Goal: Information Seeking & Learning: Learn about a topic

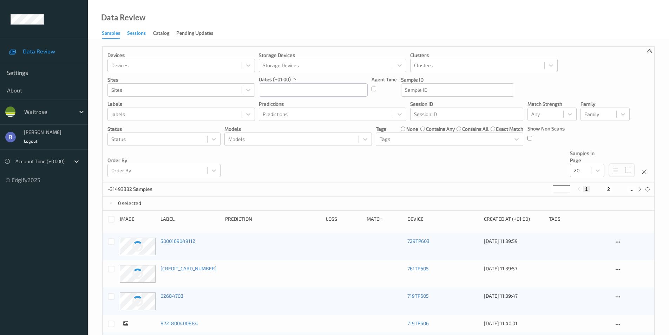
click at [145, 32] on div "Sessions" at bounding box center [136, 34] width 19 height 9
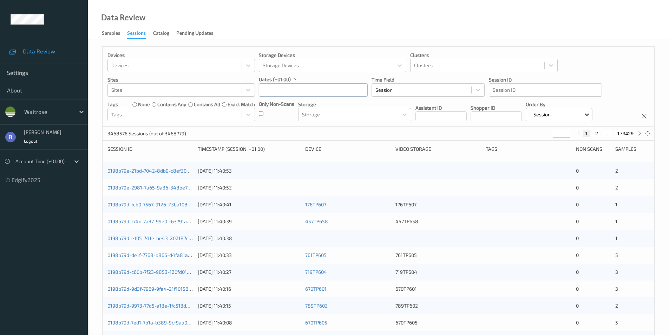
click at [286, 87] on input "text" at bounding box center [313, 89] width 109 height 13
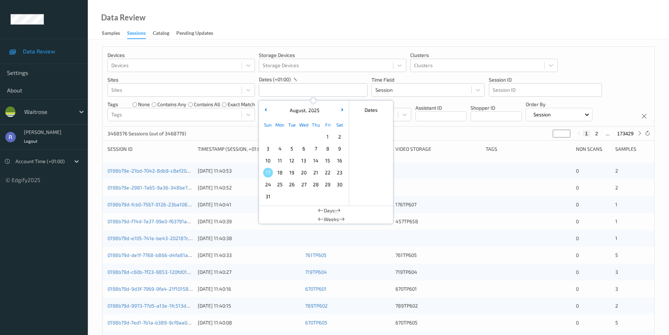
click at [277, 157] on span "11" at bounding box center [280, 161] width 10 height 10
type input "[DATE] 00:00 -> [DATE] 23:59"
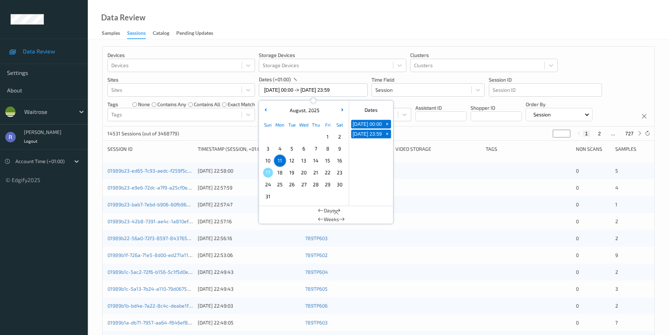
click at [227, 130] on div "14531 Sessions (out of 3468779) * 1 2 ... 727" at bounding box center [379, 133] width 552 height 14
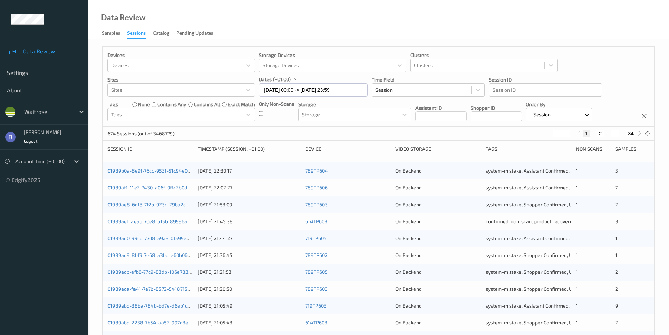
drag, startPoint x: 557, startPoint y: 131, endPoint x: 541, endPoint y: 132, distance: 16.5
click at [542, 132] on div "674 Sessions (out of 3468779) * 1 2 ... 34" at bounding box center [379, 133] width 552 height 14
type input "*"
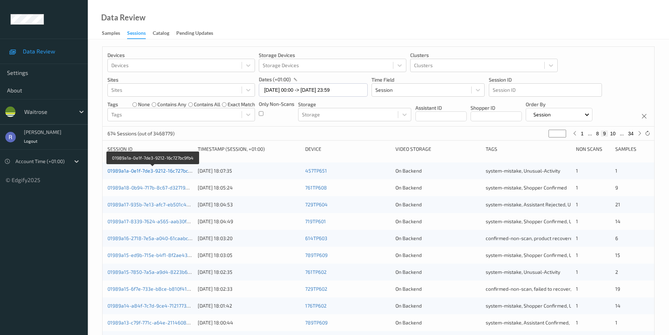
click at [132, 170] on link "01989a1a-0e1f-7de3-9212-16c727bc9fb4" at bounding box center [152, 171] width 91 height 6
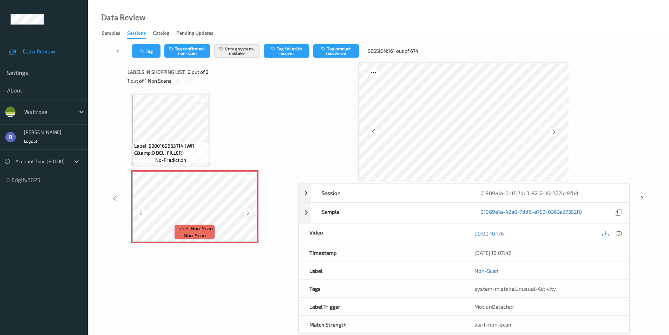
click at [247, 212] on icon at bounding box center [248, 212] width 6 height 6
click at [642, 198] on icon at bounding box center [642, 198] width 6 height 6
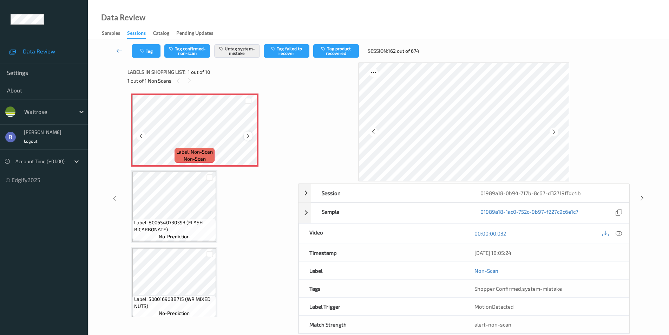
click at [249, 136] on icon at bounding box center [248, 136] width 6 height 6
click at [646, 197] on div at bounding box center [642, 198] width 9 height 9
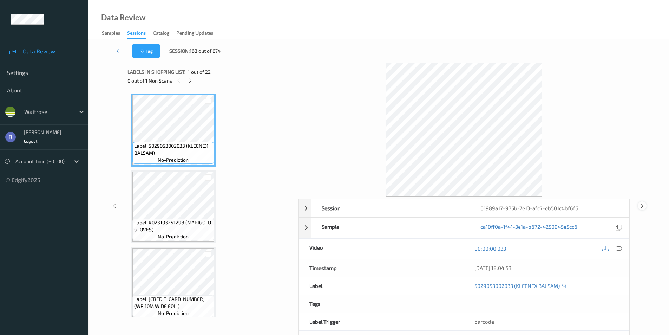
click at [646, 197] on div "Session 01989a17-935b-7e13-afc7-eb501c4bf6f6 Session ID 01989a17-935b-7e13-afc7…" at bounding box center [378, 206] width 552 height 286
click at [644, 204] on icon at bounding box center [642, 205] width 6 height 6
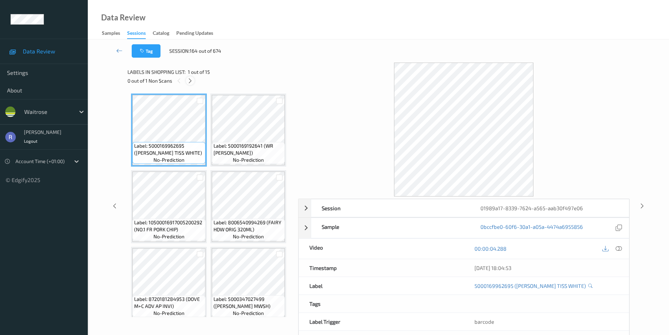
click at [190, 81] on icon at bounding box center [190, 81] width 6 height 6
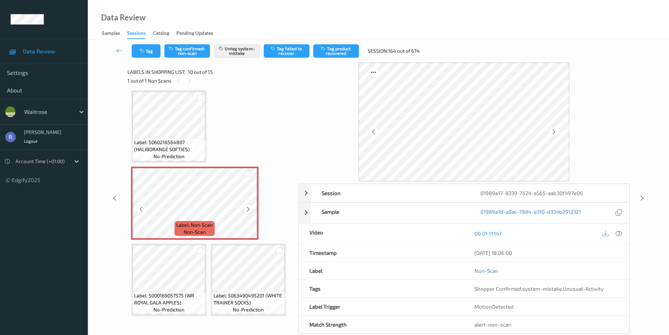
click at [252, 211] on div at bounding box center [248, 208] width 9 height 9
click at [644, 197] on icon at bounding box center [642, 198] width 6 height 6
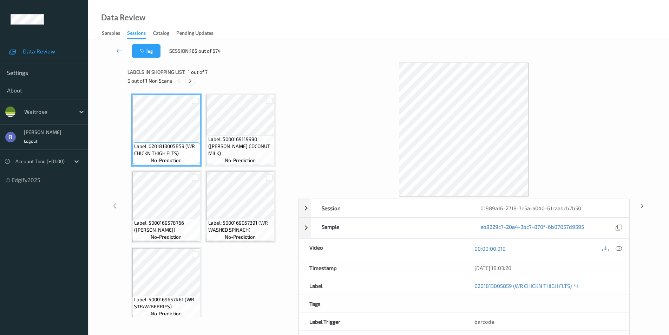
click at [190, 81] on icon at bounding box center [190, 81] width 6 height 6
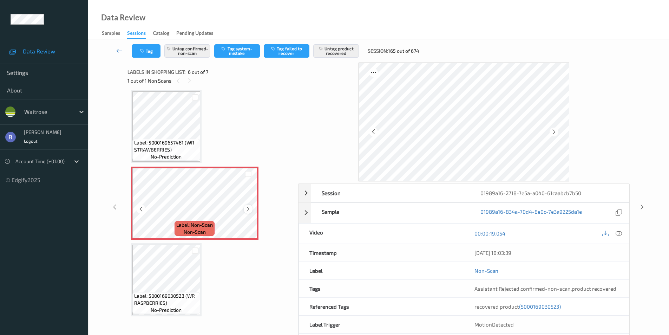
click at [248, 207] on icon at bounding box center [248, 209] width 6 height 6
click at [642, 204] on icon at bounding box center [642, 207] width 6 height 6
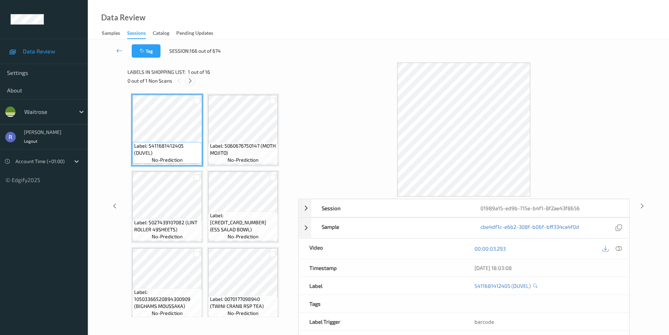
click at [189, 80] on icon at bounding box center [190, 81] width 6 height 6
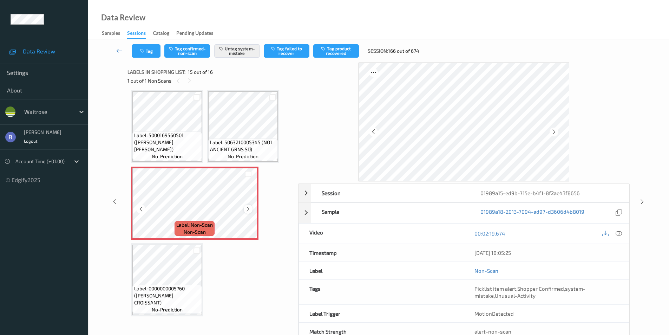
click at [248, 209] on icon at bounding box center [248, 209] width 6 height 6
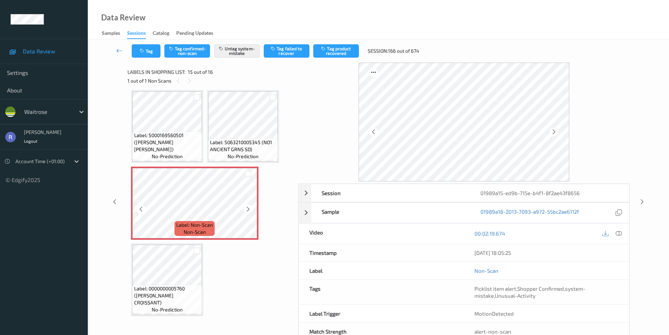
click at [248, 209] on icon at bounding box center [248, 209] width 6 height 6
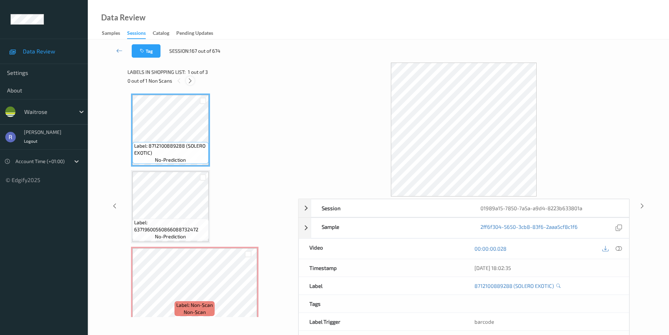
click at [191, 80] on icon at bounding box center [190, 81] width 6 height 6
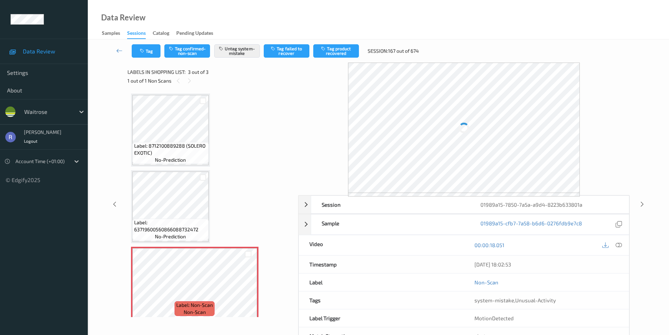
scroll to position [6, 0]
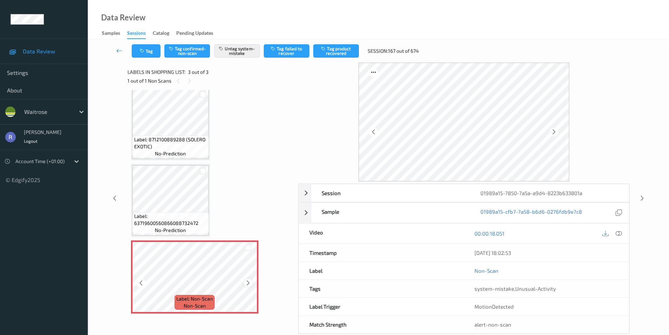
click at [246, 280] on icon at bounding box center [248, 283] width 6 height 6
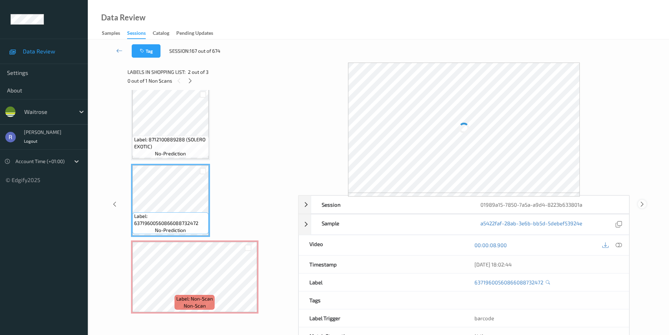
click at [641, 202] on icon at bounding box center [642, 204] width 6 height 6
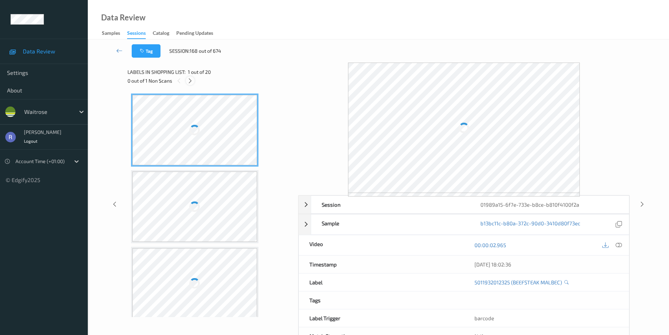
click at [191, 81] on icon at bounding box center [190, 81] width 6 height 6
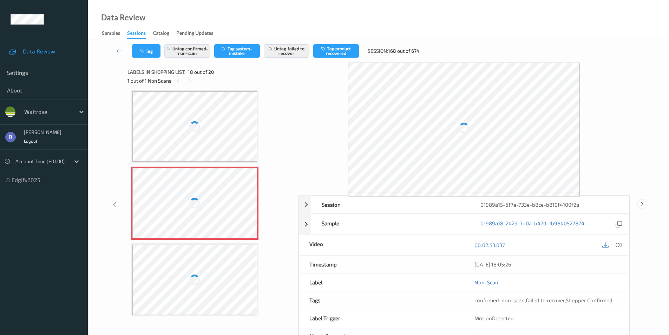
click at [644, 204] on icon at bounding box center [642, 204] width 6 height 6
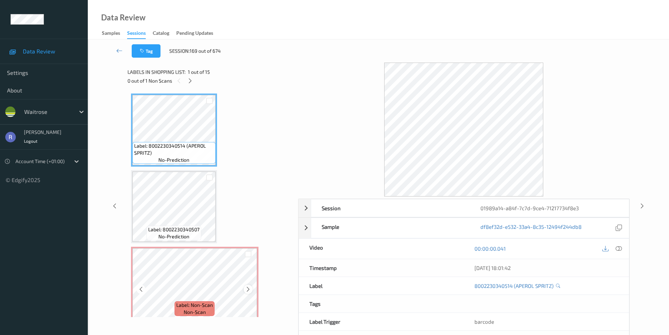
click at [249, 287] on icon at bounding box center [248, 289] width 6 height 6
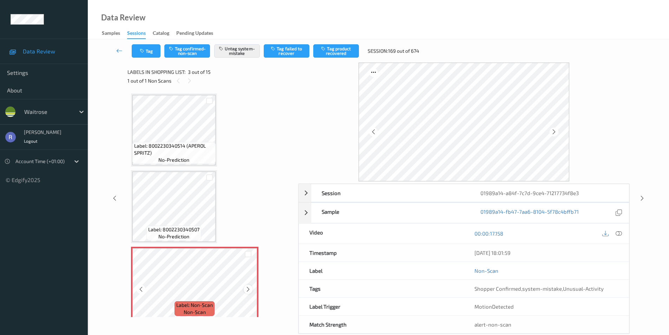
click at [248, 287] on icon at bounding box center [248, 289] width 6 height 6
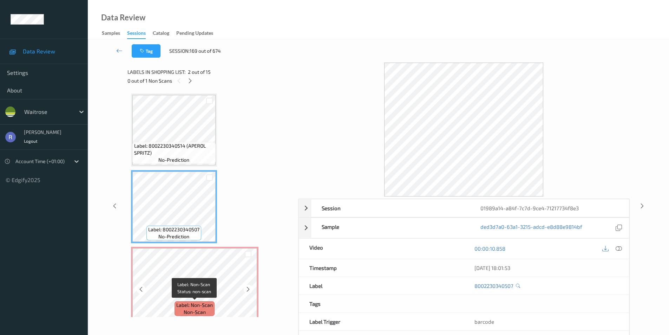
click at [184, 313] on span "non-scan" at bounding box center [195, 311] width 22 height 7
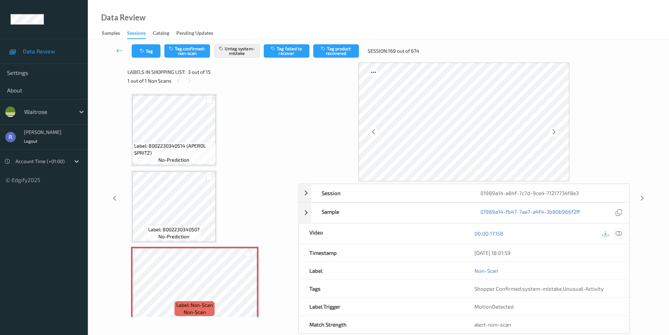
click at [620, 233] on icon at bounding box center [619, 233] width 6 height 6
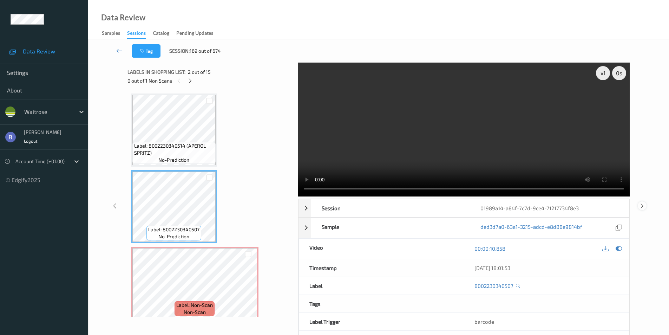
click at [642, 207] on icon at bounding box center [642, 205] width 6 height 6
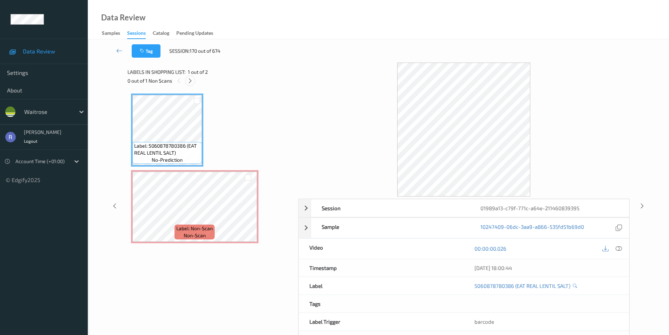
click at [190, 79] on icon at bounding box center [190, 81] width 6 height 6
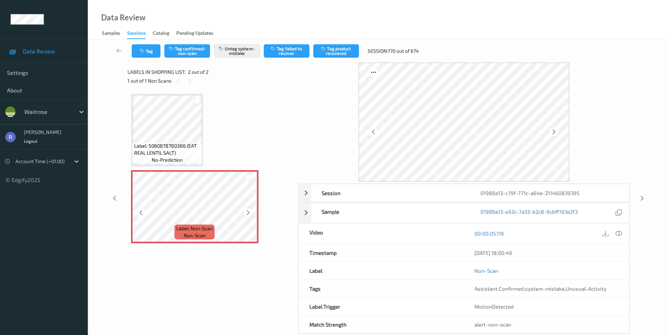
click at [246, 209] on icon at bounding box center [248, 212] width 6 height 6
click at [644, 196] on icon at bounding box center [642, 198] width 6 height 6
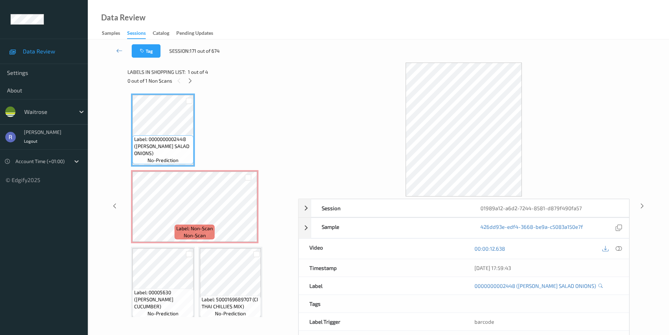
drag, startPoint x: 190, startPoint y: 78, endPoint x: 191, endPoint y: 91, distance: 13.8
click at [191, 80] on icon at bounding box center [190, 81] width 6 height 6
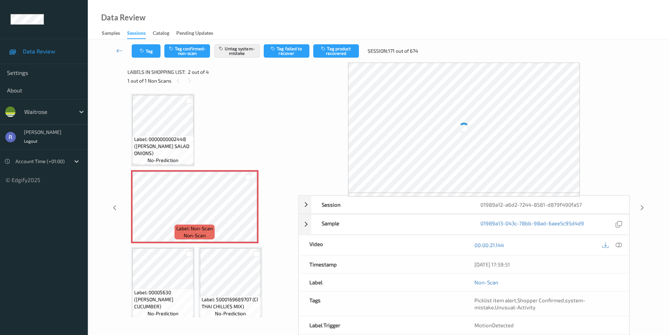
scroll to position [4, 0]
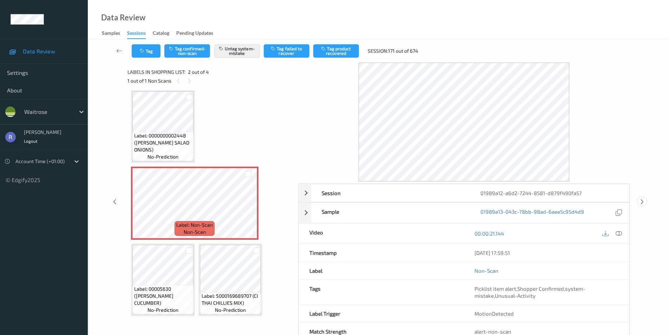
click at [641, 201] on icon at bounding box center [642, 201] width 6 height 6
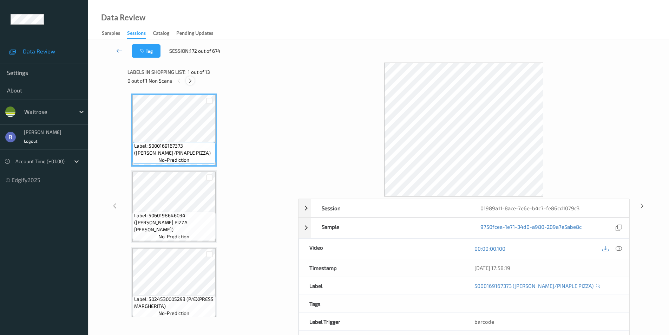
click at [191, 80] on icon at bounding box center [190, 81] width 6 height 6
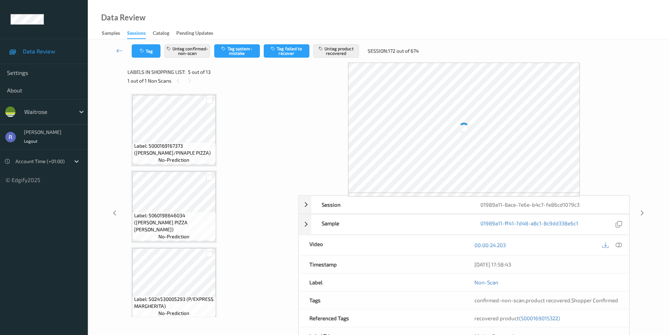
scroll to position [233, 0]
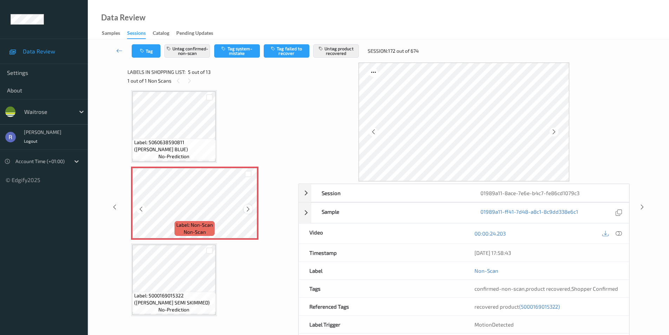
click at [249, 210] on icon at bounding box center [248, 209] width 6 height 6
click at [641, 204] on icon at bounding box center [642, 207] width 6 height 6
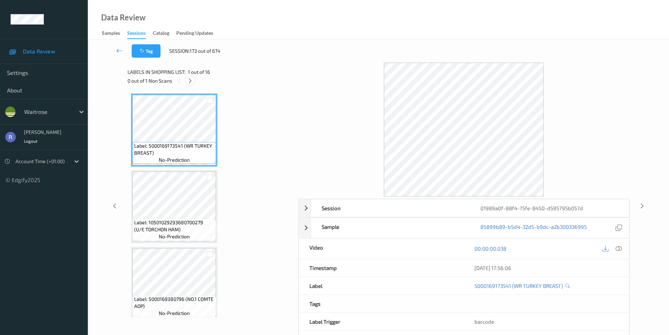
click at [191, 79] on icon at bounding box center [190, 81] width 6 height 6
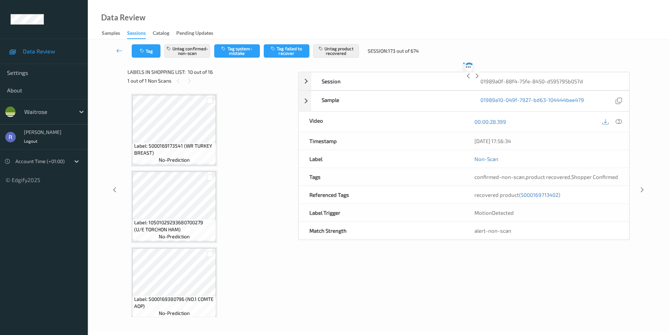
scroll to position [616, 0]
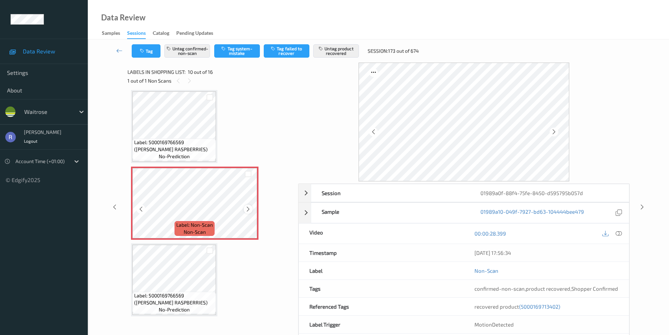
click at [247, 207] on icon at bounding box center [248, 209] width 6 height 6
click at [641, 207] on icon at bounding box center [642, 207] width 6 height 6
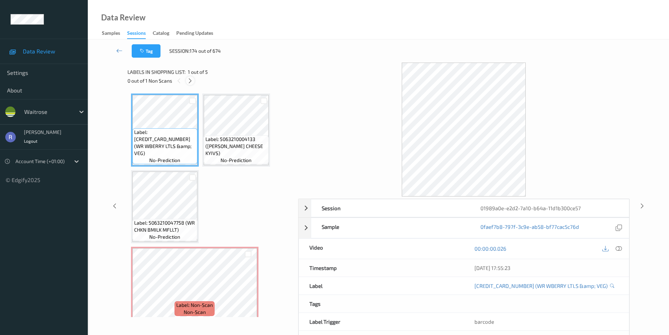
click at [189, 80] on icon at bounding box center [190, 81] width 6 height 6
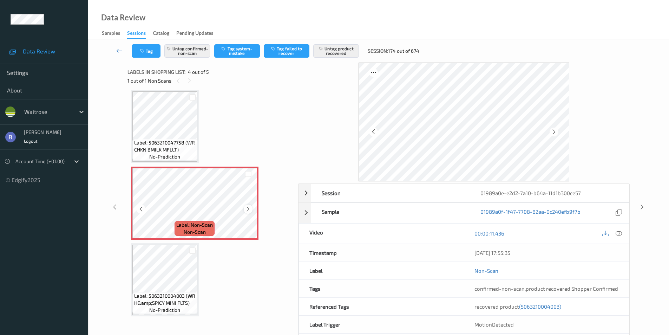
click at [247, 210] on icon at bounding box center [248, 209] width 6 height 6
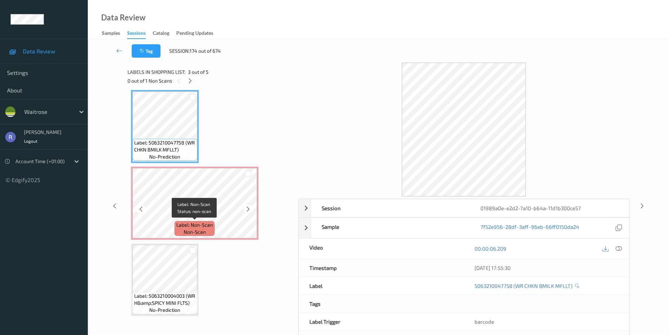
click at [207, 222] on span "Label: Non-Scan" at bounding box center [194, 224] width 37 height 7
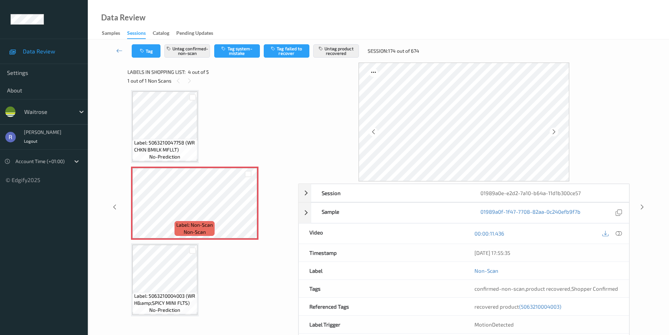
click at [198, 155] on div "Label: 5063210047758 (WR CHKN BMILK MFLLT) no-prediction" at bounding box center [165, 126] width 68 height 73
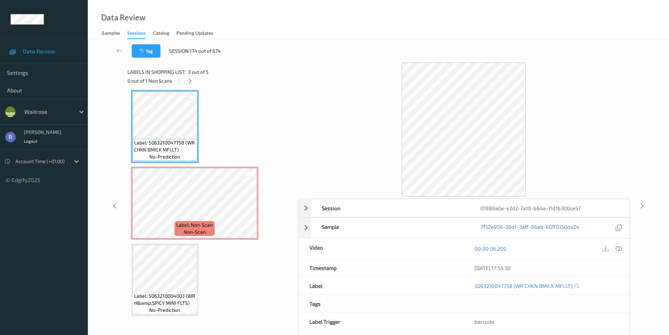
click at [619, 248] on icon at bounding box center [619, 248] width 6 height 6
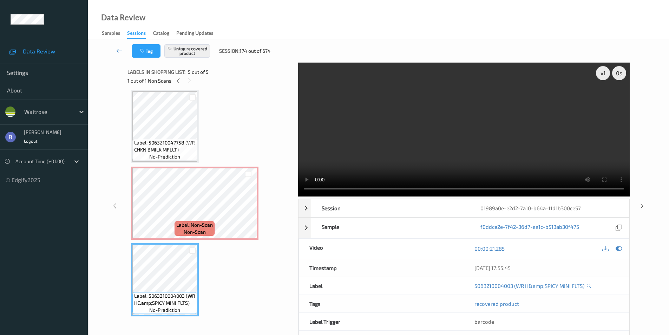
click at [641, 203] on icon at bounding box center [642, 205] width 6 height 6
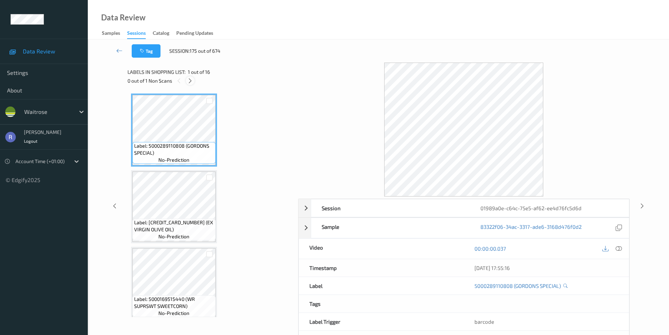
click at [191, 79] on icon at bounding box center [190, 81] width 6 height 6
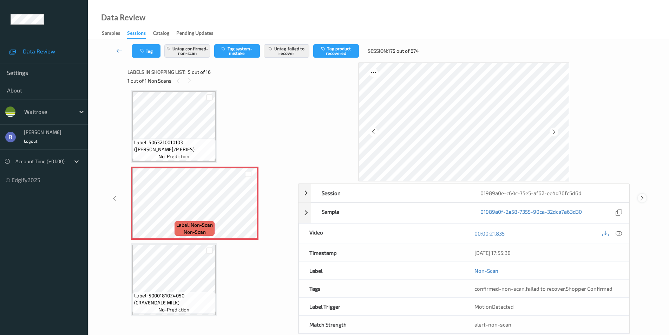
click at [642, 197] on icon at bounding box center [642, 198] width 6 height 6
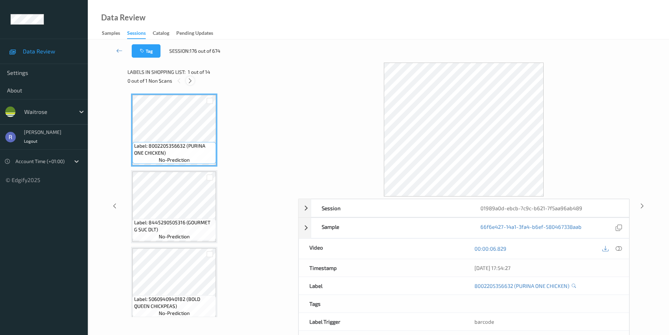
click at [191, 80] on icon at bounding box center [190, 81] width 6 height 6
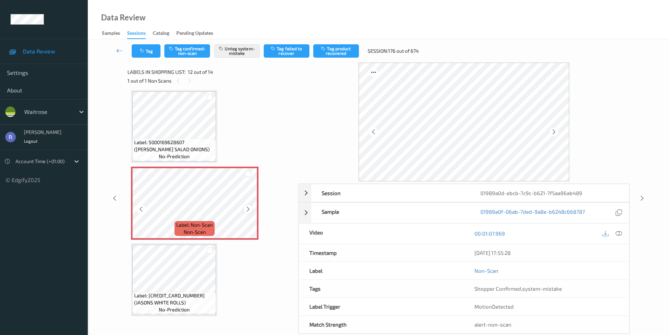
click at [248, 211] on icon at bounding box center [248, 209] width 6 height 6
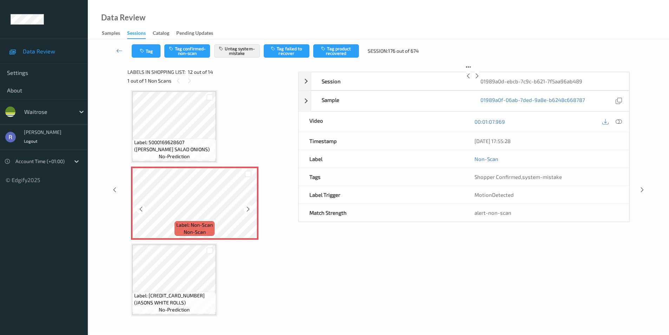
click at [248, 211] on div "Label: Non-Scan non-scan" at bounding box center [194, 202] width 127 height 73
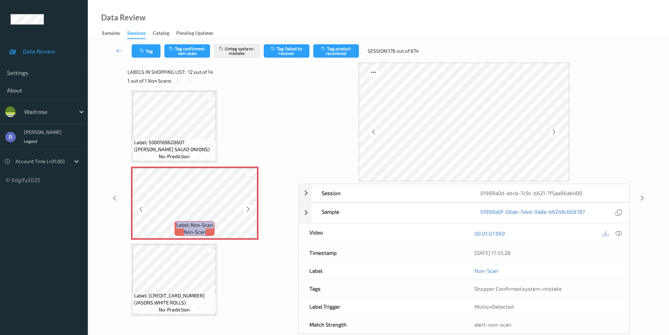
click at [248, 211] on icon at bounding box center [248, 209] width 6 height 6
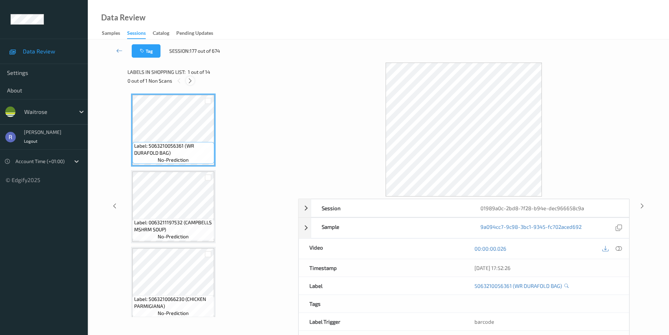
click at [189, 80] on icon at bounding box center [190, 81] width 6 height 6
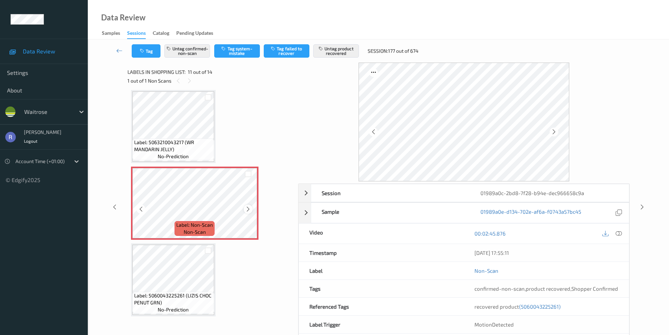
click at [247, 207] on icon at bounding box center [248, 209] width 6 height 6
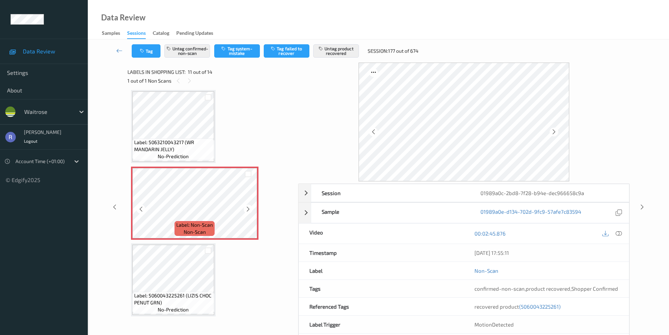
click at [247, 207] on icon at bounding box center [248, 209] width 6 height 6
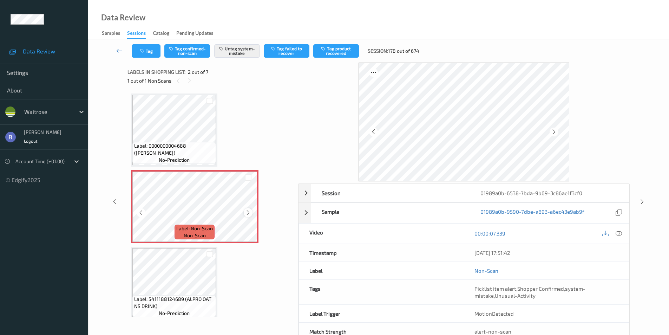
click at [249, 212] on icon at bounding box center [248, 212] width 6 height 6
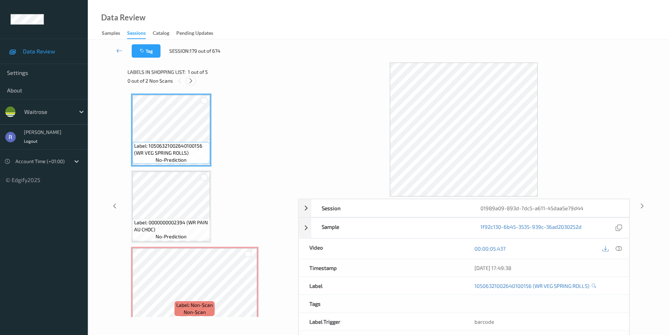
click at [189, 80] on icon at bounding box center [191, 81] width 6 height 6
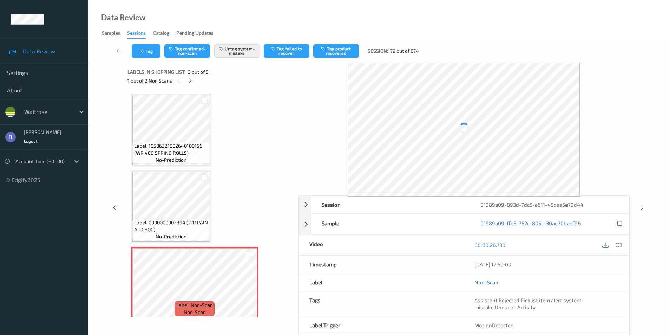
scroll to position [80, 0]
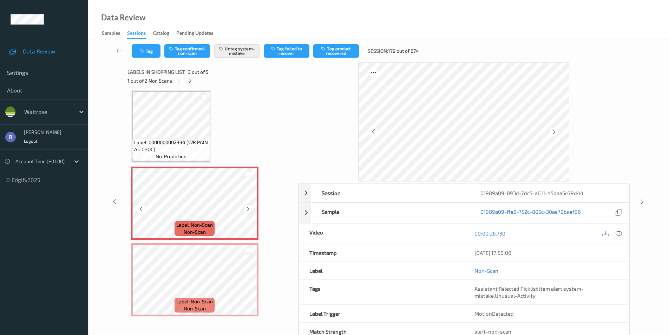
click at [246, 210] on icon at bounding box center [248, 209] width 6 height 6
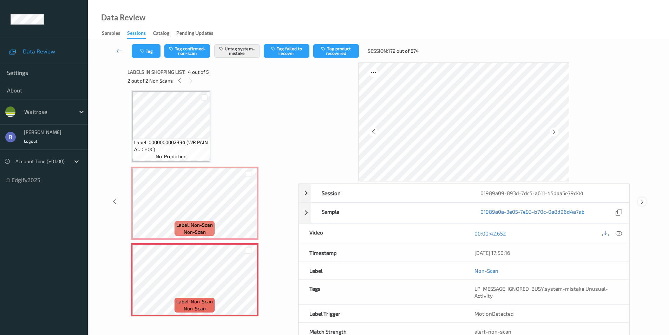
click at [643, 200] on icon at bounding box center [642, 201] width 6 height 6
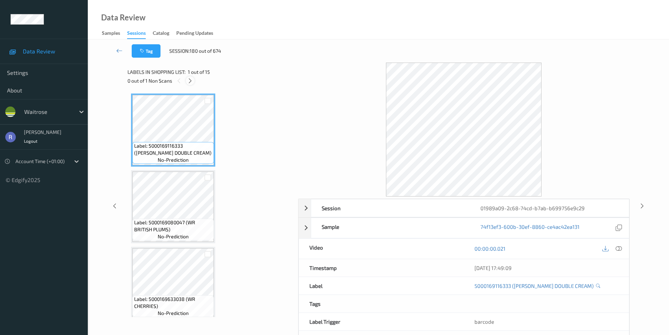
click at [189, 80] on icon at bounding box center [190, 81] width 6 height 6
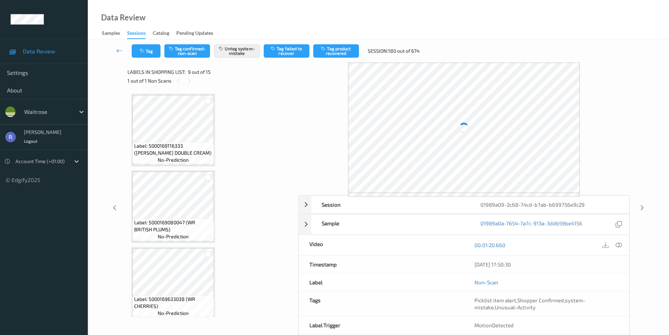
scroll to position [539, 0]
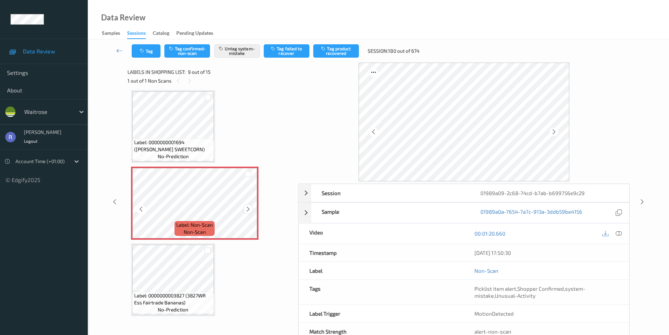
click at [248, 210] on icon at bounding box center [248, 209] width 6 height 6
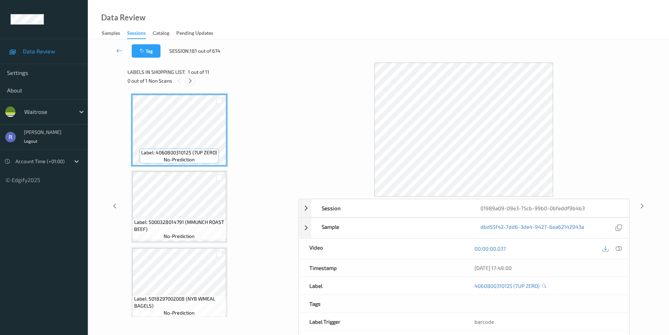
click at [191, 80] on icon at bounding box center [190, 81] width 6 height 6
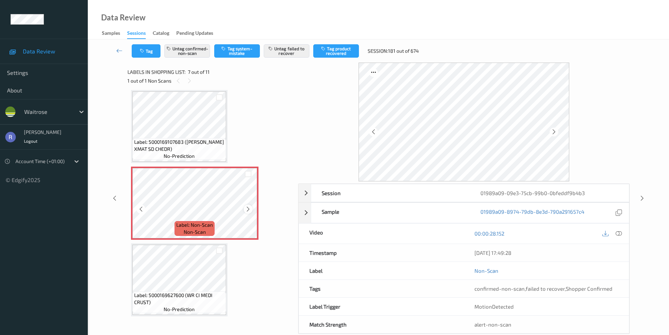
click at [246, 208] on icon at bounding box center [248, 209] width 6 height 6
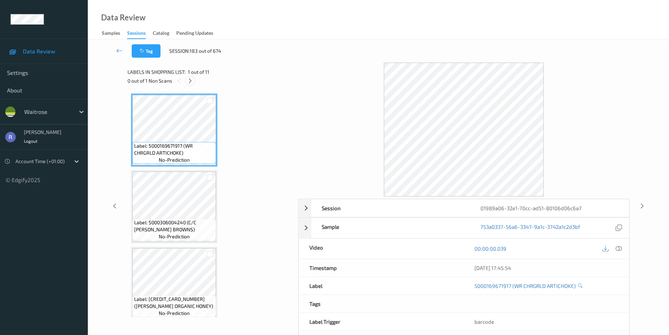
click at [190, 80] on icon at bounding box center [190, 81] width 6 height 6
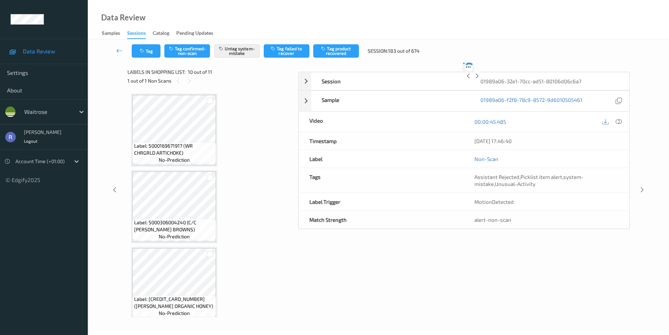
scroll to position [616, 0]
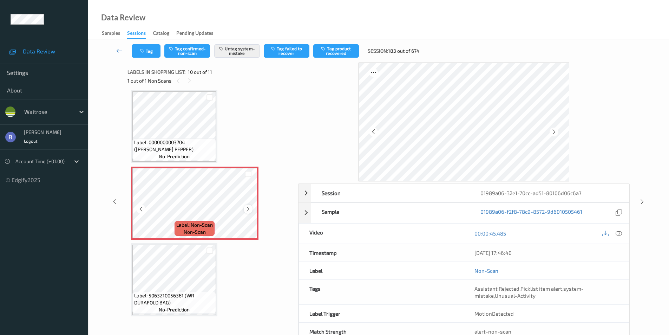
click at [248, 211] on icon at bounding box center [248, 209] width 6 height 6
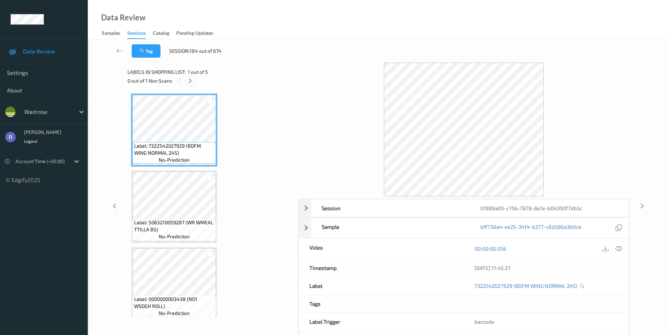
click at [190, 80] on icon at bounding box center [190, 81] width 6 height 6
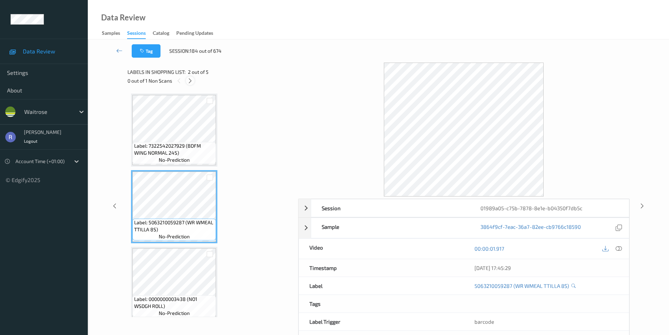
click at [188, 78] on icon at bounding box center [190, 81] width 6 height 6
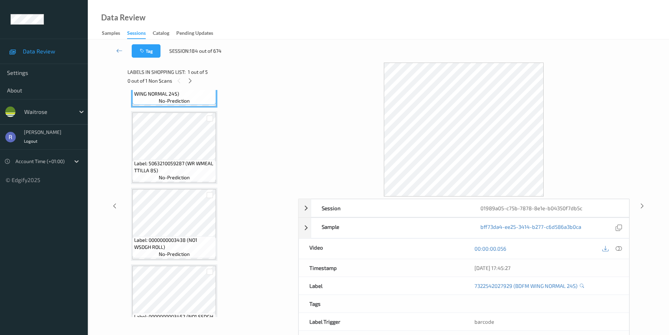
scroll to position [159, 0]
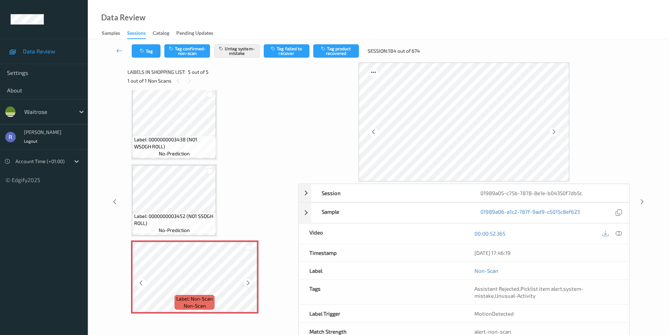
click at [247, 283] on icon at bounding box center [248, 283] width 6 height 6
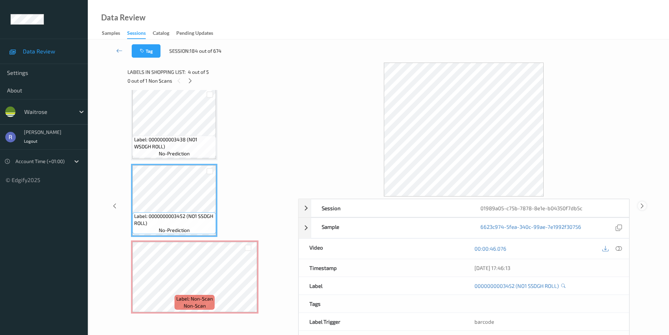
click at [641, 207] on icon at bounding box center [642, 205] width 6 height 6
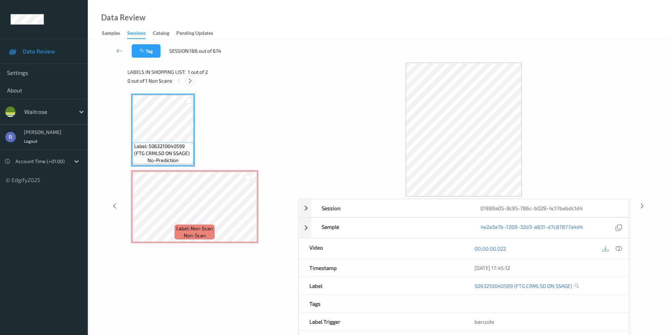
click at [190, 78] on icon at bounding box center [190, 81] width 6 height 6
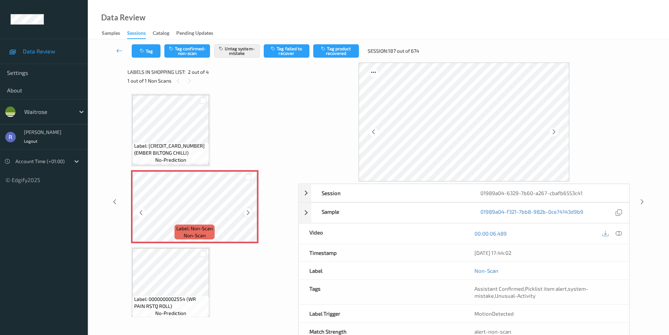
click at [246, 214] on icon at bounding box center [248, 212] width 6 height 6
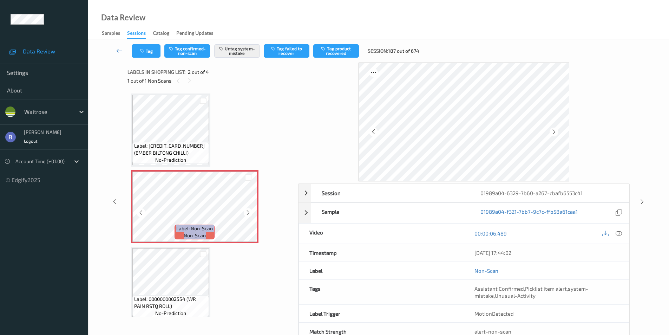
click at [246, 214] on icon at bounding box center [248, 212] width 6 height 6
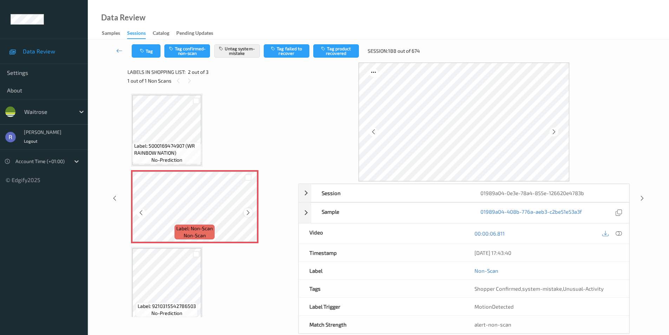
click at [249, 211] on icon at bounding box center [248, 212] width 6 height 6
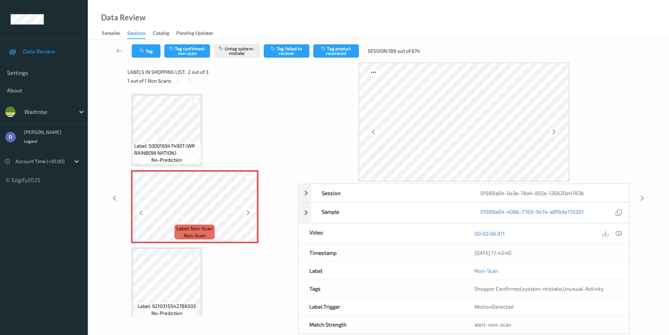
click at [249, 211] on icon at bounding box center [248, 212] width 6 height 6
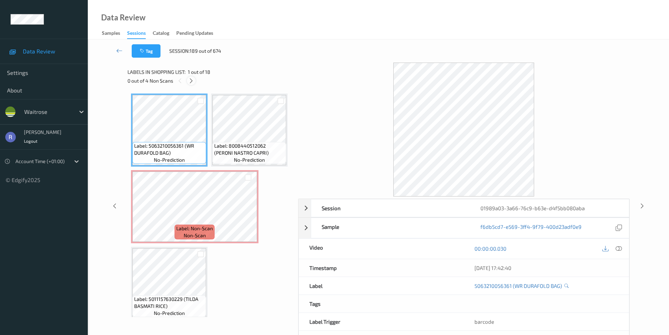
drag, startPoint x: 193, startPoint y: 81, endPoint x: 193, endPoint y: 90, distance: 9.5
click at [193, 82] on icon at bounding box center [191, 81] width 6 height 6
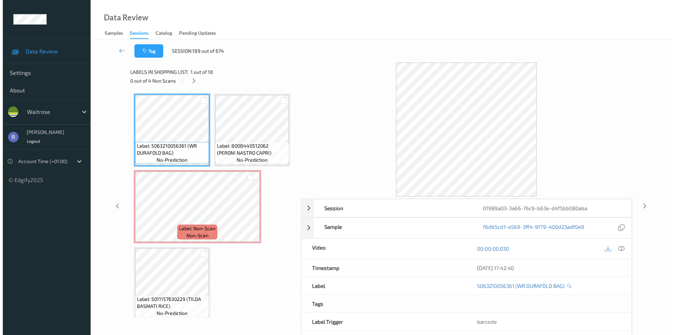
scroll to position [80, 0]
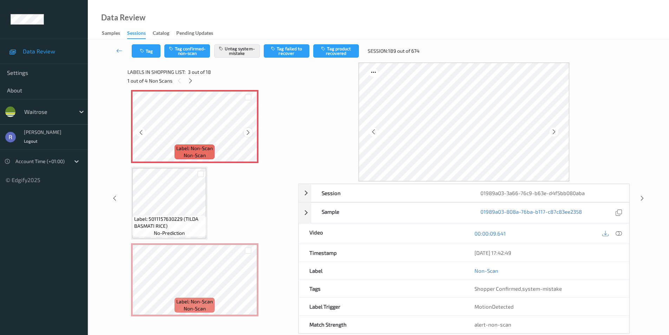
click at [247, 136] on icon at bounding box center [248, 132] width 6 height 6
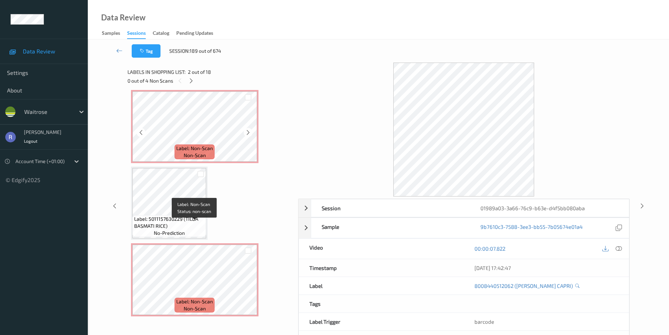
click at [193, 152] on span "Label: Non-Scan" at bounding box center [194, 148] width 37 height 7
click at [618, 248] on icon at bounding box center [619, 248] width 6 height 6
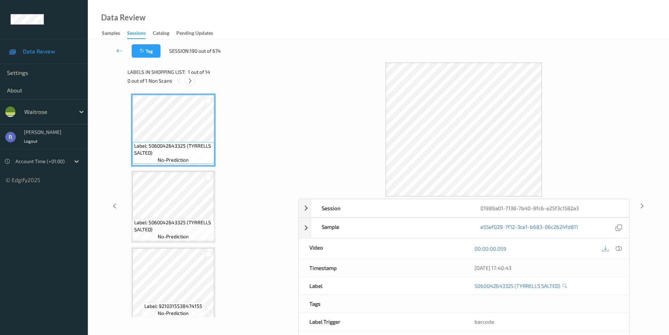
click at [190, 81] on icon at bounding box center [190, 81] width 6 height 6
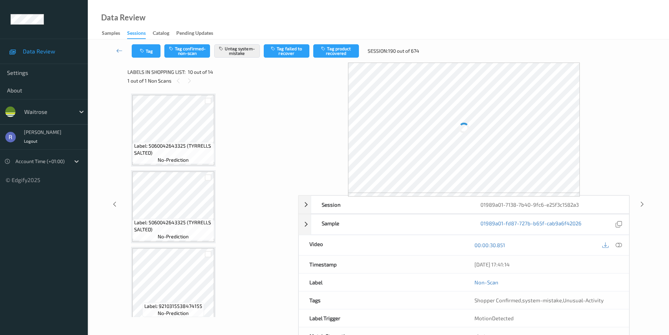
scroll to position [616, 0]
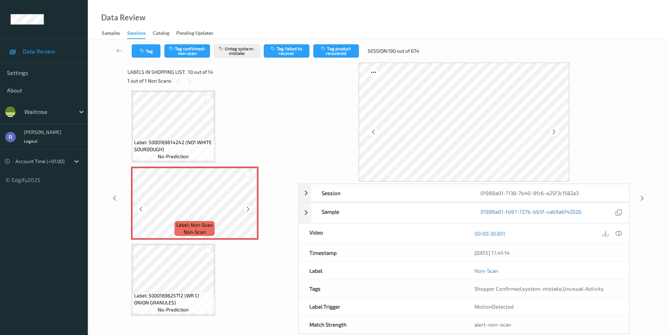
click at [248, 209] on icon at bounding box center [248, 209] width 6 height 6
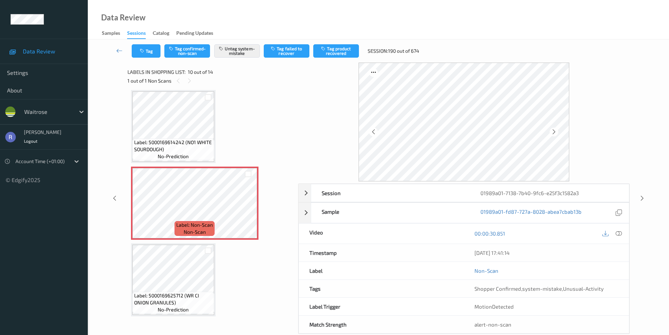
scroll to position [814, 0]
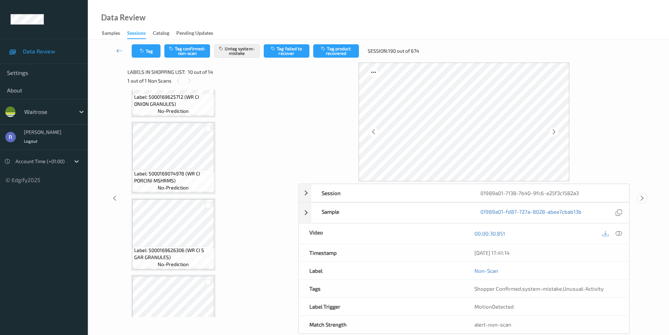
click at [643, 198] on icon at bounding box center [642, 198] width 6 height 6
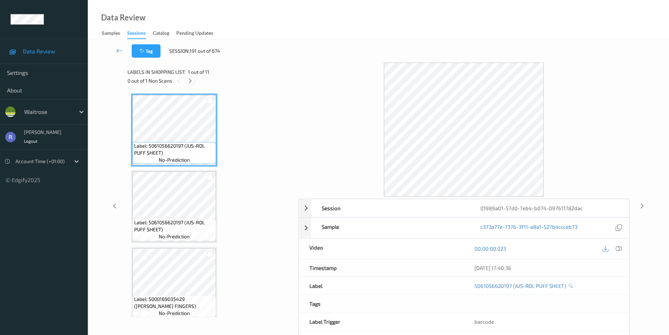
click at [190, 81] on icon at bounding box center [190, 81] width 6 height 6
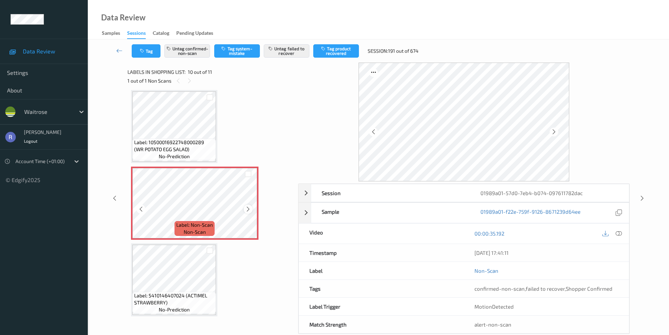
click at [250, 208] on icon at bounding box center [248, 209] width 6 height 6
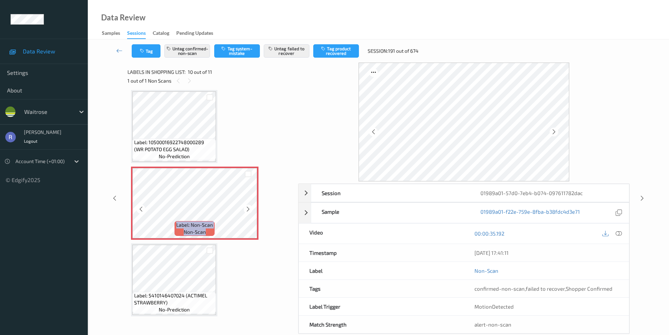
click at [250, 208] on icon at bounding box center [248, 209] width 6 height 6
click at [641, 195] on icon at bounding box center [642, 198] width 6 height 6
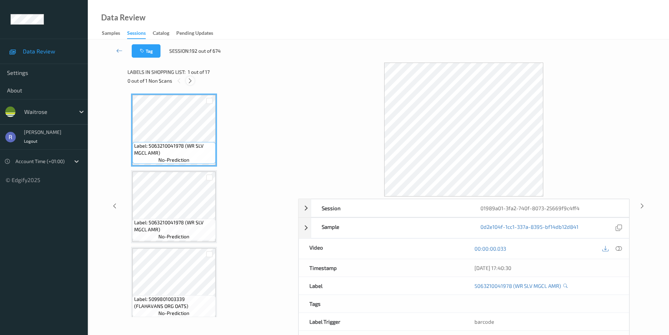
click at [191, 80] on icon at bounding box center [190, 81] width 6 height 6
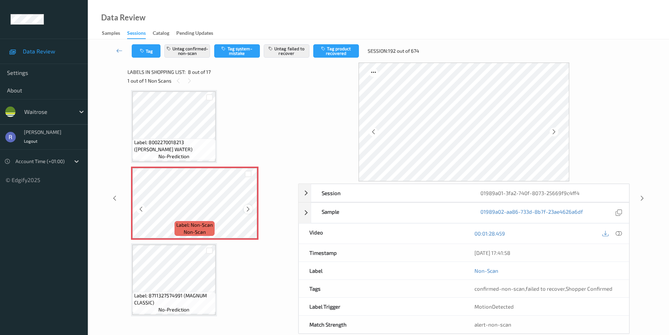
click at [248, 210] on icon at bounding box center [248, 209] width 6 height 6
click at [642, 198] on icon at bounding box center [642, 198] width 6 height 6
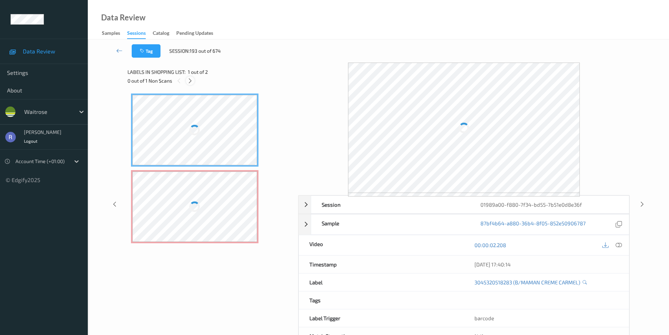
click at [190, 82] on icon at bounding box center [190, 81] width 6 height 6
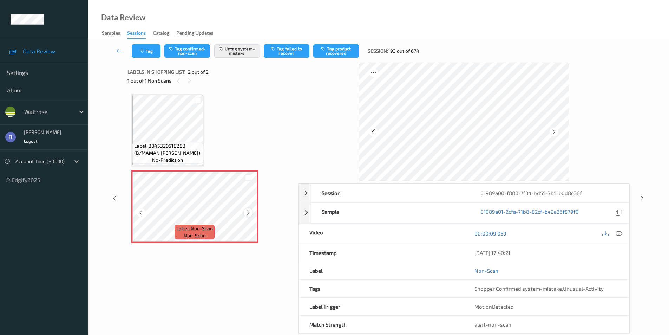
click at [248, 212] on icon at bounding box center [248, 212] width 6 height 6
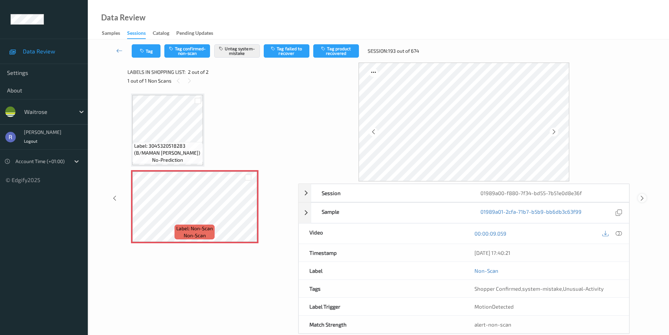
click at [643, 198] on icon at bounding box center [642, 198] width 6 height 6
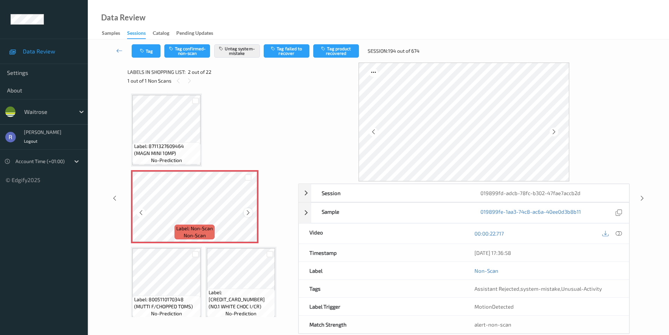
click at [247, 213] on icon at bounding box center [248, 212] width 6 height 6
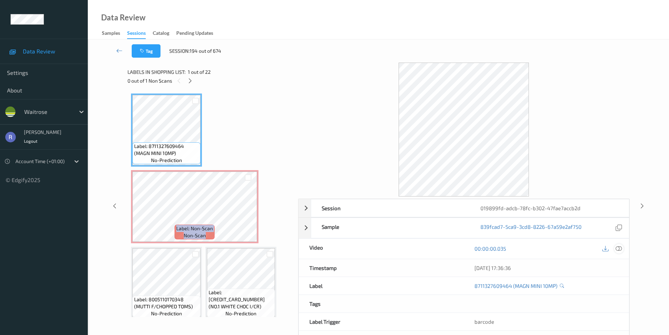
click at [617, 247] on icon at bounding box center [619, 248] width 6 height 6
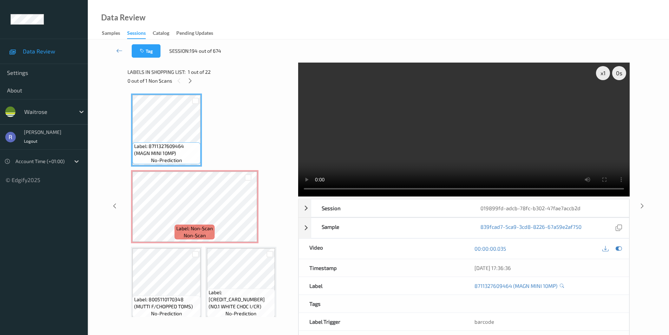
click at [446, 105] on video at bounding box center [464, 130] width 332 height 134
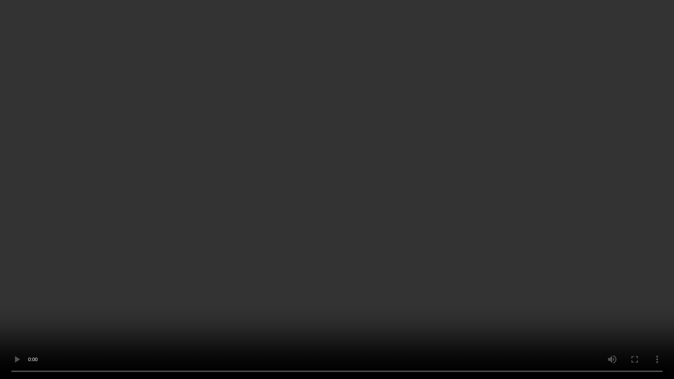
click at [473, 242] on video at bounding box center [337, 189] width 674 height 379
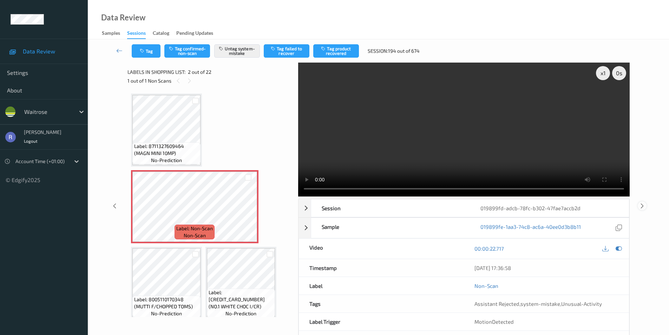
click at [640, 204] on icon at bounding box center [642, 205] width 6 height 6
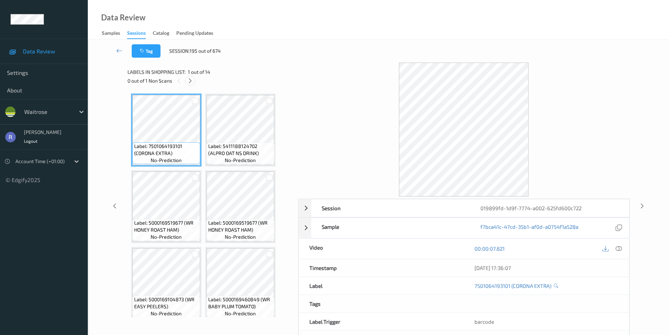
click at [190, 81] on icon at bounding box center [190, 81] width 6 height 6
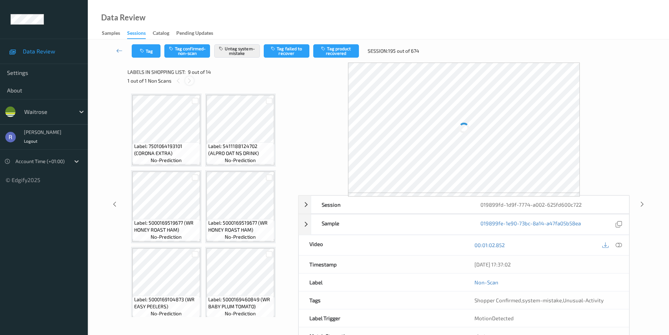
scroll to position [233, 0]
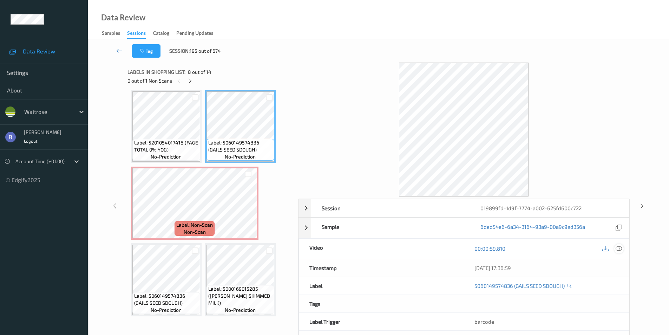
click at [622, 248] on icon at bounding box center [619, 248] width 6 height 6
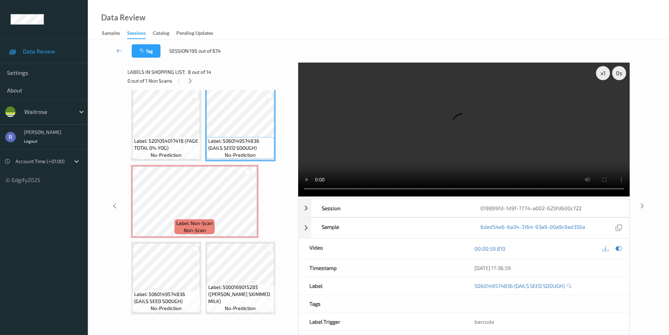
scroll to position [268, 0]
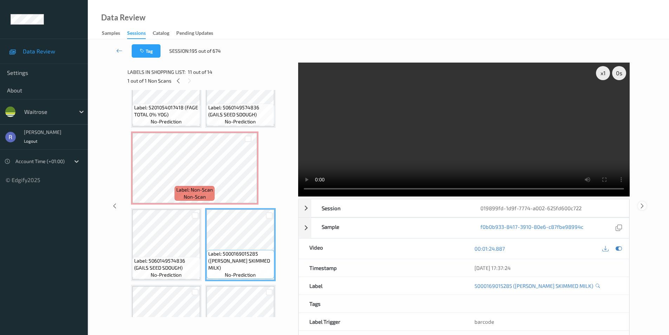
click at [643, 205] on icon at bounding box center [642, 205] width 6 height 6
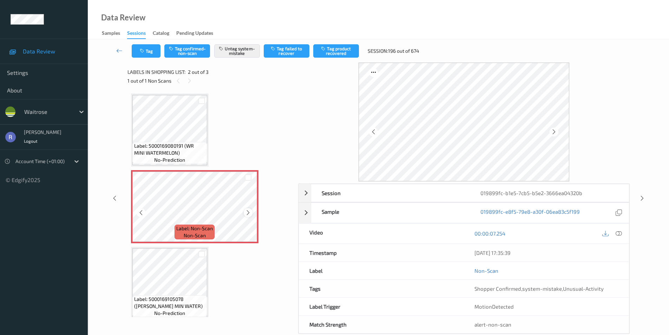
click at [248, 213] on icon at bounding box center [248, 212] width 6 height 6
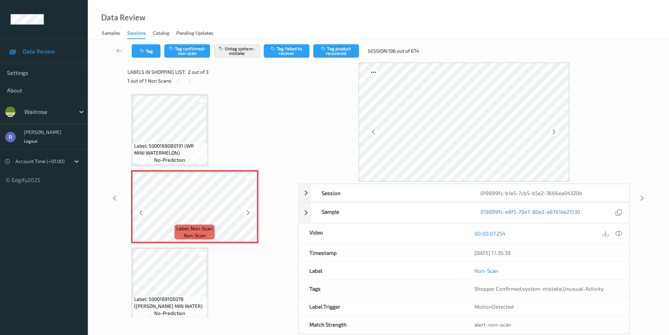
click at [248, 213] on icon at bounding box center [248, 212] width 6 height 6
click at [646, 196] on div at bounding box center [642, 198] width 9 height 9
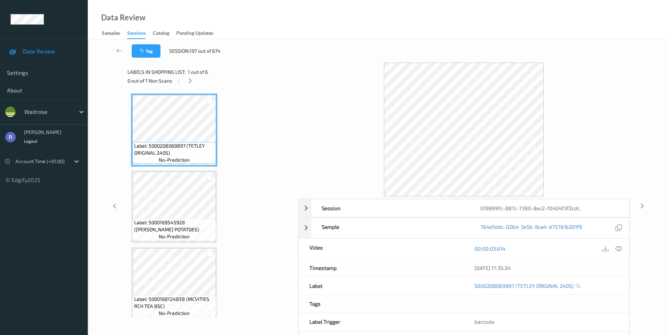
click at [201, 319] on div "Labels in shopping list: 1 out of 6 0 out of 1 Non Scans Label: 5000208069897 (…" at bounding box center [210, 206] width 166 height 286
click at [189, 81] on icon at bounding box center [190, 81] width 6 height 6
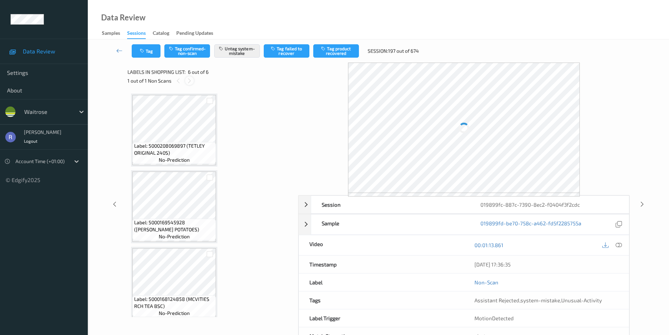
scroll to position [236, 0]
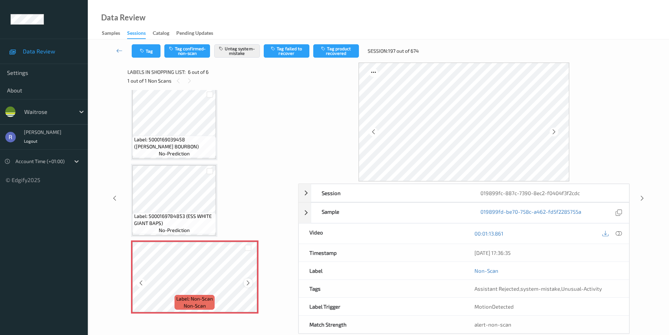
click at [248, 280] on icon at bounding box center [248, 283] width 6 height 6
click at [641, 197] on icon at bounding box center [642, 198] width 6 height 6
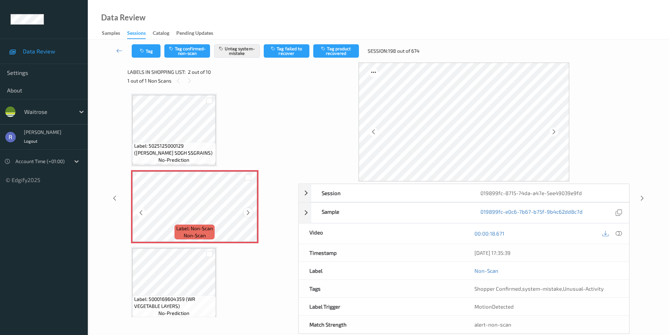
click at [247, 212] on icon at bounding box center [248, 212] width 6 height 6
click at [643, 198] on icon at bounding box center [642, 198] width 6 height 6
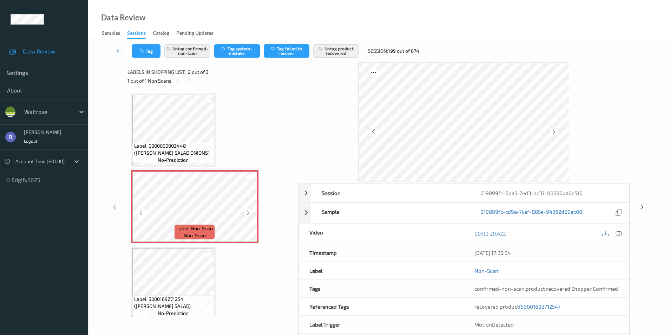
click at [247, 211] on icon at bounding box center [248, 212] width 6 height 6
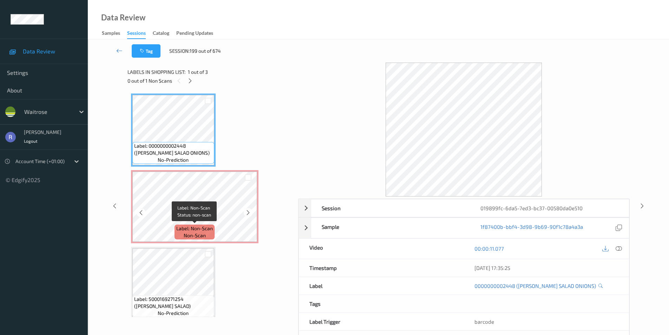
click at [210, 225] on span "Label: Non-Scan" at bounding box center [194, 228] width 37 height 7
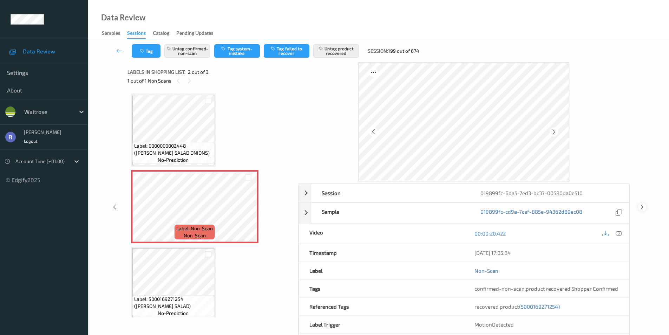
click at [642, 206] on icon at bounding box center [642, 207] width 6 height 6
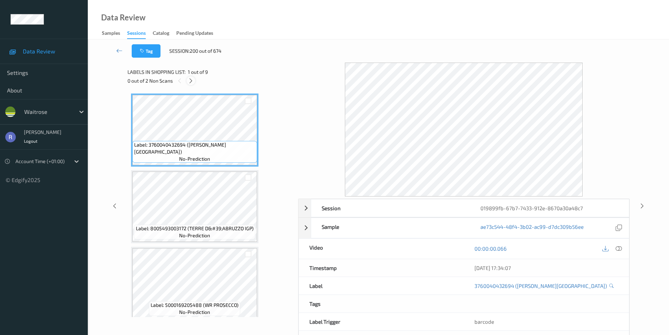
click at [191, 81] on icon at bounding box center [191, 81] width 6 height 6
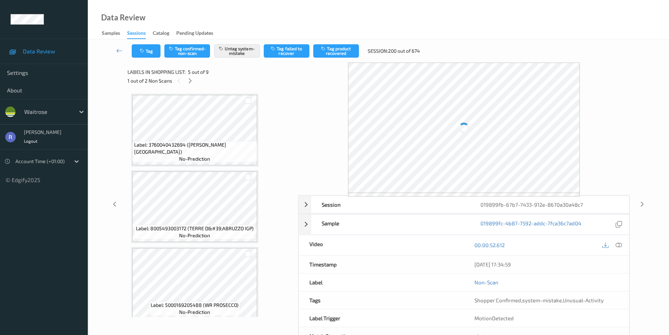
scroll to position [233, 0]
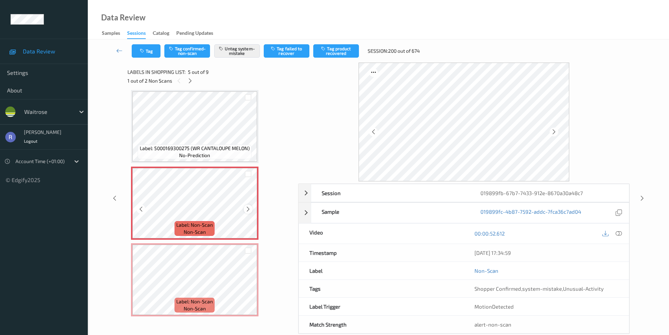
click at [249, 210] on icon at bounding box center [248, 209] width 6 height 6
click at [641, 196] on icon at bounding box center [642, 198] width 6 height 6
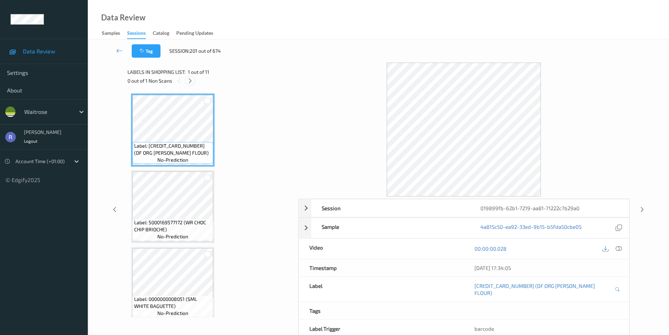
click at [188, 80] on icon at bounding box center [190, 81] width 6 height 6
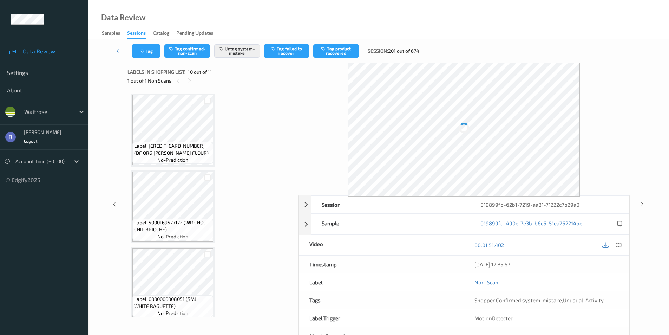
scroll to position [616, 0]
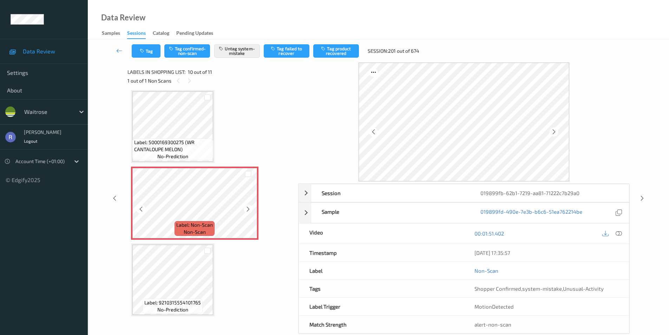
click at [250, 206] on icon at bounding box center [248, 209] width 6 height 6
click at [642, 197] on icon at bounding box center [642, 198] width 6 height 6
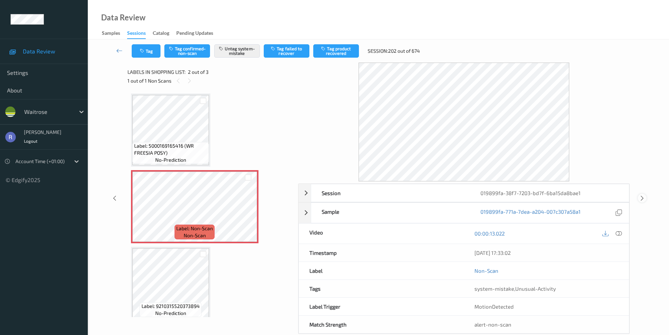
click at [642, 197] on icon at bounding box center [642, 198] width 6 height 6
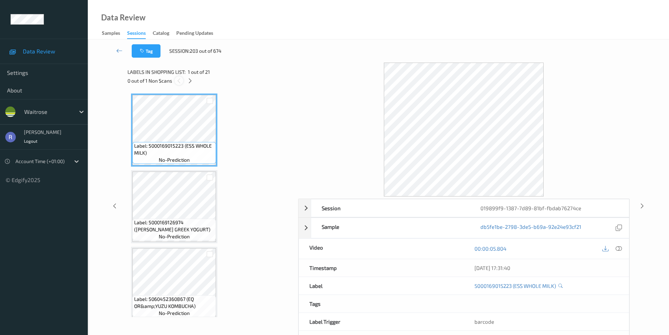
click at [182, 82] on icon at bounding box center [179, 81] width 6 height 6
click at [191, 79] on icon at bounding box center [190, 81] width 6 height 6
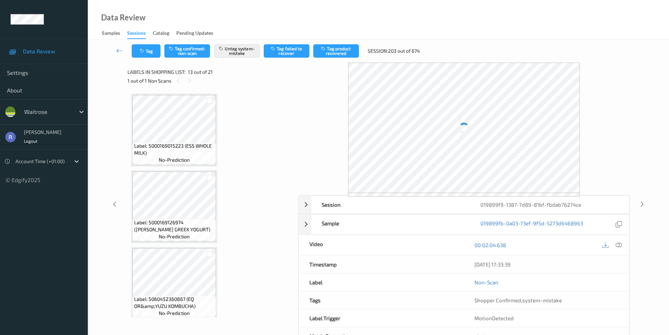
scroll to position [846, 0]
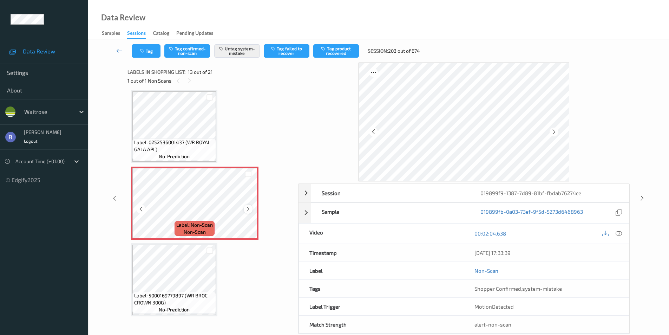
click at [248, 208] on icon at bounding box center [248, 209] width 6 height 6
click at [639, 196] on div at bounding box center [642, 198] width 9 height 9
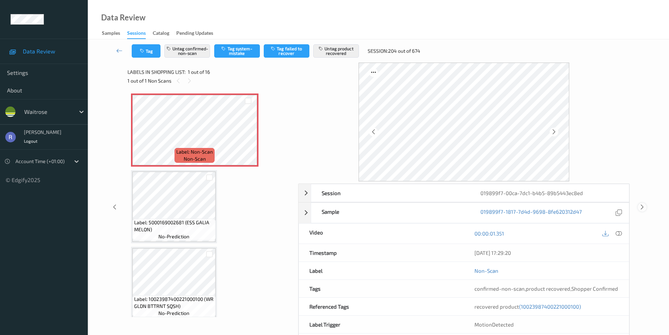
click at [642, 205] on icon at bounding box center [642, 207] width 6 height 6
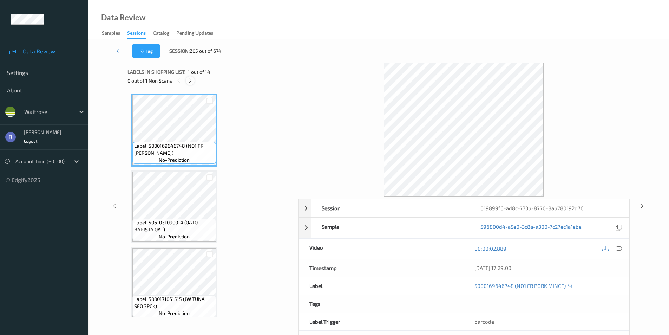
click at [190, 80] on icon at bounding box center [190, 81] width 6 height 6
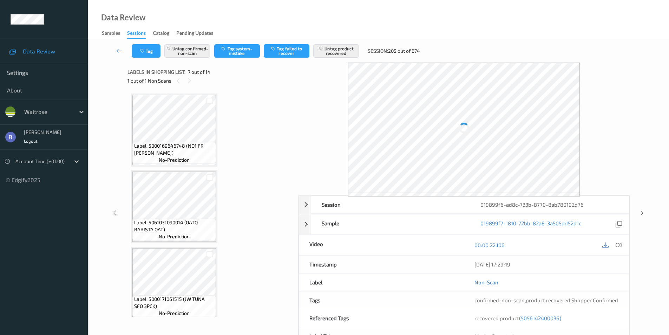
scroll to position [386, 0]
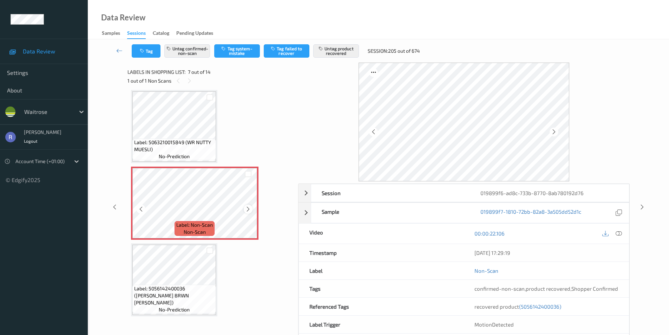
click at [249, 207] on icon at bounding box center [248, 209] width 6 height 6
click at [640, 209] on icon at bounding box center [642, 207] width 6 height 6
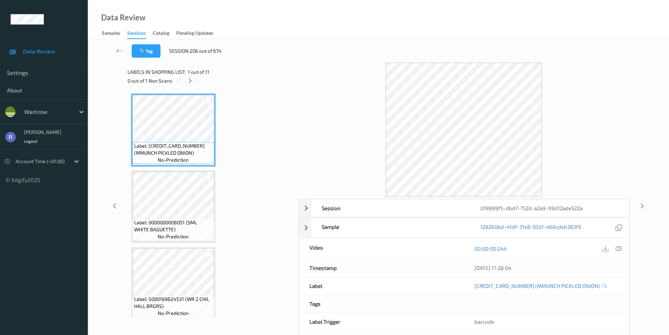
click at [191, 80] on icon at bounding box center [190, 81] width 6 height 6
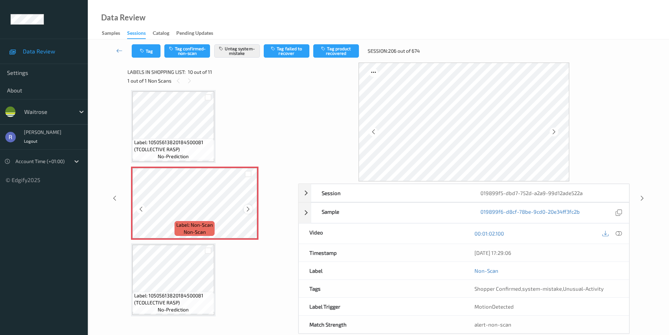
click at [247, 208] on icon at bounding box center [248, 209] width 6 height 6
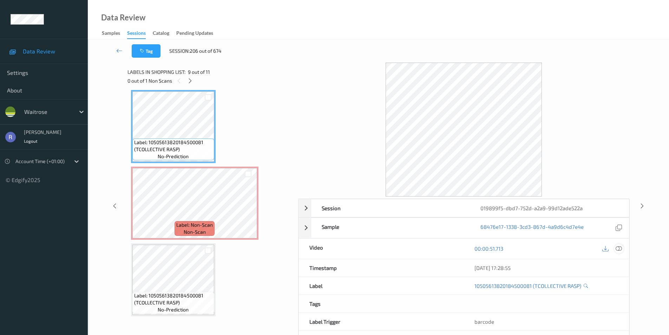
click at [622, 248] on div at bounding box center [618, 248] width 9 height 9
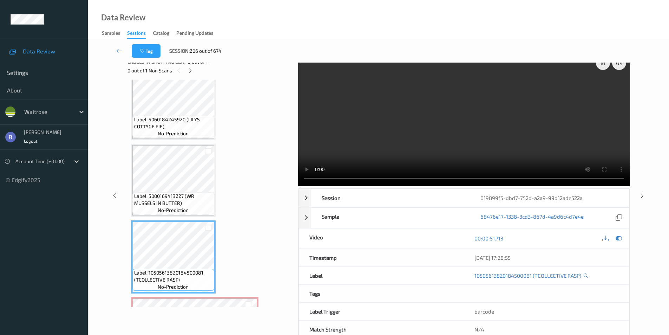
scroll to position [0, 0]
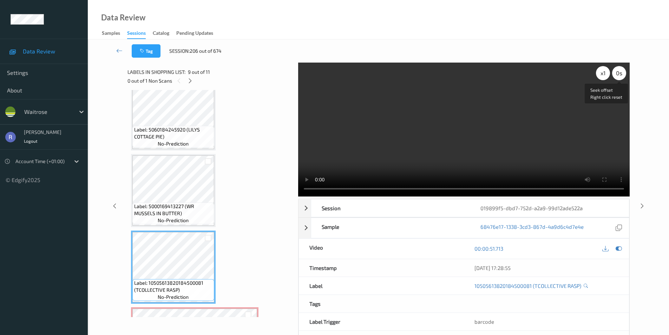
click at [623, 74] on div "0 s" at bounding box center [619, 73] width 14 height 14
click at [621, 73] on div "-0.5 s" at bounding box center [619, 73] width 14 height 14
click at [621, 72] on div "-1 s" at bounding box center [619, 73] width 14 height 14
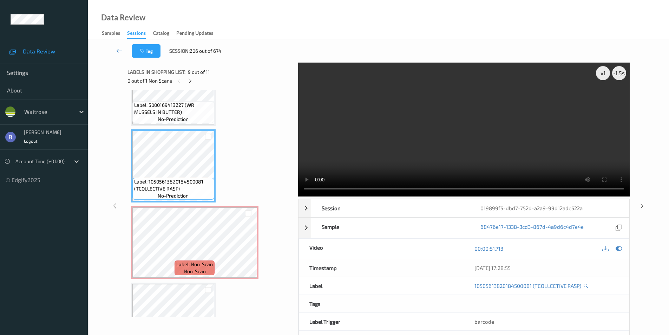
scroll to position [581, 0]
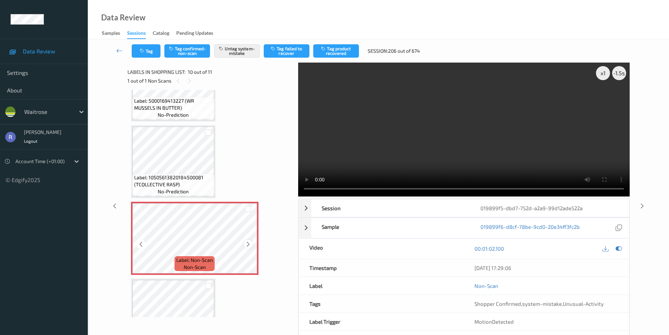
click at [248, 244] on icon at bounding box center [248, 244] width 6 height 6
click at [249, 243] on icon at bounding box center [248, 244] width 6 height 6
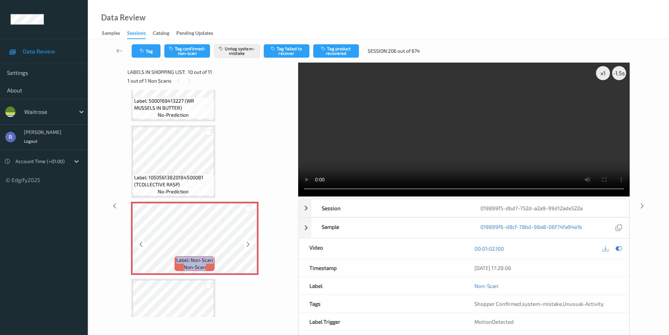
click at [249, 243] on icon at bounding box center [248, 244] width 6 height 6
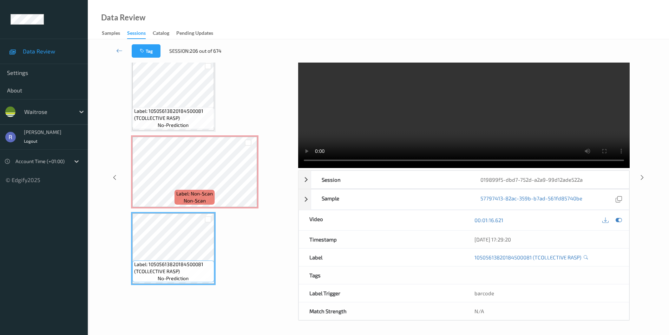
scroll to position [0, 0]
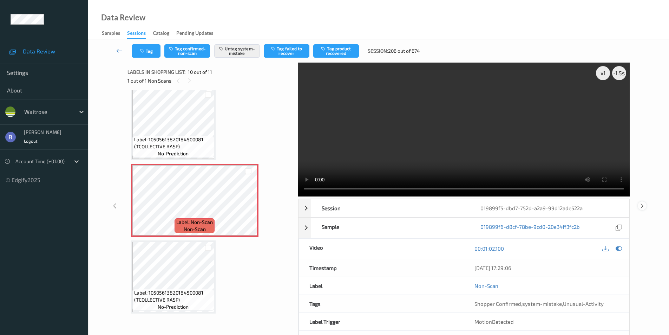
click at [641, 208] on icon at bounding box center [642, 205] width 6 height 6
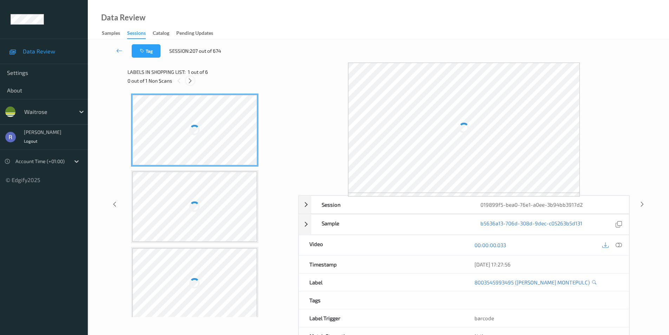
click at [190, 80] on icon at bounding box center [190, 81] width 6 height 6
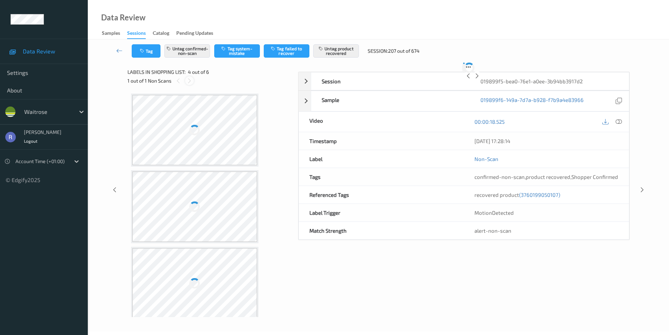
scroll to position [157, 0]
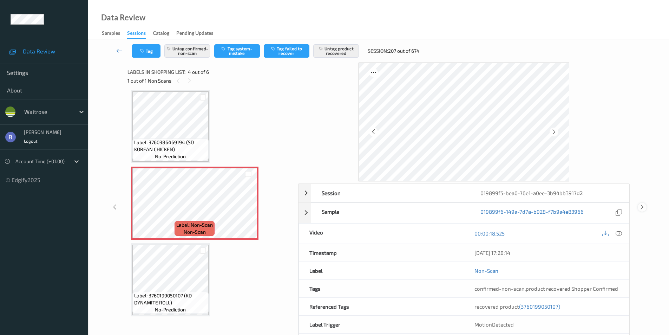
click at [643, 208] on icon at bounding box center [642, 207] width 6 height 6
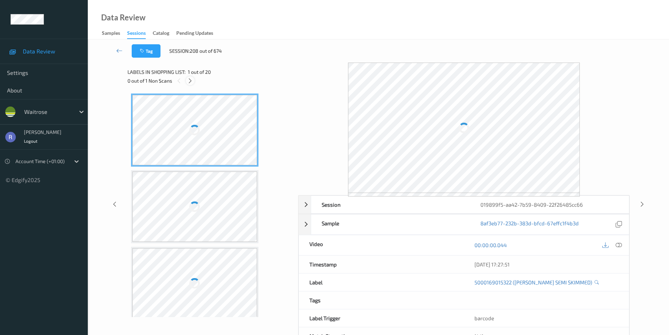
click at [189, 79] on icon at bounding box center [190, 81] width 6 height 6
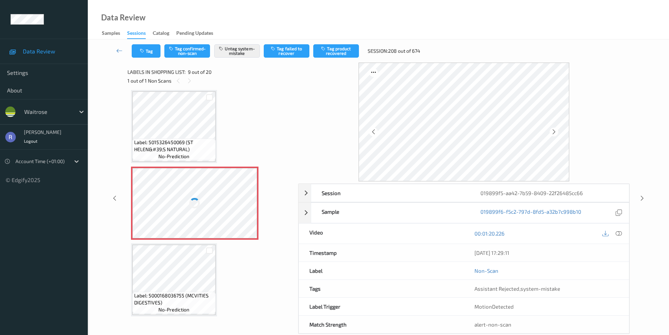
click at [209, 196] on div at bounding box center [194, 203] width 125 height 70
click at [643, 197] on icon at bounding box center [642, 198] width 6 height 6
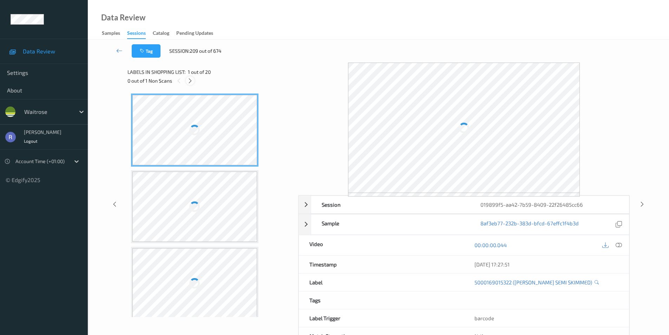
click at [190, 79] on icon at bounding box center [190, 81] width 6 height 6
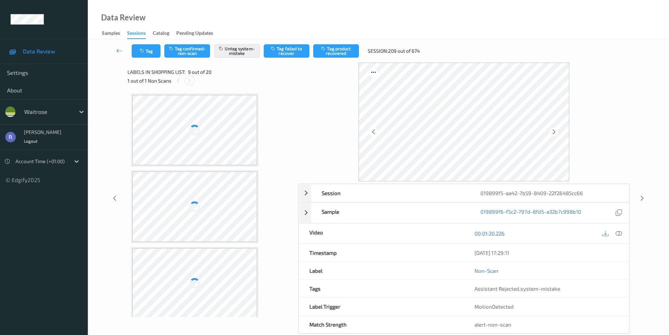
scroll to position [539, 0]
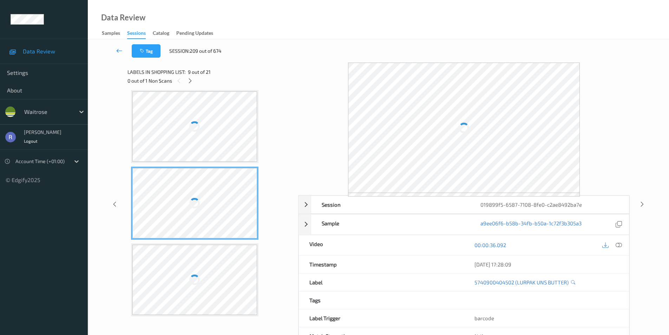
click at [117, 51] on icon at bounding box center [119, 50] width 6 height 7
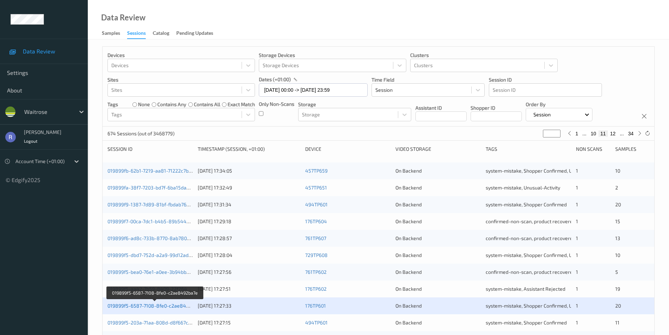
click at [151, 305] on link "019899f5-6587-7108-8fe0-c2ae8492ba7e" at bounding box center [154, 305] width 95 height 6
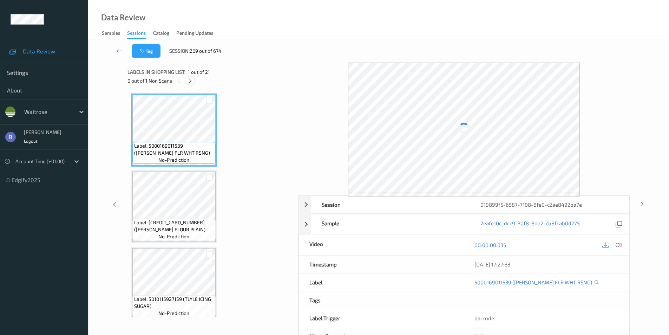
click at [192, 80] on icon at bounding box center [190, 81] width 6 height 6
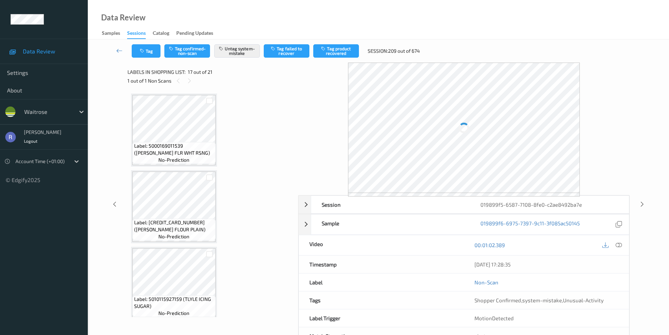
scroll to position [1152, 0]
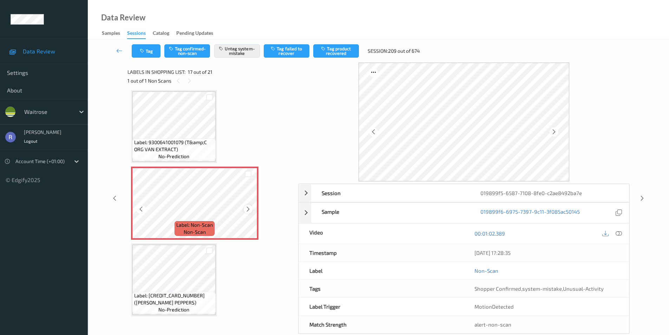
click at [249, 208] on icon at bounding box center [248, 209] width 6 height 6
click at [620, 234] on icon at bounding box center [619, 233] width 6 height 6
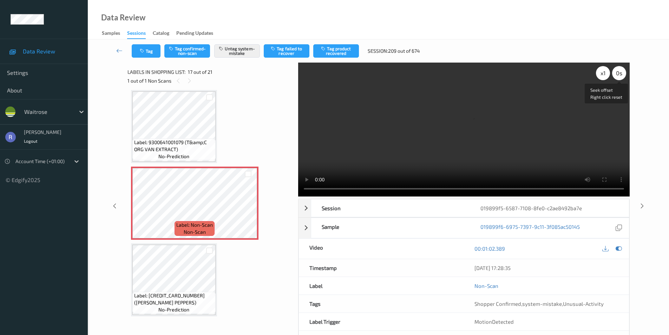
click at [617, 72] on div "0 s" at bounding box center [619, 73] width 14 height 14
click at [617, 72] on div "-0.5 s" at bounding box center [619, 73] width 14 height 14
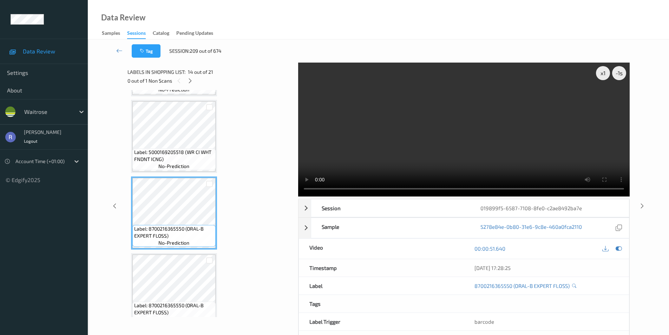
scroll to position [906, 0]
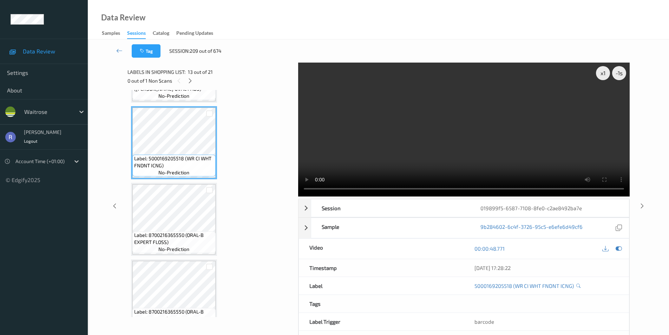
click at [460, 142] on video at bounding box center [464, 130] width 332 height 134
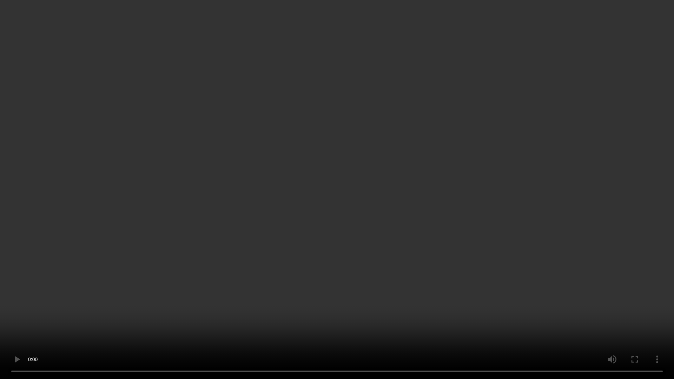
click at [460, 172] on video at bounding box center [337, 189] width 674 height 379
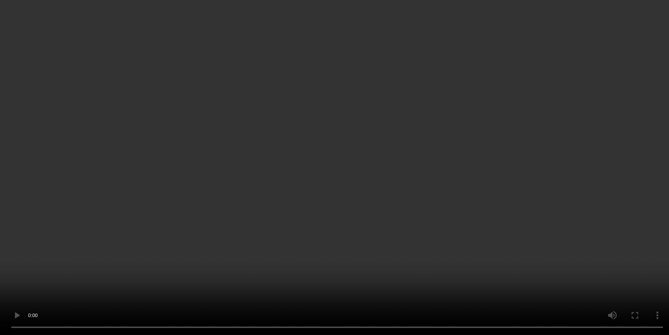
scroll to position [1187, 0]
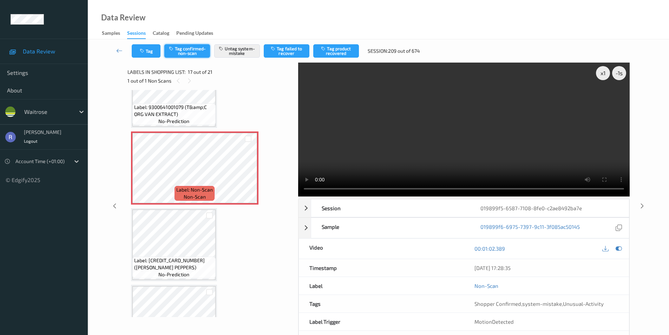
click at [196, 50] on button "Tag confirmed-non-scan" at bounding box center [187, 50] width 46 height 13
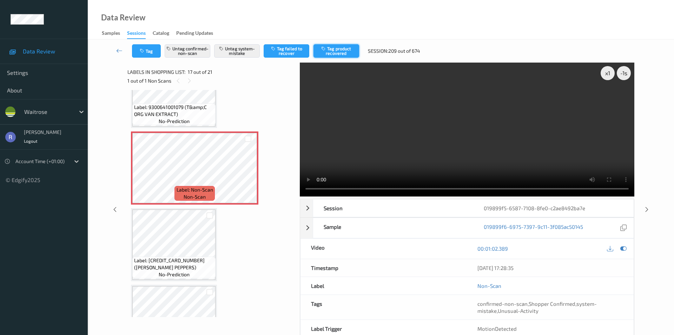
click at [344, 49] on button "Tag product recovered" at bounding box center [337, 50] width 46 height 13
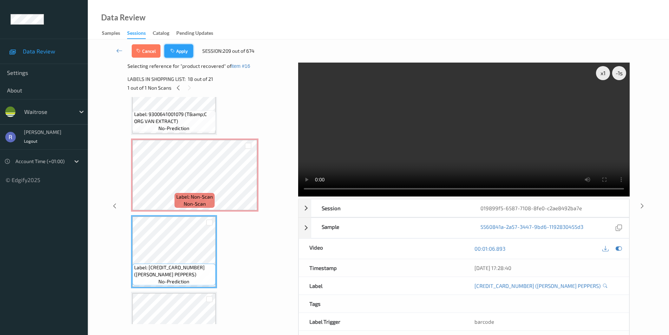
click at [182, 48] on button "Apply" at bounding box center [178, 50] width 29 height 13
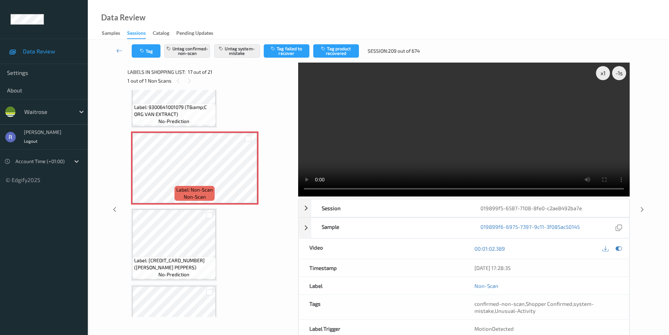
scroll to position [1152, 0]
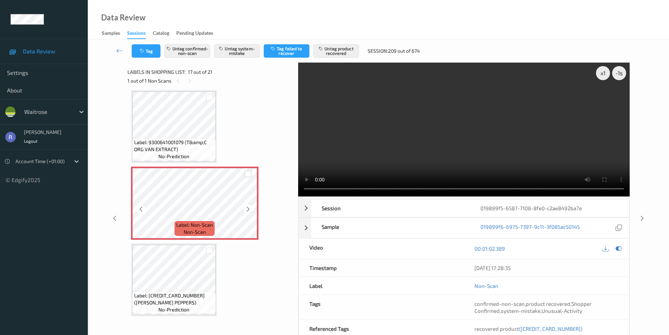
click at [249, 174] on div at bounding box center [248, 174] width 7 height 7
click at [248, 174] on icon at bounding box center [248, 173] width 5 height 5
click at [342, 50] on button "Untag product recovered" at bounding box center [336, 50] width 46 height 13
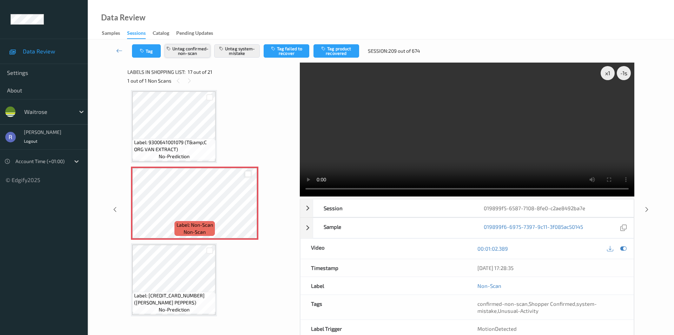
click at [190, 52] on button "Untag confirmed-non-scan" at bounding box center [188, 50] width 46 height 13
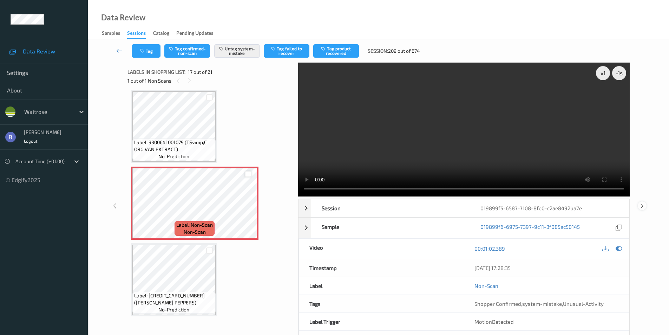
click at [641, 208] on icon at bounding box center [642, 205] width 6 height 6
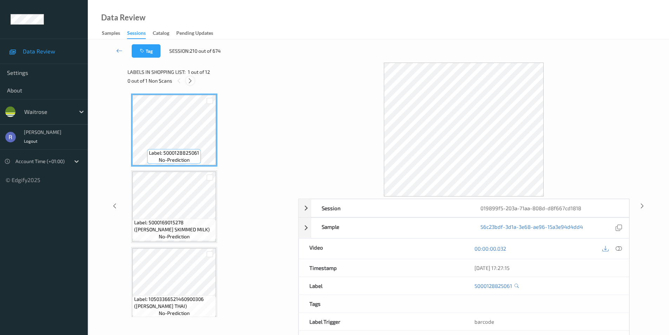
click at [191, 80] on icon at bounding box center [190, 81] width 6 height 6
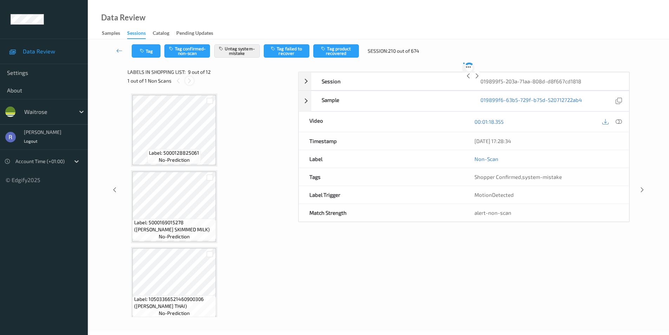
scroll to position [539, 0]
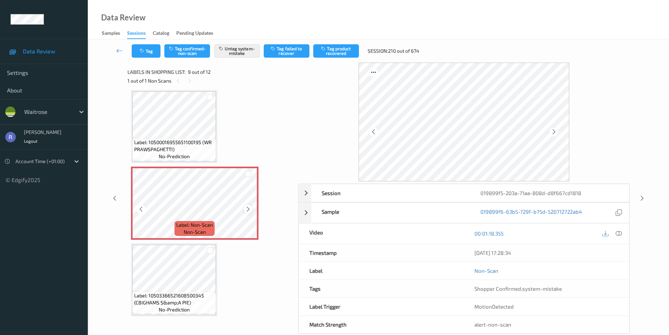
click at [247, 207] on icon at bounding box center [248, 209] width 6 height 6
click at [621, 232] on icon at bounding box center [619, 233] width 6 height 6
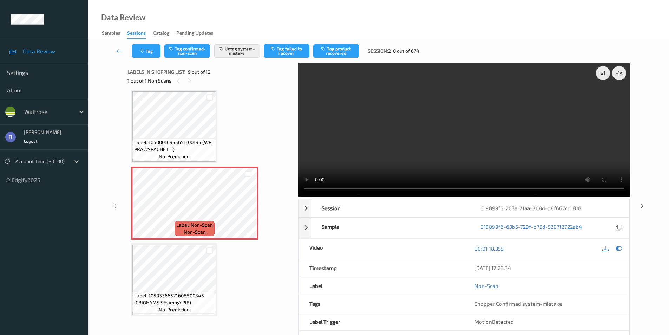
click at [480, 155] on video at bounding box center [464, 130] width 332 height 134
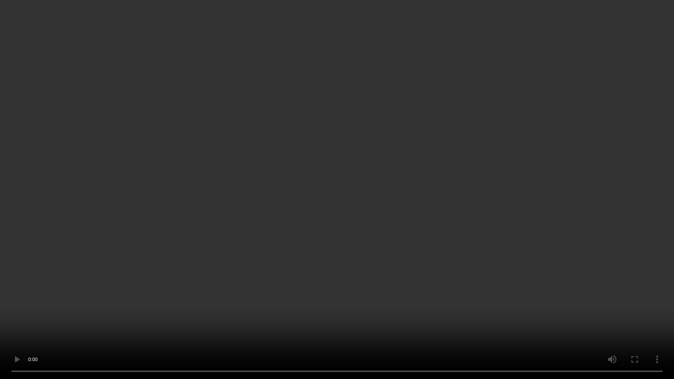
click at [350, 251] on video at bounding box center [337, 189] width 674 height 379
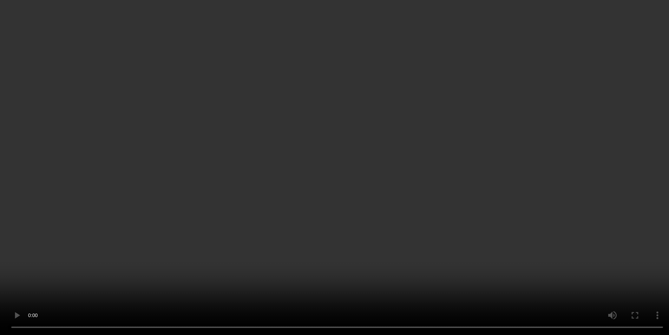
click at [643, 193] on icon at bounding box center [642, 190] width 6 height 6
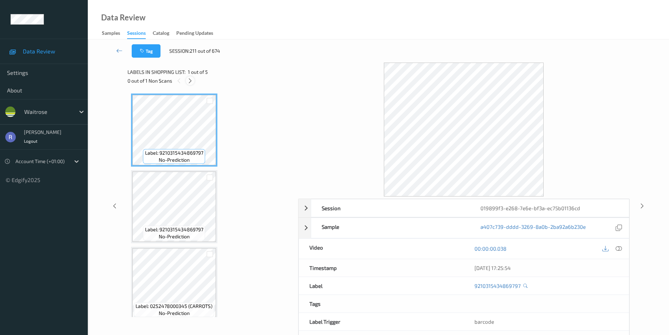
click at [193, 83] on icon at bounding box center [190, 81] width 6 height 6
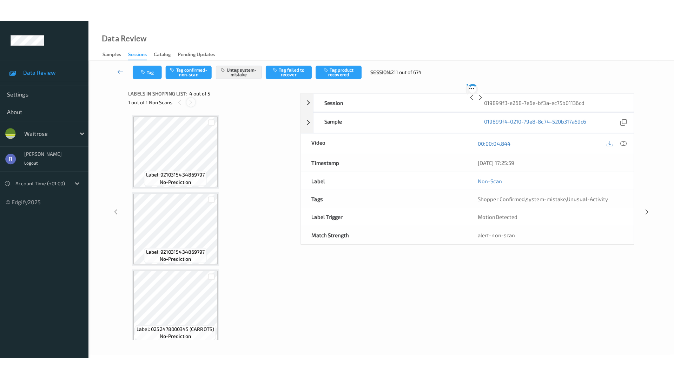
scroll to position [157, 0]
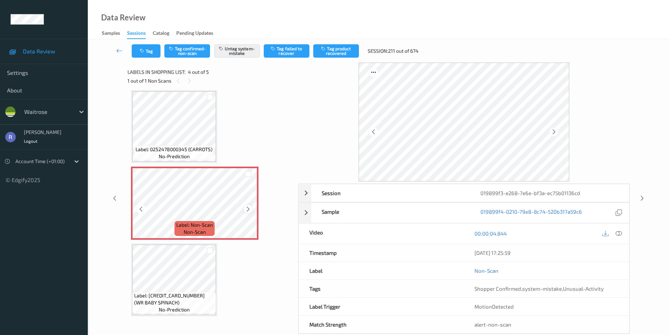
click at [248, 208] on icon at bounding box center [248, 209] width 6 height 6
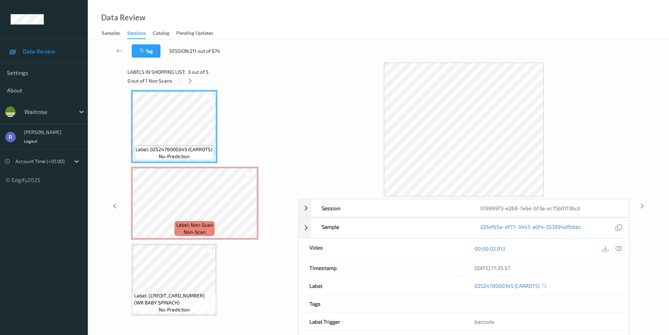
click at [621, 249] on icon at bounding box center [619, 248] width 6 height 6
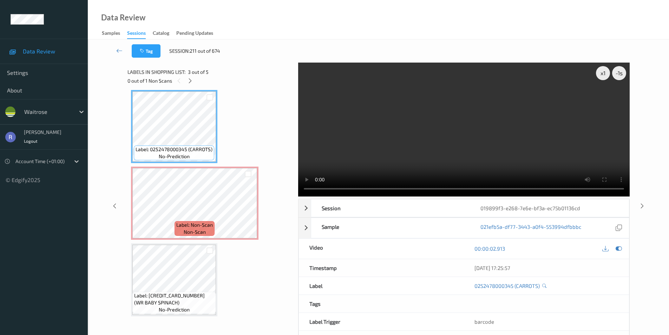
click at [432, 136] on video at bounding box center [464, 130] width 332 height 134
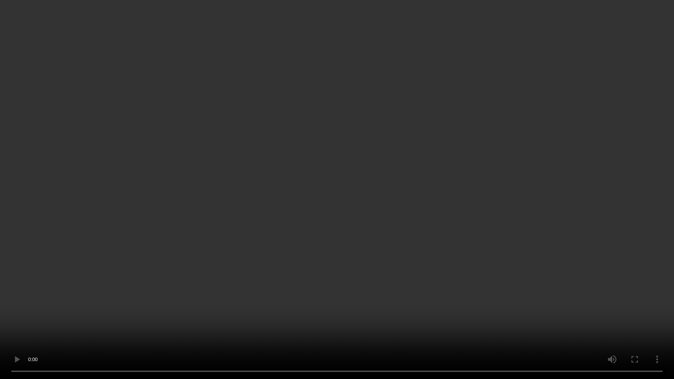
click at [333, 304] on video at bounding box center [337, 189] width 674 height 379
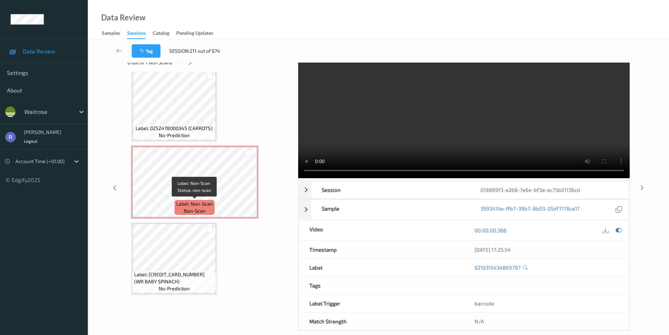
scroll to position [28, 0]
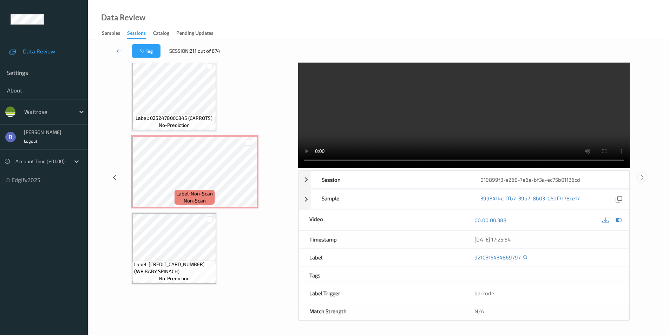
click at [644, 176] on icon at bounding box center [642, 177] width 6 height 6
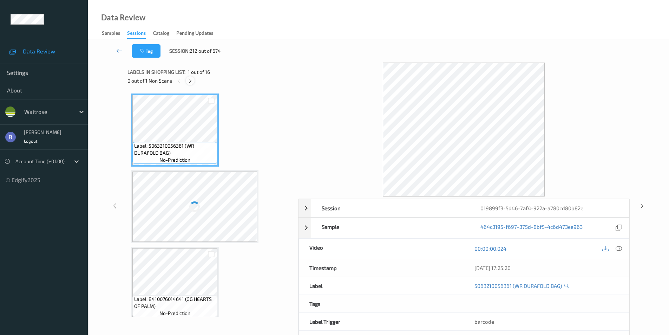
click at [190, 82] on icon at bounding box center [190, 81] width 6 height 6
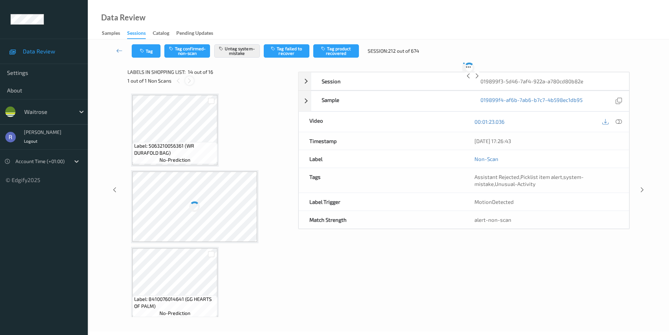
scroll to position [922, 0]
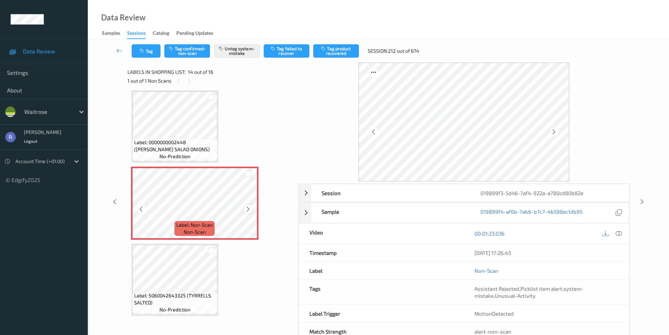
click at [247, 209] on icon at bounding box center [248, 209] width 6 height 6
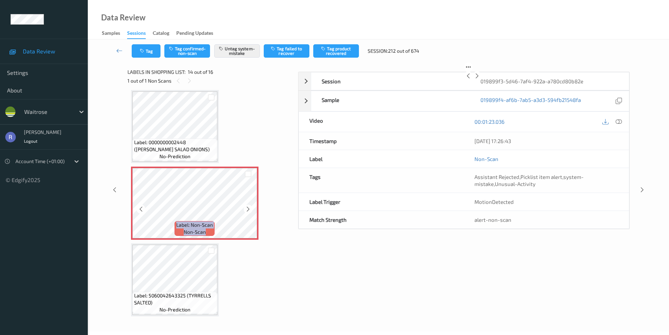
click at [247, 209] on icon at bounding box center [248, 209] width 6 height 6
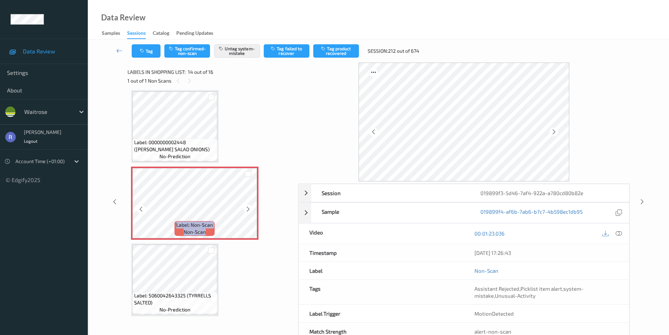
click at [247, 209] on icon at bounding box center [248, 209] width 6 height 6
click at [643, 202] on icon at bounding box center [642, 201] width 6 height 6
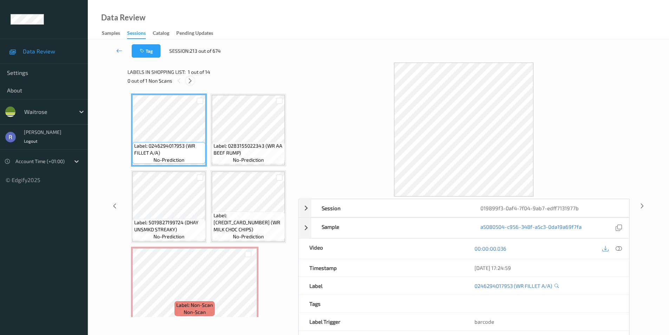
click at [189, 80] on icon at bounding box center [190, 81] width 6 height 6
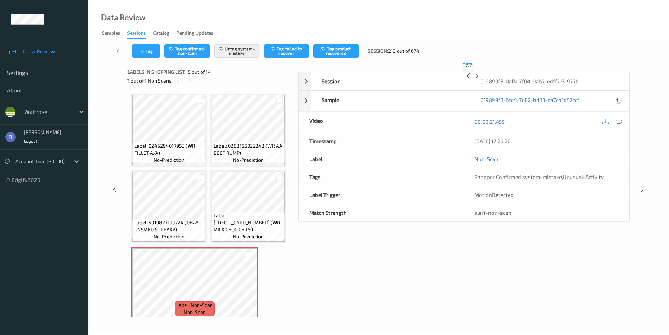
scroll to position [80, 0]
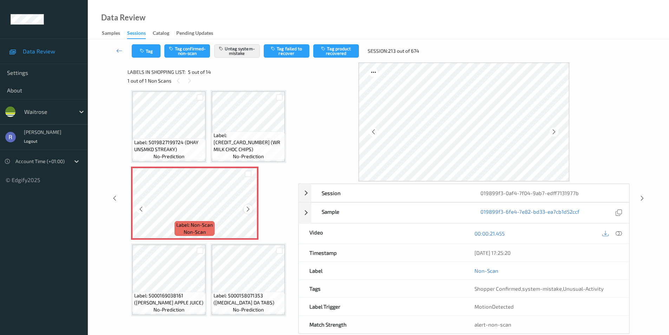
click at [246, 209] on icon at bounding box center [248, 209] width 6 height 6
click at [642, 197] on icon at bounding box center [642, 198] width 6 height 6
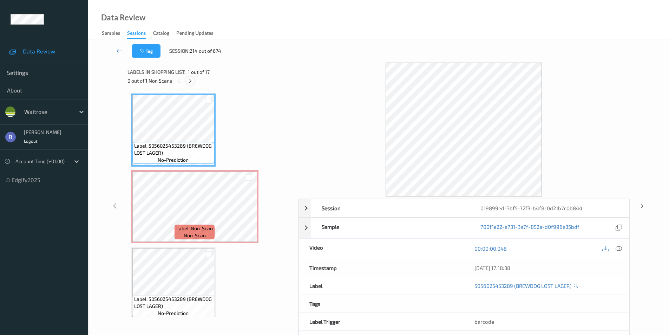
click at [190, 80] on icon at bounding box center [190, 81] width 6 height 6
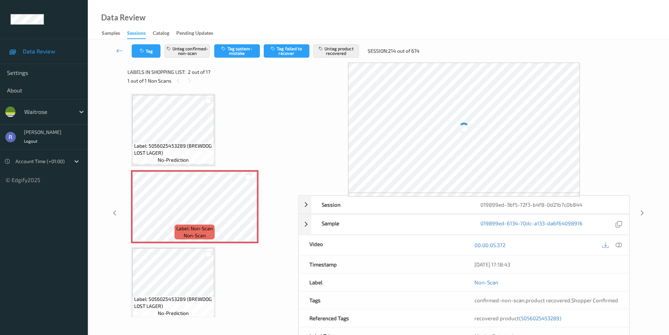
scroll to position [4, 0]
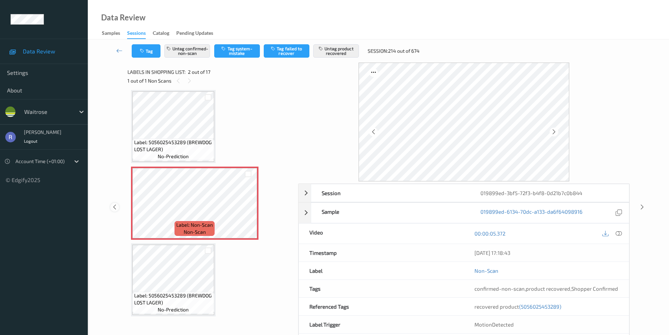
click at [116, 206] on icon at bounding box center [115, 207] width 6 height 6
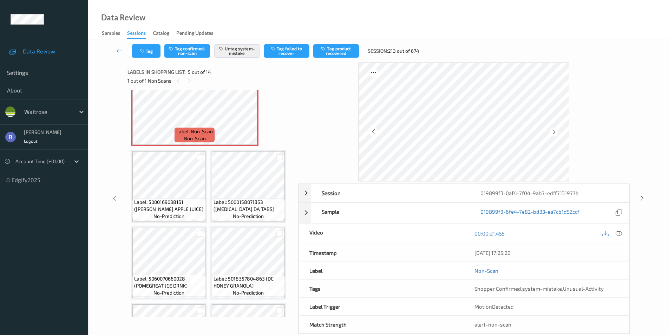
scroll to position [176, 0]
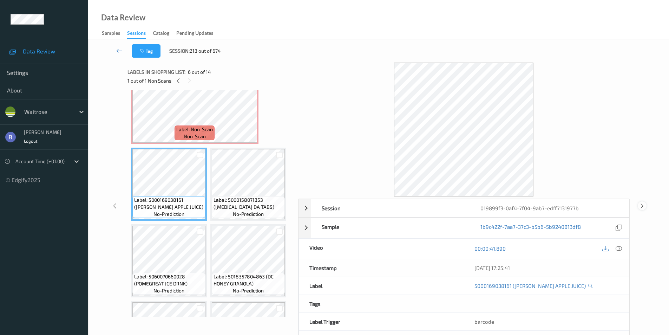
click at [641, 206] on icon at bounding box center [642, 205] width 6 height 6
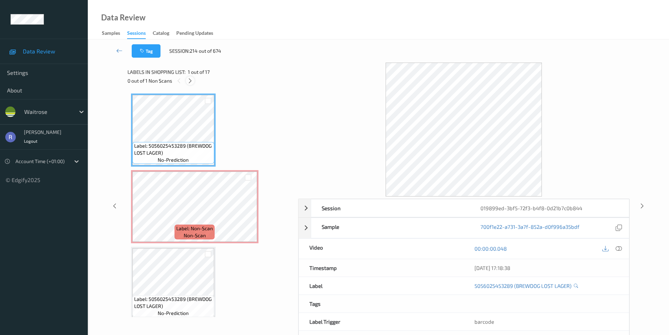
click at [192, 81] on icon at bounding box center [190, 81] width 6 height 6
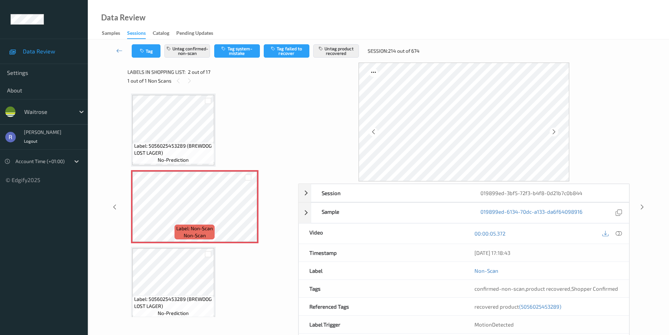
scroll to position [4, 0]
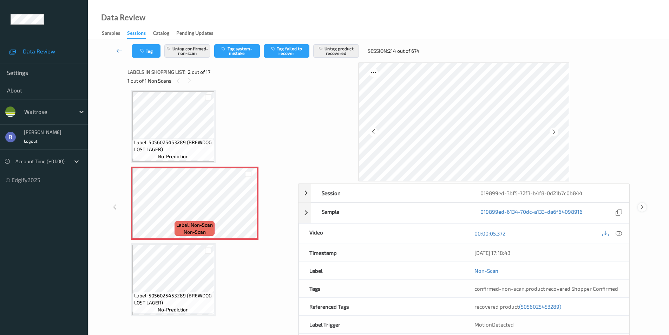
click at [641, 205] on icon at bounding box center [642, 207] width 6 height 6
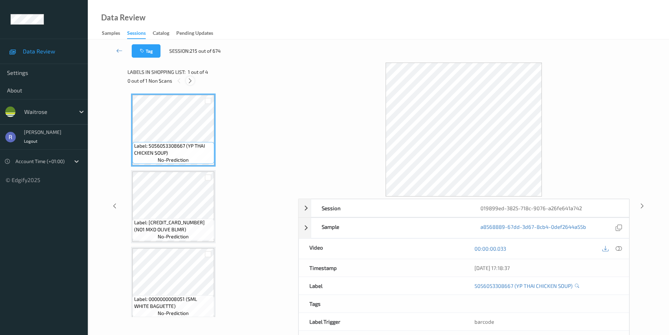
click at [192, 80] on icon at bounding box center [190, 81] width 6 height 6
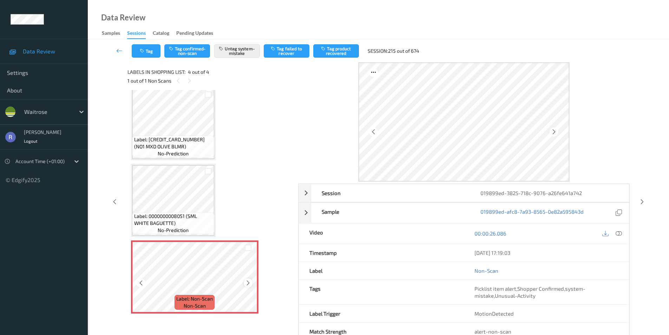
click at [246, 282] on icon at bounding box center [248, 283] width 6 height 6
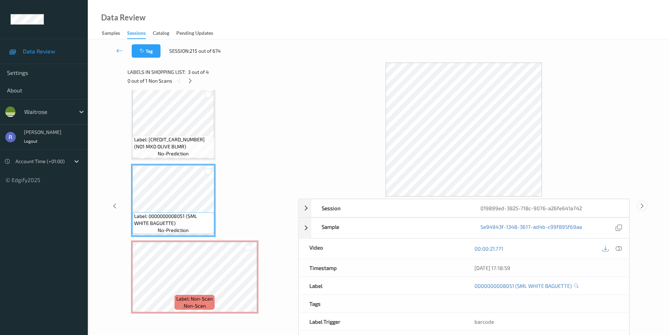
click at [644, 204] on icon at bounding box center [642, 205] width 6 height 6
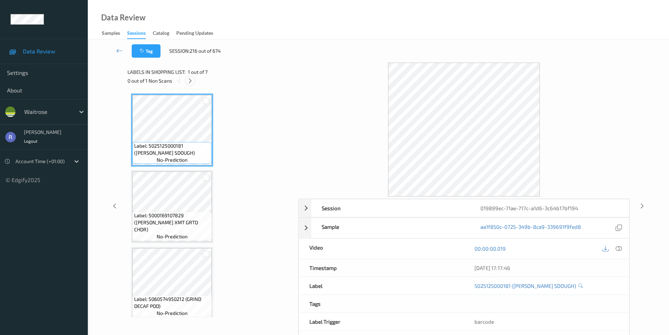
click at [190, 81] on icon at bounding box center [190, 81] width 6 height 6
drag, startPoint x: 190, startPoint y: 77, endPoint x: 192, endPoint y: 83, distance: 6.3
click at [190, 78] on div at bounding box center [190, 80] width 9 height 9
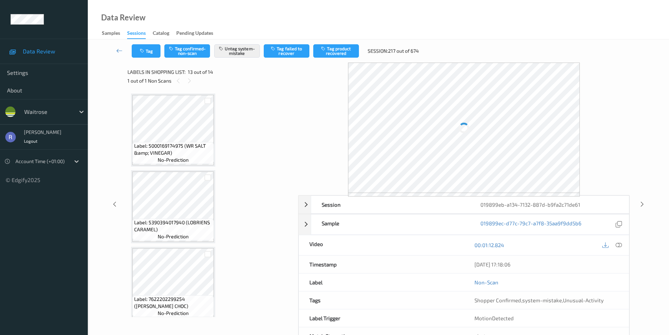
scroll to position [846, 0]
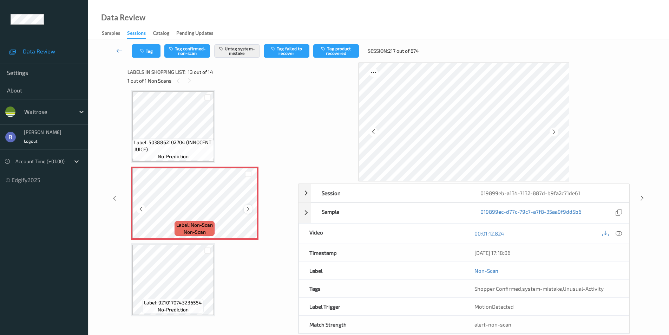
click at [247, 209] on icon at bounding box center [248, 209] width 6 height 6
click at [248, 209] on icon at bounding box center [248, 209] width 6 height 6
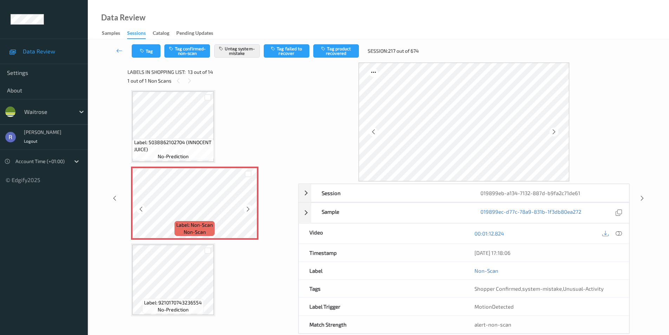
click at [248, 209] on icon at bounding box center [248, 209] width 6 height 6
click at [616, 232] on icon at bounding box center [619, 233] width 6 height 6
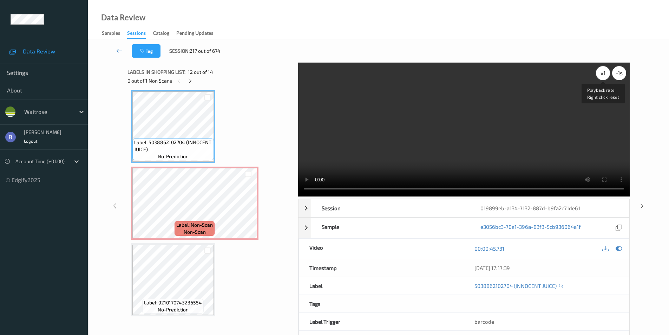
click at [601, 74] on div "x 1" at bounding box center [603, 73] width 14 height 14
click at [601, 74] on div "x 2" at bounding box center [603, 73] width 14 height 14
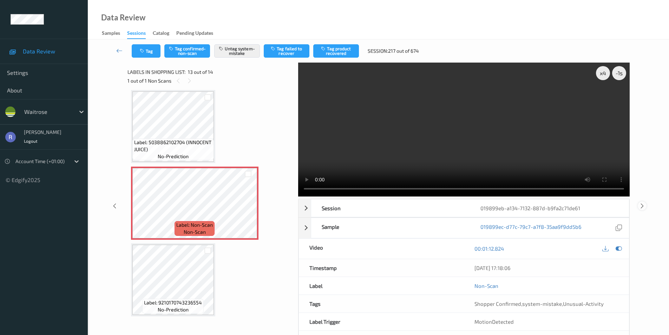
click at [643, 206] on icon at bounding box center [642, 205] width 6 height 6
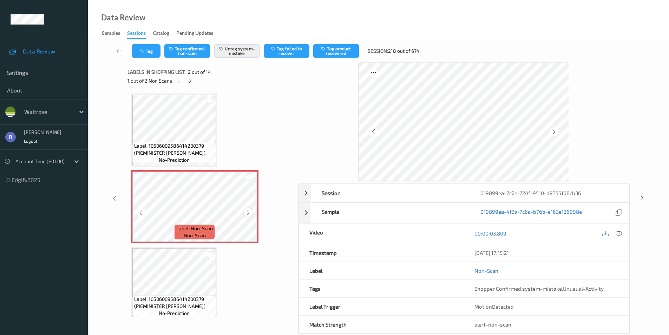
click at [249, 215] on icon at bounding box center [248, 212] width 6 height 6
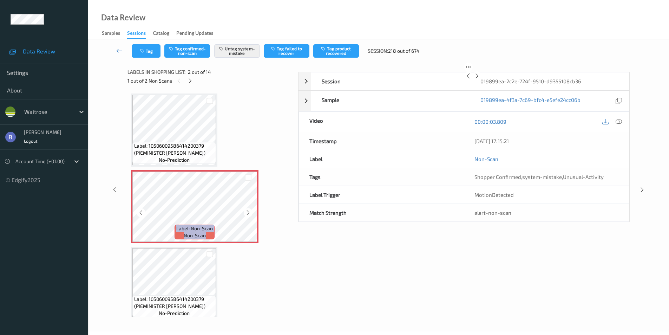
click at [249, 215] on icon at bounding box center [248, 212] width 6 height 6
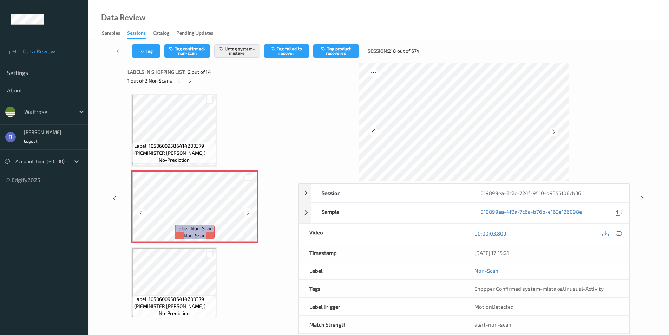
click at [249, 215] on icon at bounding box center [248, 212] width 6 height 6
click at [176, 89] on div "Labels in shopping list: 2 out of 14 1 out of 2 Non Scans" at bounding box center [210, 76] width 166 height 27
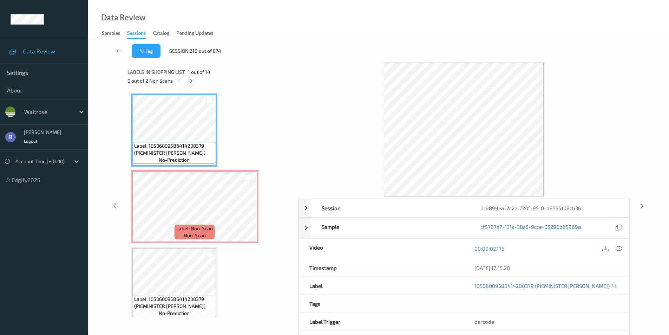
click at [191, 81] on icon at bounding box center [191, 81] width 6 height 6
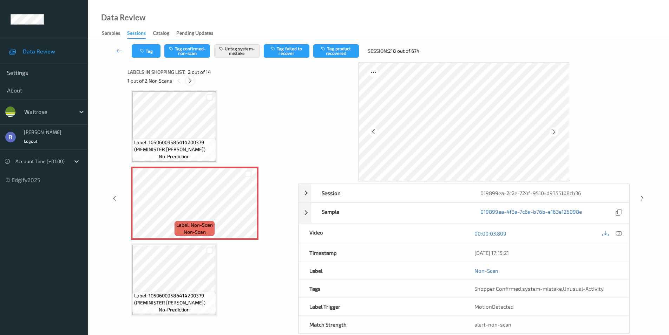
click at [190, 81] on icon at bounding box center [190, 81] width 6 height 6
click at [247, 209] on icon at bounding box center [248, 209] width 6 height 6
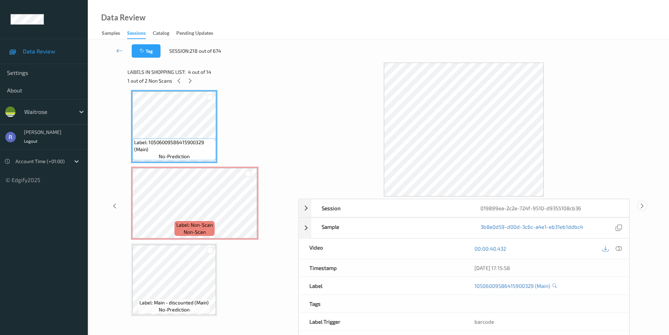
click at [643, 203] on icon at bounding box center [642, 205] width 6 height 6
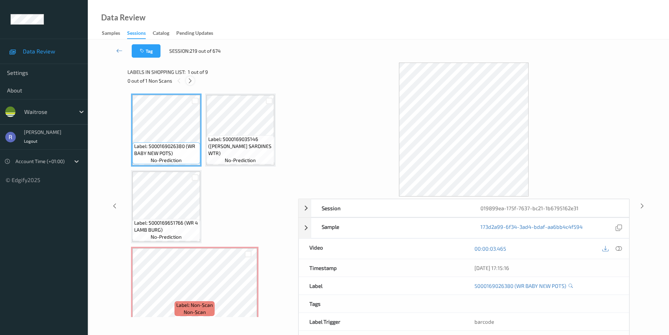
click at [190, 81] on icon at bounding box center [190, 81] width 6 height 6
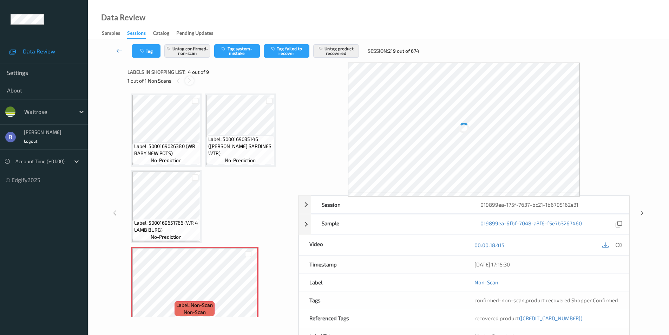
scroll to position [80, 0]
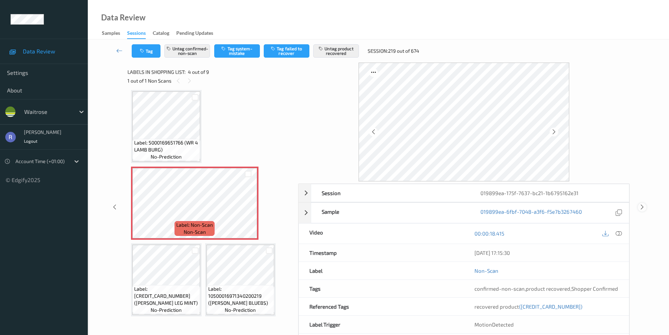
click at [642, 204] on icon at bounding box center [642, 207] width 6 height 6
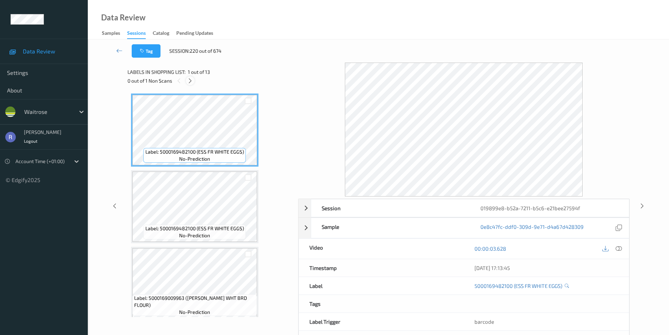
click at [189, 80] on icon at bounding box center [190, 81] width 6 height 6
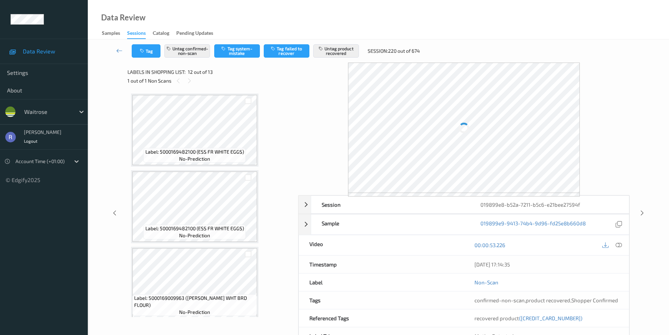
scroll to position [769, 0]
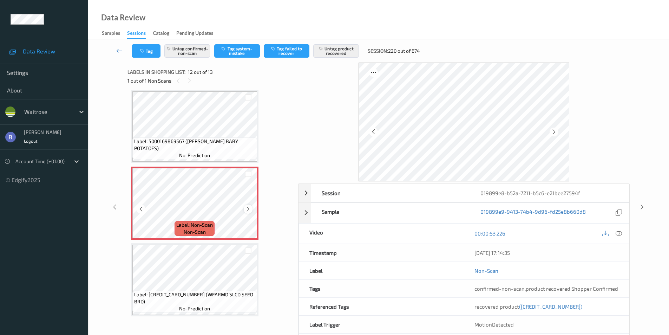
click at [246, 208] on icon at bounding box center [248, 209] width 6 height 6
click at [248, 211] on icon at bounding box center [248, 209] width 6 height 6
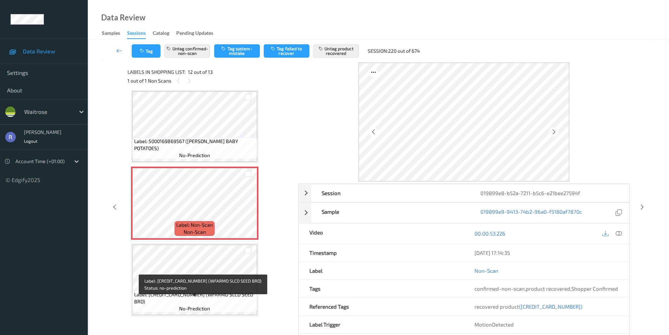
click at [187, 298] on span "Label: [CREDIT_CARD_NUMBER] (WFARMD SLCD SEED BRD)" at bounding box center [194, 298] width 121 height 14
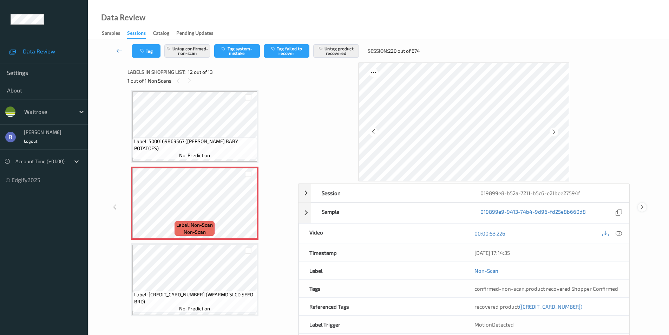
click at [642, 205] on icon at bounding box center [642, 207] width 6 height 6
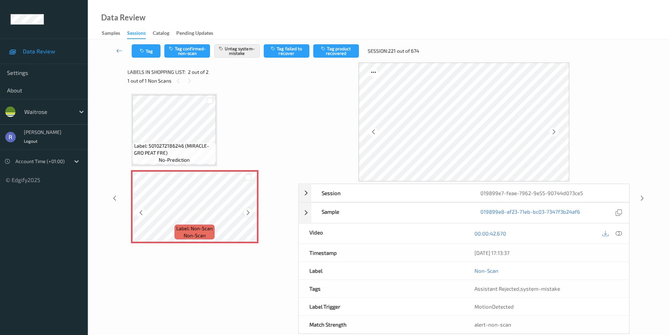
click at [247, 212] on icon at bounding box center [248, 212] width 6 height 6
click at [642, 197] on icon at bounding box center [642, 198] width 6 height 6
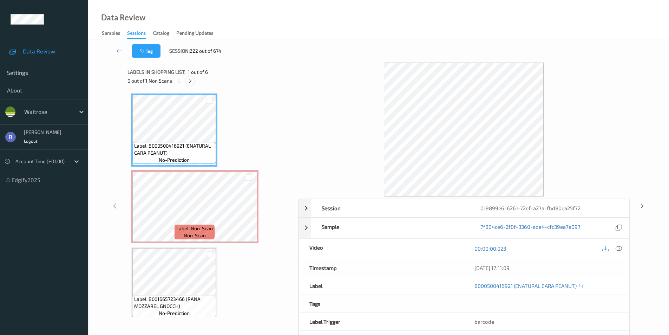
click at [190, 79] on icon at bounding box center [190, 81] width 6 height 6
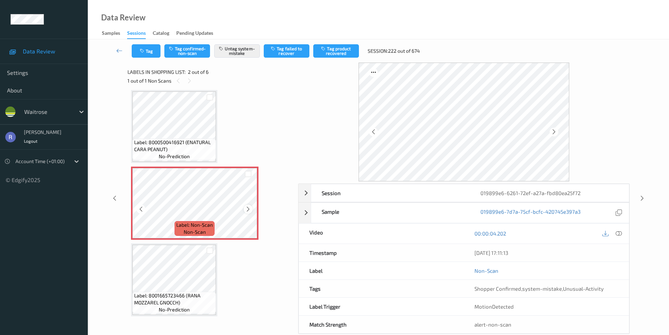
click at [246, 208] on icon at bounding box center [248, 209] width 6 height 6
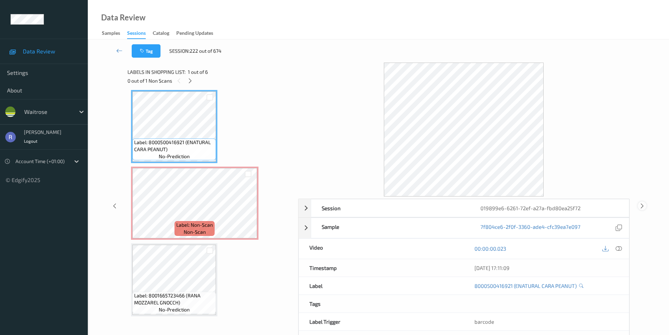
click at [641, 203] on icon at bounding box center [642, 205] width 6 height 6
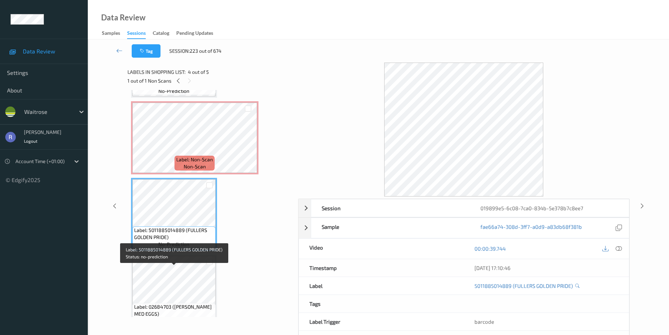
scroll to position [159, 0]
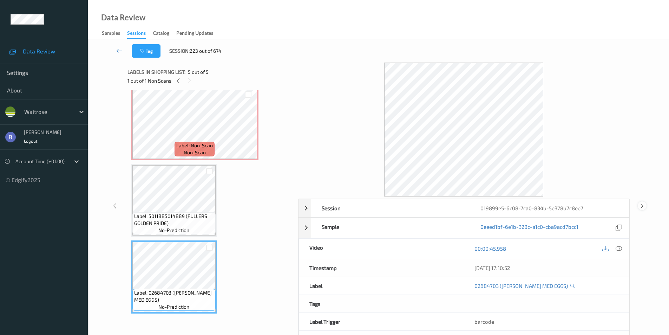
click at [643, 205] on icon at bounding box center [642, 205] width 6 height 6
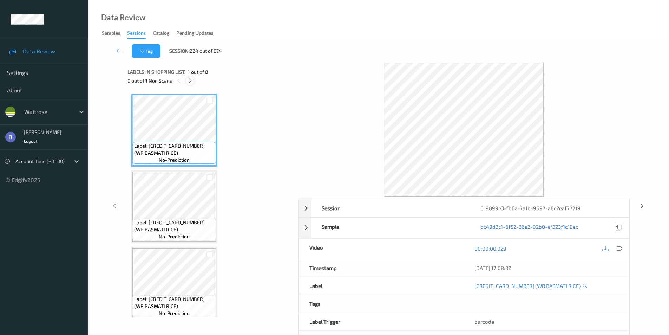
click at [192, 81] on icon at bounding box center [190, 81] width 6 height 6
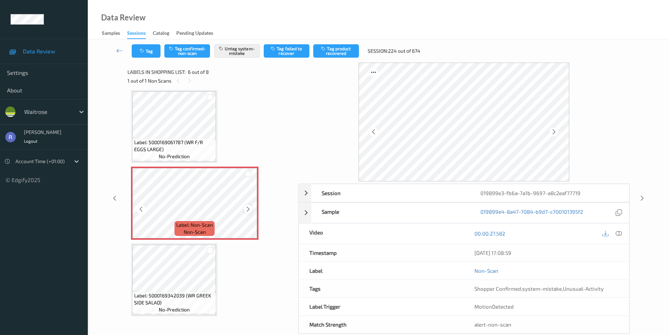
click at [248, 209] on icon at bounding box center [248, 209] width 6 height 6
click at [642, 197] on icon at bounding box center [642, 198] width 6 height 6
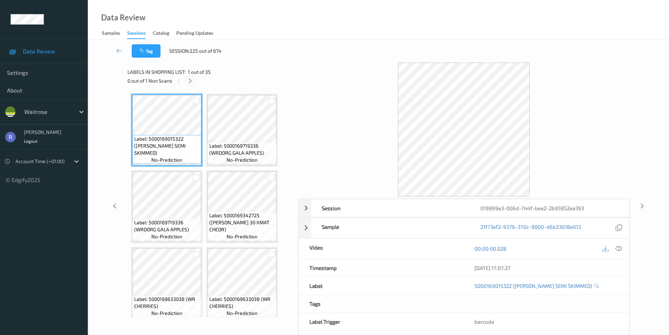
click at [189, 81] on icon at bounding box center [190, 81] width 6 height 6
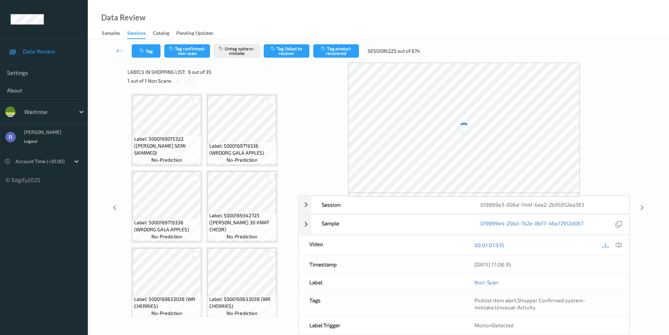
scroll to position [233, 0]
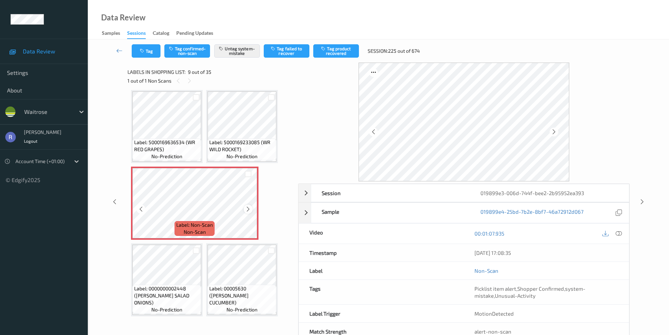
click at [248, 208] on icon at bounding box center [248, 209] width 6 height 6
click at [642, 199] on icon at bounding box center [642, 201] width 6 height 6
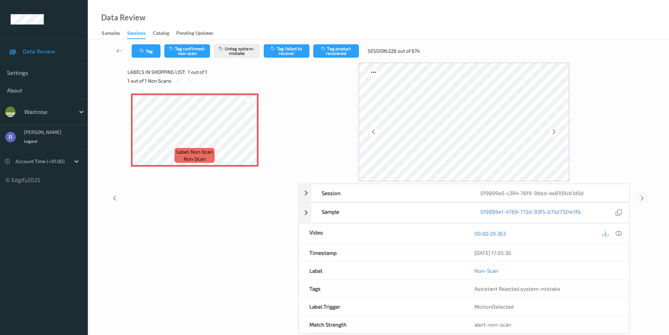
click at [641, 195] on icon at bounding box center [642, 198] width 6 height 6
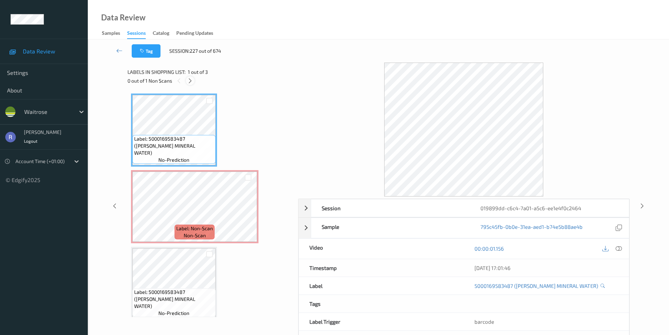
click at [190, 81] on icon at bounding box center [190, 81] width 6 height 6
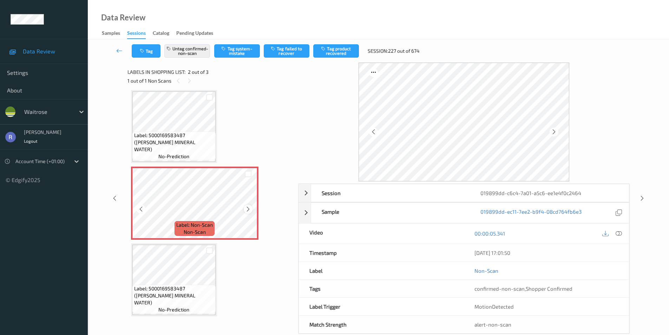
click at [248, 209] on icon at bounding box center [248, 209] width 6 height 6
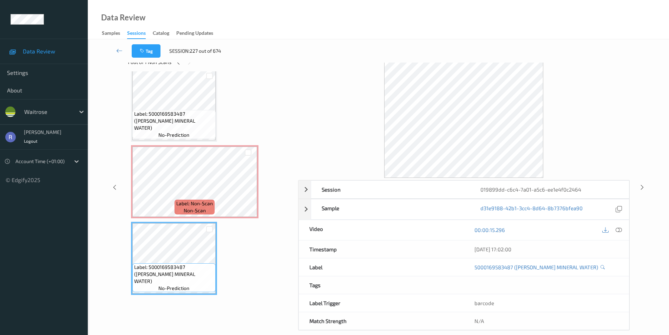
scroll to position [28, 0]
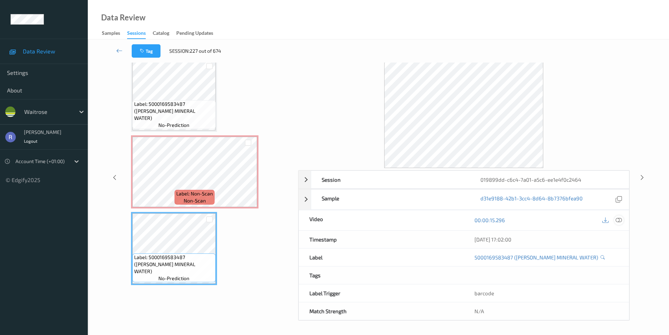
click at [621, 219] on icon at bounding box center [619, 220] width 6 height 6
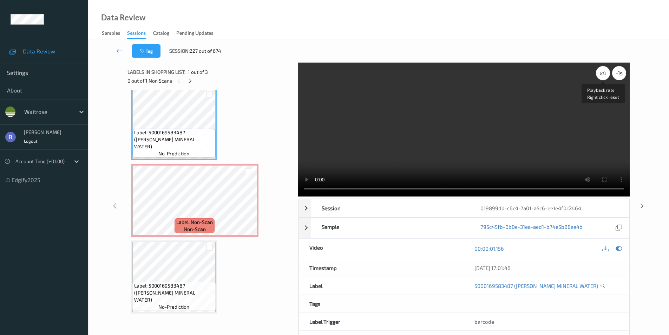
click at [600, 70] on div "x 4" at bounding box center [603, 73] width 14 height 14
click at [600, 70] on div "x 8" at bounding box center [603, 73] width 14 height 14
click at [600, 74] on div "x 1" at bounding box center [603, 73] width 14 height 14
click at [600, 74] on div "x 2" at bounding box center [603, 73] width 14 height 14
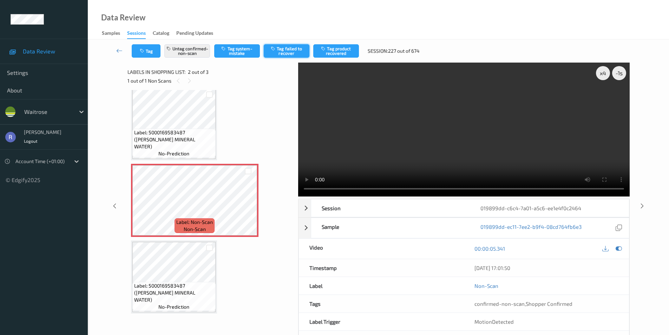
click at [287, 47] on button "Tag failed to recover" at bounding box center [287, 50] width 46 height 13
click at [641, 203] on icon at bounding box center [642, 205] width 6 height 6
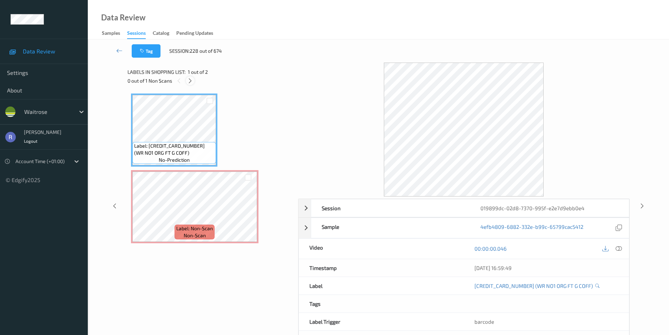
click at [189, 81] on icon at bounding box center [190, 81] width 6 height 6
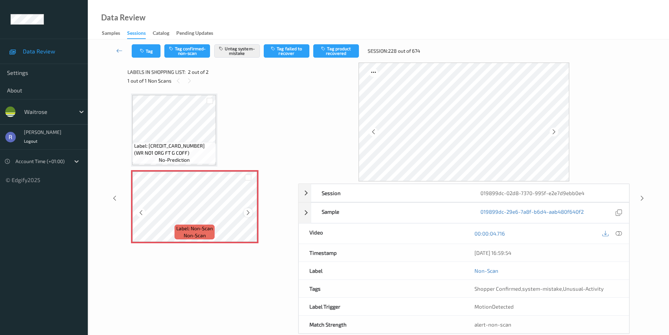
click at [250, 212] on icon at bounding box center [248, 212] width 6 height 6
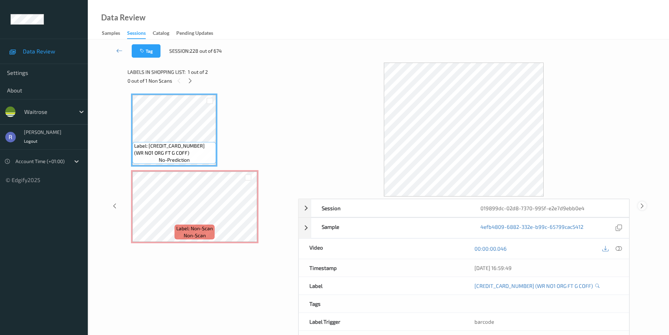
click at [640, 206] on icon at bounding box center [642, 205] width 6 height 6
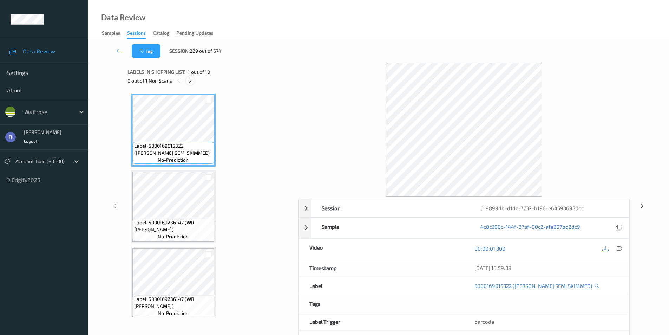
click at [192, 81] on icon at bounding box center [190, 81] width 6 height 6
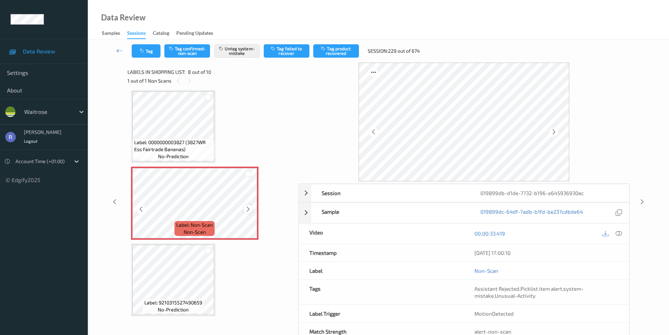
click at [248, 208] on icon at bounding box center [248, 209] width 6 height 6
click at [639, 199] on icon at bounding box center [642, 201] width 6 height 6
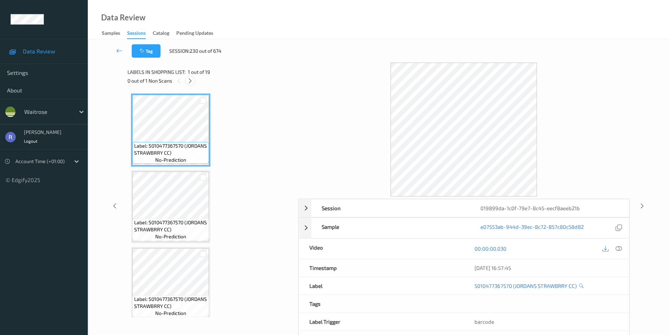
click at [190, 81] on icon at bounding box center [190, 81] width 6 height 6
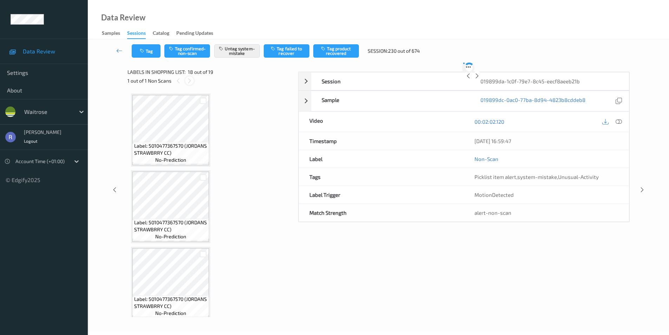
scroll to position [1229, 0]
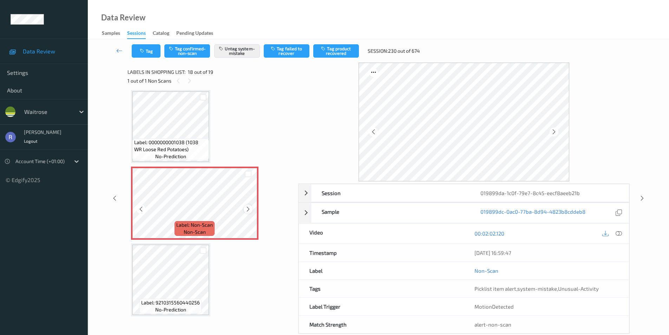
click at [249, 208] on icon at bounding box center [248, 209] width 6 height 6
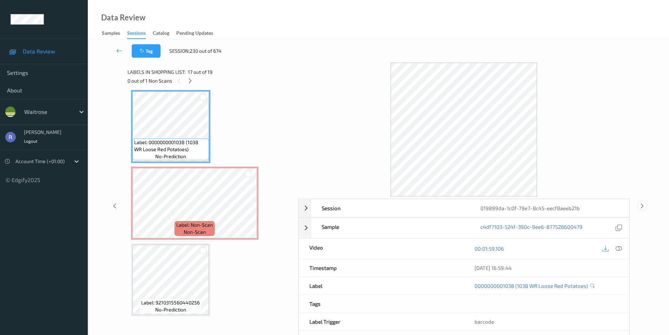
click at [642, 205] on icon at bounding box center [642, 205] width 6 height 6
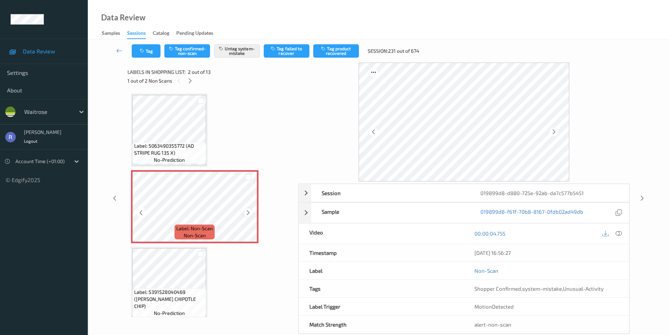
click at [247, 213] on icon at bounding box center [248, 212] width 6 height 6
click at [616, 232] on icon at bounding box center [619, 233] width 6 height 6
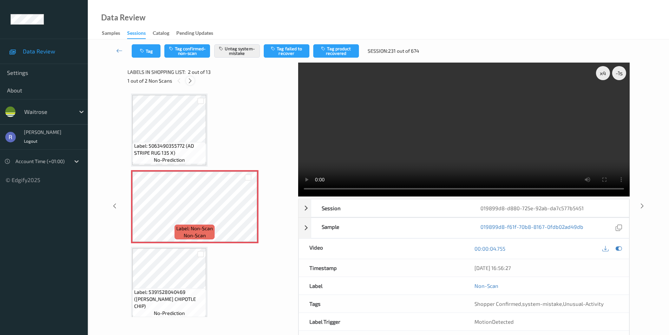
click at [189, 79] on icon at bounding box center [190, 81] width 6 height 6
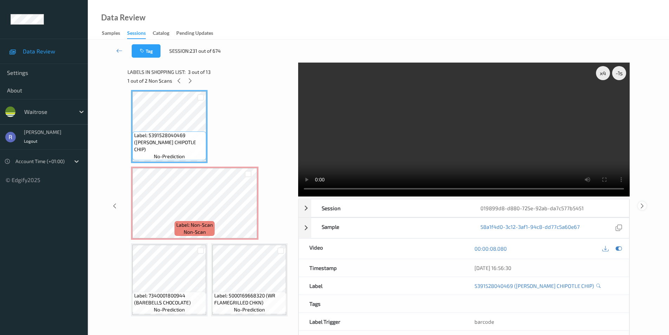
click at [639, 205] on div at bounding box center [642, 205] width 9 height 9
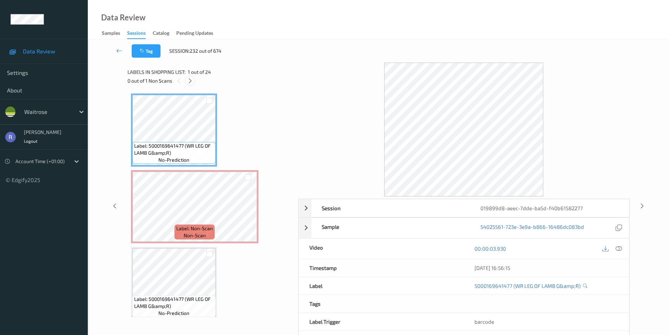
click at [189, 81] on icon at bounding box center [190, 81] width 6 height 6
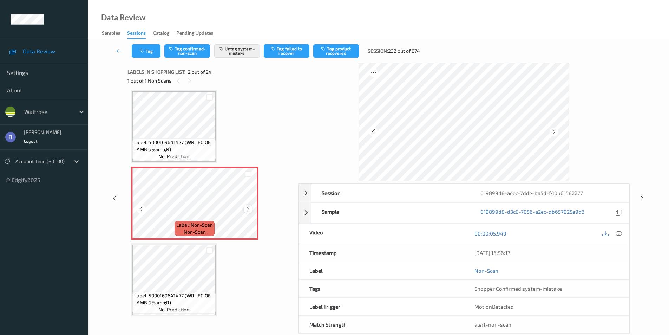
click at [249, 209] on icon at bounding box center [248, 209] width 6 height 6
click at [640, 197] on icon at bounding box center [642, 198] width 6 height 6
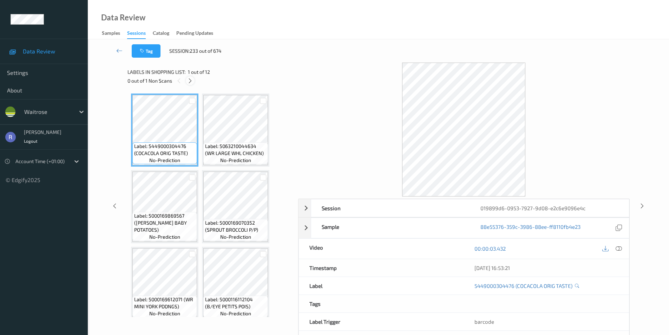
click at [189, 80] on icon at bounding box center [190, 81] width 6 height 6
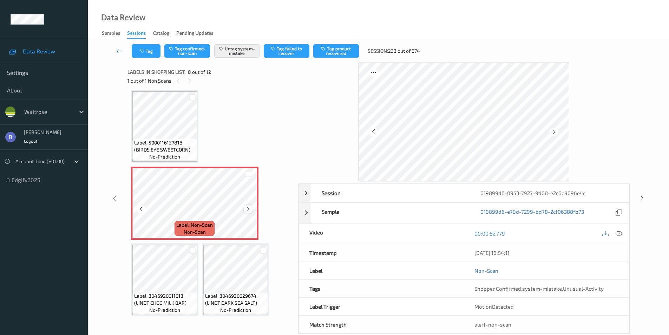
click at [249, 207] on icon at bounding box center [248, 209] width 6 height 6
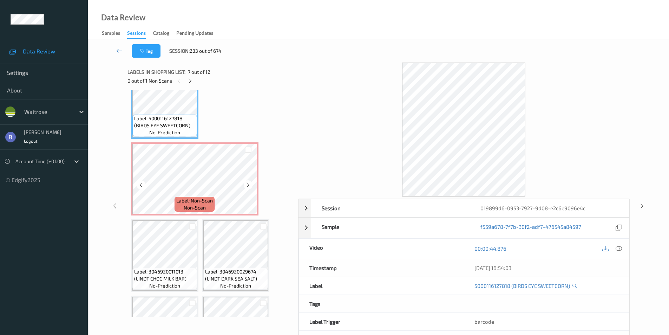
scroll to position [268, 0]
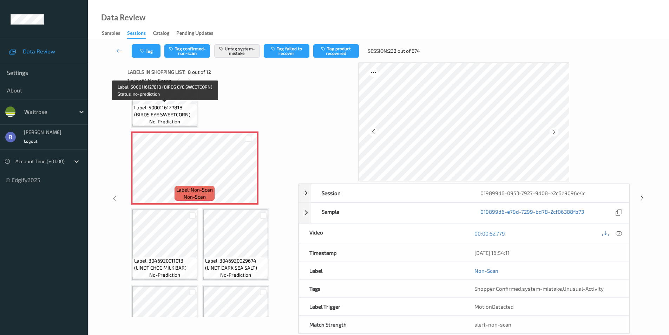
click at [168, 112] on span "Label: 5000116127818 (BIRDS EYE SWEETCORN)" at bounding box center [164, 111] width 61 height 14
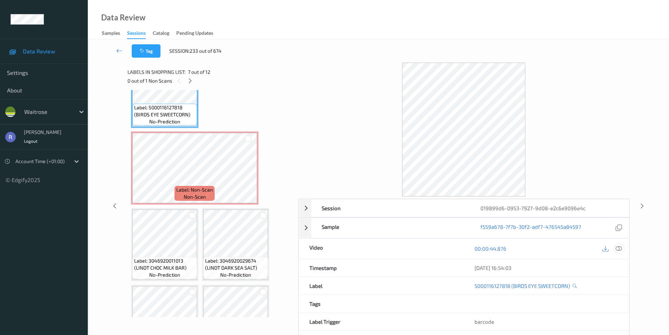
click at [615, 248] on div at bounding box center [618, 248] width 9 height 9
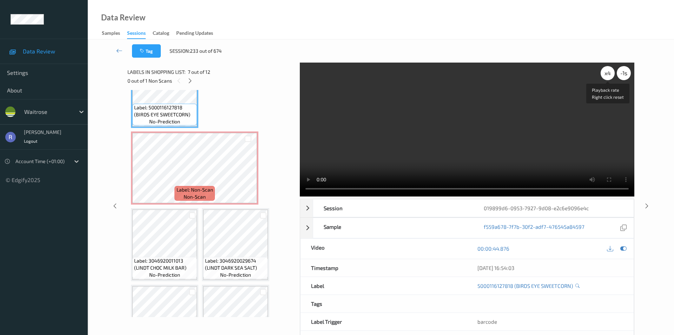
click at [607, 75] on div "x 4" at bounding box center [608, 73] width 14 height 14
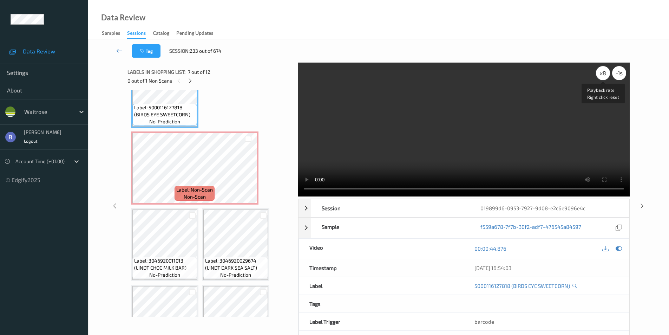
click at [601, 73] on div "x 8" at bounding box center [603, 73] width 14 height 14
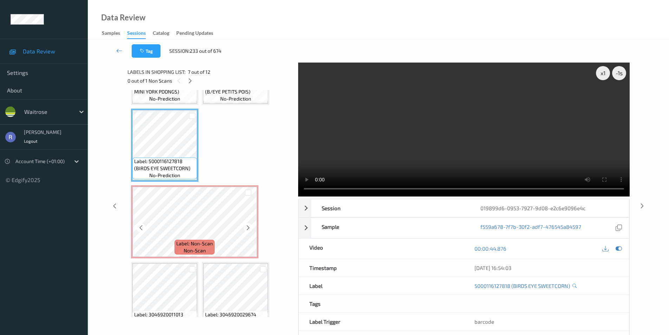
scroll to position [163, 0]
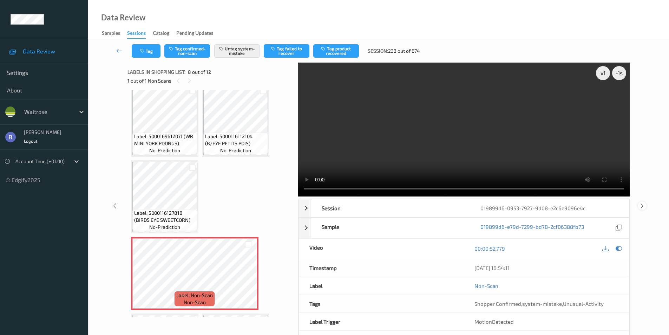
click at [642, 205] on icon at bounding box center [642, 205] width 6 height 6
click at [642, 205] on div "x 1 -1 s Session 019899d6-0953-7927-9d08-e2c6e9096e4c Session ID 019899d6-0953-…" at bounding box center [378, 206] width 552 height 286
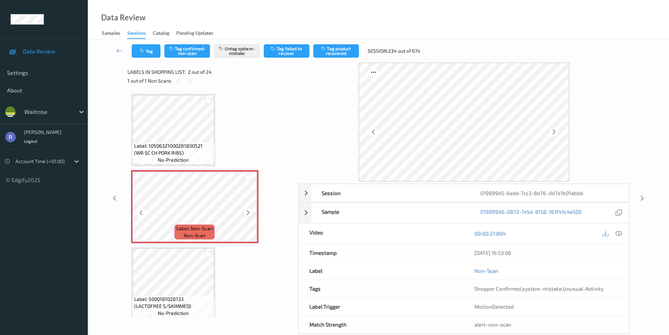
click at [247, 213] on icon at bounding box center [248, 212] width 6 height 6
click at [249, 212] on icon at bounding box center [248, 212] width 6 height 6
click at [618, 234] on icon at bounding box center [619, 233] width 6 height 6
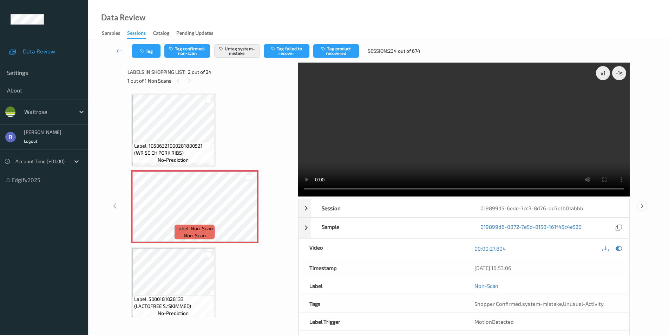
click at [642, 204] on icon at bounding box center [642, 205] width 6 height 6
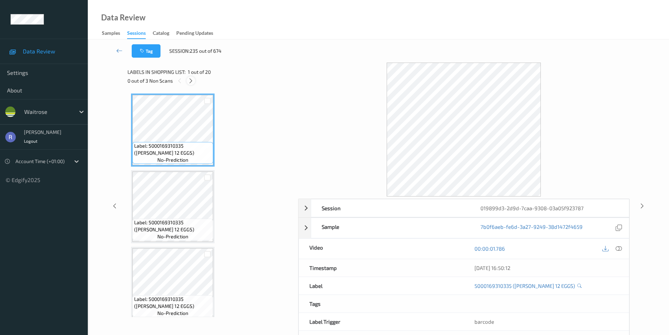
click at [190, 81] on icon at bounding box center [191, 81] width 6 height 6
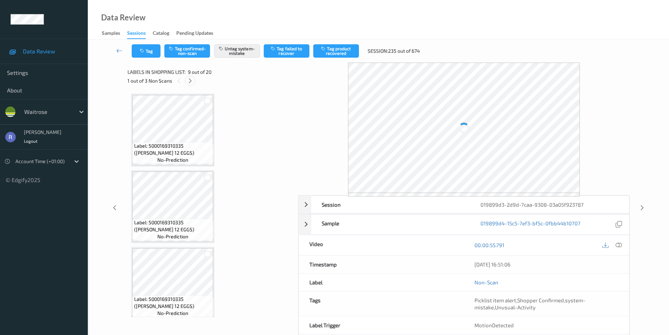
scroll to position [539, 0]
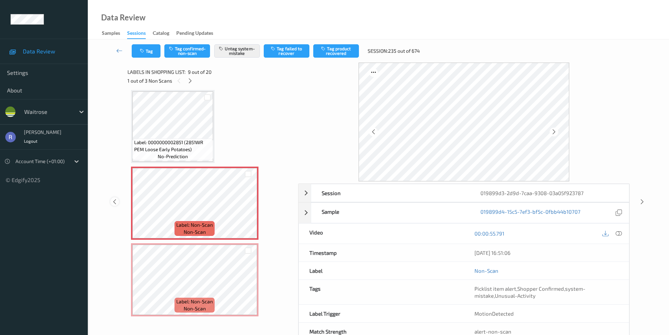
click at [113, 199] on icon at bounding box center [115, 201] width 6 height 6
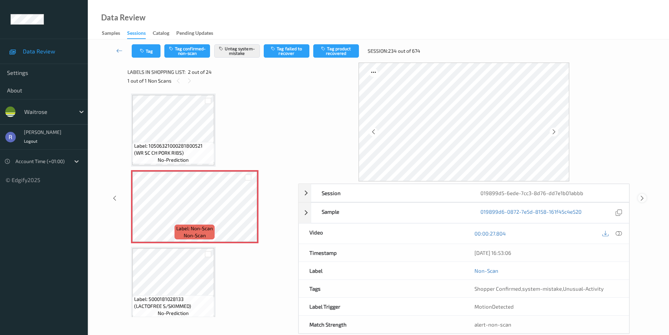
click at [640, 196] on icon at bounding box center [642, 198] width 6 height 6
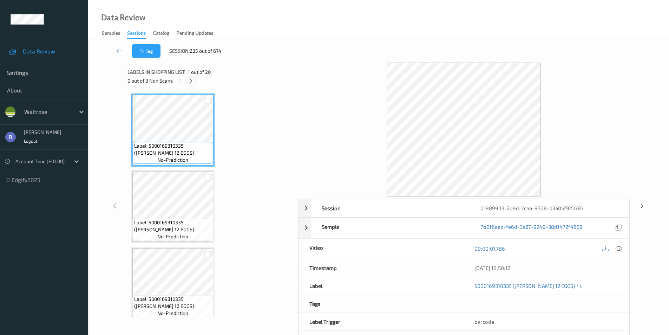
click at [191, 80] on icon at bounding box center [191, 81] width 6 height 6
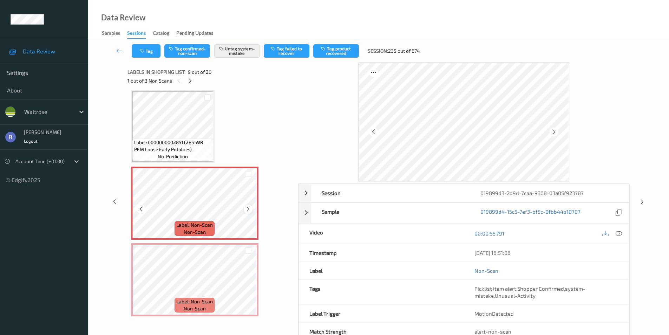
click at [247, 209] on icon at bounding box center [248, 209] width 6 height 6
click at [190, 82] on icon at bounding box center [190, 81] width 6 height 6
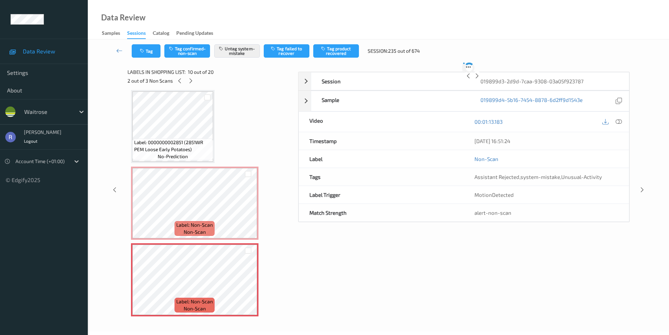
scroll to position [616, 0]
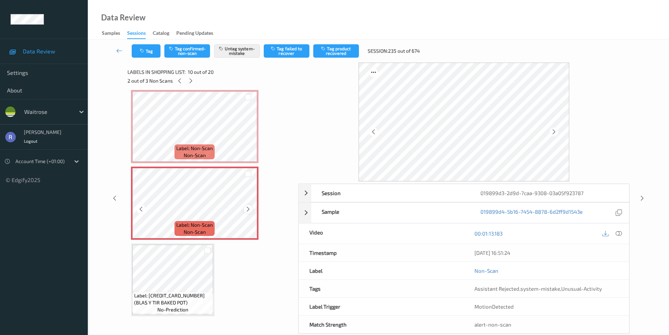
click at [246, 208] on icon at bounding box center [248, 209] width 6 height 6
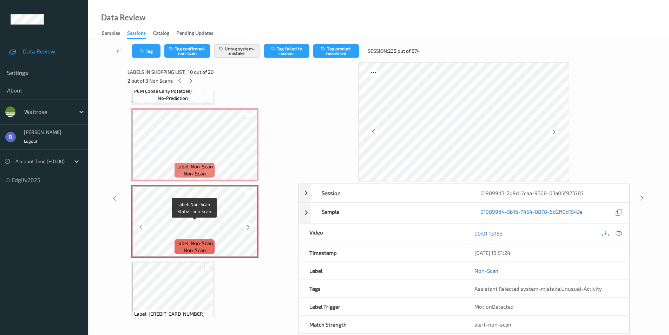
scroll to position [546, 0]
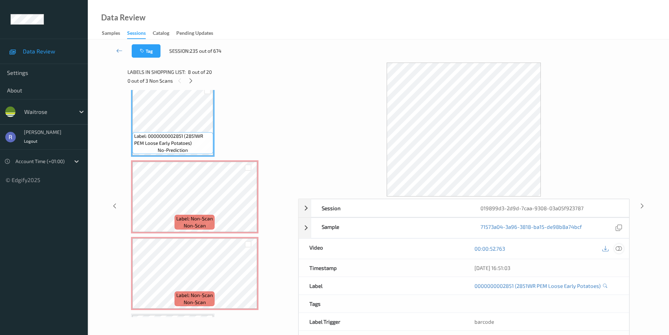
click at [618, 245] on div at bounding box center [618, 248] width 9 height 9
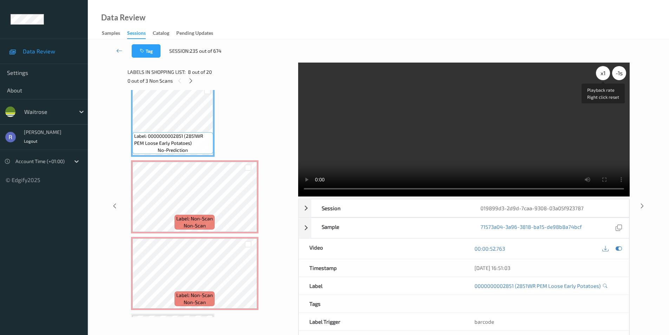
click at [602, 74] on div "x 1" at bounding box center [603, 73] width 14 height 14
click at [641, 204] on icon at bounding box center [642, 205] width 6 height 6
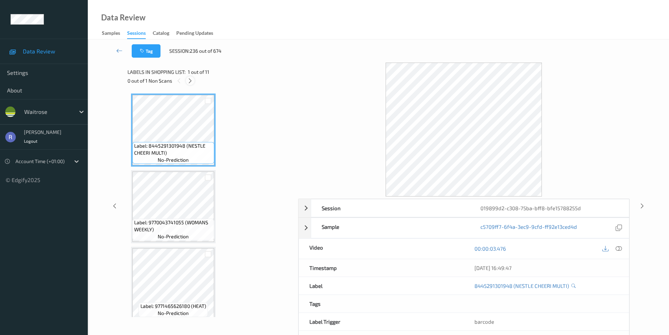
click at [188, 80] on icon at bounding box center [190, 81] width 6 height 6
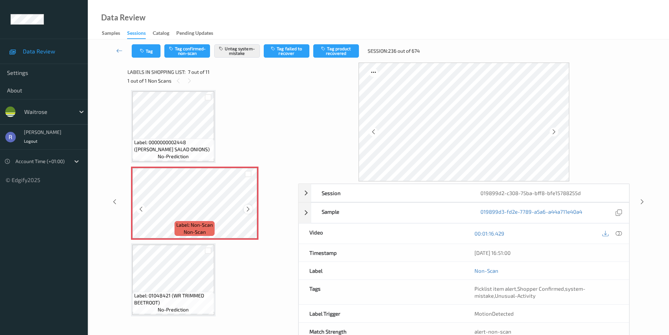
click at [248, 208] on icon at bounding box center [248, 209] width 6 height 6
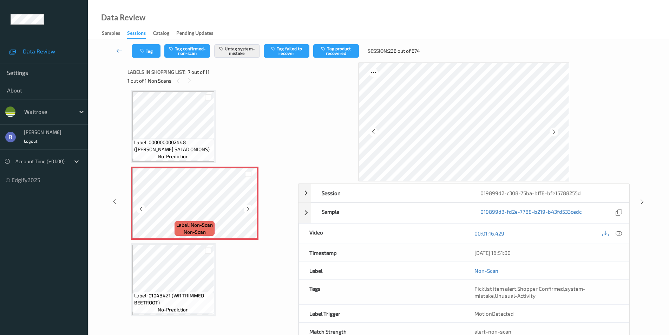
click at [248, 208] on icon at bounding box center [248, 209] width 6 height 6
click at [642, 202] on icon at bounding box center [642, 201] width 6 height 6
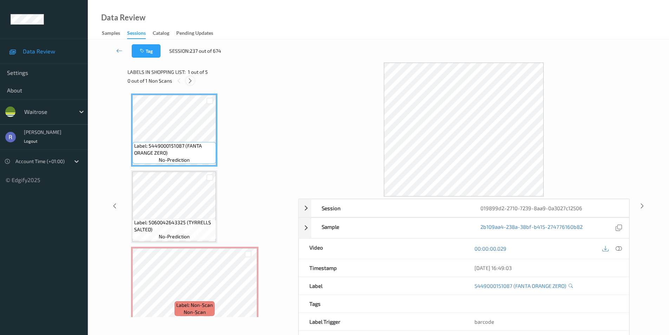
click at [192, 81] on icon at bounding box center [190, 81] width 6 height 6
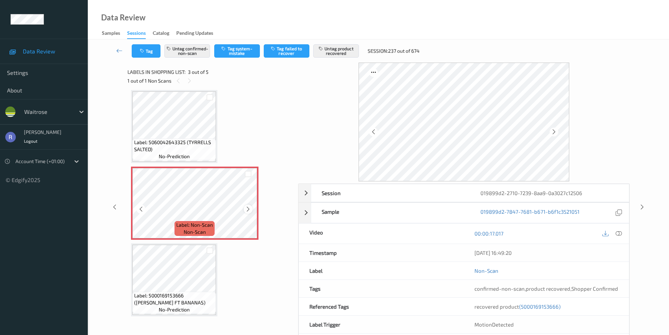
click at [249, 207] on icon at bounding box center [248, 209] width 6 height 6
click at [642, 205] on icon at bounding box center [642, 207] width 6 height 6
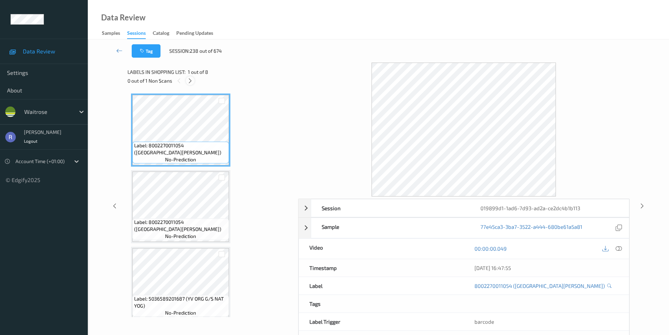
click at [188, 79] on icon at bounding box center [190, 81] width 6 height 6
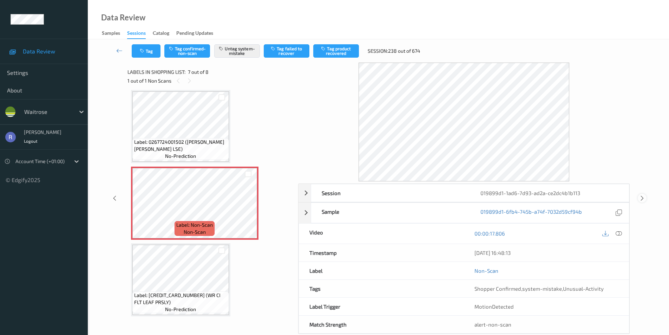
click at [643, 196] on icon at bounding box center [642, 198] width 6 height 6
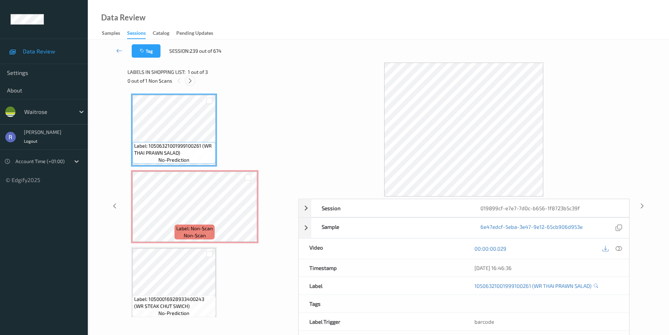
click at [188, 80] on icon at bounding box center [190, 81] width 6 height 6
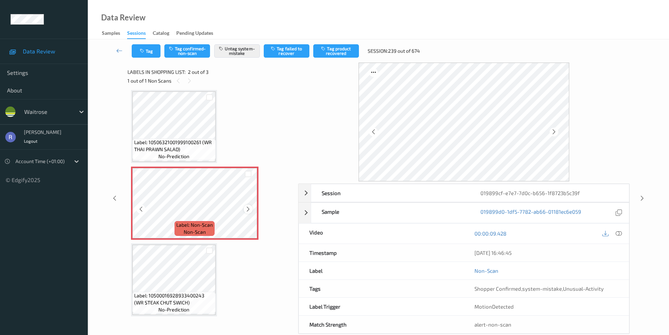
click at [250, 208] on icon at bounding box center [248, 209] width 6 height 6
click at [643, 197] on icon at bounding box center [642, 198] width 6 height 6
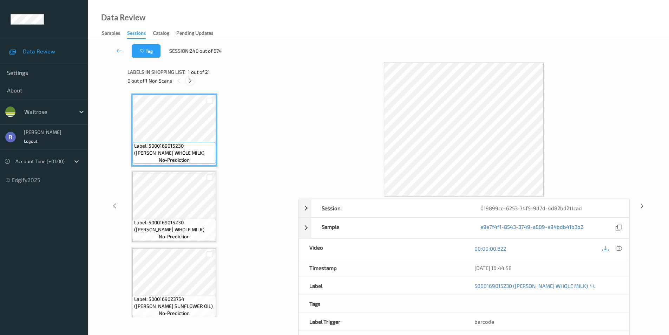
click at [191, 80] on icon at bounding box center [190, 81] width 6 height 6
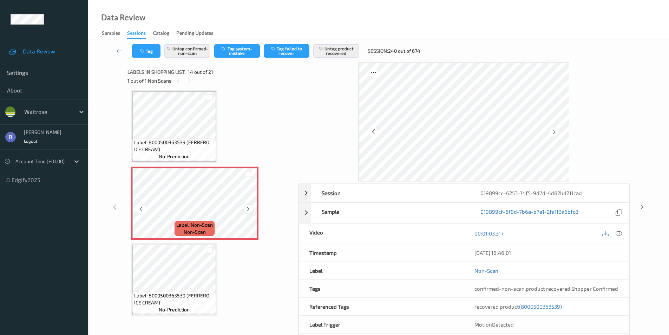
click at [252, 210] on div at bounding box center [248, 208] width 9 height 9
click at [247, 208] on icon at bounding box center [248, 209] width 6 height 6
click at [642, 205] on icon at bounding box center [642, 207] width 6 height 6
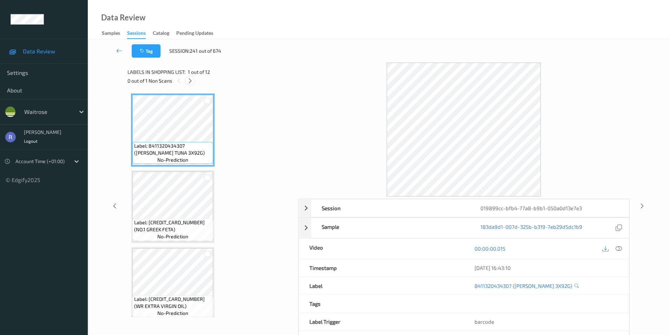
click at [189, 80] on icon at bounding box center [190, 81] width 6 height 6
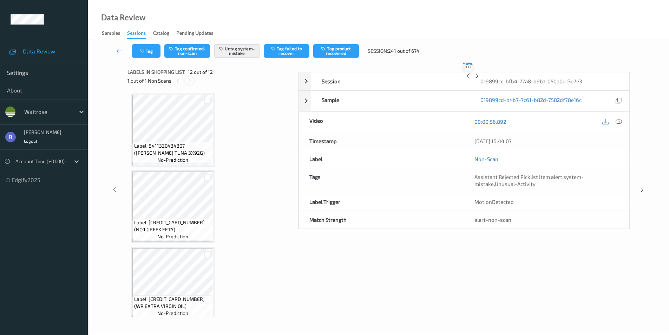
scroll to position [695, 0]
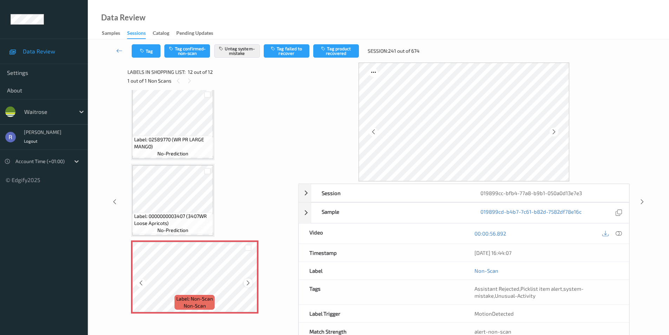
click at [249, 281] on icon at bounding box center [248, 283] width 6 height 6
click at [641, 199] on icon at bounding box center [642, 201] width 6 height 6
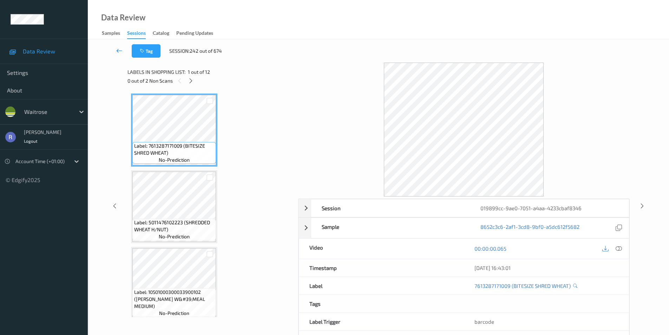
click at [118, 49] on icon at bounding box center [119, 50] width 6 height 7
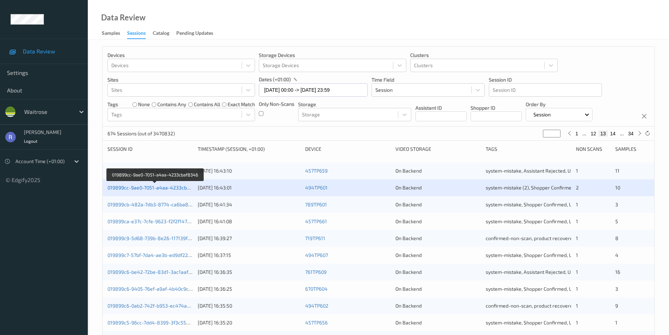
click at [117, 188] on link "019899cc-9ae0-7051-a4aa-4233cbaf8346" at bounding box center [155, 187] width 96 height 6
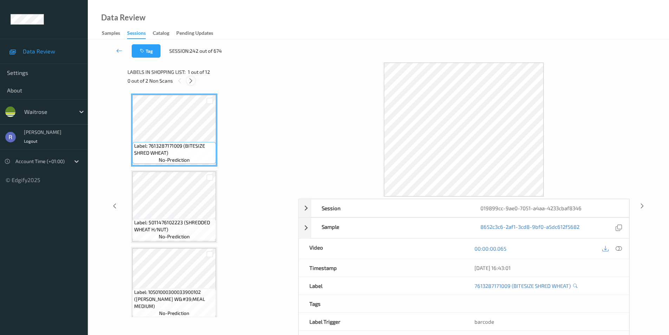
click at [192, 80] on icon at bounding box center [191, 81] width 6 height 6
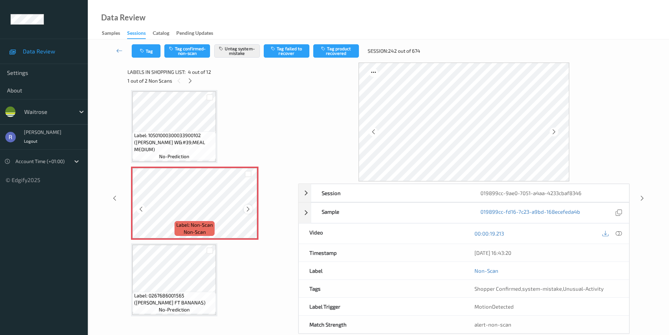
click at [245, 208] on icon at bounding box center [248, 209] width 6 height 6
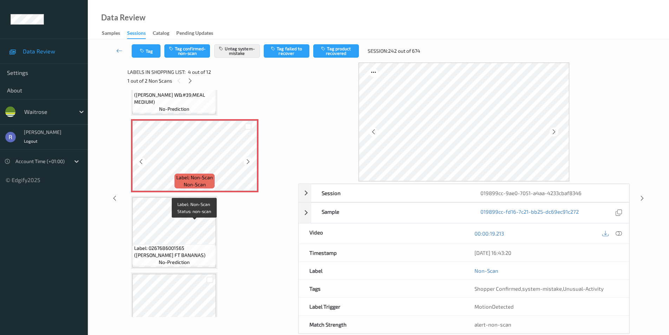
scroll to position [227, 0]
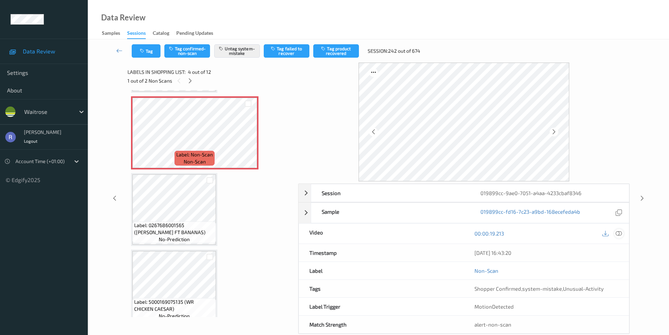
click at [617, 230] on icon at bounding box center [619, 233] width 6 height 6
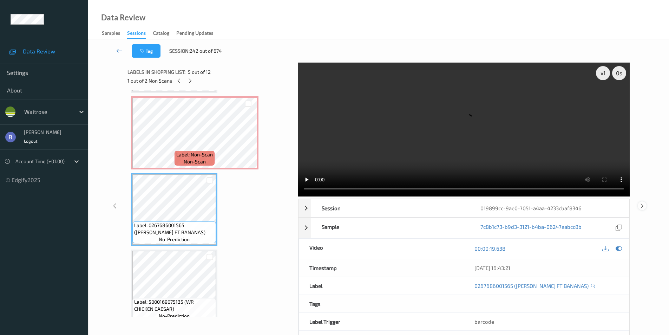
click at [641, 206] on icon at bounding box center [642, 205] width 6 height 6
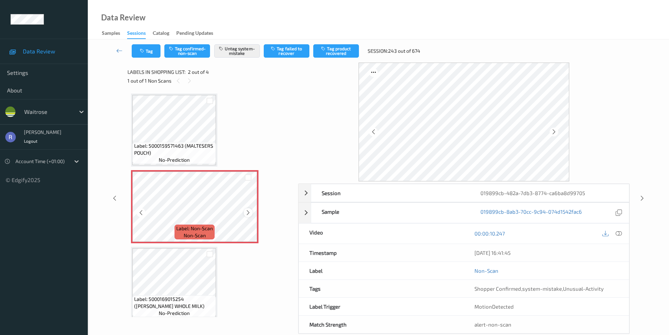
click at [248, 213] on icon at bounding box center [248, 212] width 6 height 6
click at [249, 212] on icon at bounding box center [248, 212] width 6 height 6
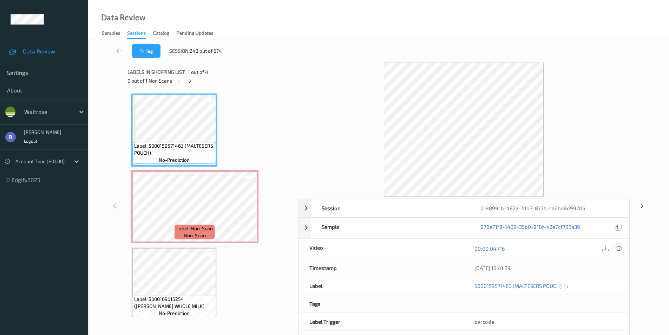
click at [620, 244] on div at bounding box center [618, 248] width 9 height 9
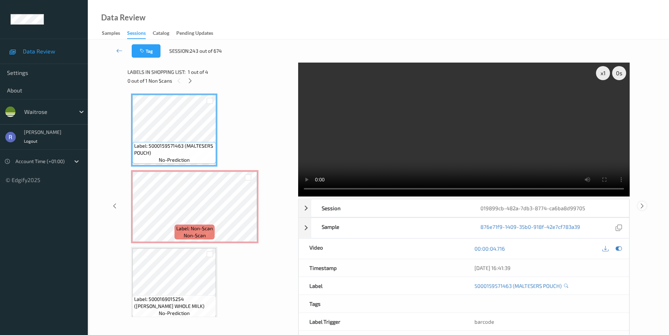
click at [641, 203] on icon at bounding box center [642, 205] width 6 height 6
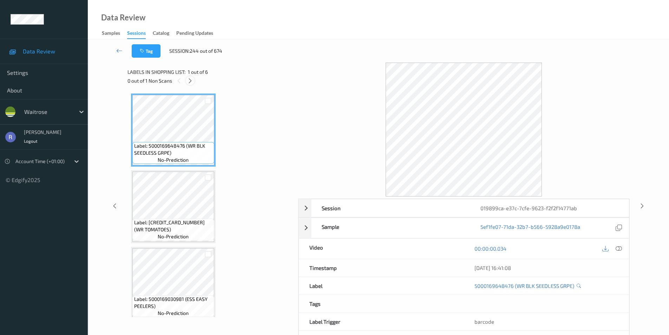
click at [190, 80] on icon at bounding box center [190, 81] width 6 height 6
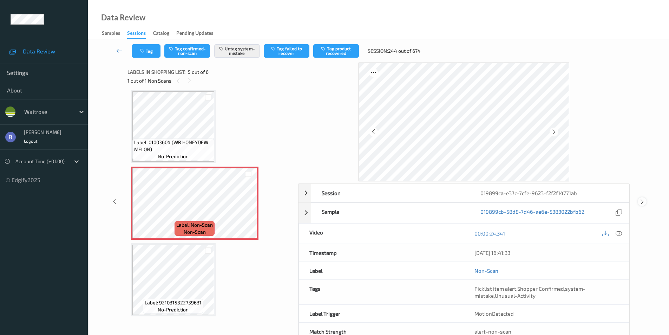
click at [642, 202] on icon at bounding box center [642, 201] width 6 height 6
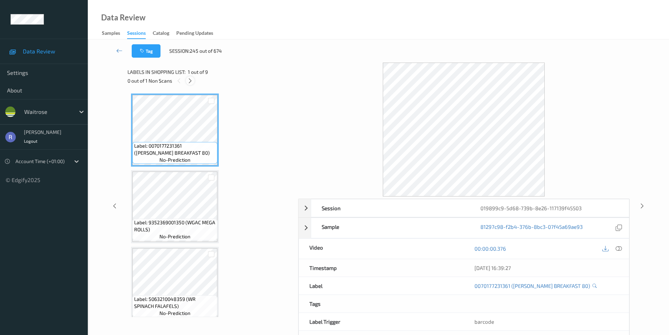
click at [191, 79] on icon at bounding box center [190, 81] width 6 height 6
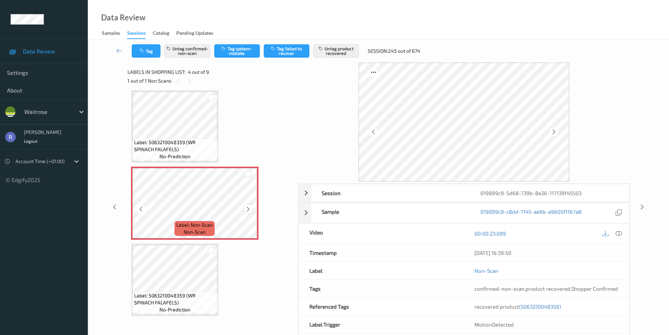
click at [250, 207] on icon at bounding box center [248, 209] width 6 height 6
click at [249, 207] on icon at bounding box center [248, 209] width 6 height 6
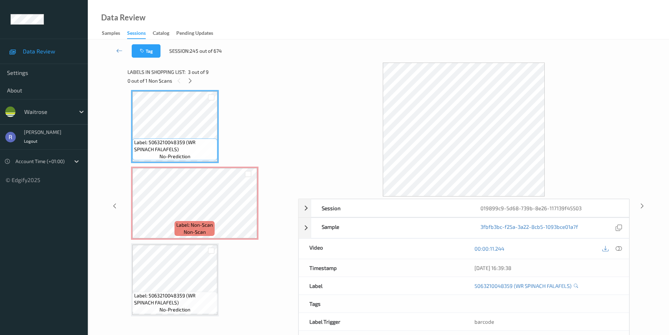
scroll to position [122, 0]
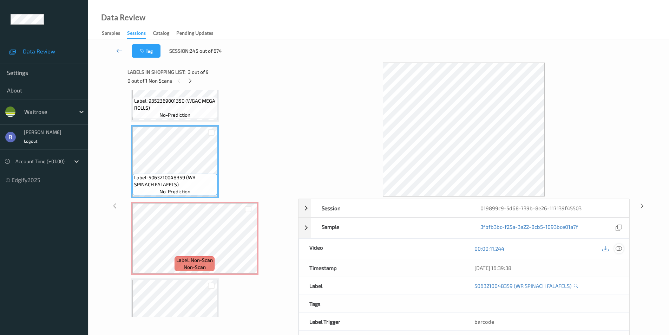
click at [619, 248] on icon at bounding box center [619, 248] width 6 height 6
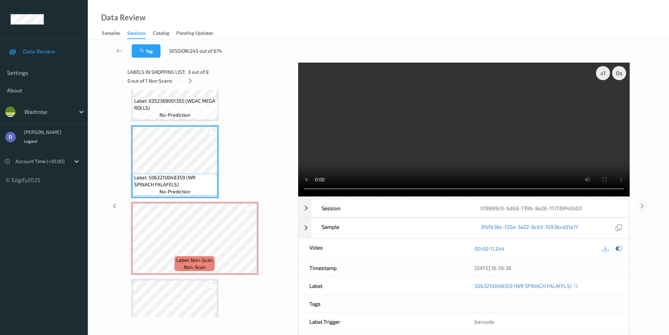
click at [641, 205] on icon at bounding box center [642, 205] width 6 height 6
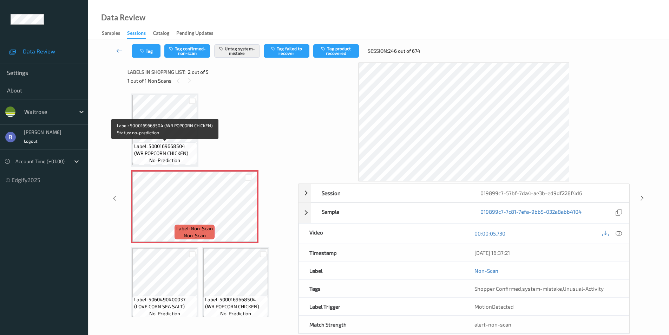
click at [170, 147] on span "Label: 5000169668504 (WR POPCORN CHICKEN)" at bounding box center [164, 150] width 61 height 14
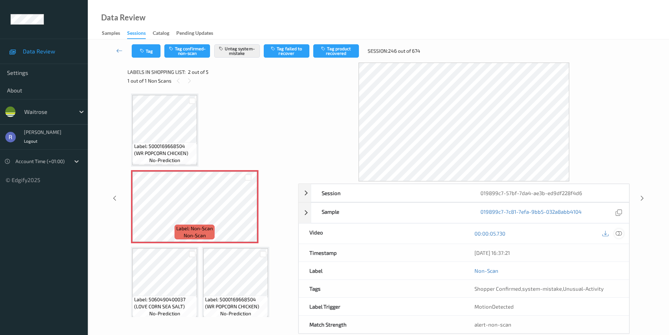
click at [622, 234] on div at bounding box center [618, 233] width 9 height 9
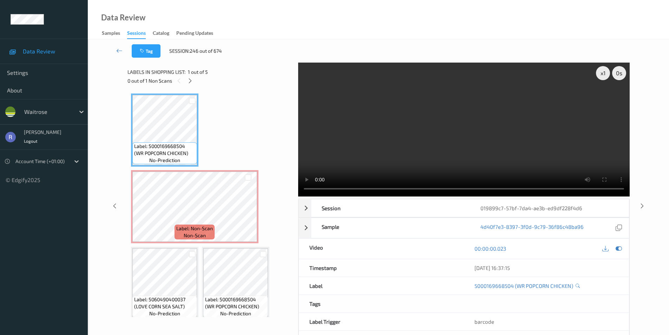
click at [291, 188] on div "x 1 0 s Session 019899c7-57bf-7da4-ae3b-ed9df228f4d6 Session ID 019899c7-57bf-7…" at bounding box center [378, 206] width 502 height 286
click at [460, 146] on video at bounding box center [464, 130] width 332 height 134
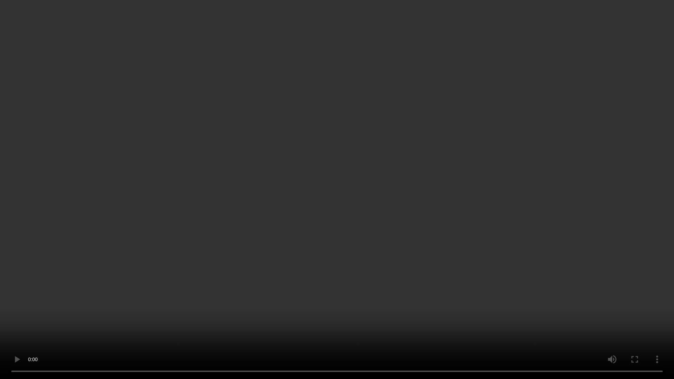
click at [435, 206] on video at bounding box center [337, 189] width 674 height 379
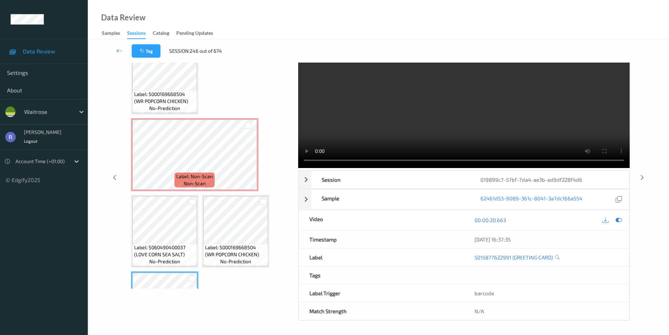
scroll to position [13, 0]
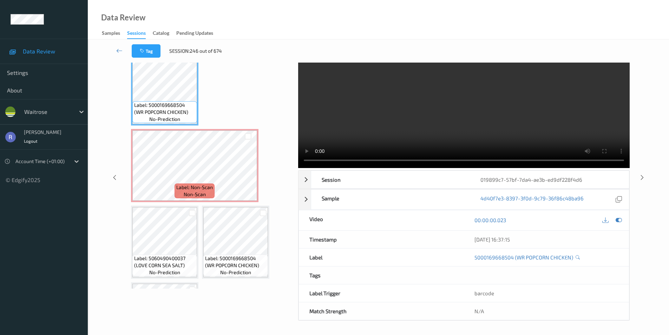
click at [494, 117] on video at bounding box center [464, 101] width 332 height 134
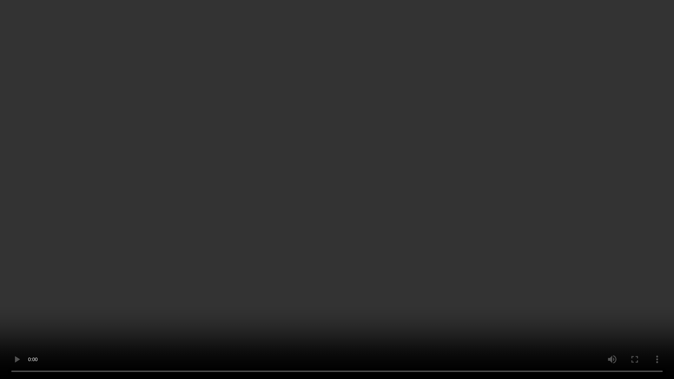
click at [358, 242] on video at bounding box center [337, 189] width 674 height 379
drag, startPoint x: 358, startPoint y: 242, endPoint x: 358, endPoint y: 211, distance: 30.6
click at [358, 242] on video at bounding box center [337, 189] width 674 height 379
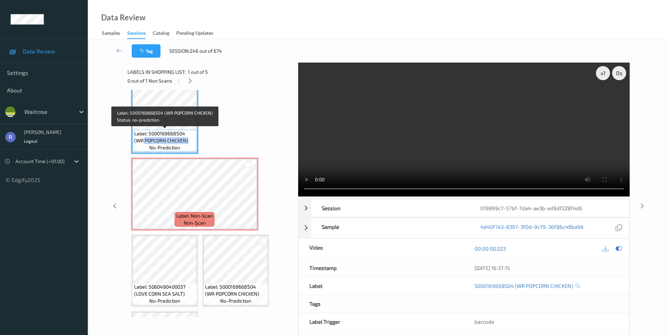
drag, startPoint x: 144, startPoint y: 139, endPoint x: 195, endPoint y: 140, distance: 50.9
click at [195, 140] on span "Label: 5000169668504 (WR POPCORN CHICKEN)" at bounding box center [164, 137] width 61 height 14
copy span "POPCORN CHICKEN)"
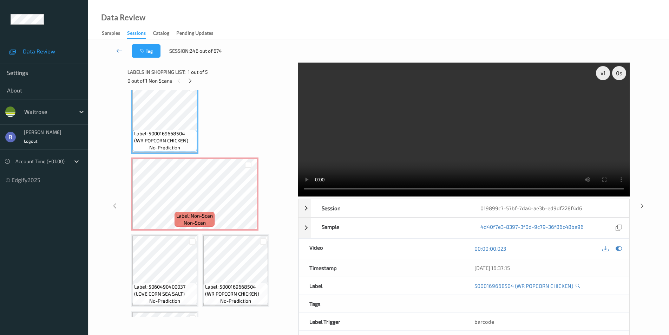
click at [234, 126] on div "Label: 5000169668504 (WR POPCORN CHICKEN) no-prediction Label: Non-Scan non-sca…" at bounding box center [210, 232] width 159 height 303
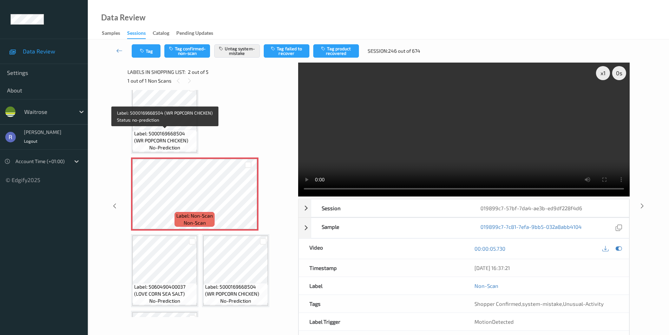
click at [181, 137] on span "Label: 5000169668504 (WR POPCORN CHICKEN)" at bounding box center [164, 137] width 61 height 14
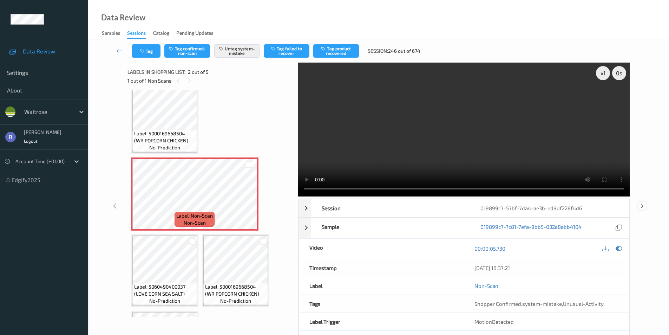
click at [644, 203] on icon at bounding box center [642, 205] width 6 height 6
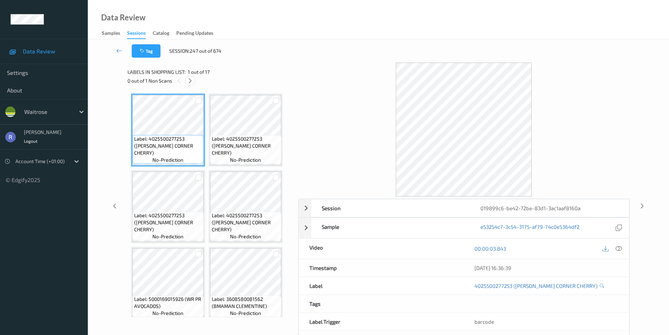
click at [188, 80] on icon at bounding box center [190, 81] width 6 height 6
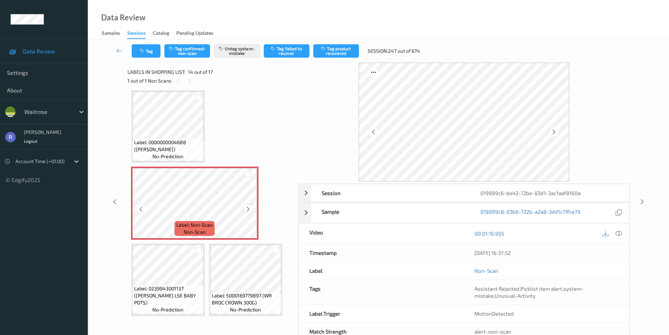
click at [246, 207] on icon at bounding box center [248, 209] width 6 height 6
click at [643, 200] on icon at bounding box center [642, 201] width 6 height 6
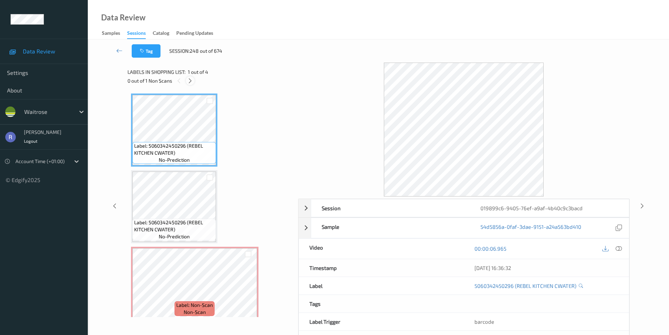
click at [190, 80] on icon at bounding box center [190, 81] width 6 height 6
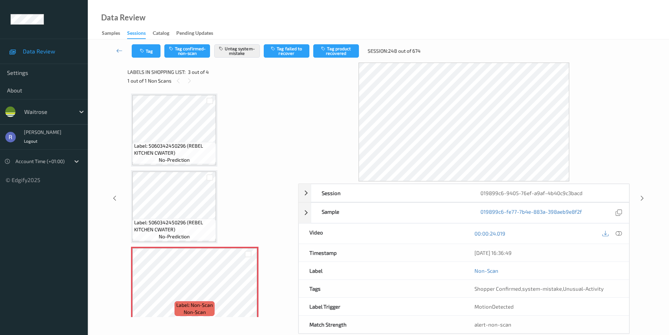
click at [642, 198] on icon at bounding box center [642, 198] width 6 height 6
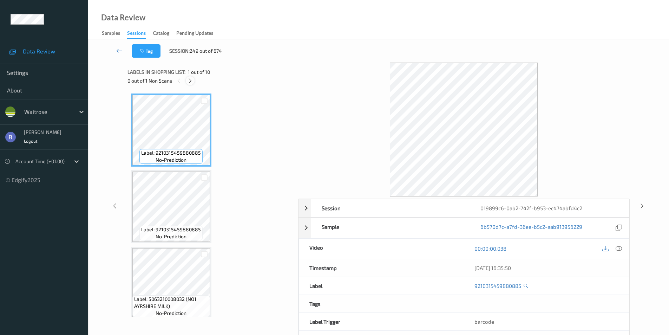
click at [192, 78] on icon at bounding box center [190, 81] width 6 height 6
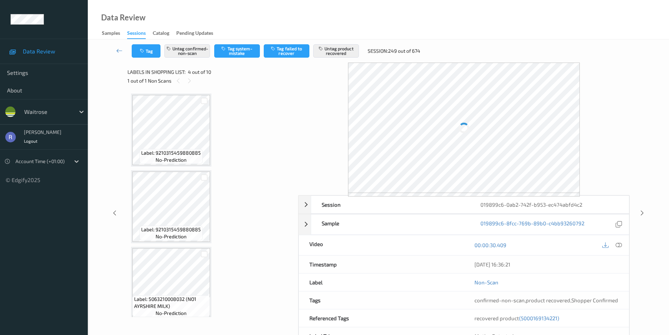
scroll to position [157, 0]
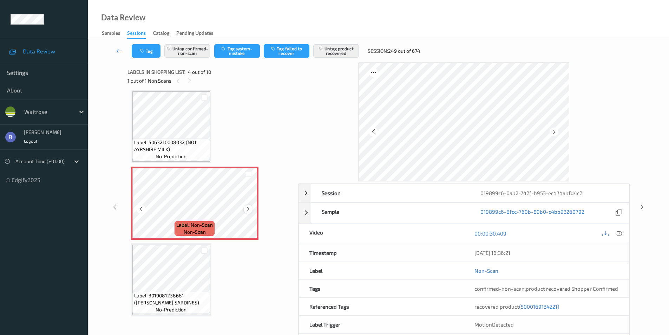
click at [251, 207] on div at bounding box center [248, 208] width 9 height 9
click at [641, 207] on icon at bounding box center [642, 207] width 6 height 6
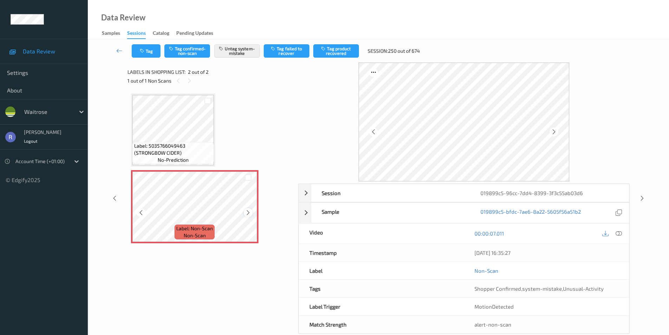
click at [244, 211] on div at bounding box center [248, 212] width 9 height 9
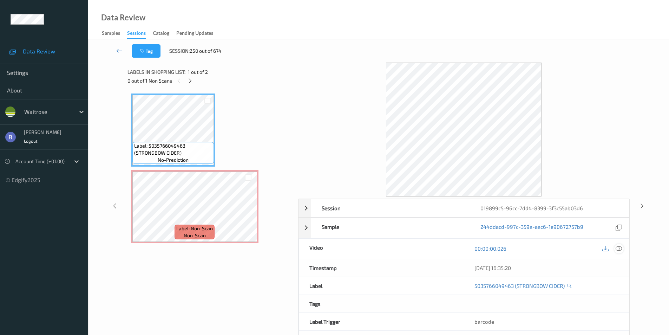
click at [620, 249] on icon at bounding box center [619, 248] width 6 height 6
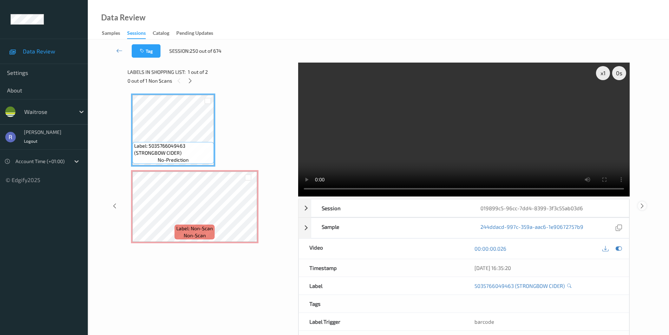
click at [641, 205] on icon at bounding box center [642, 205] width 6 height 6
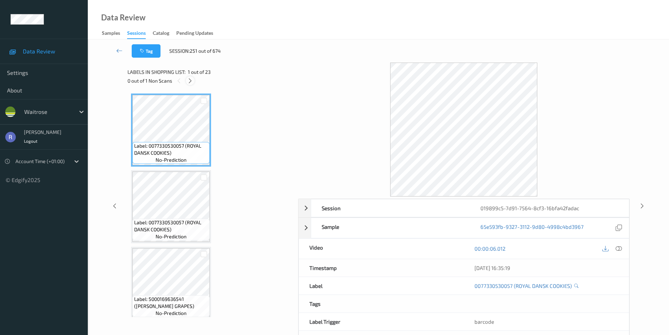
click at [189, 83] on icon at bounding box center [190, 81] width 6 height 6
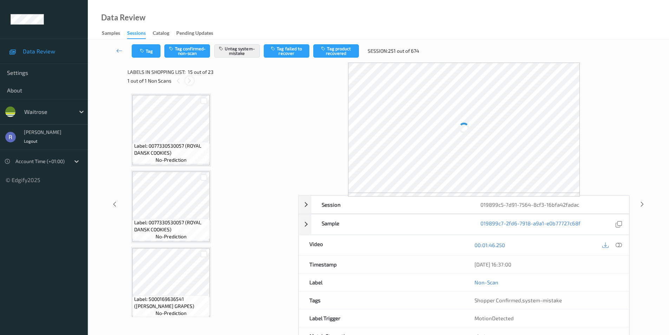
scroll to position [999, 0]
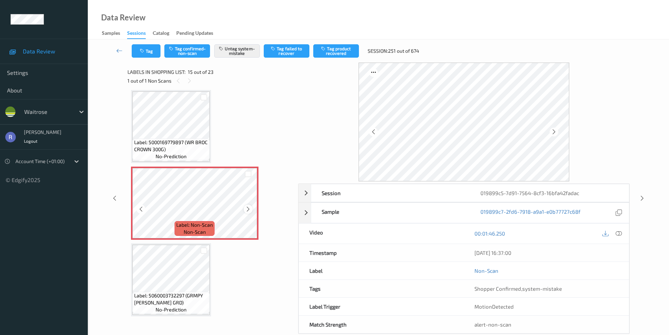
click at [245, 209] on icon at bounding box center [248, 209] width 6 height 6
click at [620, 233] on icon at bounding box center [619, 233] width 6 height 6
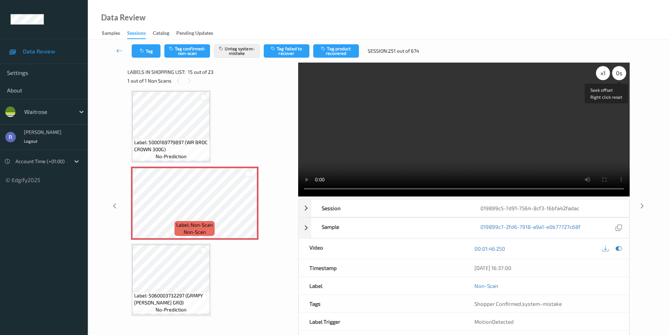
click at [620, 74] on div "0 s" at bounding box center [619, 73] width 14 height 14
click at [602, 74] on div "x 1" at bounding box center [603, 73] width 14 height 14
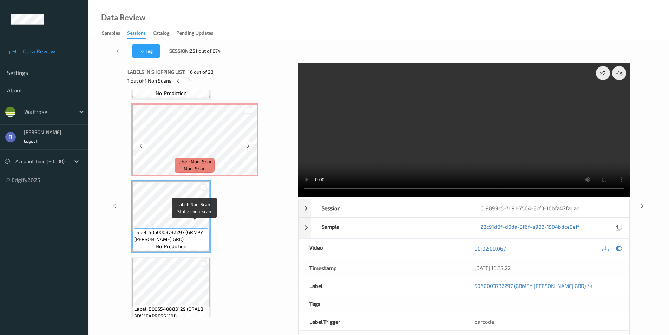
scroll to position [1069, 0]
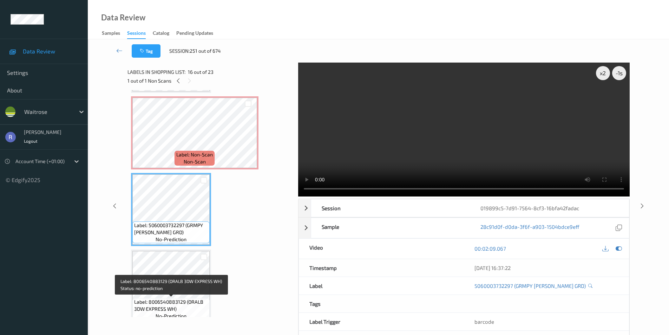
click at [179, 300] on span "Label: 8006540883129 (ORALB 3DW EXPRESS WH)" at bounding box center [171, 305] width 74 height 14
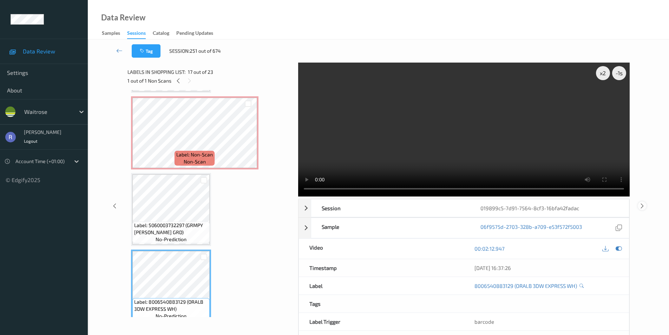
click at [641, 204] on icon at bounding box center [642, 205] width 6 height 6
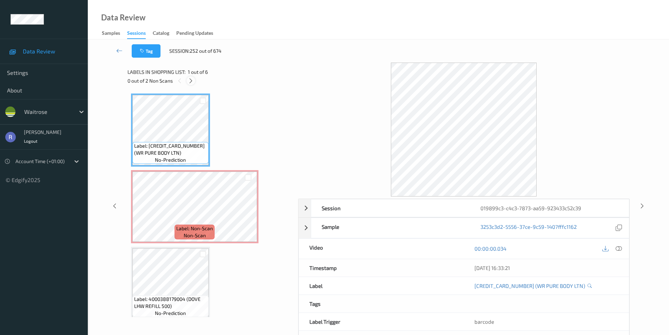
click at [190, 81] on icon at bounding box center [191, 81] width 6 height 6
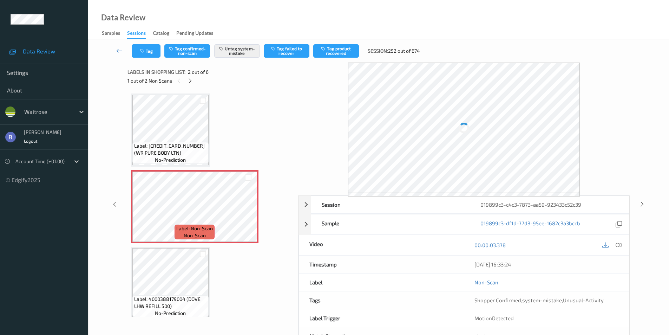
scroll to position [4, 0]
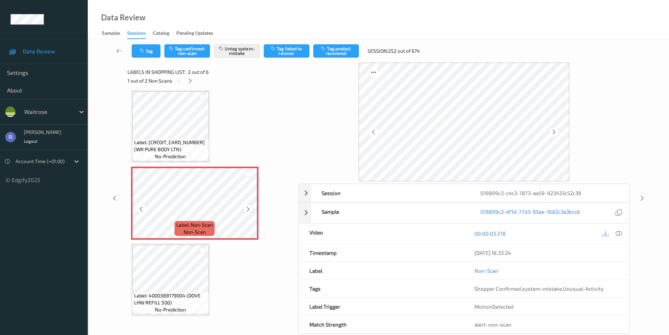
click at [247, 208] on icon at bounding box center [248, 209] width 6 height 6
click at [189, 80] on icon at bounding box center [190, 81] width 6 height 6
click at [246, 210] on icon at bounding box center [248, 209] width 6 height 6
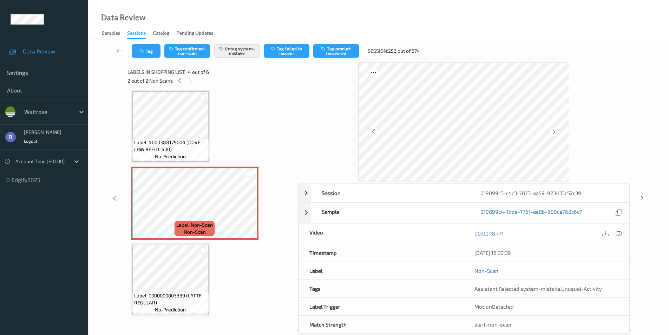
click at [619, 233] on icon at bounding box center [619, 233] width 6 height 6
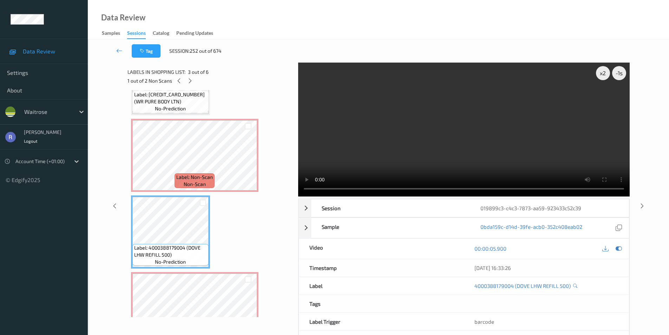
scroll to position [16, 0]
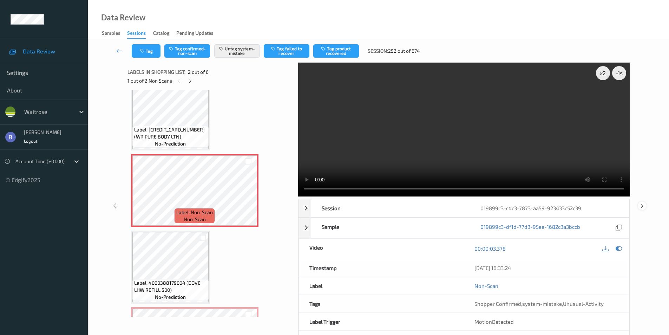
click at [641, 205] on icon at bounding box center [642, 205] width 6 height 6
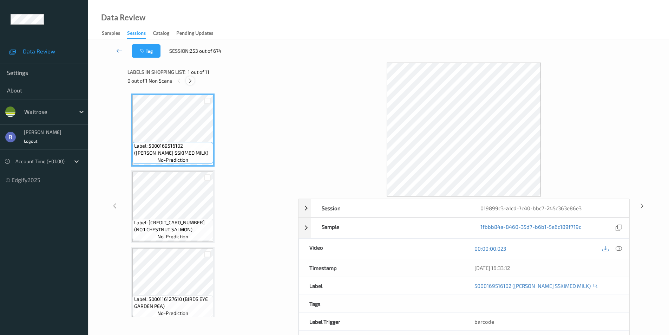
click at [191, 83] on icon at bounding box center [190, 81] width 6 height 6
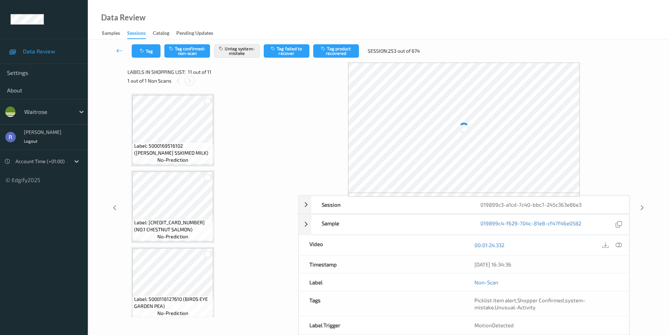
scroll to position [619, 0]
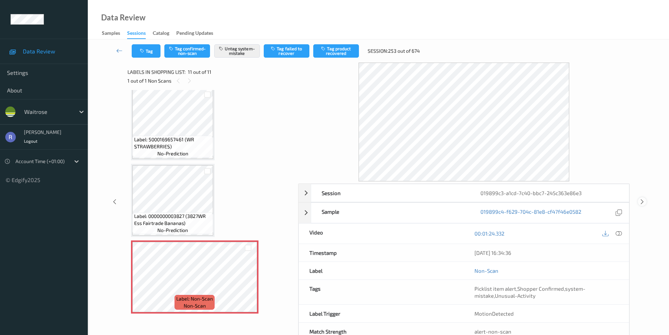
click at [642, 198] on icon at bounding box center [642, 201] width 6 height 6
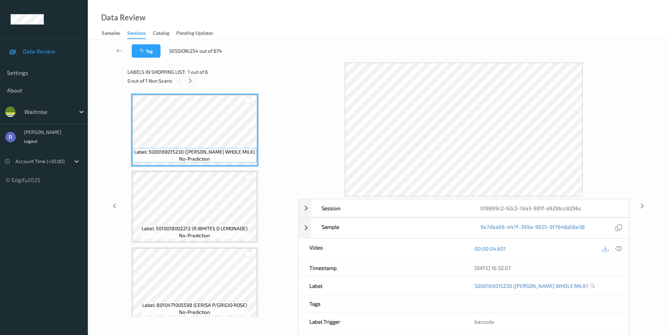
click at [190, 81] on icon at bounding box center [190, 81] width 6 height 6
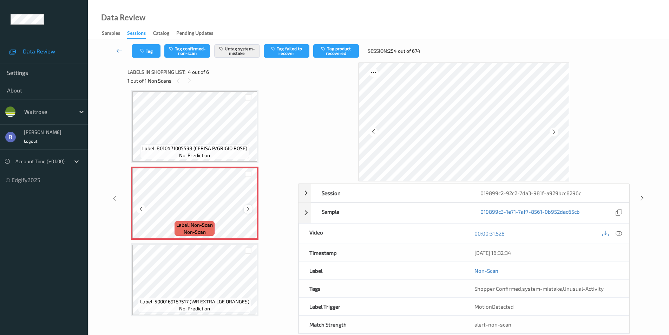
click at [247, 208] on icon at bounding box center [248, 209] width 6 height 6
click at [619, 233] on icon at bounding box center [619, 233] width 6 height 6
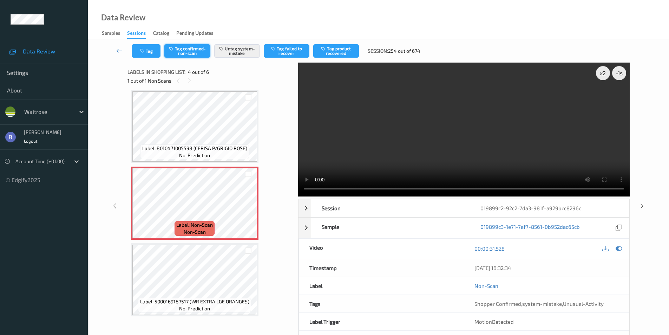
click at [187, 50] on button "Tag confirmed-non-scan" at bounding box center [187, 50] width 46 height 13
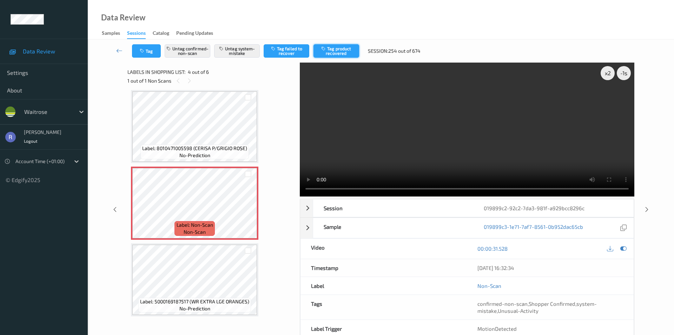
click at [343, 47] on button "Tag product recovered" at bounding box center [337, 50] width 46 height 13
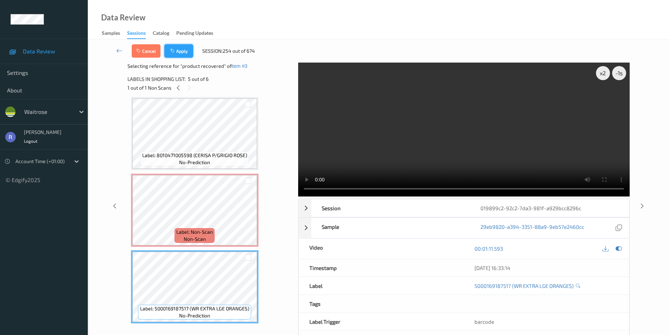
click at [184, 51] on button "Apply" at bounding box center [178, 50] width 29 height 13
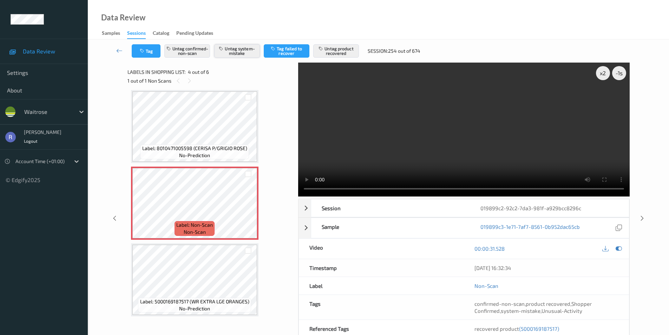
click at [245, 53] on button "Untag system-mistake" at bounding box center [237, 50] width 46 height 13
click at [642, 218] on icon at bounding box center [642, 218] width 6 height 6
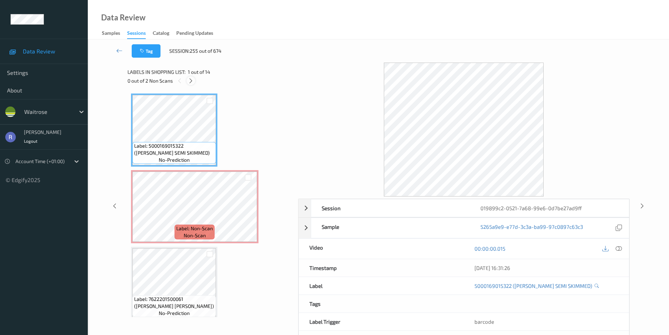
click at [190, 80] on icon at bounding box center [191, 81] width 6 height 6
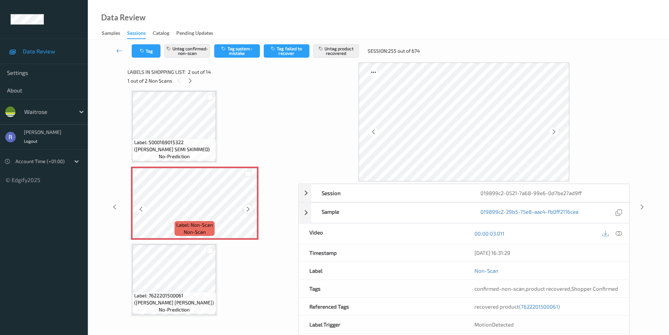
click at [247, 207] on icon at bounding box center [248, 209] width 6 height 6
click at [190, 80] on icon at bounding box center [190, 81] width 6 height 6
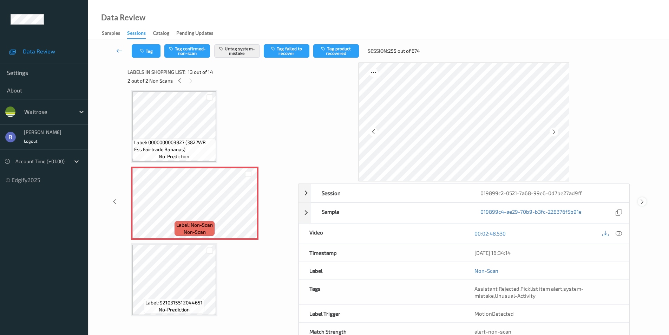
click at [641, 201] on icon at bounding box center [642, 201] width 6 height 6
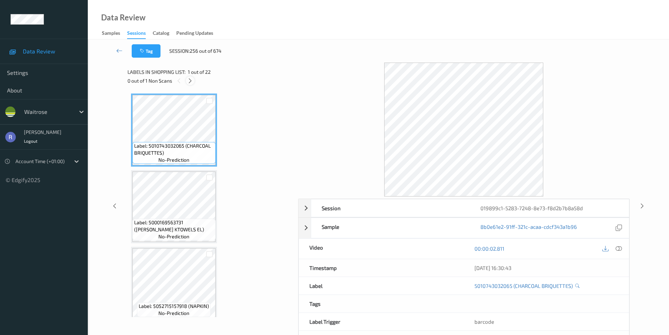
click at [189, 80] on icon at bounding box center [190, 81] width 6 height 6
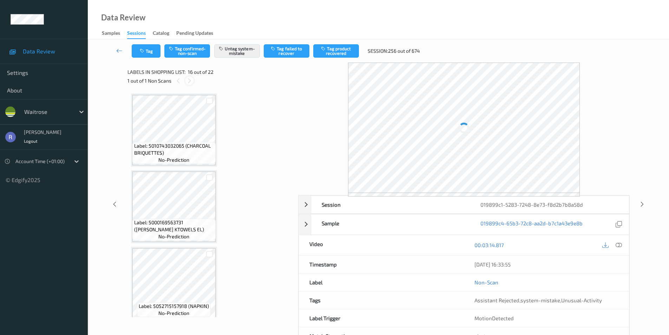
scroll to position [1075, 0]
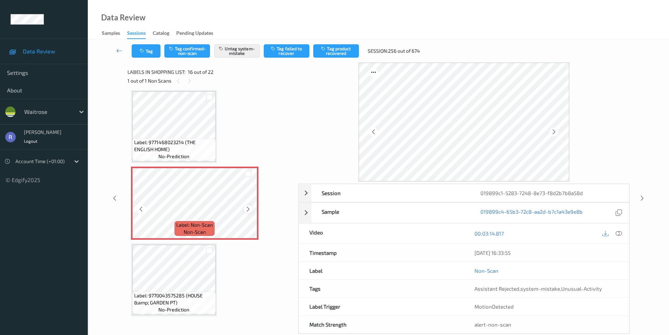
click at [245, 207] on icon at bounding box center [248, 209] width 6 height 6
click at [620, 232] on icon at bounding box center [619, 233] width 6 height 6
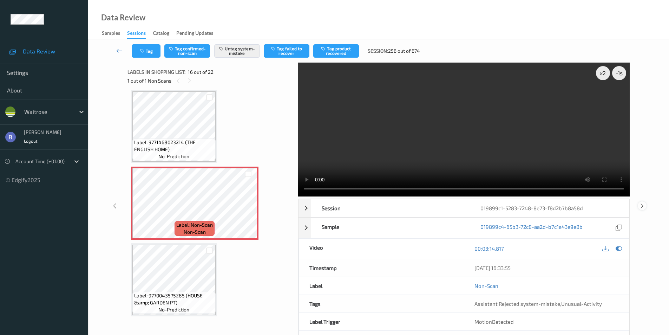
click at [642, 204] on icon at bounding box center [642, 205] width 6 height 6
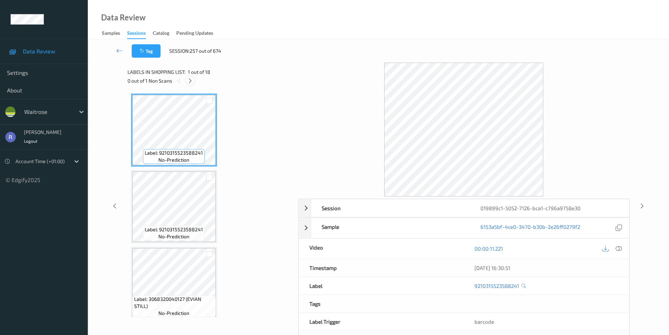
click at [192, 80] on icon at bounding box center [190, 81] width 6 height 6
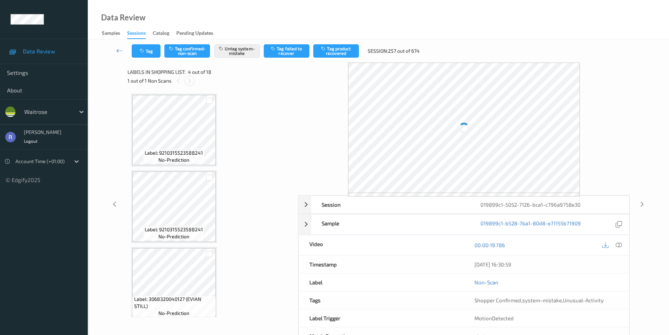
scroll to position [157, 0]
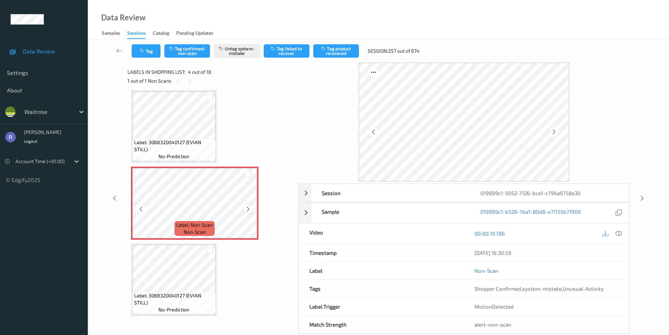
click at [247, 207] on icon at bounding box center [248, 209] width 6 height 6
click at [247, 206] on icon at bounding box center [248, 209] width 6 height 6
click at [179, 150] on span "Label: 3068320040127 (EVIAN STILL)" at bounding box center [174, 146] width 80 height 14
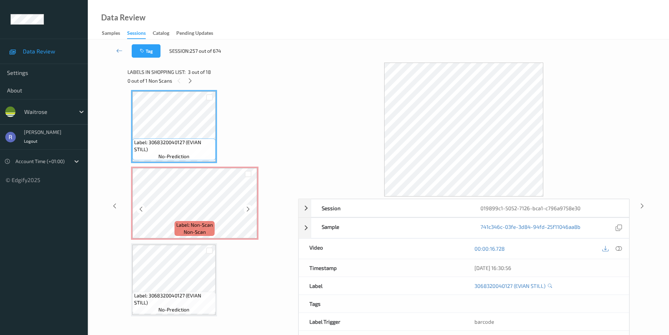
click at [203, 226] on span "Label: Non-Scan" at bounding box center [194, 224] width 37 height 7
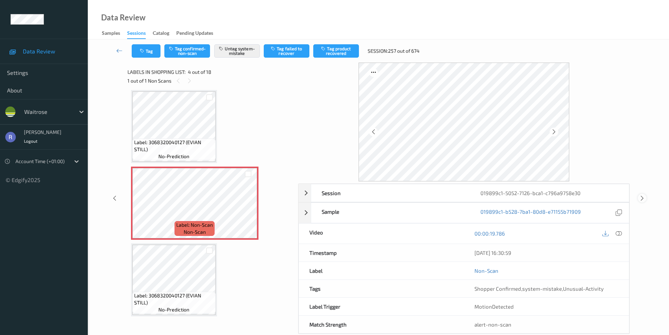
click at [641, 195] on icon at bounding box center [642, 198] width 6 height 6
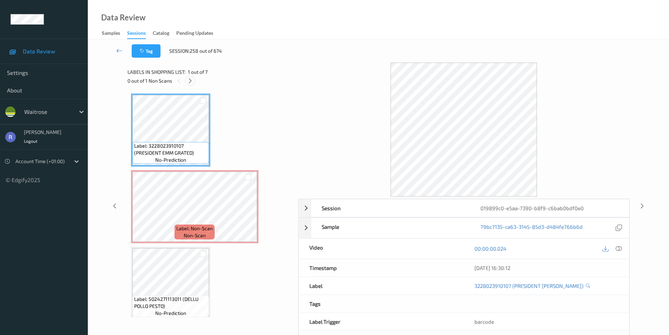
click at [191, 82] on icon at bounding box center [190, 81] width 6 height 6
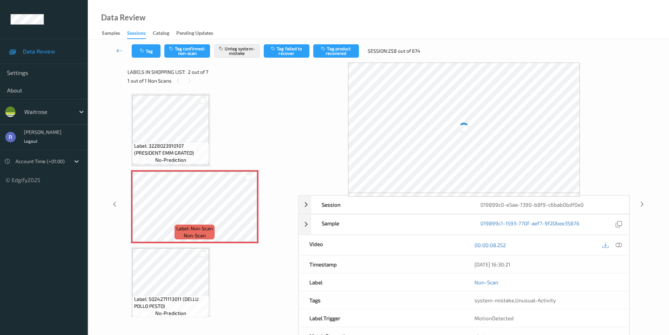
scroll to position [4, 0]
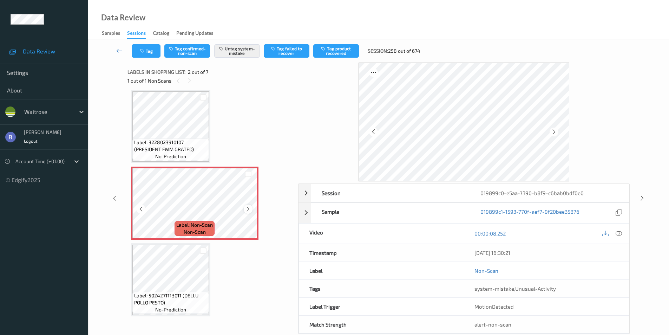
click at [249, 208] on icon at bounding box center [248, 209] width 6 height 6
click at [643, 197] on icon at bounding box center [642, 198] width 6 height 6
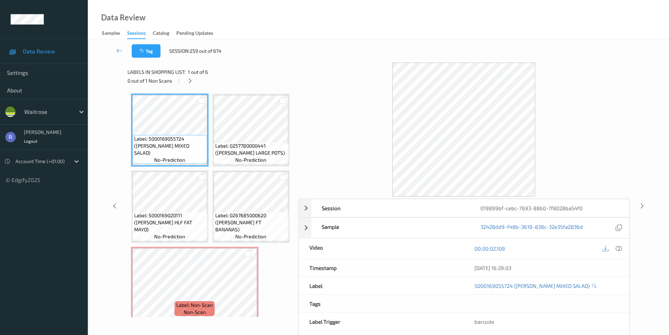
click at [190, 87] on div "Labels in shopping list: 1 out of 6 0 out of 1 Non Scans" at bounding box center [210, 76] width 166 height 27
click at [189, 81] on icon at bounding box center [190, 81] width 6 height 6
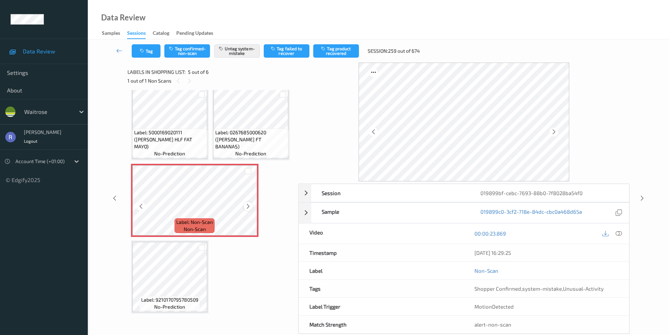
click at [248, 209] on icon at bounding box center [248, 206] width 6 height 6
click at [641, 199] on icon at bounding box center [642, 198] width 6 height 6
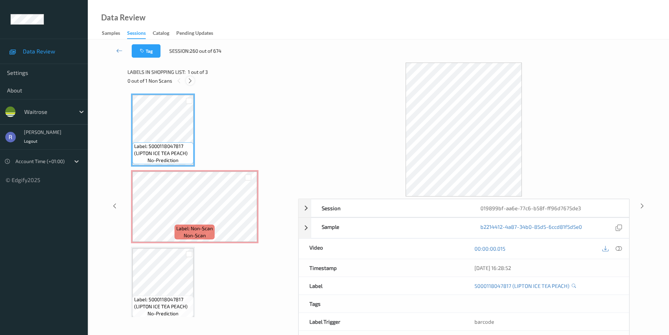
click at [189, 80] on icon at bounding box center [190, 81] width 6 height 6
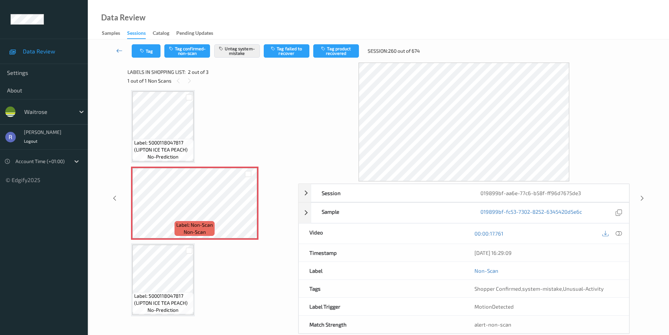
click at [116, 51] on icon at bounding box center [119, 50] width 6 height 7
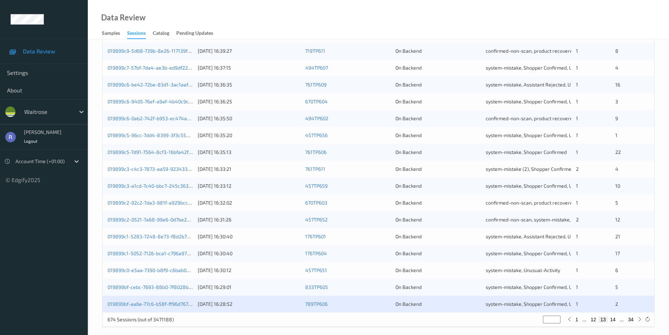
scroll to position [194, 0]
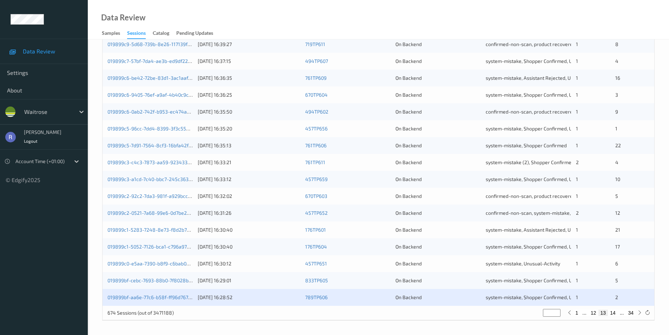
type input "**"
click at [555, 310] on input "**" at bounding box center [552, 313] width 18 height 8
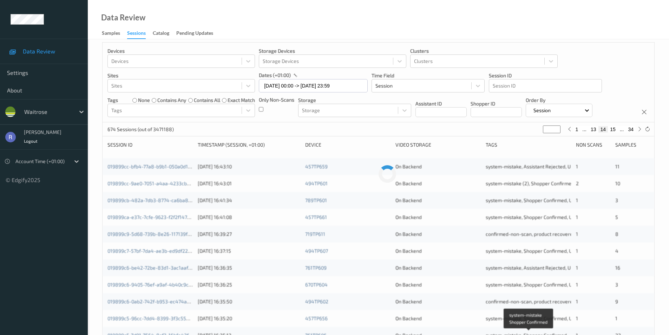
scroll to position [0, 0]
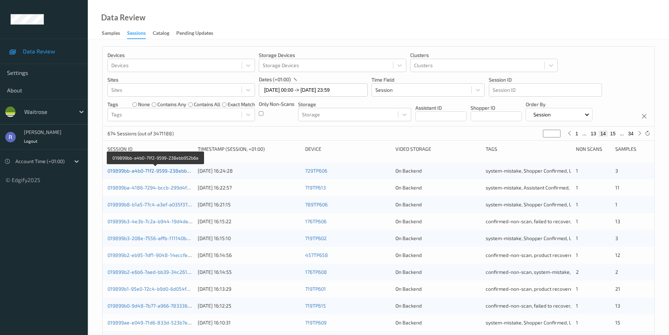
click at [131, 170] on link "019899bb-a4b0-71f2-9599-238ebb952b6a" at bounding box center [155, 171] width 96 height 6
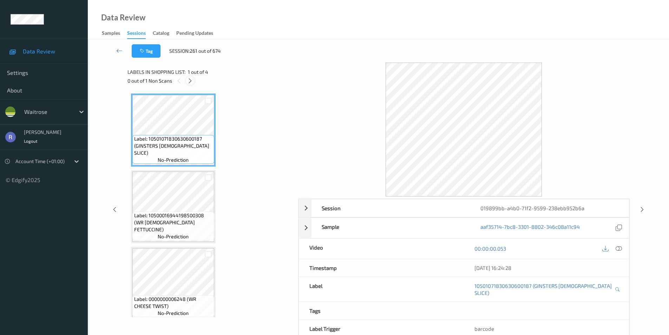
click at [190, 80] on icon at bounding box center [190, 81] width 6 height 6
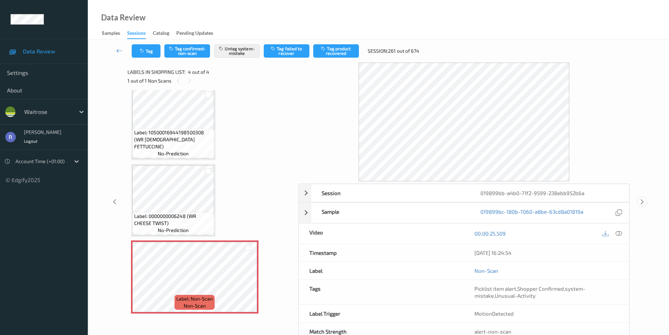
click at [645, 198] on icon at bounding box center [642, 201] width 6 height 6
click at [645, 198] on div "Session 019899bb-a4b0-71f2-9599-238ebb952b6a Session ID 019899bb-a4b0-71f2-9599…" at bounding box center [378, 202] width 552 height 278
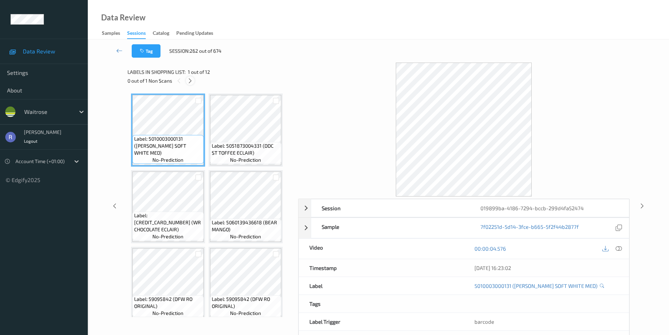
click at [189, 79] on icon at bounding box center [190, 81] width 6 height 6
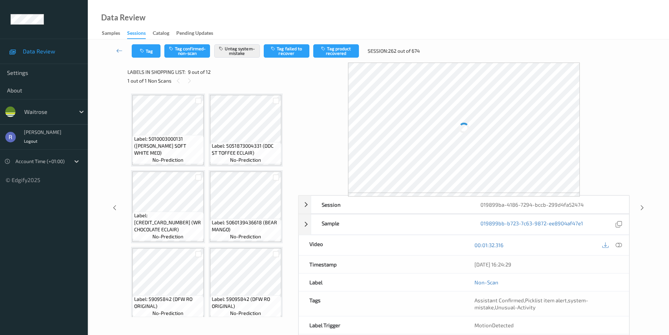
scroll to position [233, 0]
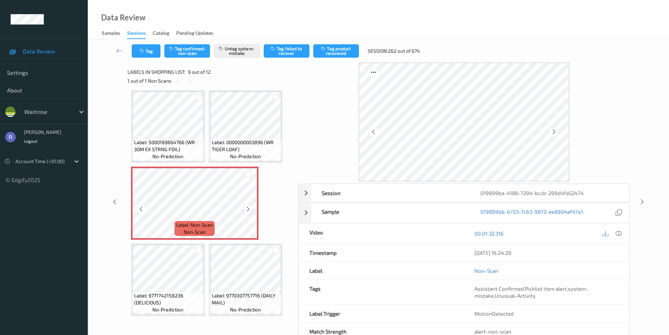
click at [247, 208] on icon at bounding box center [248, 209] width 6 height 6
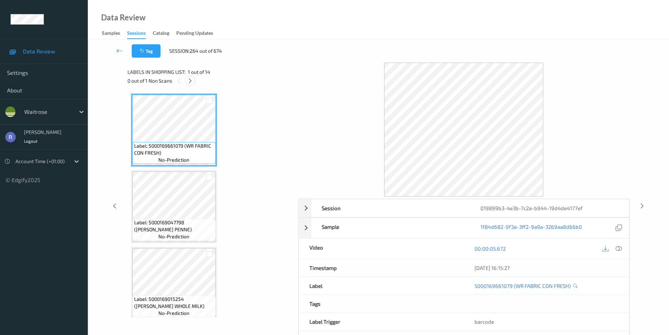
click at [190, 77] on div at bounding box center [190, 80] width 9 height 9
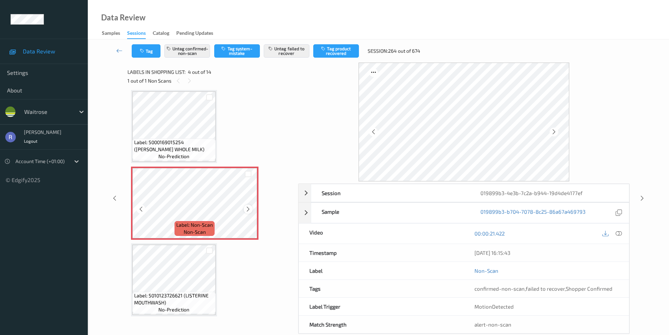
click at [245, 207] on icon at bounding box center [248, 209] width 6 height 6
click at [622, 233] on div at bounding box center [618, 233] width 9 height 9
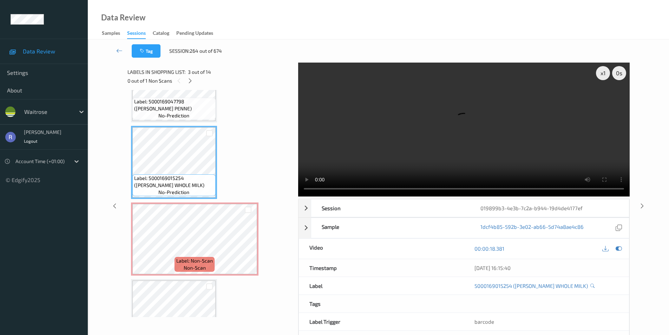
scroll to position [86, 0]
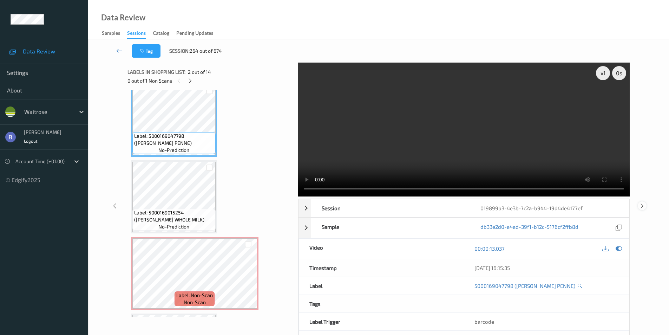
click at [643, 205] on icon at bounding box center [642, 205] width 6 height 6
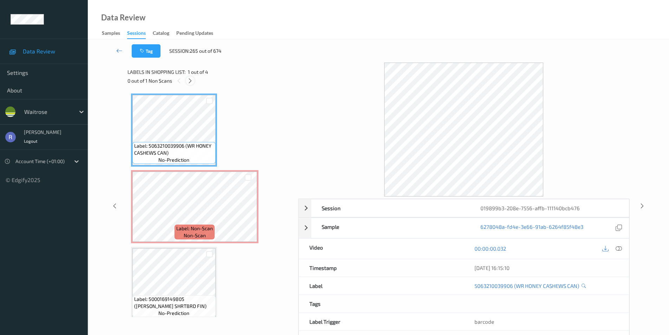
click at [189, 81] on icon at bounding box center [190, 81] width 6 height 6
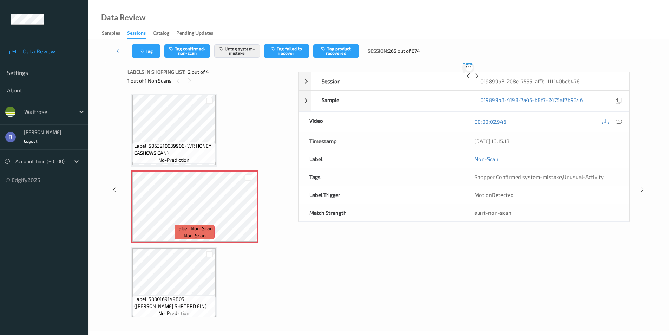
scroll to position [4, 0]
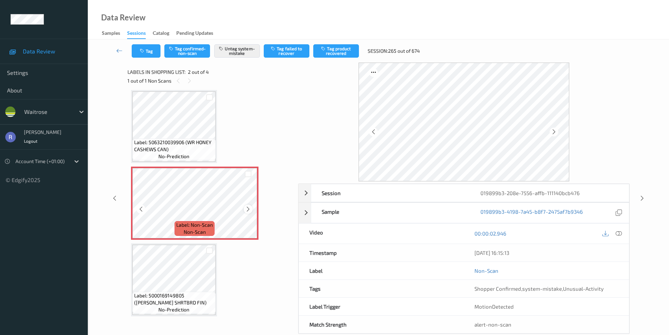
click at [247, 208] on icon at bounding box center [248, 209] width 6 height 6
click at [642, 197] on icon at bounding box center [642, 198] width 6 height 6
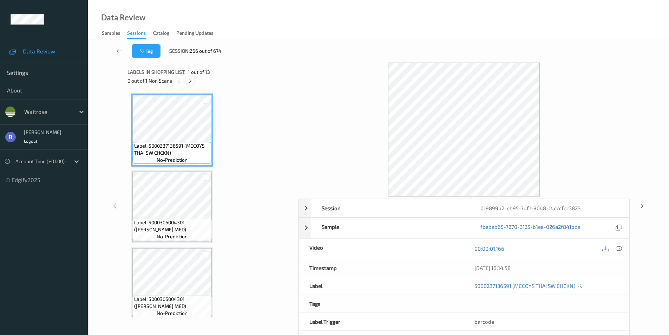
click at [191, 81] on icon at bounding box center [190, 81] width 6 height 6
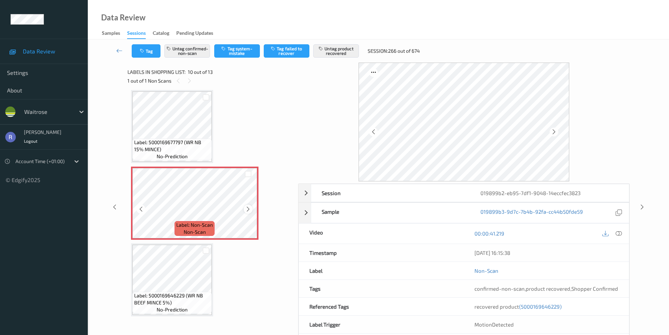
click at [249, 210] on icon at bounding box center [248, 209] width 6 height 6
click at [643, 205] on icon at bounding box center [642, 207] width 6 height 6
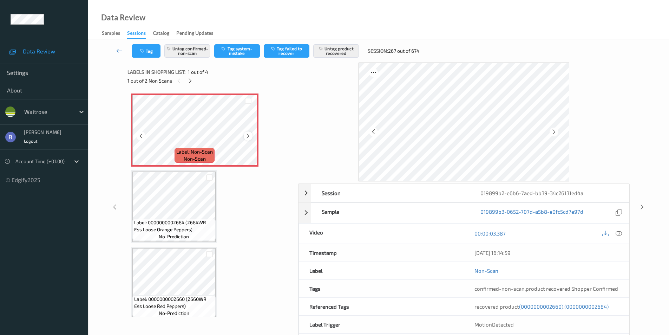
click at [244, 136] on div at bounding box center [248, 135] width 9 height 9
click at [250, 134] on icon at bounding box center [248, 136] width 6 height 6
click at [186, 81] on div at bounding box center [190, 80] width 9 height 9
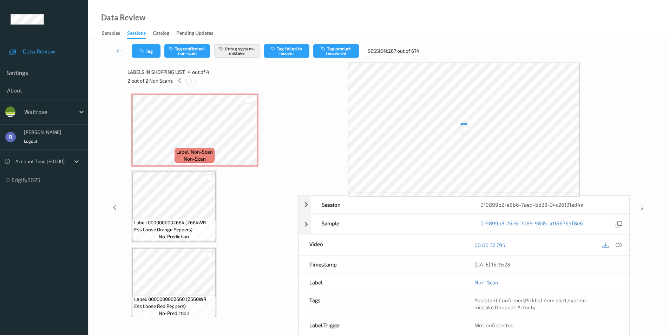
scroll to position [83, 0]
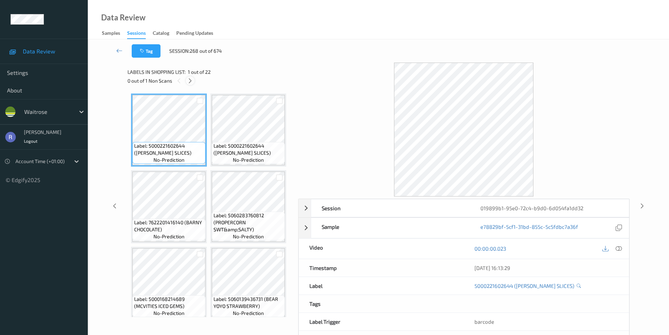
click at [190, 80] on icon at bounding box center [190, 81] width 6 height 6
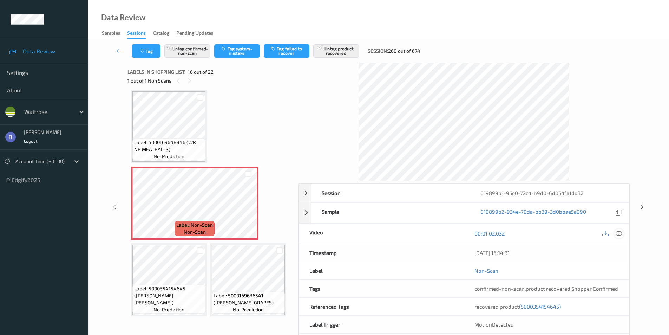
click at [619, 230] on icon at bounding box center [619, 233] width 6 height 6
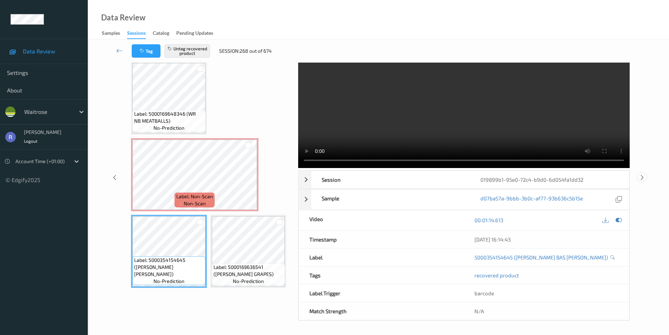
click at [640, 177] on icon at bounding box center [642, 177] width 6 height 6
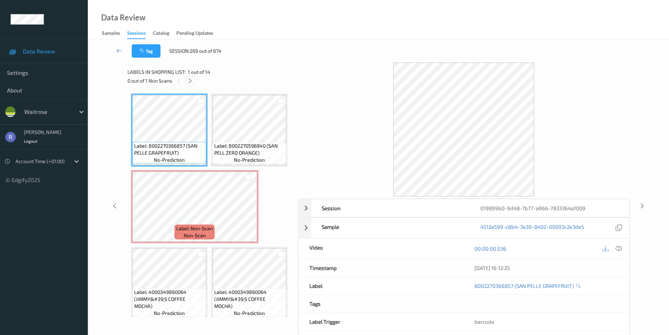
click at [189, 80] on icon at bounding box center [190, 81] width 6 height 6
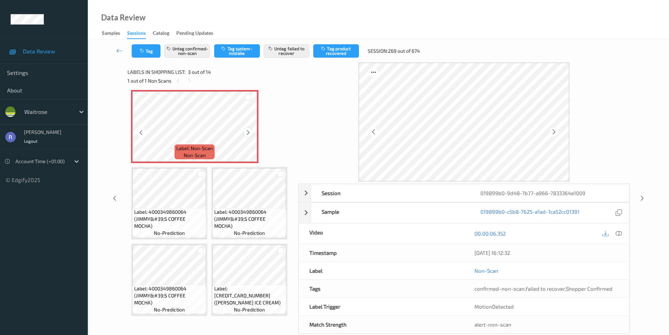
click at [247, 136] on icon at bounding box center [248, 132] width 6 height 6
click at [642, 197] on icon at bounding box center [642, 198] width 6 height 6
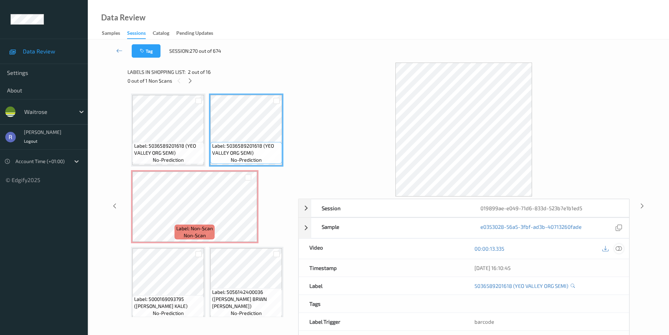
click at [620, 248] on icon at bounding box center [619, 248] width 6 height 6
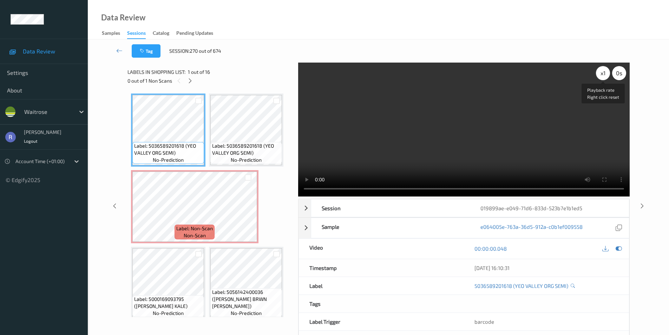
click at [599, 76] on div "x 1" at bounding box center [603, 73] width 14 height 14
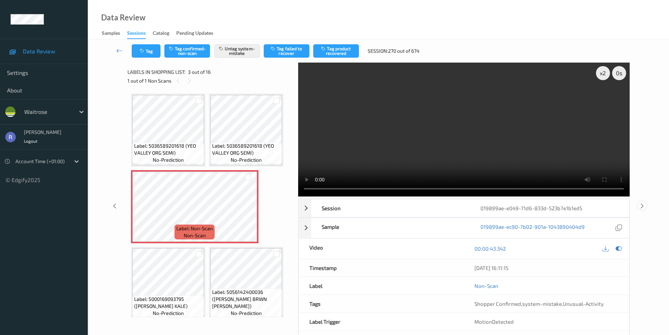
click at [642, 205] on icon at bounding box center [642, 205] width 6 height 6
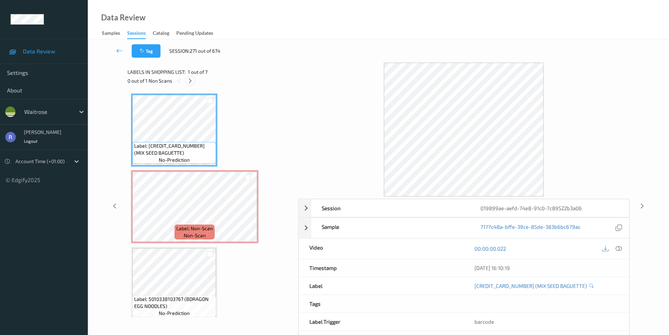
click at [191, 79] on icon at bounding box center [190, 81] width 6 height 6
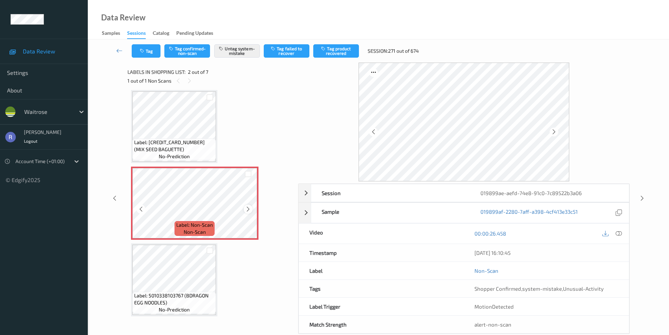
click at [250, 209] on icon at bounding box center [248, 209] width 6 height 6
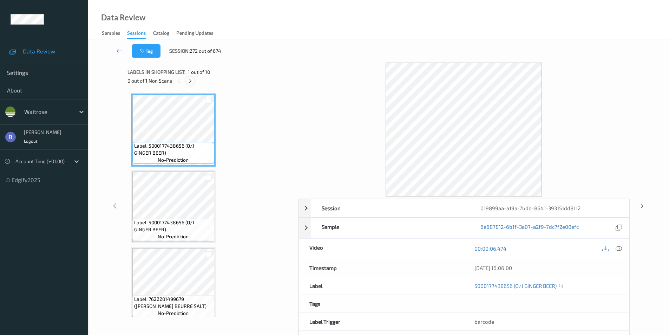
click at [192, 81] on icon at bounding box center [190, 81] width 6 height 6
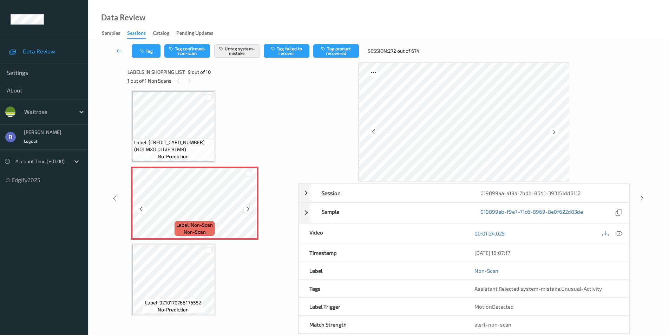
click at [248, 207] on icon at bounding box center [248, 209] width 6 height 6
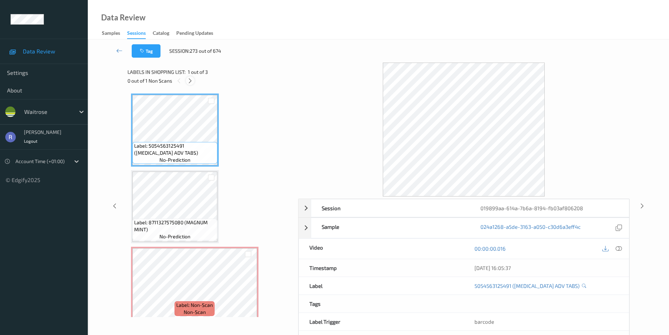
click at [189, 83] on icon at bounding box center [190, 81] width 6 height 6
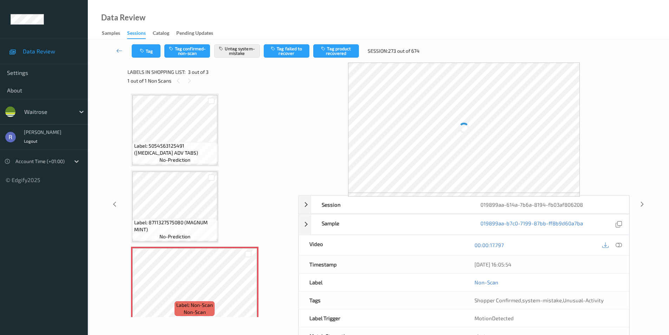
scroll to position [6, 0]
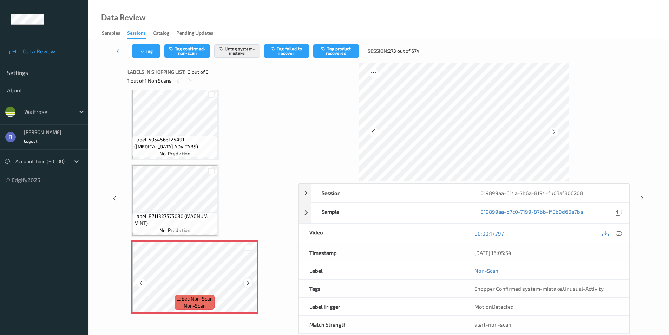
click at [247, 281] on icon at bounding box center [248, 283] width 6 height 6
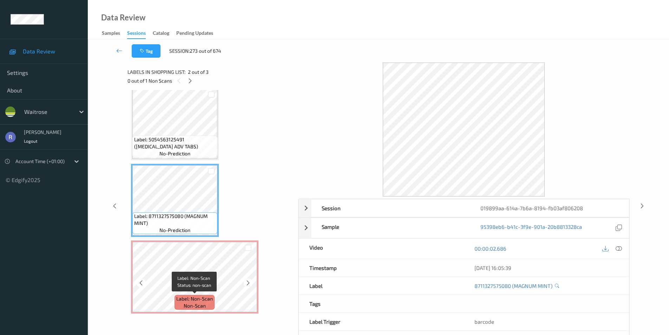
click at [207, 296] on span "Label: Non-Scan" at bounding box center [194, 298] width 37 height 7
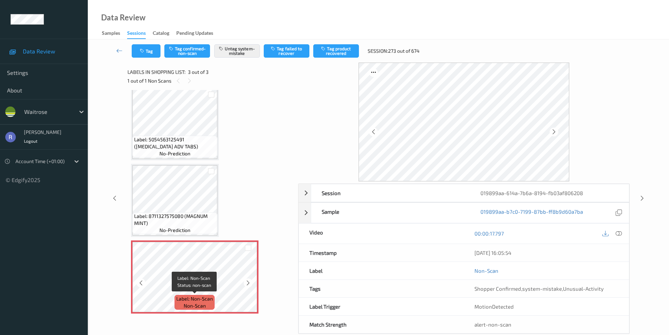
scroll to position [13, 0]
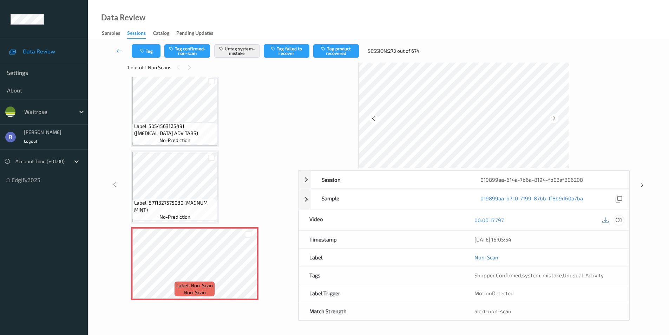
click at [623, 218] on div at bounding box center [618, 219] width 9 height 9
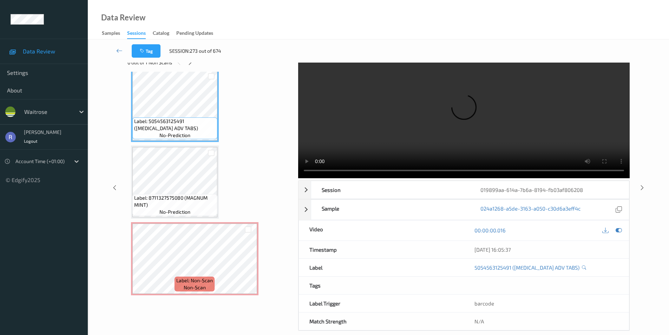
scroll to position [28, 0]
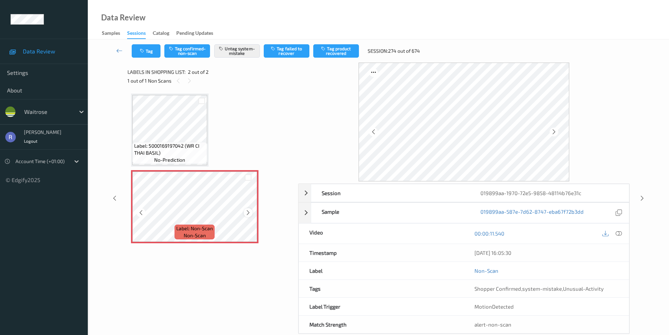
click at [246, 213] on icon at bounding box center [248, 212] width 6 height 6
click at [641, 199] on icon at bounding box center [642, 198] width 6 height 6
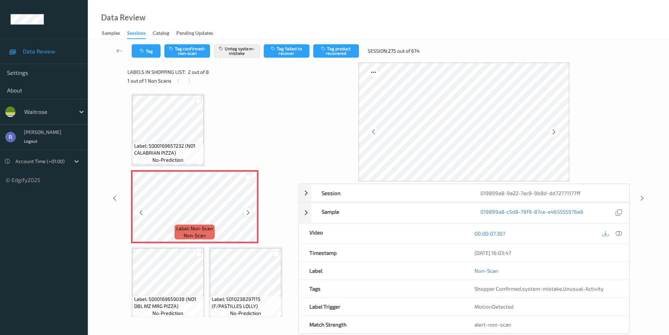
click at [249, 210] on icon at bounding box center [248, 212] width 6 height 6
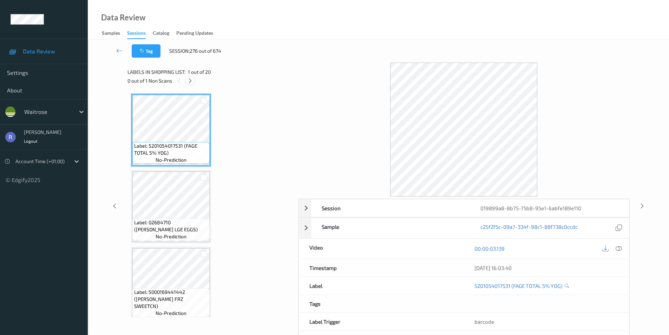
click at [191, 78] on icon at bounding box center [190, 81] width 6 height 6
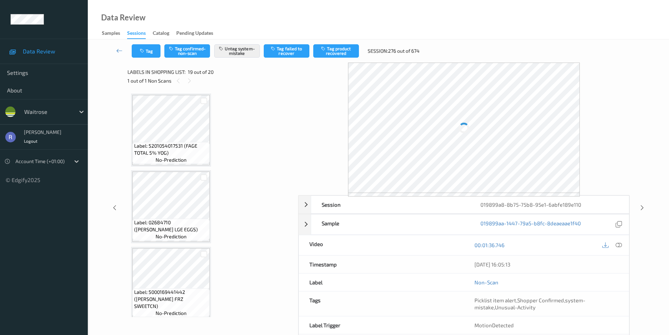
scroll to position [1305, 0]
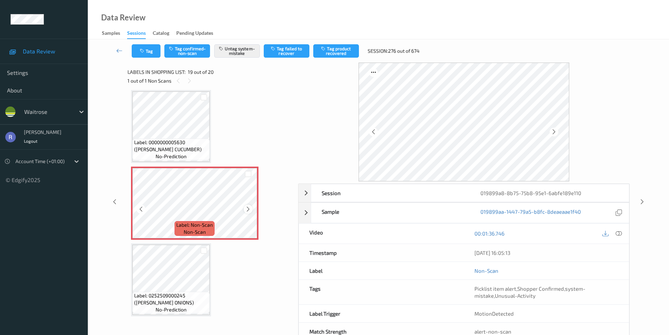
click at [249, 207] on icon at bounding box center [248, 209] width 6 height 6
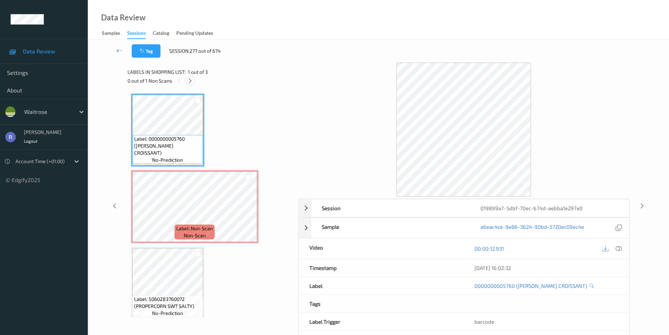
click at [191, 79] on icon at bounding box center [190, 81] width 6 height 6
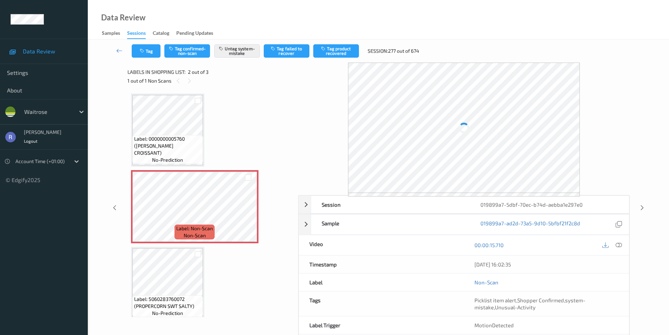
scroll to position [4, 0]
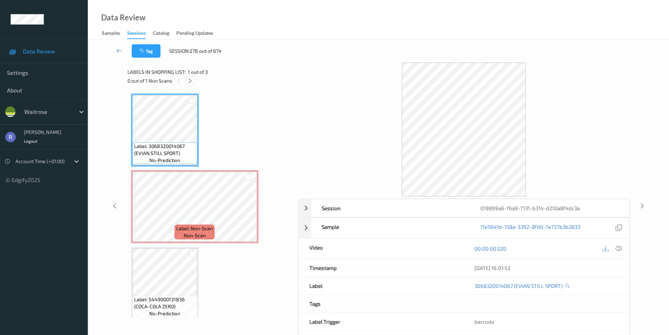
click at [191, 82] on icon at bounding box center [190, 81] width 6 height 6
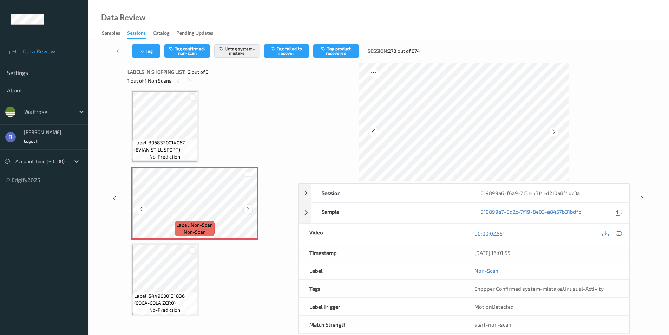
click at [248, 210] on icon at bounding box center [248, 209] width 6 height 6
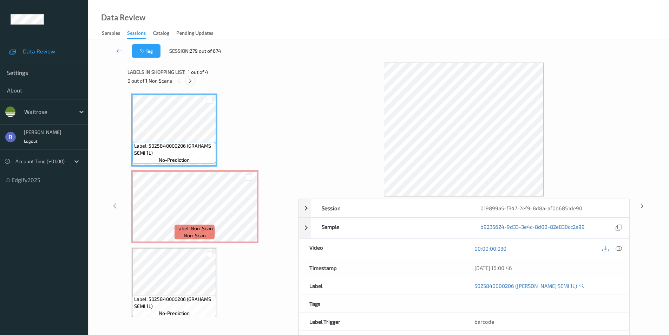
click at [191, 80] on icon at bounding box center [190, 81] width 6 height 6
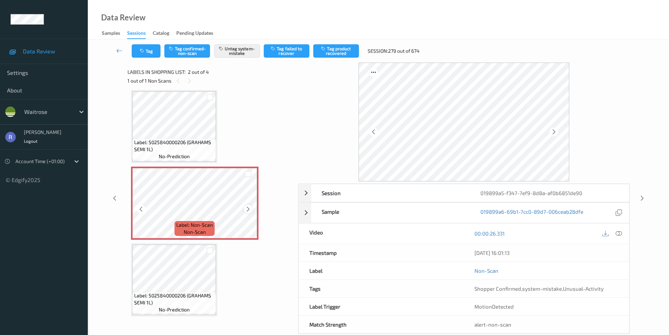
click at [246, 208] on icon at bounding box center [248, 209] width 6 height 6
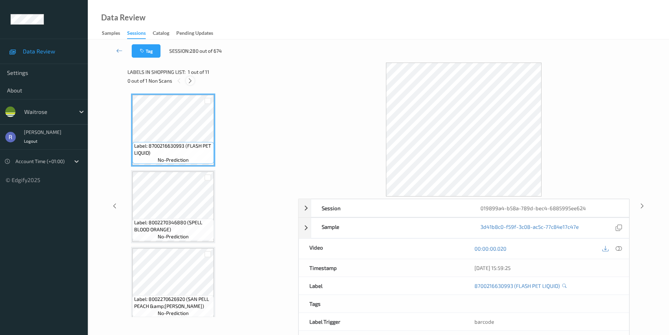
click at [192, 83] on icon at bounding box center [190, 81] width 6 height 6
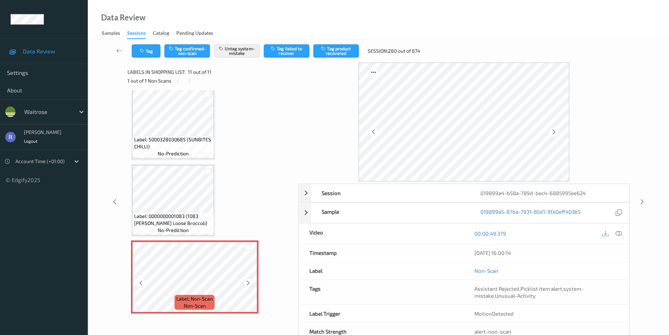
click at [248, 280] on icon at bounding box center [248, 283] width 6 height 6
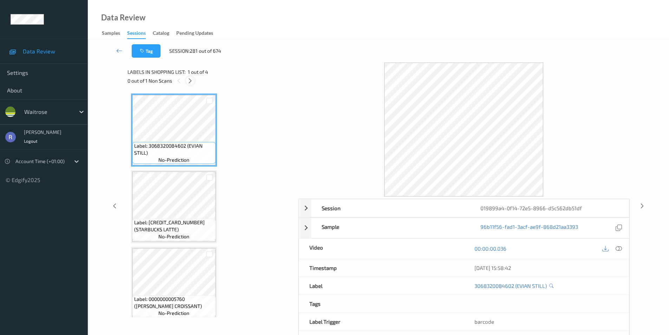
click at [187, 80] on icon at bounding box center [190, 81] width 6 height 6
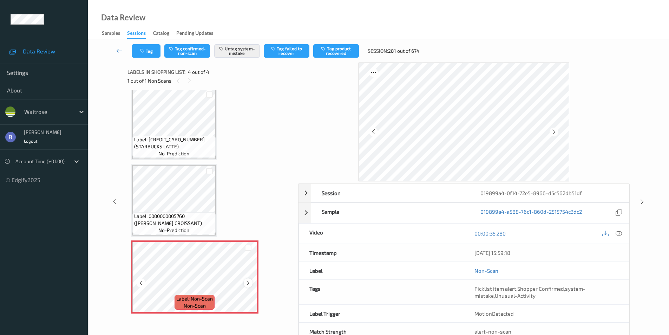
click at [245, 282] on icon at bounding box center [248, 283] width 6 height 6
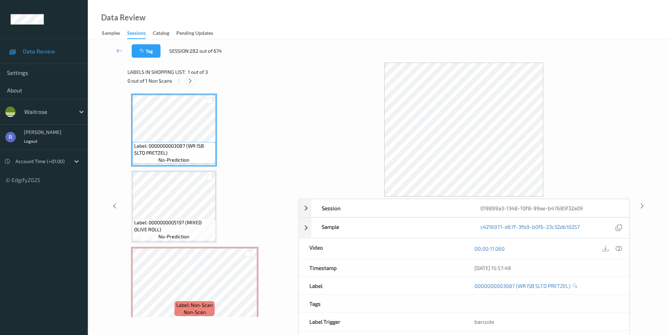
click at [190, 78] on icon at bounding box center [190, 81] width 6 height 6
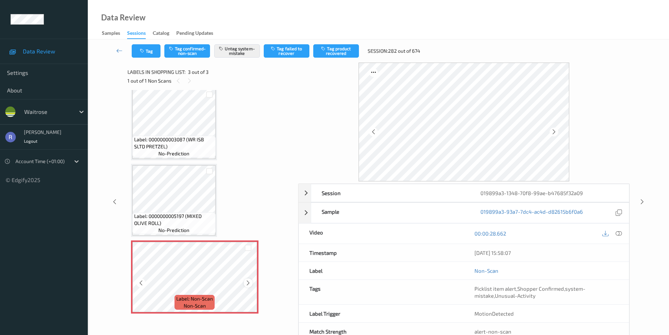
click at [246, 281] on icon at bounding box center [248, 283] width 6 height 6
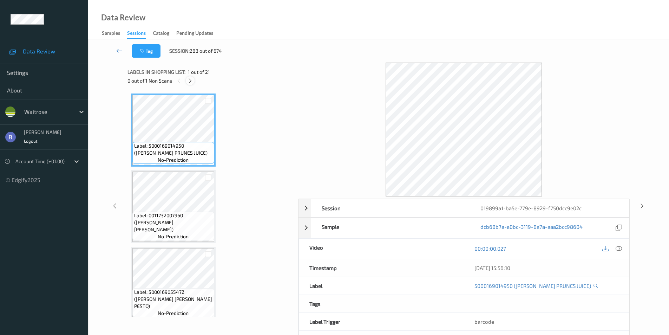
click at [190, 80] on icon at bounding box center [190, 81] width 6 height 6
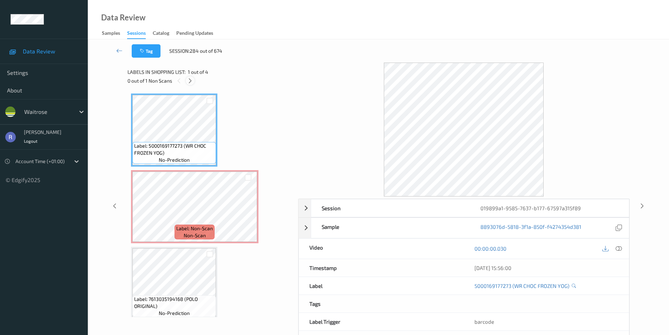
drag, startPoint x: 190, startPoint y: 78, endPoint x: 204, endPoint y: 98, distance: 24.0
click at [190, 78] on icon at bounding box center [190, 81] width 6 height 6
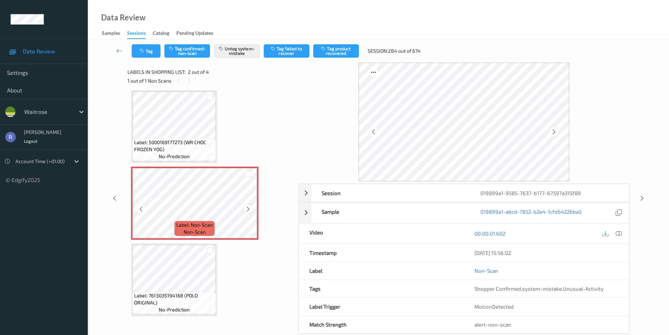
click at [249, 209] on icon at bounding box center [248, 209] width 6 height 6
click at [617, 234] on icon at bounding box center [619, 233] width 6 height 6
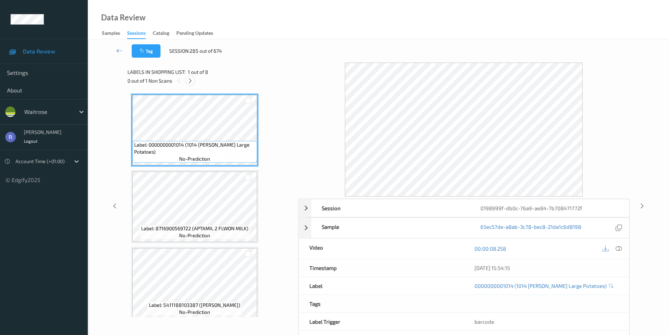
click at [188, 77] on div at bounding box center [190, 80] width 9 height 9
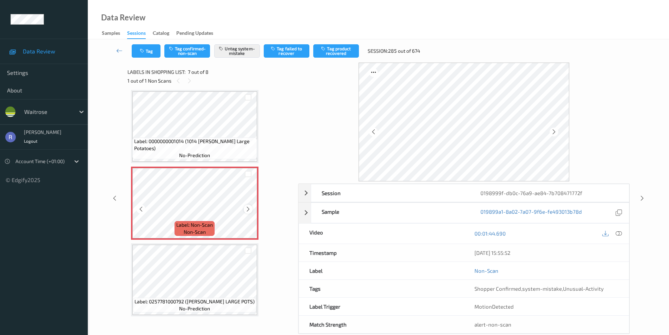
click at [248, 207] on icon at bounding box center [248, 209] width 6 height 6
click at [620, 231] on icon at bounding box center [619, 233] width 6 height 6
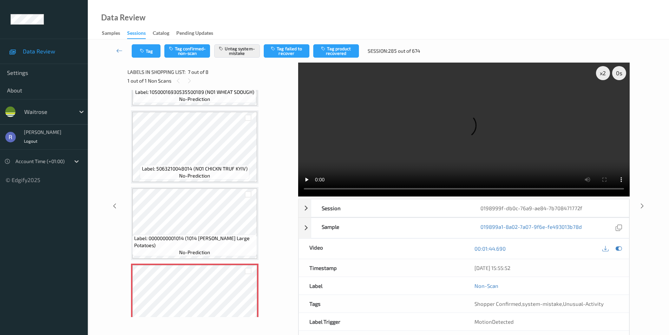
scroll to position [281, 0]
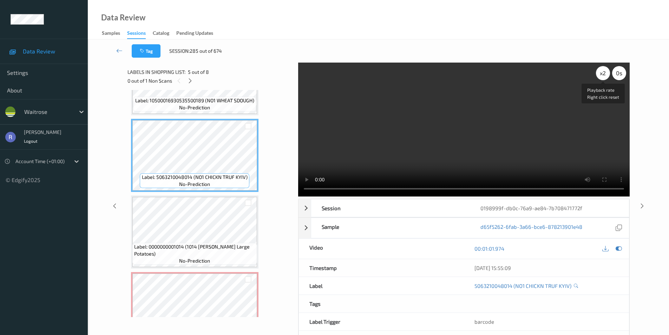
click at [603, 75] on div "x 2" at bounding box center [603, 73] width 14 height 14
click at [603, 75] on div "x 4" at bounding box center [603, 73] width 14 height 14
click at [603, 75] on div "x 8" at bounding box center [603, 73] width 14 height 14
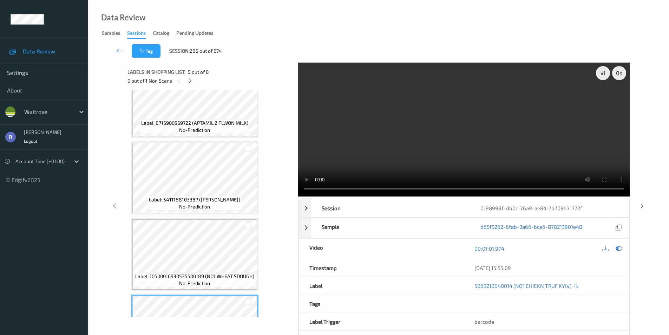
scroll to position [0, 0]
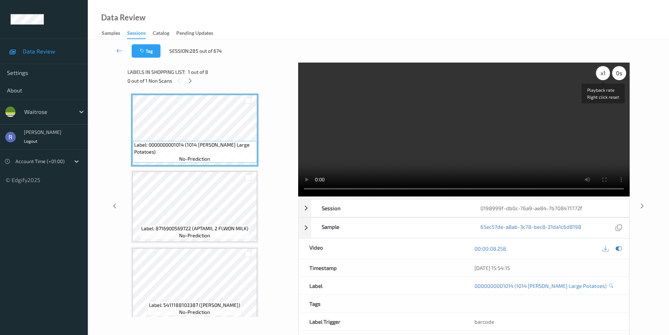
click at [600, 72] on div "x 1" at bounding box center [603, 73] width 14 height 14
click at [600, 72] on div "x 2" at bounding box center [603, 73] width 14 height 14
click at [600, 72] on div "x 4" at bounding box center [603, 73] width 14 height 14
click at [600, 72] on div "x 8" at bounding box center [603, 73] width 14 height 14
click at [600, 72] on div "x 1" at bounding box center [603, 73] width 14 height 14
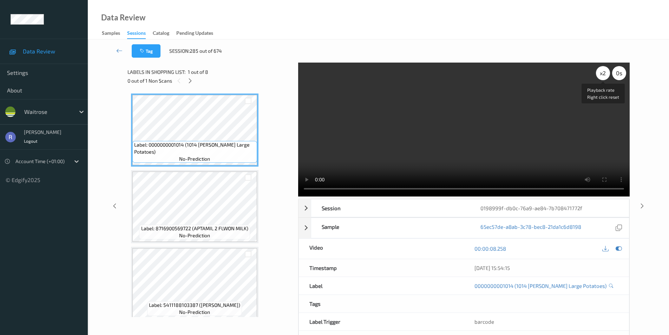
click at [600, 72] on div "x 2" at bounding box center [603, 73] width 14 height 14
click at [600, 72] on div "x 4" at bounding box center [603, 73] width 14 height 14
click at [600, 72] on div "x 8" at bounding box center [603, 73] width 14 height 14
click at [548, 139] on video at bounding box center [464, 130] width 332 height 134
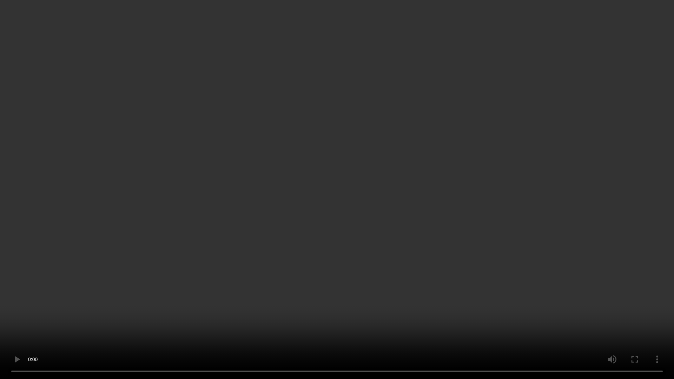
click at [461, 212] on video at bounding box center [337, 189] width 674 height 379
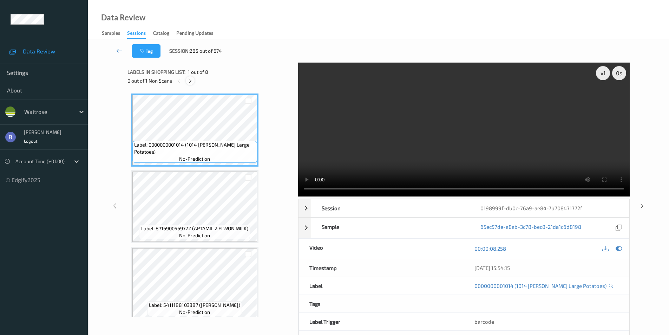
click at [189, 82] on icon at bounding box center [190, 81] width 6 height 6
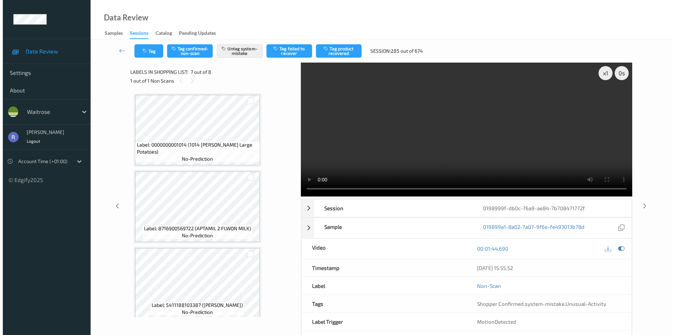
scroll to position [386, 0]
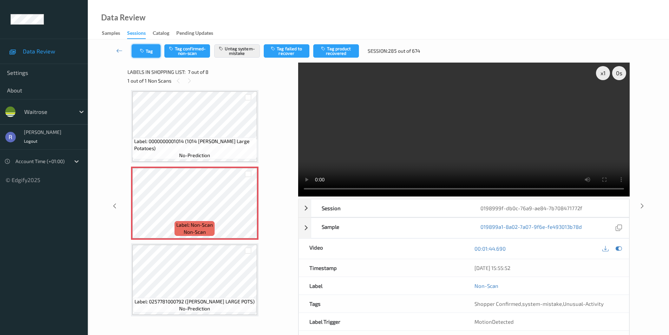
click at [149, 53] on button "Tag" at bounding box center [146, 50] width 29 height 13
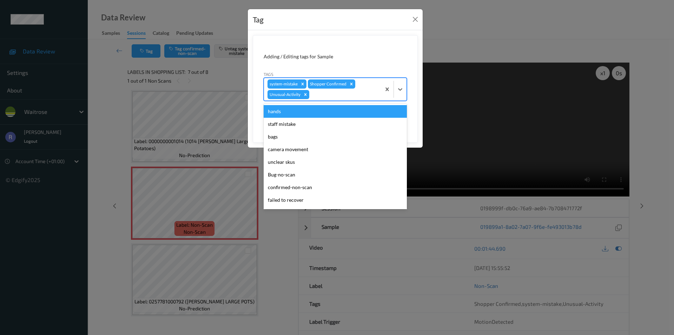
click at [364, 98] on div at bounding box center [344, 94] width 67 height 8
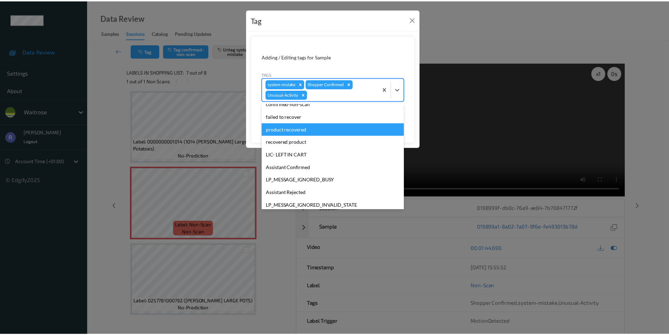
scroll to position [125, 0]
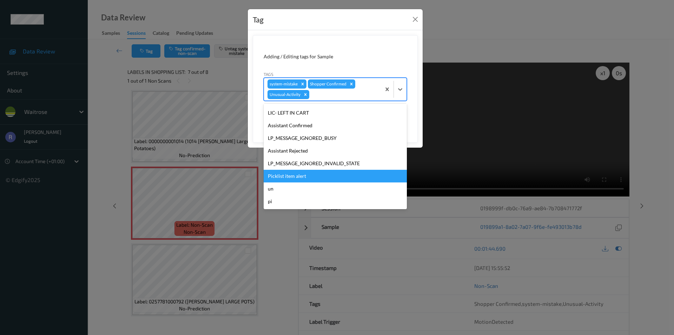
click at [298, 175] on div "Picklist item alert" at bounding box center [335, 176] width 143 height 13
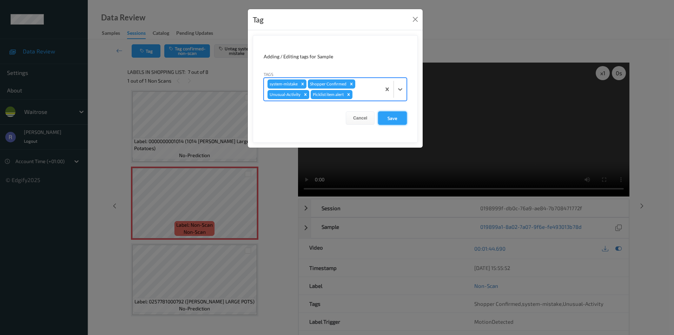
click at [396, 118] on button "Save" at bounding box center [392, 117] width 29 height 13
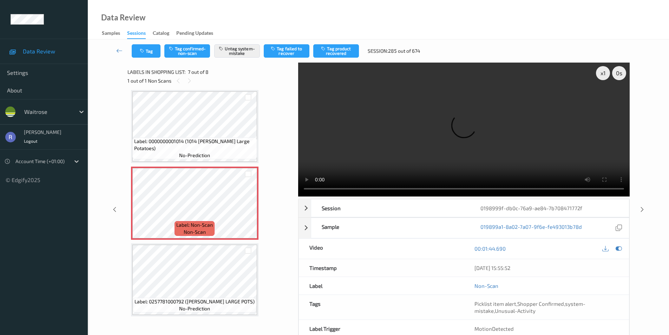
drag, startPoint x: 641, startPoint y: 209, endPoint x: 644, endPoint y: 213, distance: 5.3
click at [641, 209] on icon at bounding box center [642, 209] width 6 height 6
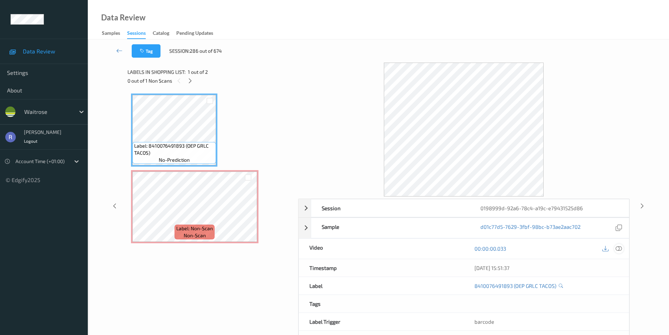
click at [622, 247] on icon at bounding box center [619, 248] width 6 height 6
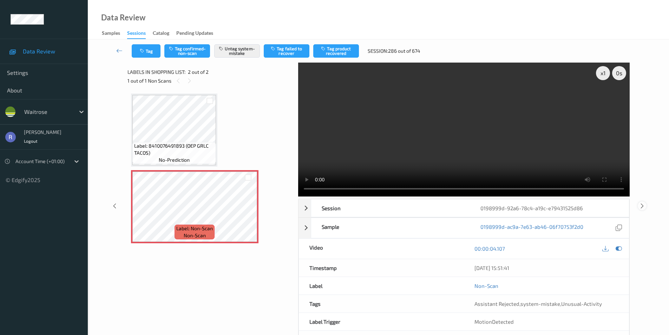
click at [640, 206] on icon at bounding box center [642, 205] width 6 height 6
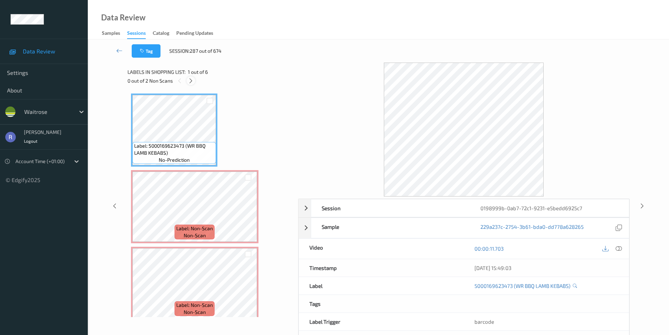
click at [189, 81] on icon at bounding box center [191, 81] width 6 height 6
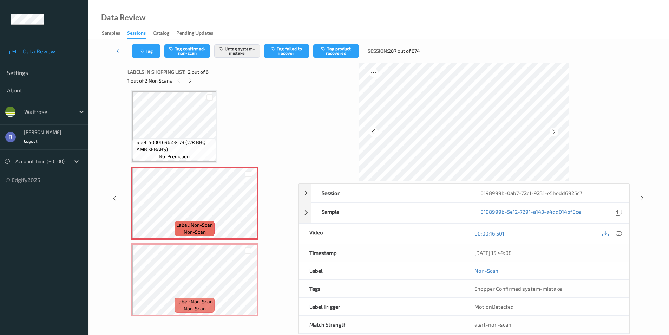
click at [118, 51] on icon at bounding box center [119, 50] width 6 height 7
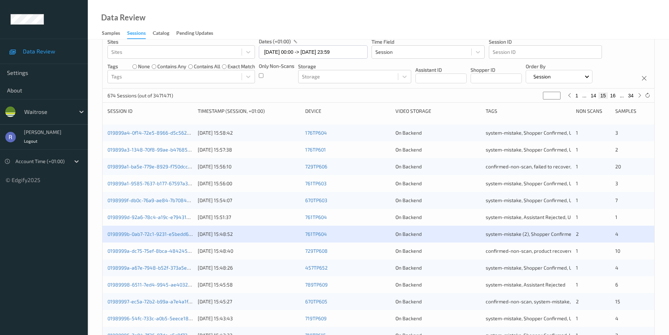
scroll to position [105, 0]
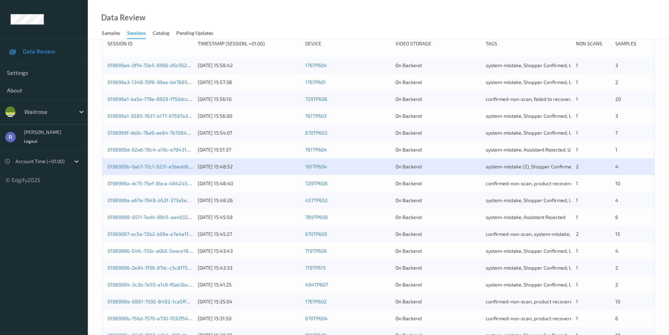
click at [133, 163] on div "0198999b-0ab7-72c1-9231-e5bedd6925c7 [DATE] 15:48:52 761TP604 On Backend system…" at bounding box center [379, 166] width 552 height 17
click at [155, 167] on link "0198999b-0ab7-72c1-9231-e5bedd6925c7" at bounding box center [154, 166] width 94 height 6
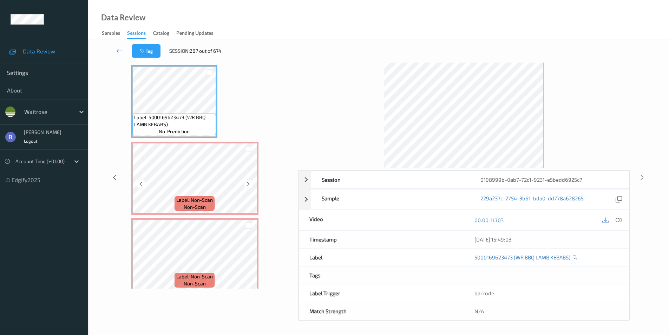
scroll to position [13, 0]
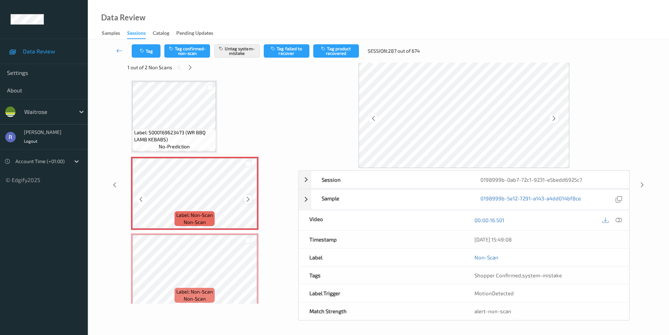
click at [246, 199] on icon at bounding box center [248, 199] width 6 height 6
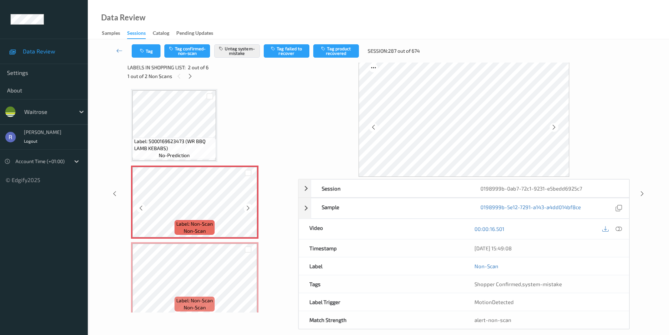
scroll to position [0, 0]
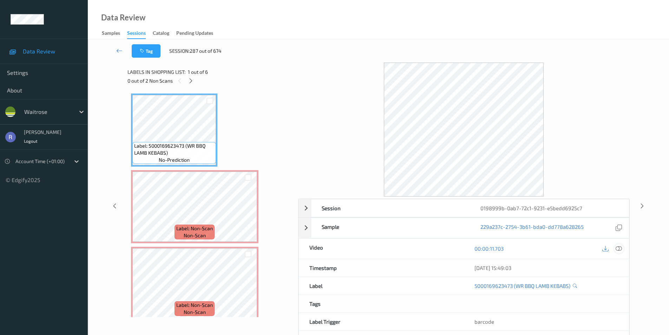
click at [621, 249] on icon at bounding box center [619, 248] width 6 height 6
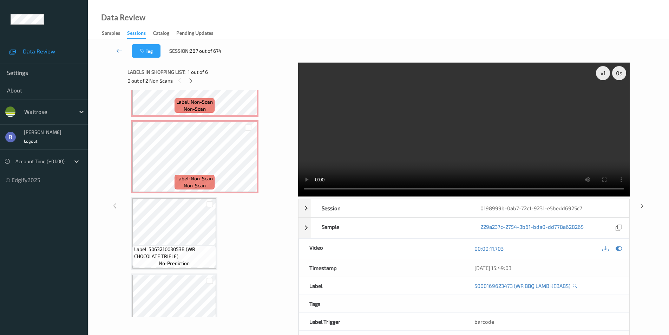
scroll to position [176, 0]
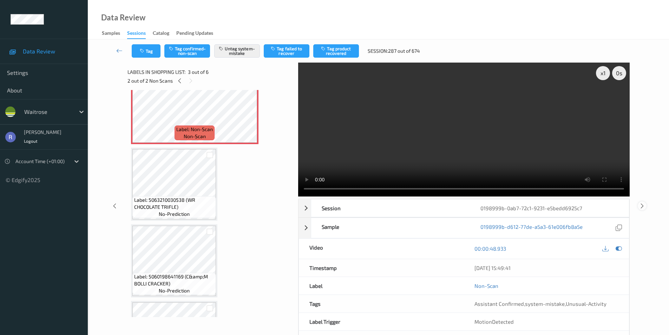
click at [641, 207] on icon at bounding box center [642, 205] width 6 height 6
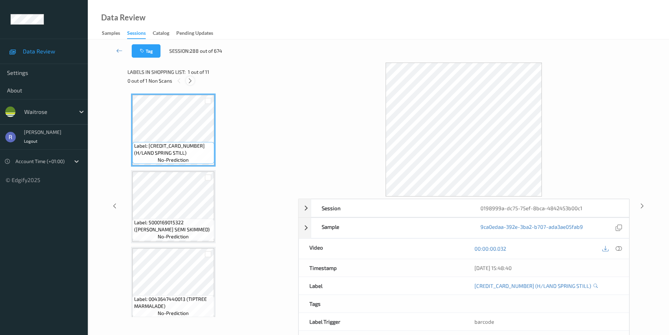
click at [193, 79] on icon at bounding box center [190, 81] width 6 height 6
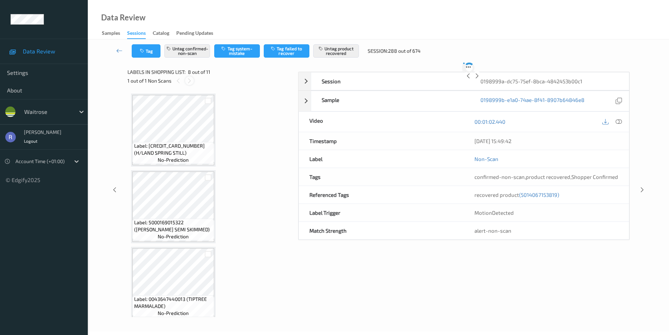
scroll to position [463, 0]
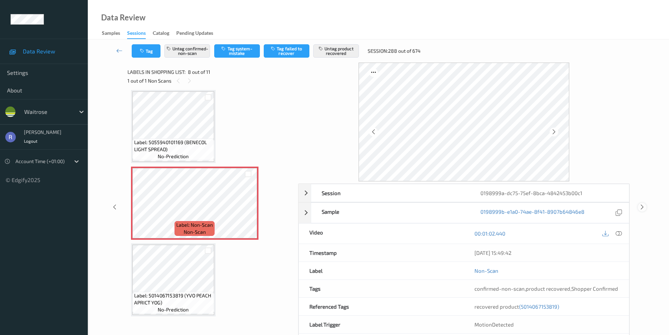
click at [643, 206] on icon at bounding box center [642, 207] width 6 height 6
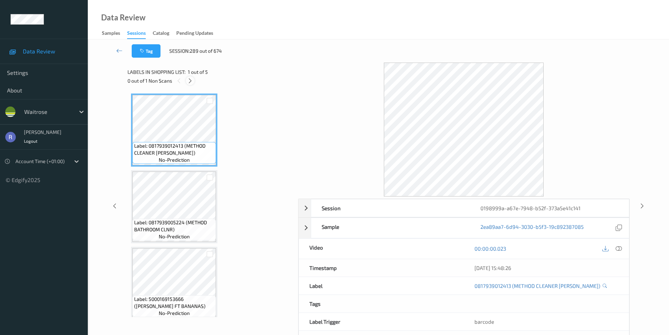
click at [190, 80] on icon at bounding box center [190, 81] width 6 height 6
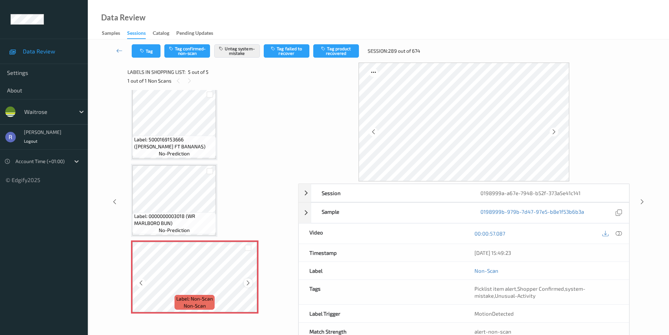
click at [248, 281] on icon at bounding box center [248, 283] width 6 height 6
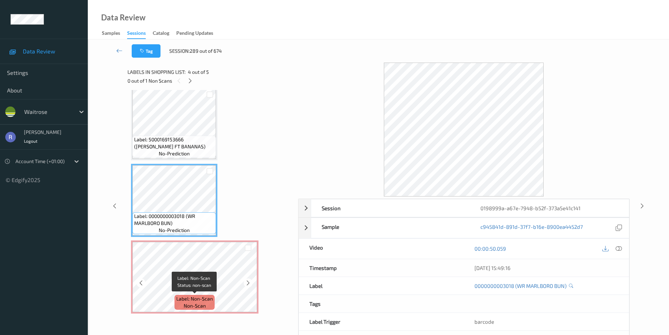
click at [195, 305] on span "non-scan" at bounding box center [195, 305] width 22 height 7
click at [621, 247] on icon at bounding box center [619, 248] width 6 height 6
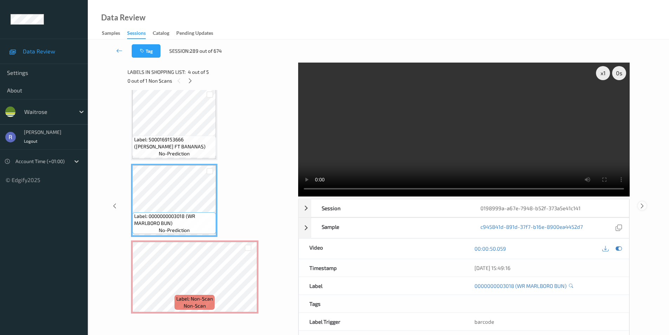
click at [644, 204] on icon at bounding box center [642, 205] width 6 height 6
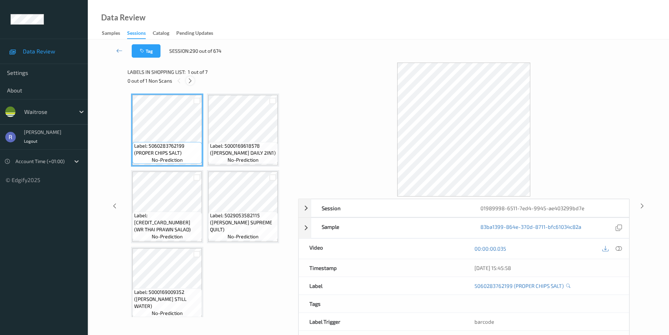
click at [190, 81] on icon at bounding box center [190, 81] width 6 height 6
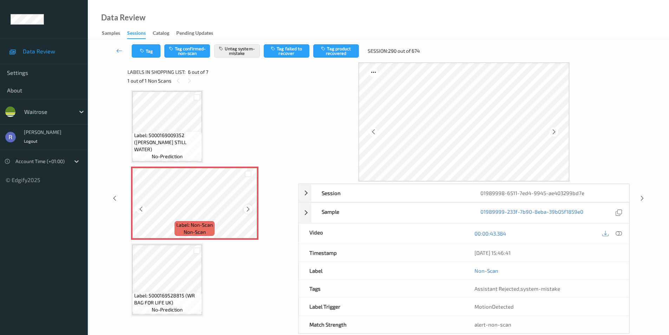
click at [246, 207] on icon at bounding box center [248, 209] width 6 height 6
click at [641, 197] on icon at bounding box center [642, 198] width 6 height 6
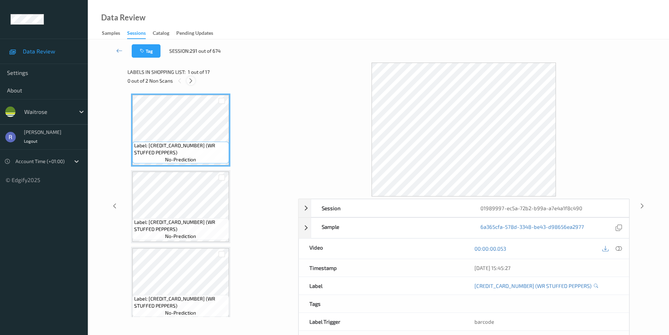
click at [190, 80] on icon at bounding box center [191, 81] width 6 height 6
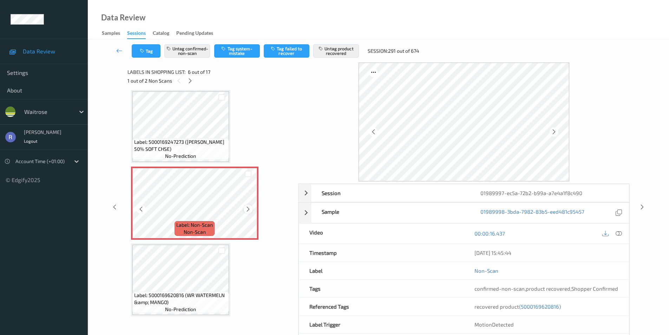
click at [246, 209] on icon at bounding box center [248, 209] width 6 height 6
click at [245, 209] on icon at bounding box center [248, 209] width 6 height 6
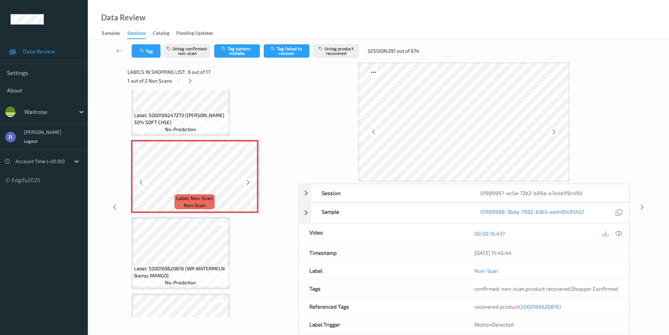
scroll to position [345, 0]
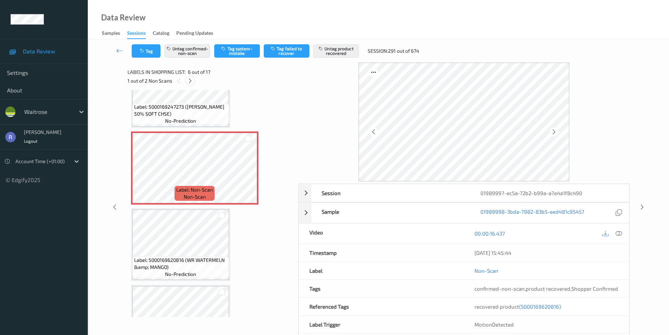
click at [190, 80] on icon at bounding box center [190, 81] width 6 height 6
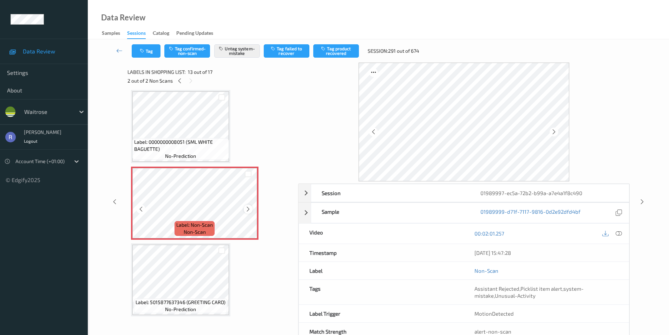
click at [247, 208] on icon at bounding box center [248, 209] width 6 height 6
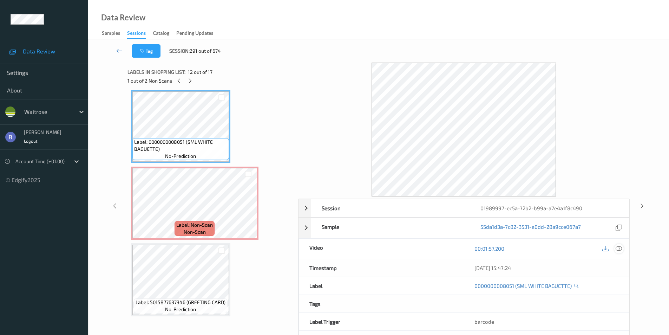
click at [622, 247] on div at bounding box center [618, 248] width 9 height 9
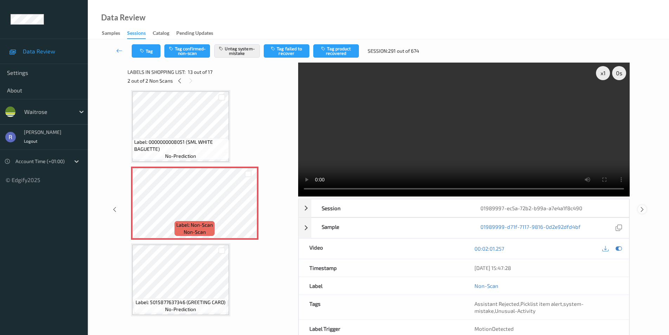
click at [642, 207] on icon at bounding box center [642, 209] width 6 height 6
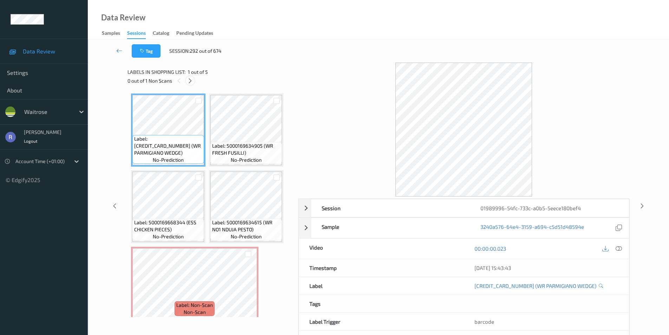
click at [190, 79] on icon at bounding box center [190, 81] width 6 height 6
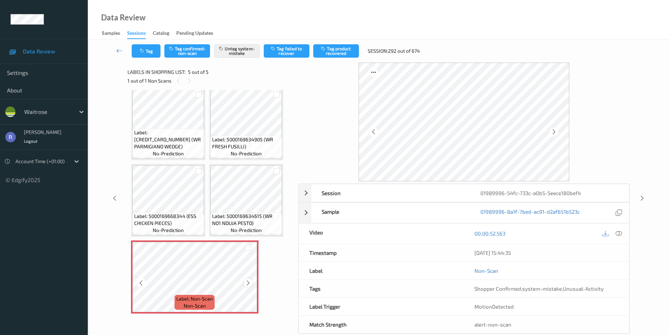
click at [247, 283] on icon at bounding box center [248, 283] width 6 height 6
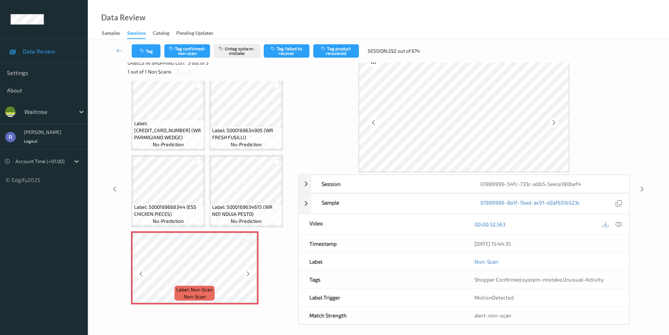
scroll to position [13, 0]
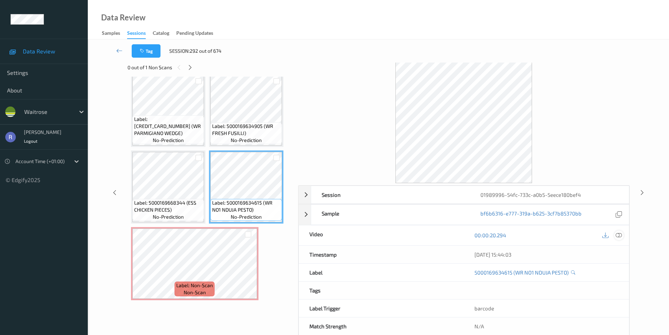
click at [620, 235] on icon at bounding box center [619, 235] width 6 height 6
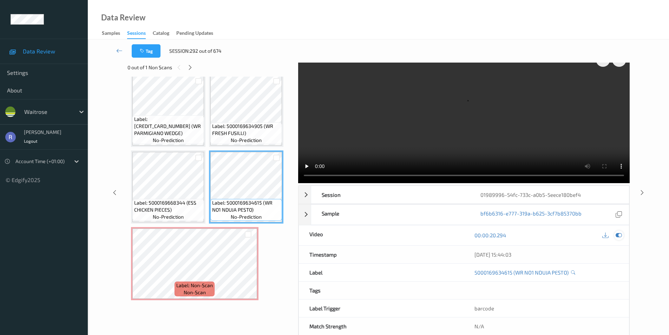
scroll to position [0, 0]
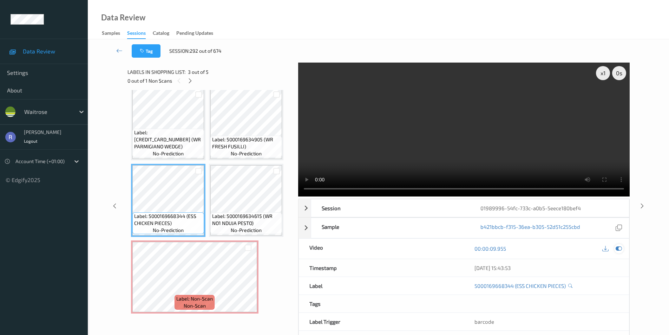
click at [623, 248] on div at bounding box center [618, 248] width 9 height 9
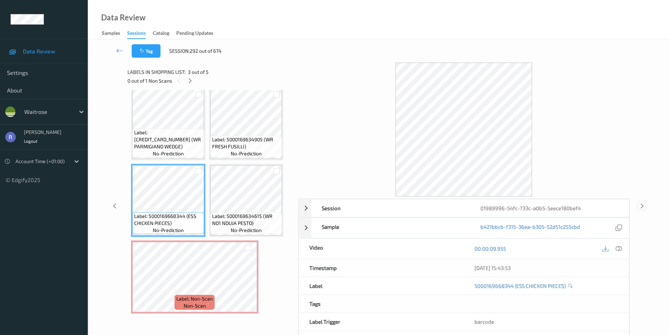
click at [641, 207] on icon at bounding box center [642, 205] width 6 height 6
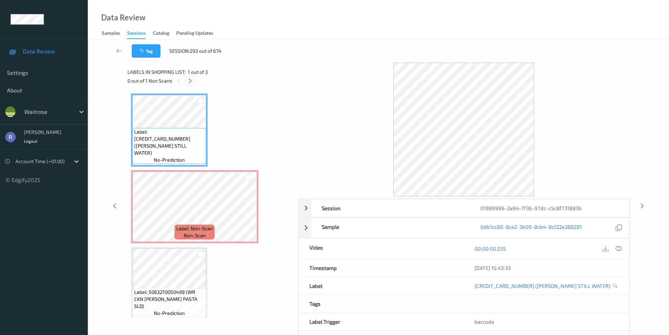
click at [188, 81] on icon at bounding box center [190, 81] width 6 height 6
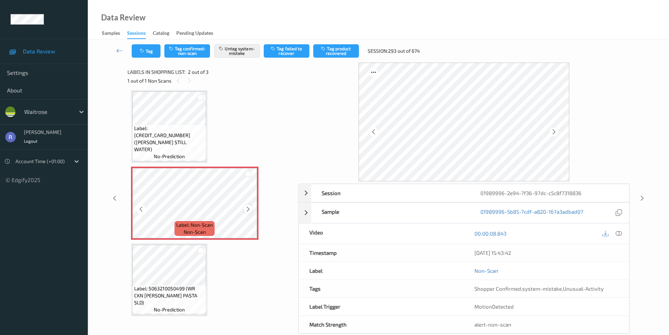
click at [250, 208] on icon at bounding box center [248, 209] width 6 height 6
click at [244, 208] on div at bounding box center [248, 208] width 9 height 9
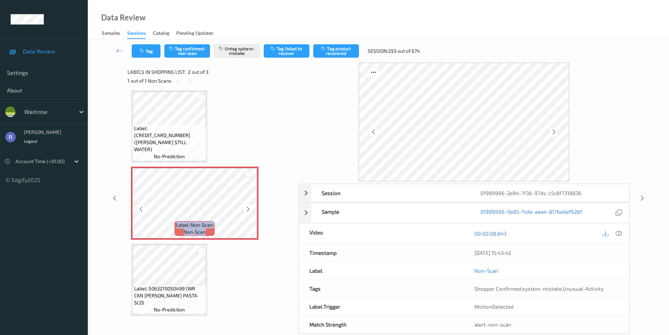
click at [244, 208] on div at bounding box center [248, 208] width 9 height 9
click at [641, 199] on icon at bounding box center [642, 198] width 6 height 6
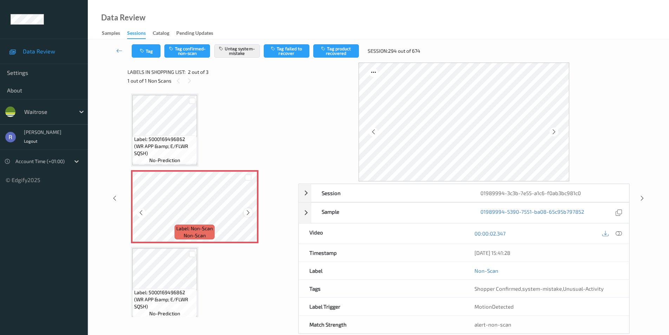
click at [249, 211] on icon at bounding box center [248, 212] width 6 height 6
click at [645, 198] on icon at bounding box center [642, 198] width 6 height 6
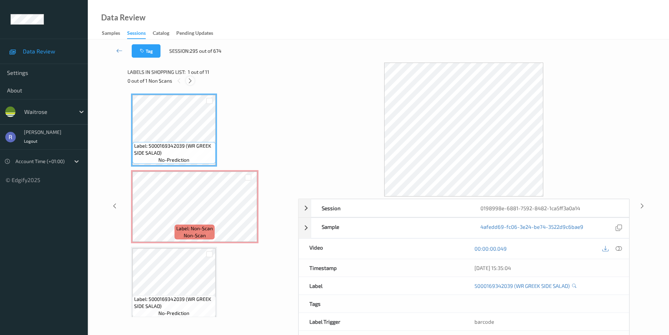
click at [189, 79] on icon at bounding box center [190, 81] width 6 height 6
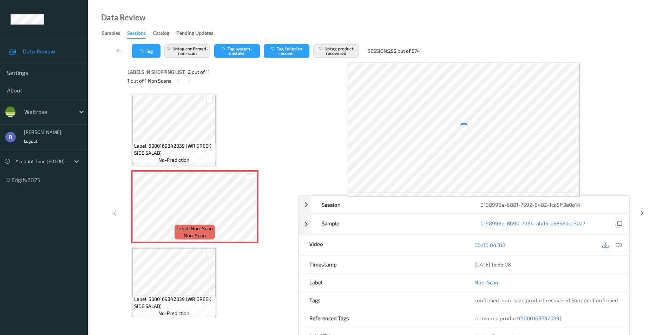
scroll to position [4, 0]
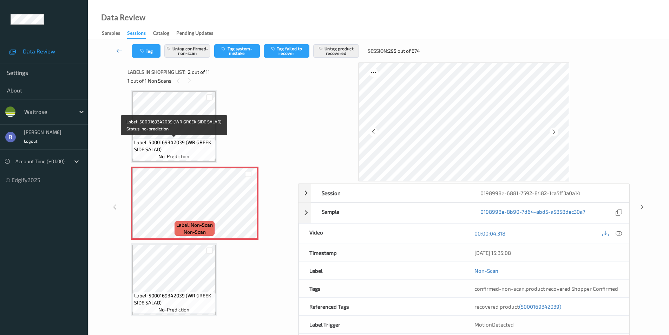
click at [201, 152] on span "Label: 5000169342039 (WR GREEK SIDE SALAD)" at bounding box center [174, 146] width 80 height 14
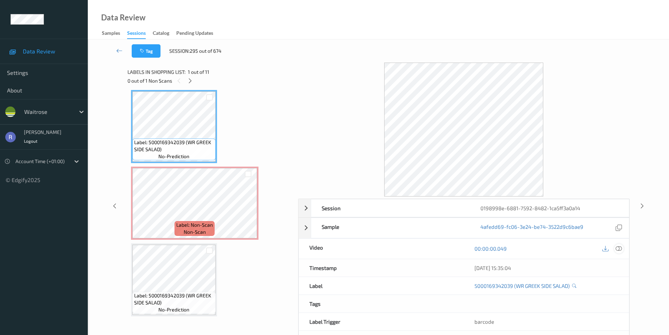
click at [615, 247] on div at bounding box center [618, 248] width 9 height 9
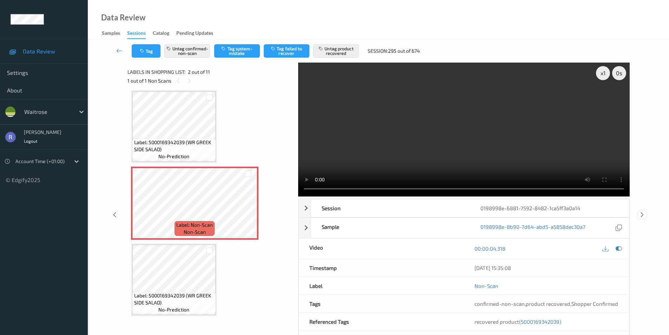
click at [642, 215] on icon at bounding box center [642, 214] width 6 height 6
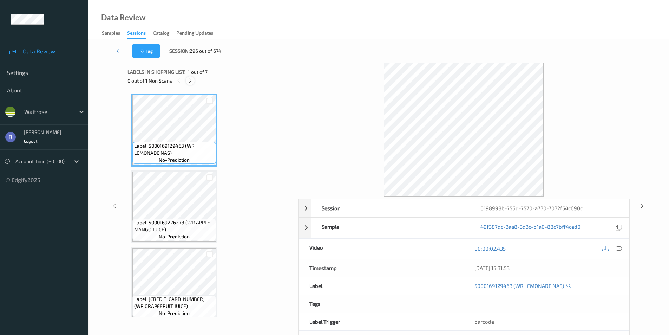
click at [189, 80] on icon at bounding box center [190, 81] width 6 height 6
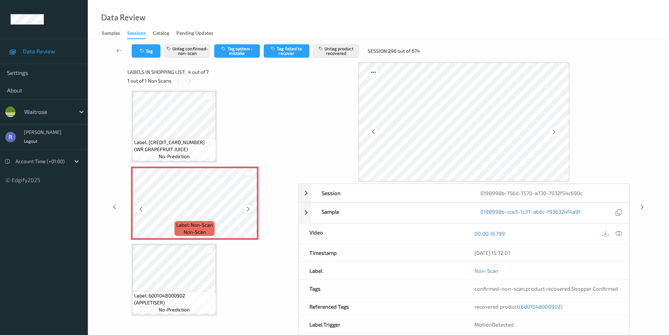
click at [246, 208] on icon at bounding box center [248, 209] width 6 height 6
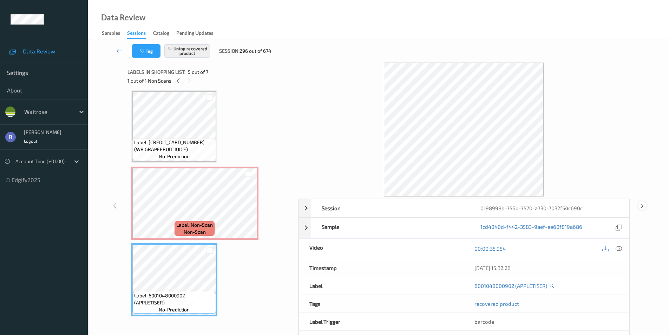
click at [642, 204] on icon at bounding box center [642, 205] width 6 height 6
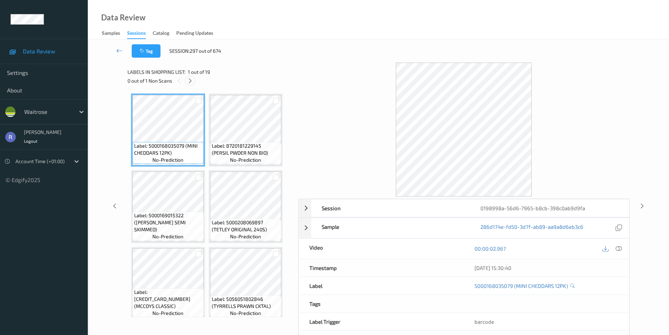
click at [190, 80] on icon at bounding box center [190, 81] width 6 height 6
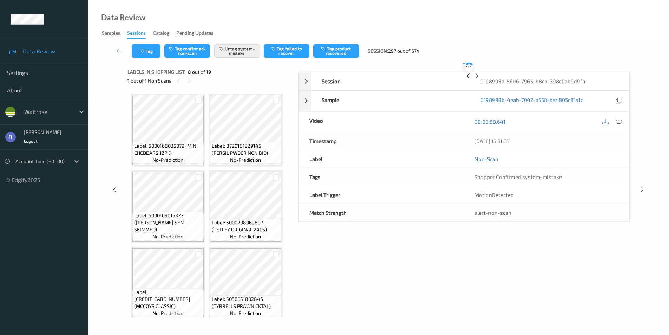
scroll to position [233, 0]
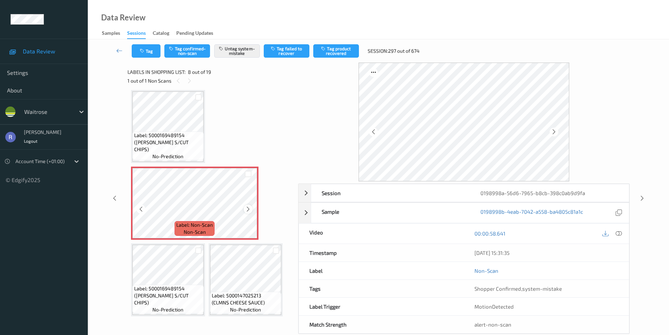
click at [247, 210] on icon at bounding box center [248, 209] width 6 height 6
drag, startPoint x: 646, startPoint y: 194, endPoint x: 624, endPoint y: 206, distance: 24.7
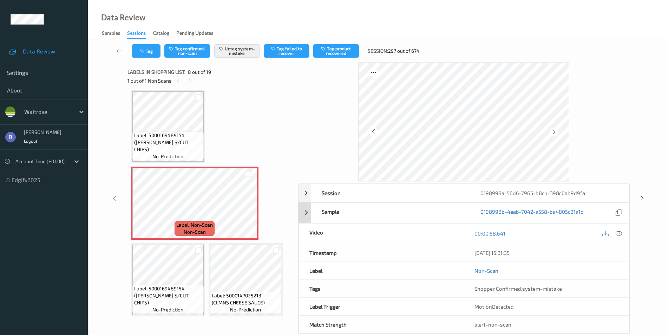
click at [640, 197] on div "Session 0198998a-56d6-7965-b8cb-398c0ab9d9fa Session ID 0198998a-56d6-7965-b8cb…" at bounding box center [378, 198] width 552 height 271
click at [642, 199] on icon at bounding box center [642, 198] width 6 height 6
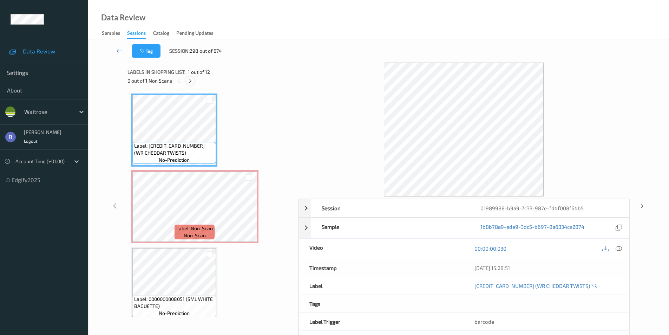
click at [189, 83] on icon at bounding box center [190, 81] width 6 height 6
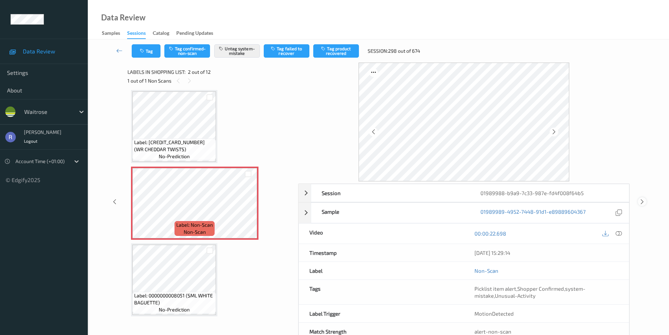
click at [641, 201] on icon at bounding box center [642, 201] width 6 height 6
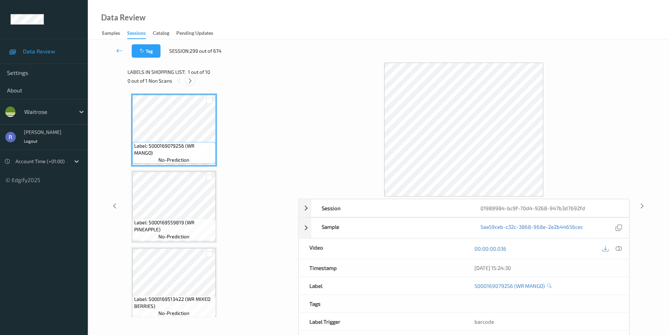
click at [188, 79] on icon at bounding box center [190, 81] width 6 height 6
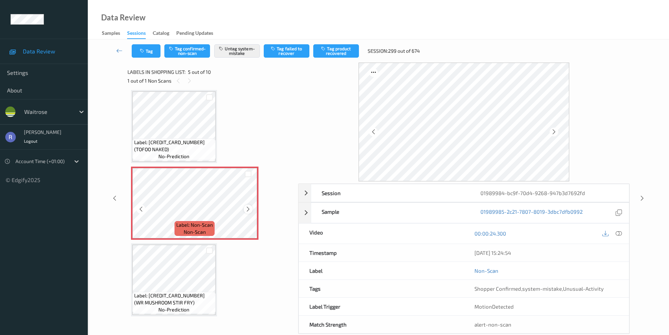
click at [250, 208] on icon at bounding box center [248, 209] width 6 height 6
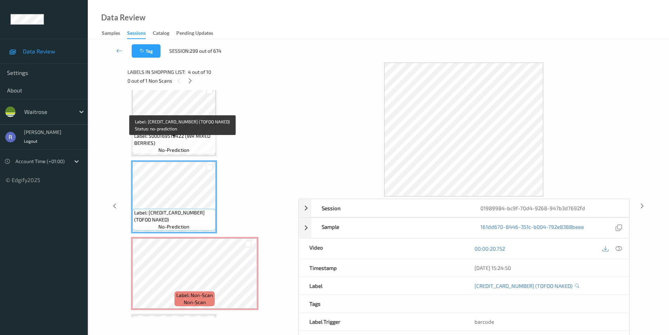
scroll to position [128, 0]
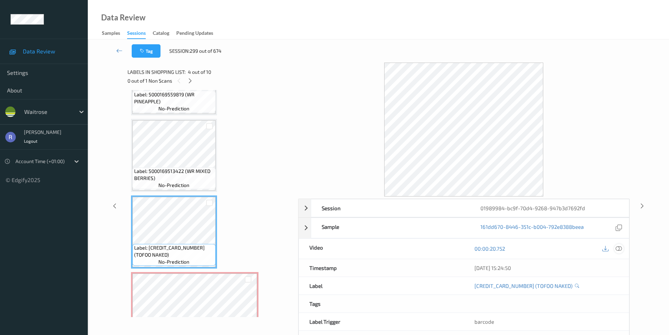
click at [618, 247] on icon at bounding box center [619, 248] width 6 height 6
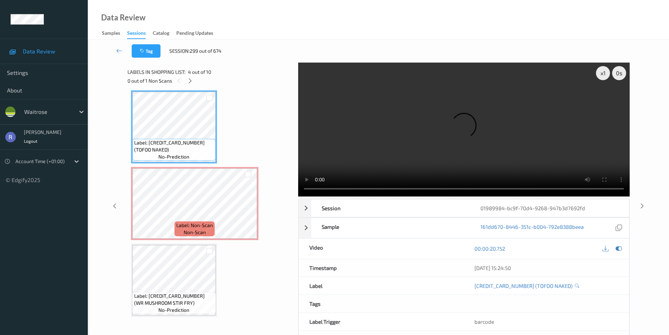
scroll to position [233, 0]
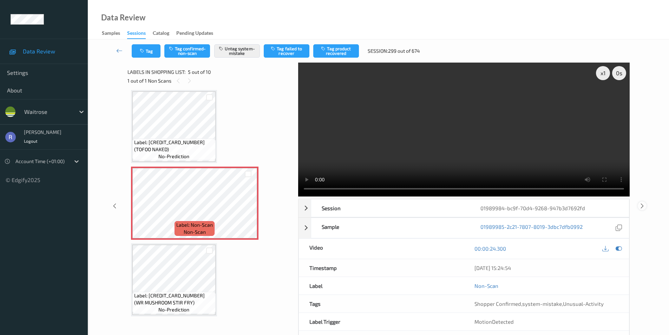
click at [641, 203] on icon at bounding box center [642, 205] width 6 height 6
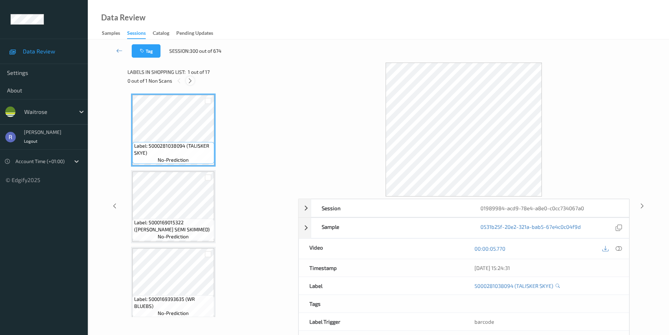
click at [191, 79] on icon at bounding box center [190, 81] width 6 height 6
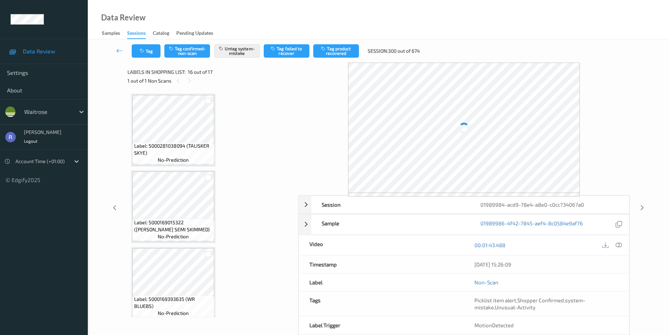
scroll to position [1075, 0]
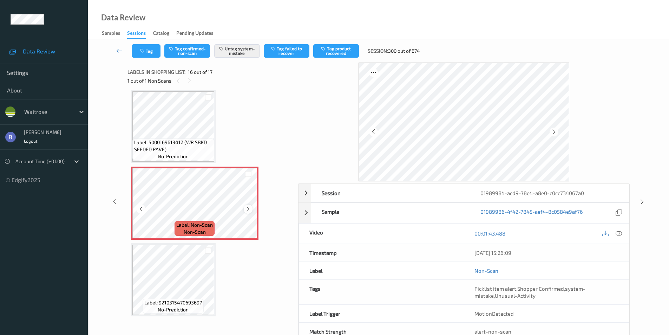
click at [249, 207] on icon at bounding box center [248, 209] width 6 height 6
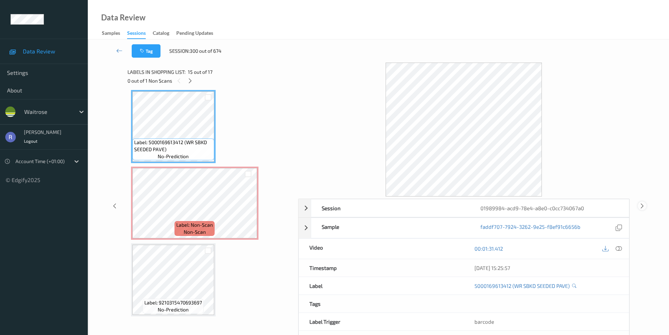
click at [646, 204] on div at bounding box center [642, 205] width 9 height 9
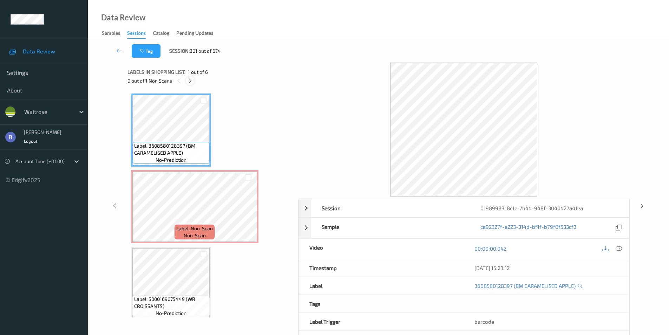
click at [191, 80] on icon at bounding box center [190, 81] width 6 height 6
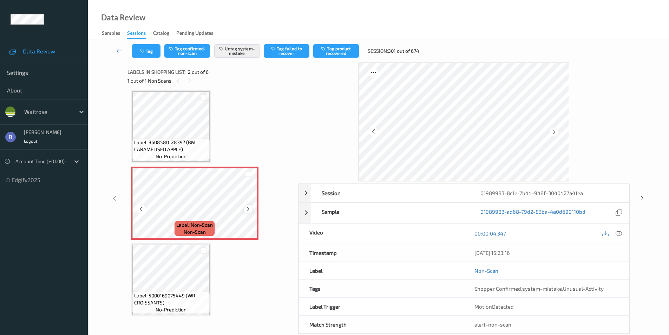
click at [248, 208] on icon at bounding box center [248, 209] width 6 height 6
click at [645, 192] on div "Session 01989983-8c1e-7b44-948f-3040427a41ea Session ID 01989983-8c1e-7b44-948f…" at bounding box center [378, 198] width 552 height 271
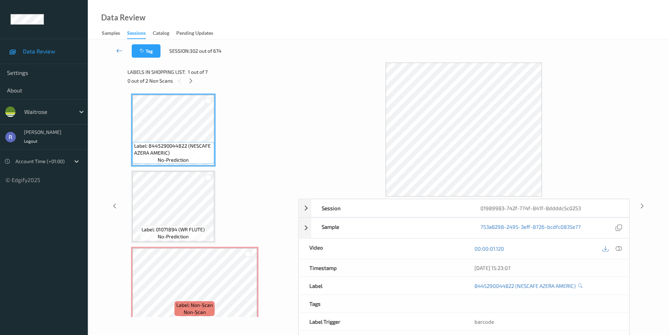
click at [120, 50] on icon at bounding box center [119, 50] width 6 height 7
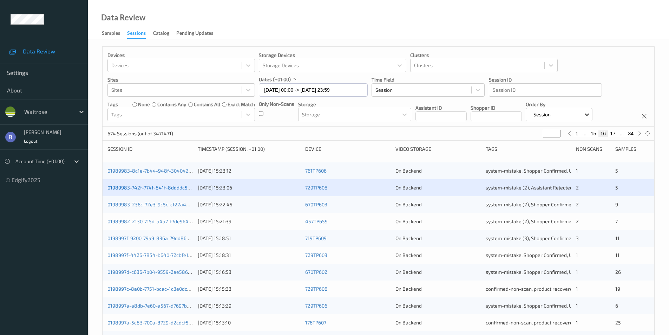
click at [154, 186] on link "01989983-742f-774f-841f-8ddddc5c0253" at bounding box center [154, 187] width 94 height 6
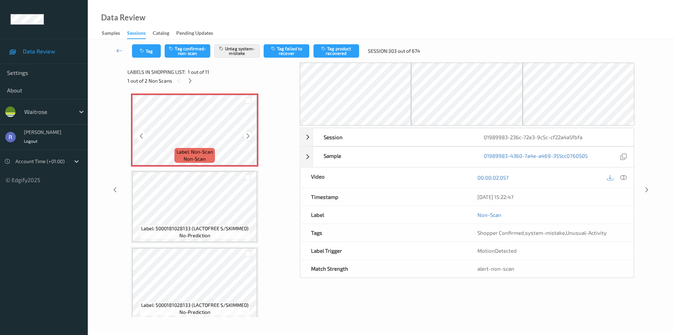
click at [248, 135] on icon at bounding box center [248, 136] width 6 height 6
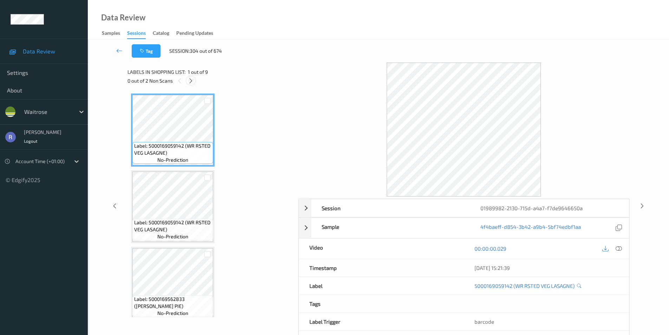
click at [190, 80] on icon at bounding box center [191, 81] width 6 height 6
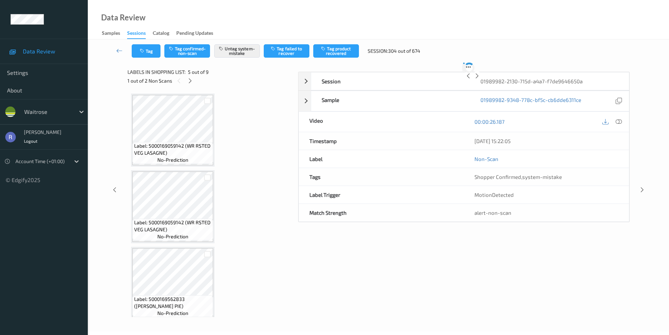
scroll to position [233, 0]
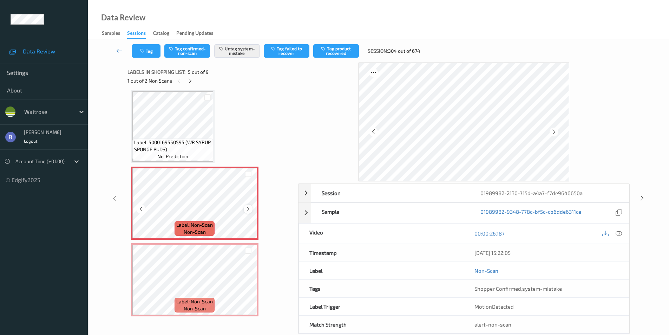
click at [249, 208] on icon at bounding box center [248, 209] width 6 height 6
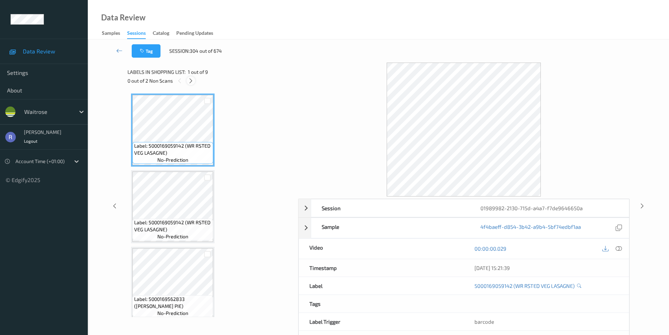
click at [191, 81] on icon at bounding box center [191, 81] width 6 height 6
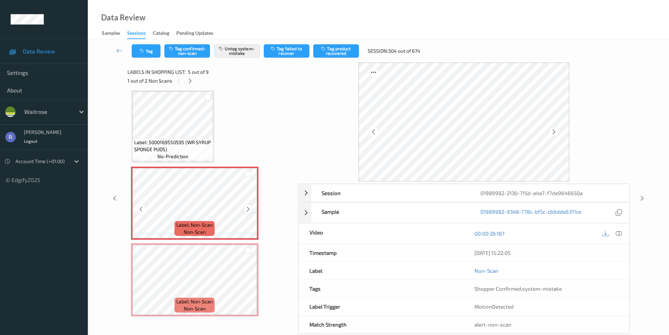
click at [251, 208] on icon at bounding box center [248, 209] width 6 height 6
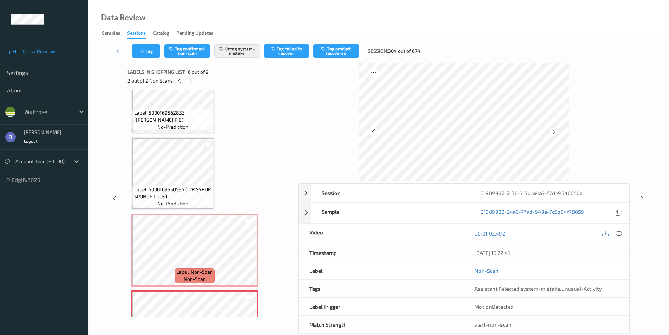
scroll to position [198, 0]
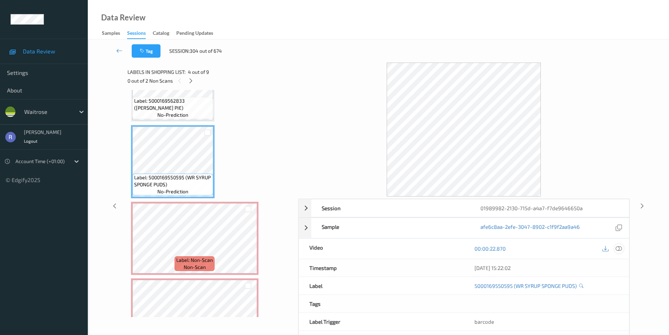
click at [620, 246] on icon at bounding box center [619, 248] width 6 height 6
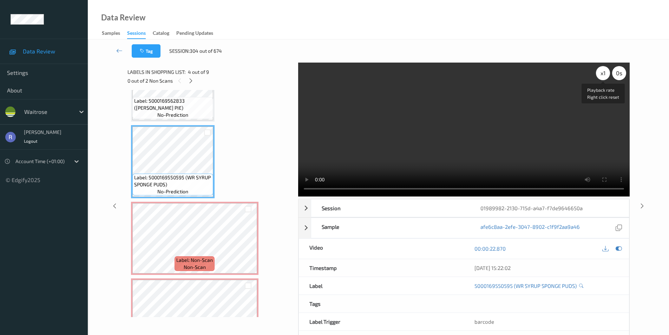
click at [600, 76] on div "x 1" at bounding box center [603, 73] width 14 height 14
click at [602, 75] on div "x 2" at bounding box center [603, 73] width 14 height 14
click at [602, 75] on div "x 4" at bounding box center [603, 73] width 14 height 14
click at [602, 75] on div "x 8" at bounding box center [603, 73] width 14 height 14
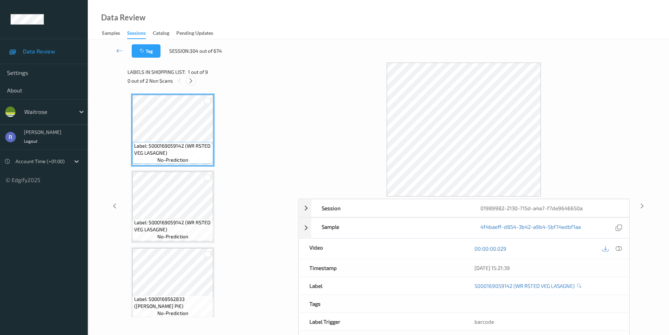
click at [191, 80] on icon at bounding box center [191, 81] width 6 height 6
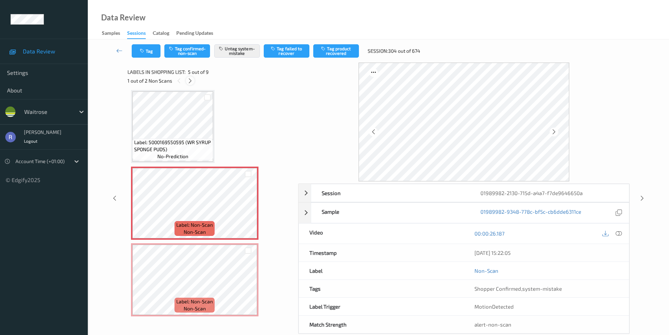
click at [191, 80] on icon at bounding box center [190, 81] width 6 height 6
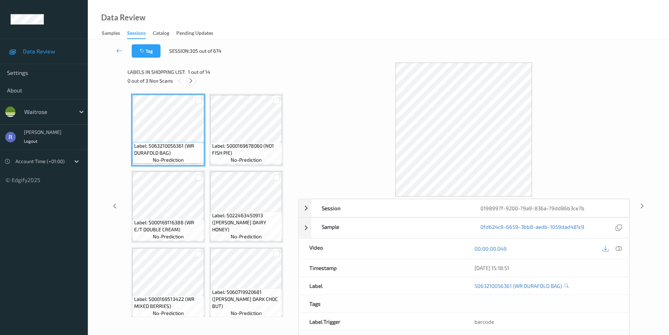
click at [191, 82] on icon at bounding box center [191, 81] width 6 height 6
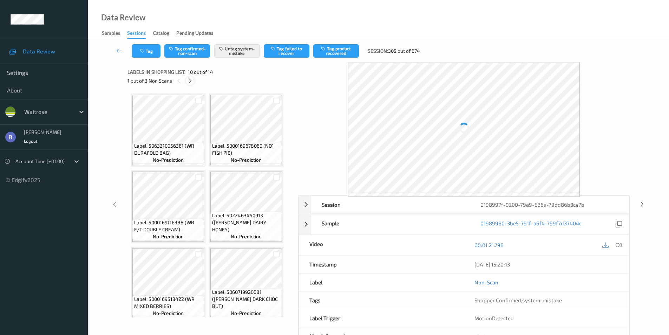
scroll to position [310, 0]
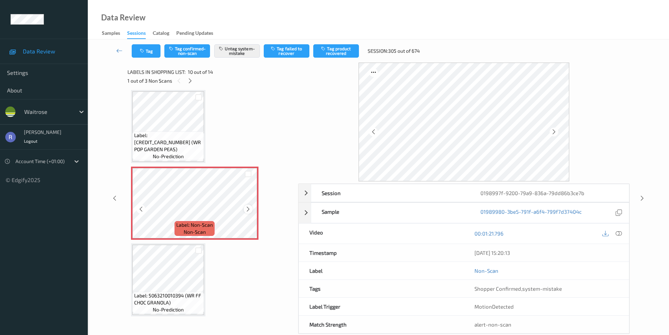
click at [248, 208] on icon at bounding box center [248, 209] width 6 height 6
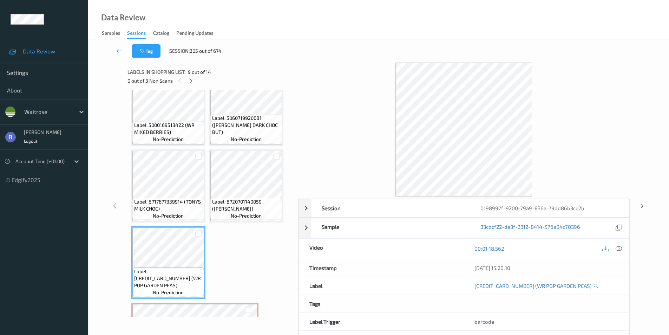
scroll to position [169, 0]
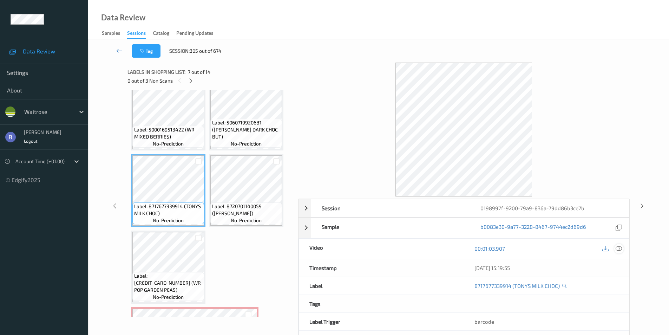
click at [620, 247] on icon at bounding box center [619, 248] width 6 height 6
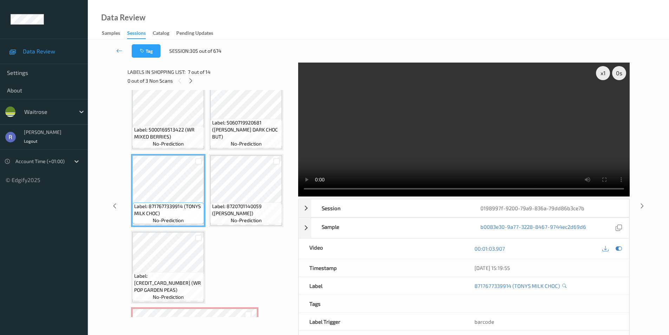
click at [453, 117] on video at bounding box center [464, 130] width 332 height 134
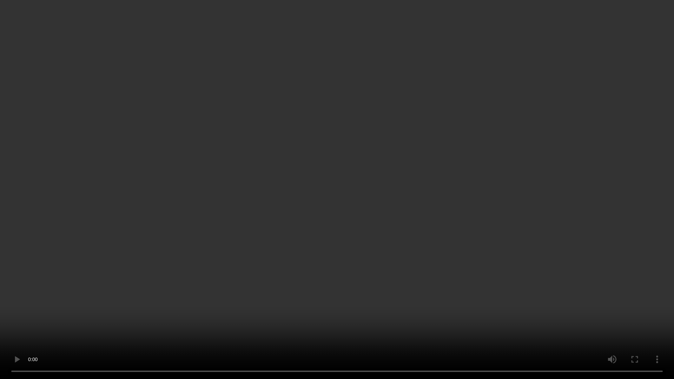
click at [353, 194] on video at bounding box center [337, 189] width 674 height 379
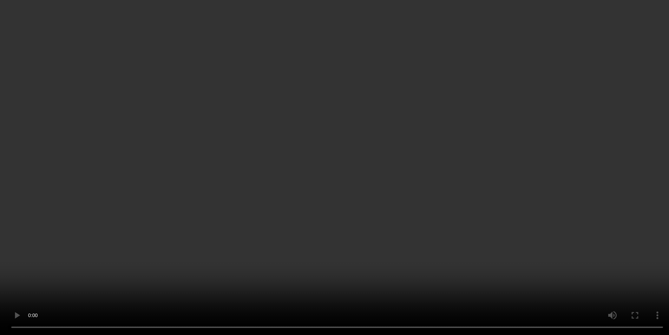
scroll to position [204, 0]
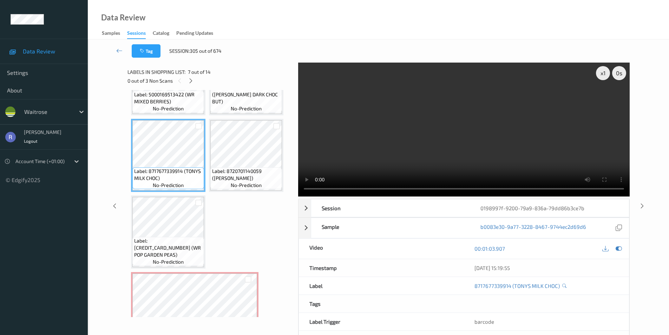
click at [457, 128] on video at bounding box center [464, 130] width 332 height 134
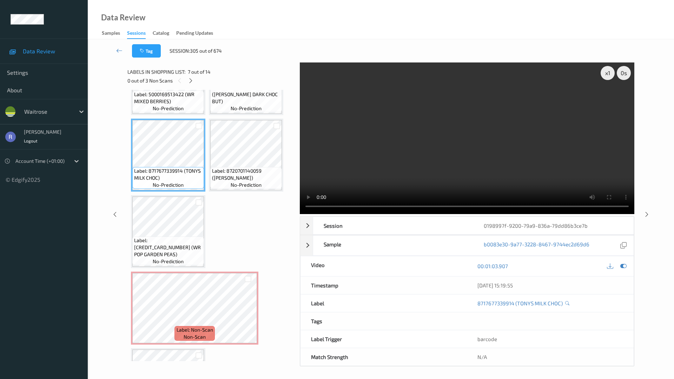
click at [445, 189] on video at bounding box center [467, 139] width 335 height 152
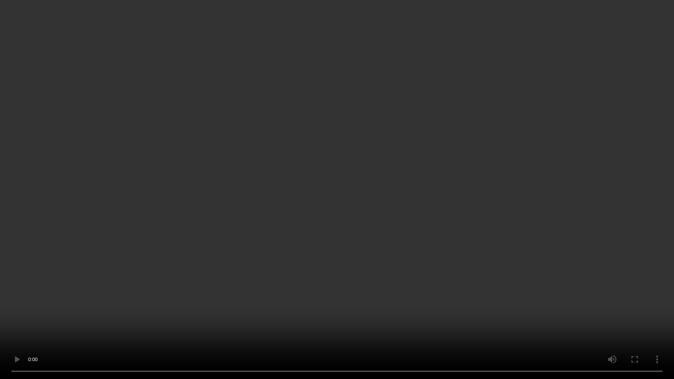
click at [445, 189] on video at bounding box center [337, 189] width 674 height 379
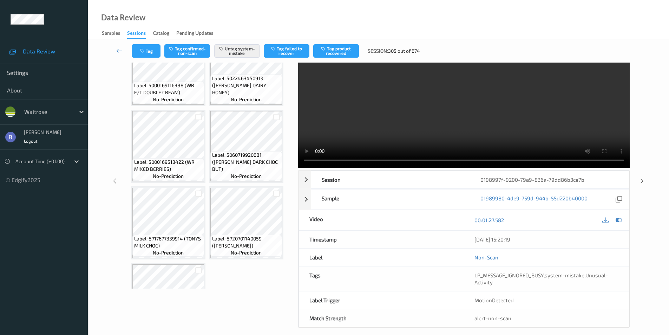
scroll to position [99, 0]
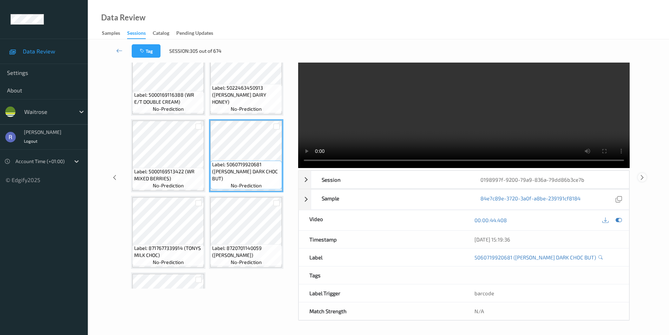
click at [642, 175] on icon at bounding box center [642, 177] width 6 height 6
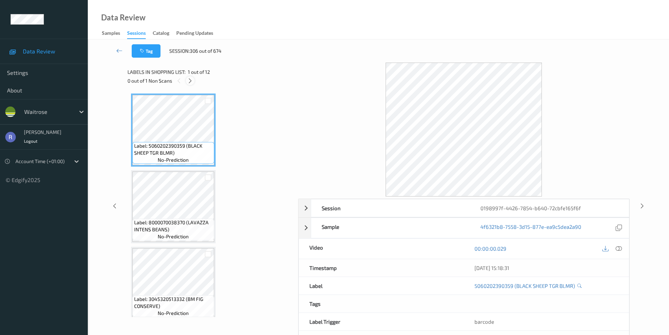
click at [189, 79] on icon at bounding box center [190, 81] width 6 height 6
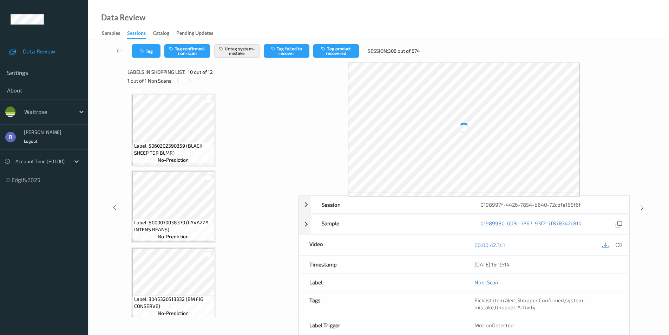
scroll to position [616, 0]
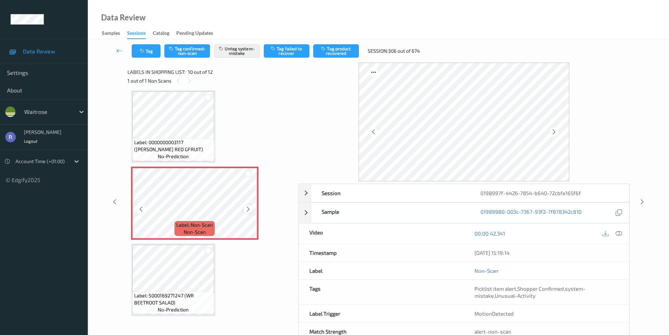
click at [249, 209] on icon at bounding box center [248, 209] width 6 height 6
click at [247, 209] on icon at bounding box center [248, 209] width 6 height 6
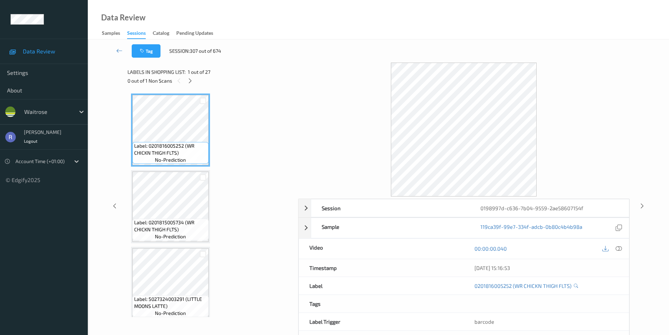
drag, startPoint x: 188, startPoint y: 82, endPoint x: 190, endPoint y: 89, distance: 7.1
click at [188, 81] on icon at bounding box center [190, 81] width 6 height 6
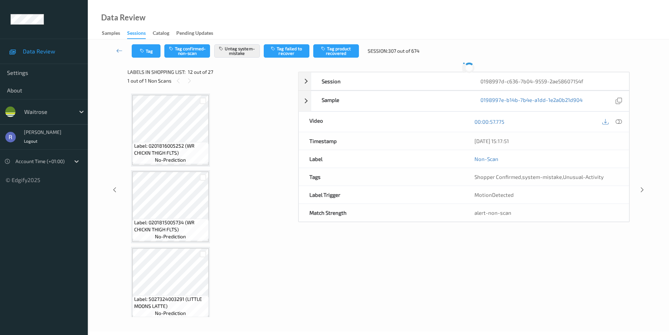
scroll to position [769, 0]
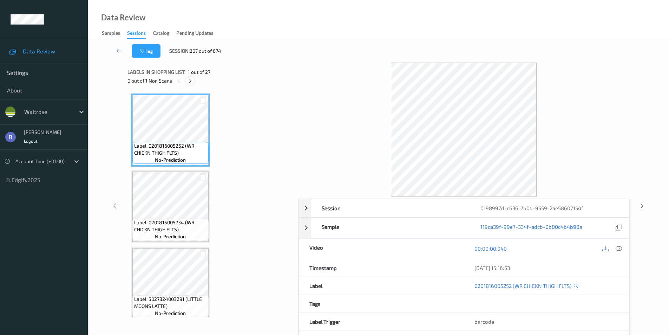
click at [191, 80] on icon at bounding box center [190, 81] width 6 height 6
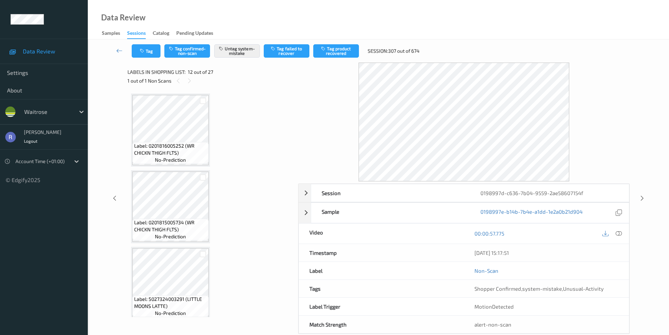
scroll to position [769, 0]
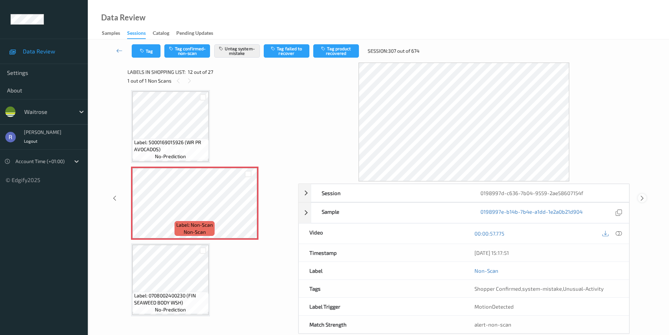
click at [640, 198] on icon at bounding box center [642, 198] width 6 height 6
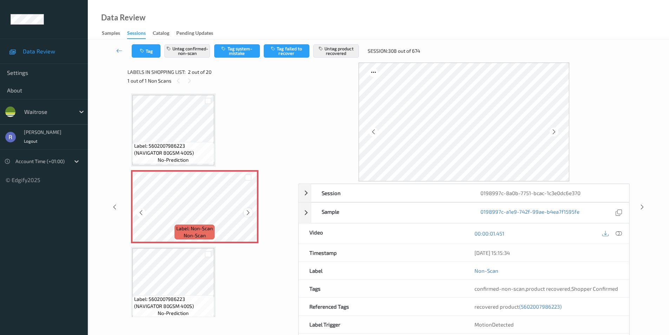
click at [249, 212] on icon at bounding box center [248, 212] width 6 height 6
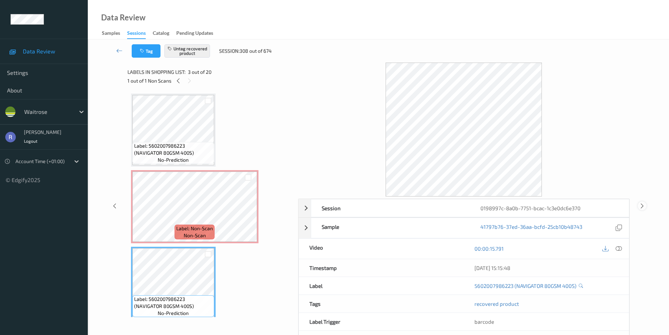
click at [640, 206] on icon at bounding box center [642, 205] width 6 height 6
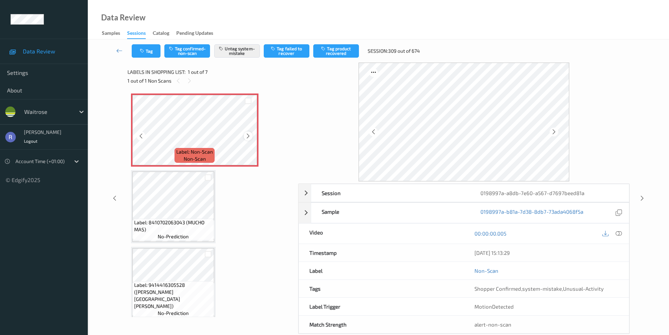
click at [249, 134] on icon at bounding box center [248, 136] width 6 height 6
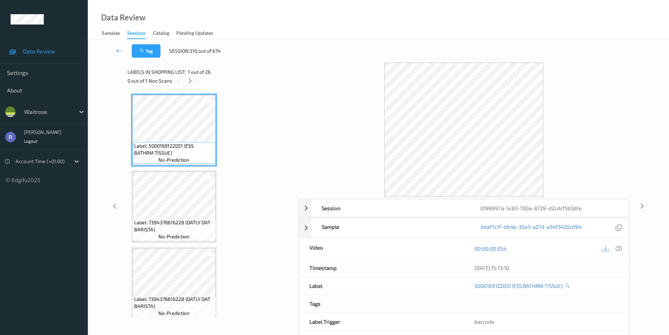
click at [190, 82] on icon at bounding box center [190, 81] width 6 height 6
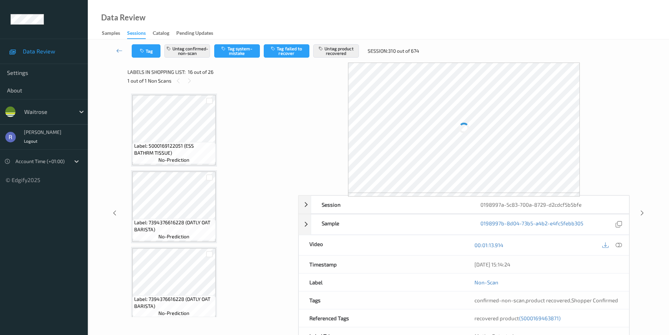
scroll to position [1075, 0]
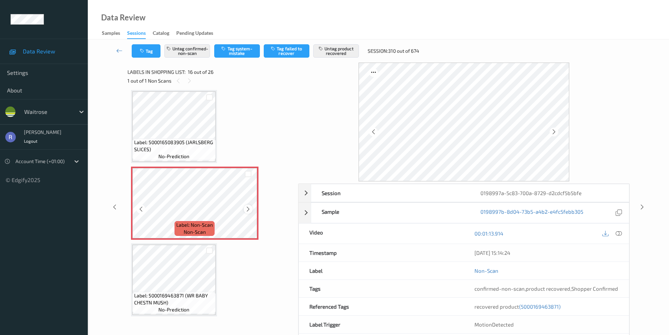
click at [249, 208] on icon at bounding box center [248, 209] width 6 height 6
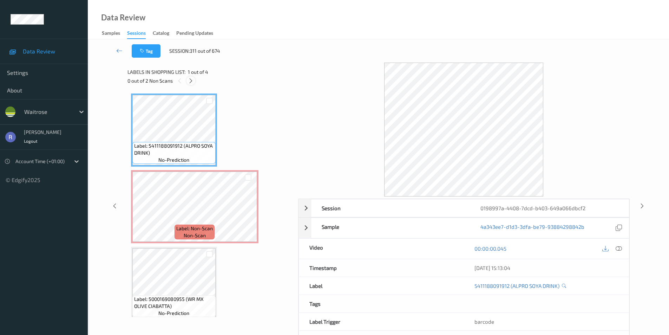
click at [192, 79] on icon at bounding box center [191, 81] width 6 height 6
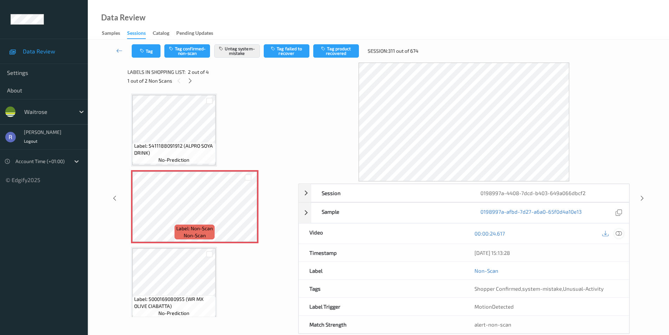
click at [620, 233] on icon at bounding box center [619, 233] width 6 height 6
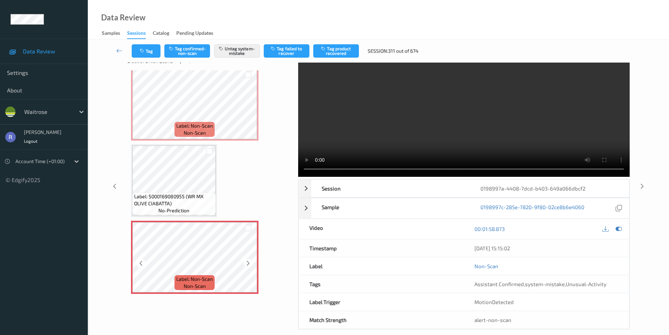
scroll to position [28, 0]
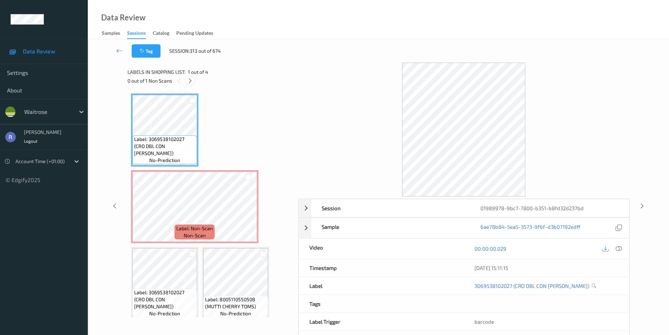
click at [189, 80] on icon at bounding box center [190, 81] width 6 height 6
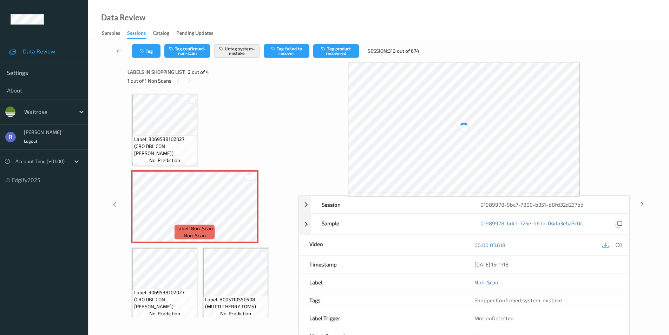
scroll to position [4, 0]
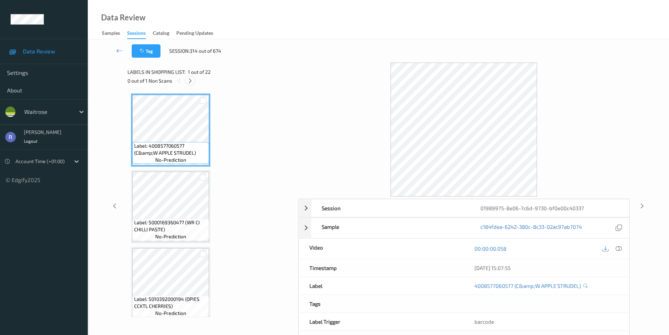
click at [190, 80] on icon at bounding box center [190, 81] width 6 height 6
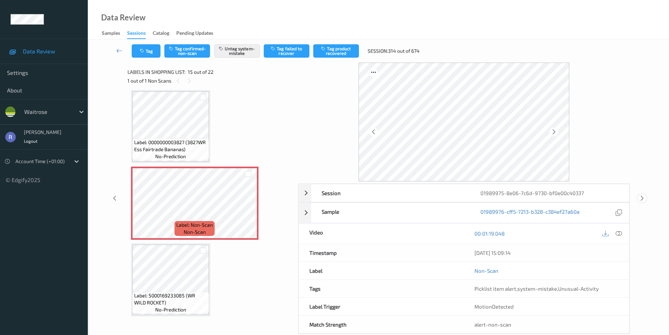
click at [640, 199] on icon at bounding box center [642, 198] width 6 height 6
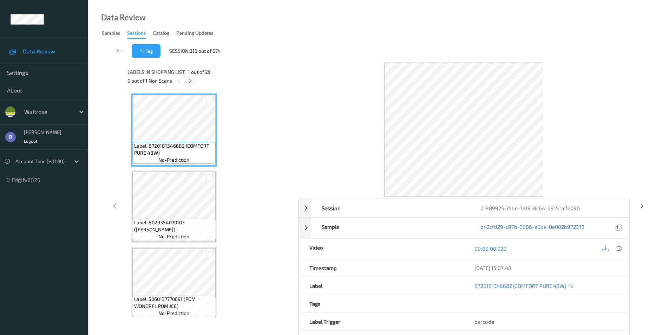
click at [190, 81] on icon at bounding box center [190, 81] width 6 height 6
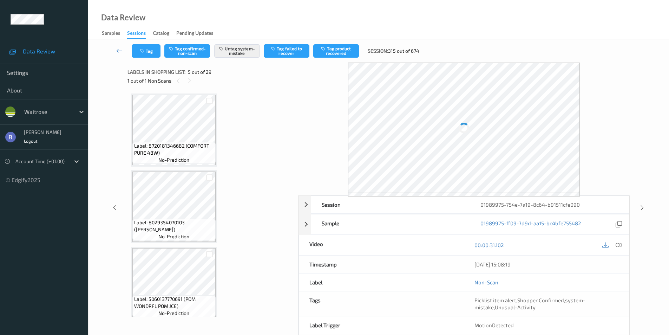
scroll to position [233, 0]
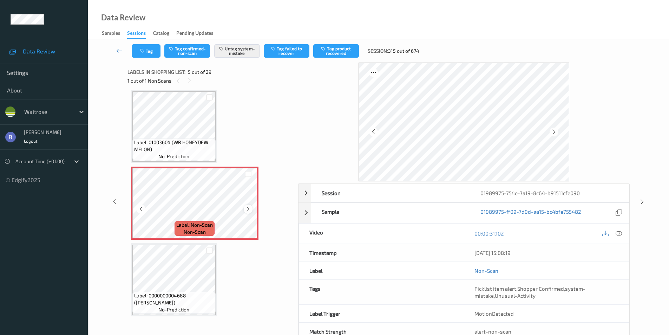
click at [244, 208] on div at bounding box center [248, 208] width 9 height 9
click at [642, 200] on icon at bounding box center [642, 201] width 6 height 6
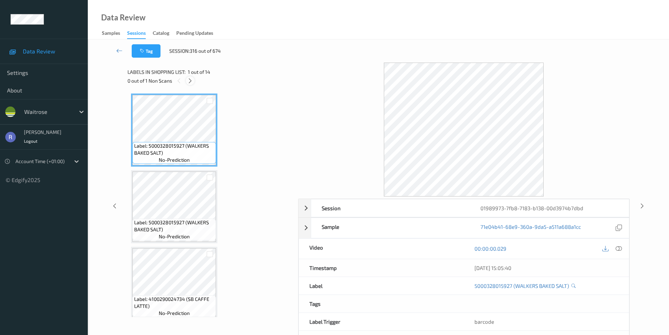
click at [190, 79] on icon at bounding box center [190, 81] width 6 height 6
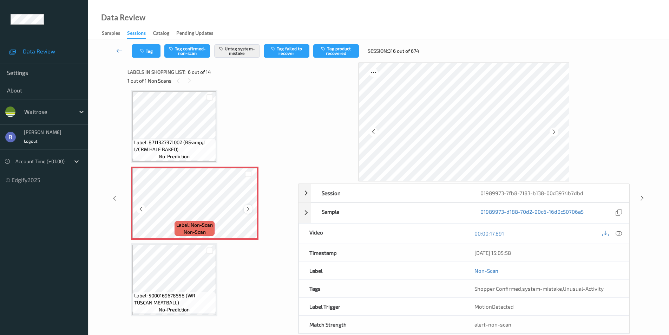
click at [248, 207] on icon at bounding box center [248, 209] width 6 height 6
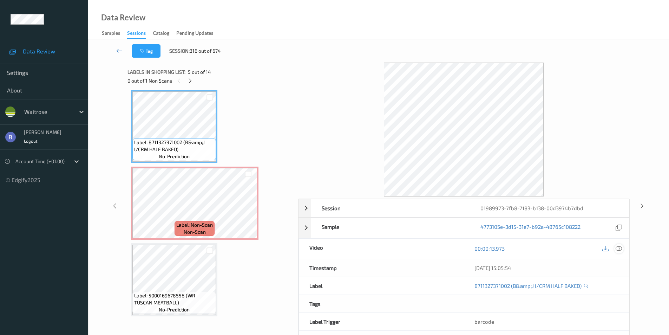
click at [616, 251] on icon at bounding box center [619, 248] width 6 height 6
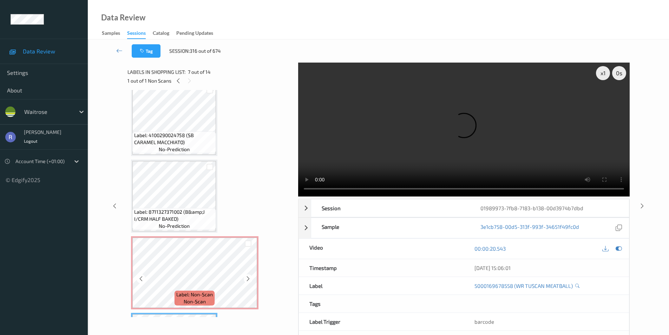
scroll to position [240, 0]
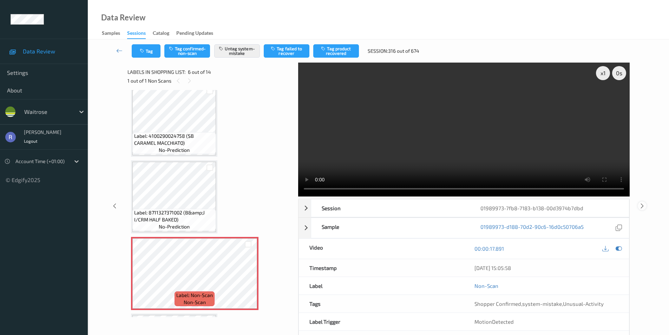
click at [642, 205] on icon at bounding box center [642, 205] width 6 height 6
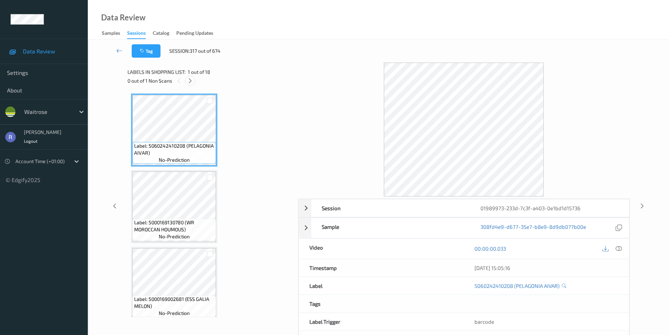
click at [191, 80] on icon at bounding box center [190, 81] width 6 height 6
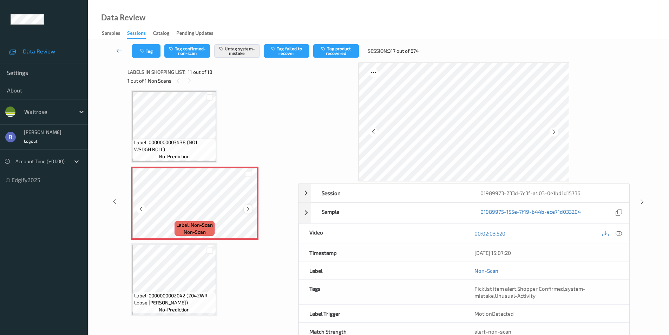
click at [247, 207] on icon at bounding box center [248, 209] width 6 height 6
click at [642, 201] on icon at bounding box center [642, 201] width 6 height 6
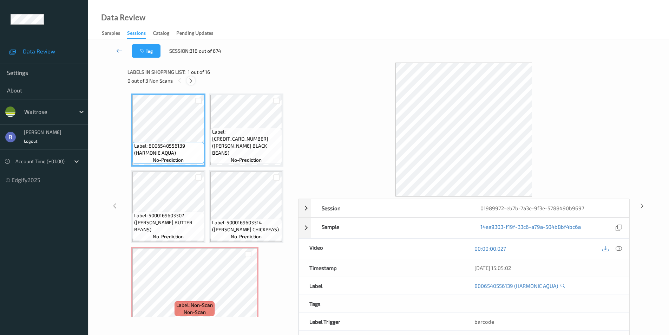
click at [190, 80] on icon at bounding box center [191, 81] width 6 height 6
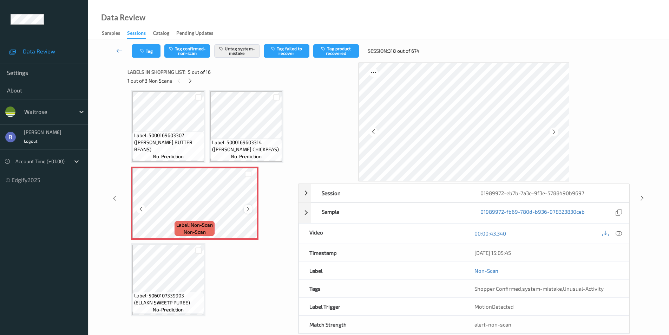
click at [247, 209] on icon at bounding box center [248, 209] width 6 height 6
click at [642, 197] on icon at bounding box center [642, 198] width 6 height 6
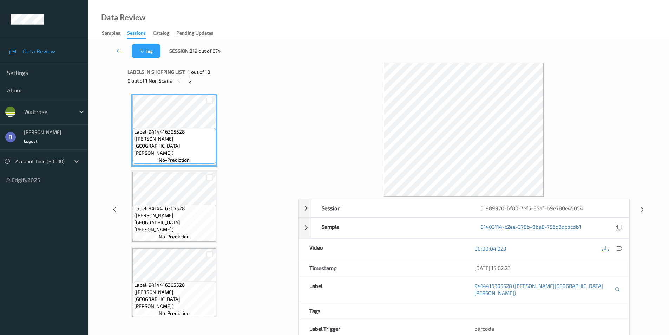
drag, startPoint x: 187, startPoint y: 81, endPoint x: 192, endPoint y: 86, distance: 7.0
click at [189, 83] on icon at bounding box center [190, 81] width 6 height 6
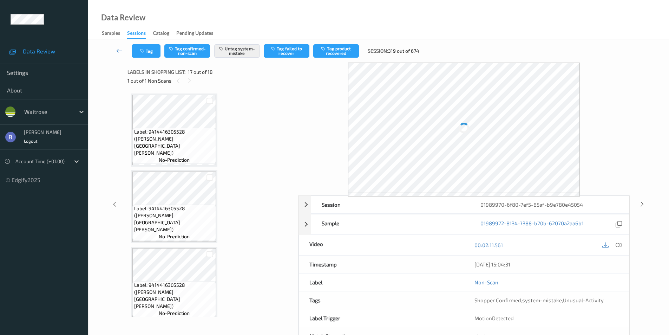
scroll to position [1152, 0]
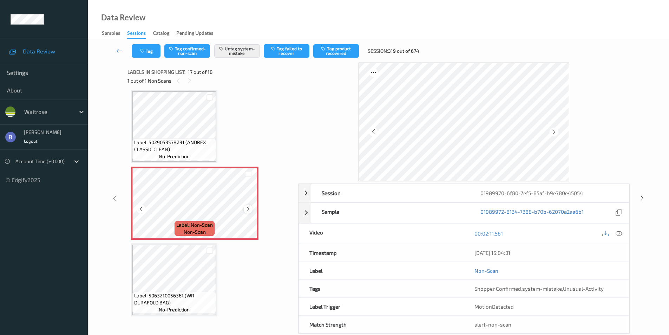
click at [250, 209] on icon at bounding box center [248, 209] width 6 height 6
click at [161, 78] on div "1 out of 1 Non Scans" at bounding box center [210, 80] width 166 height 9
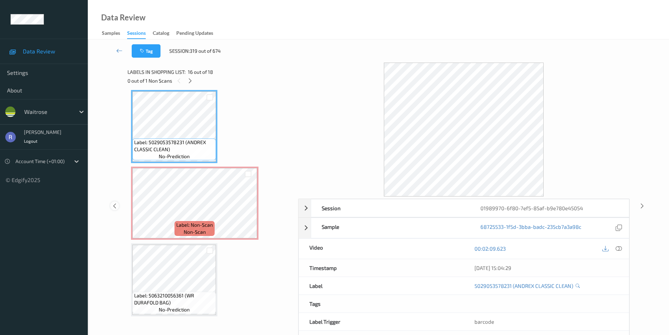
click at [114, 205] on icon at bounding box center [115, 205] width 6 height 6
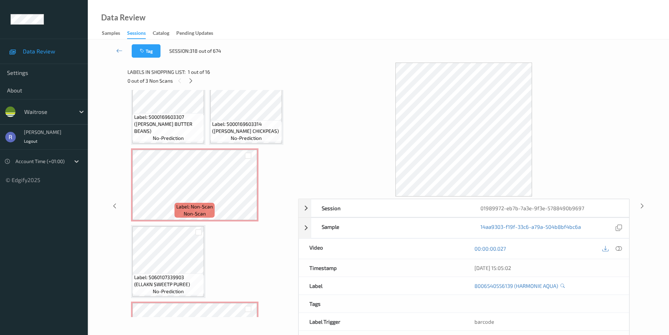
scroll to position [105, 0]
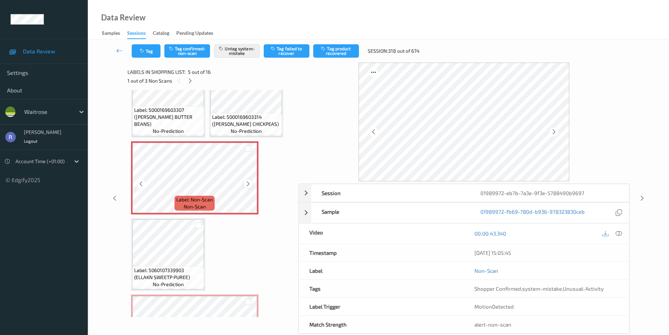
click at [247, 184] on icon at bounding box center [248, 184] width 6 height 6
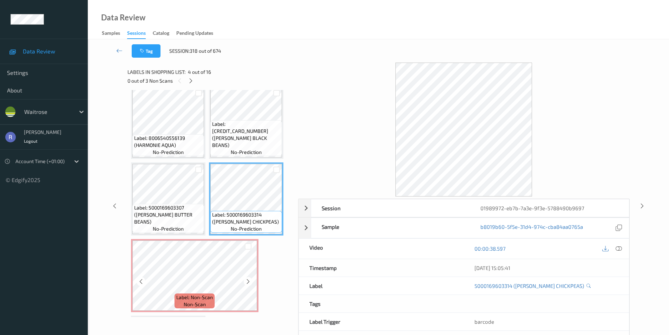
scroll to position [0, 0]
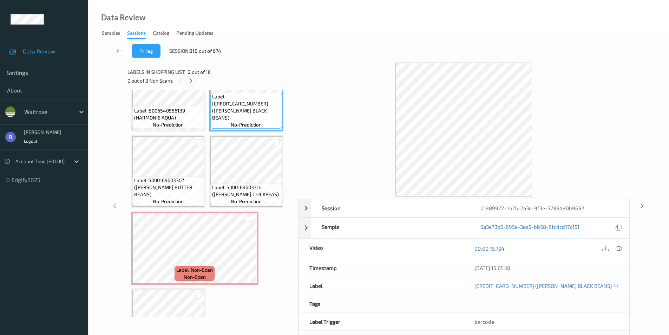
click at [192, 80] on icon at bounding box center [191, 81] width 6 height 6
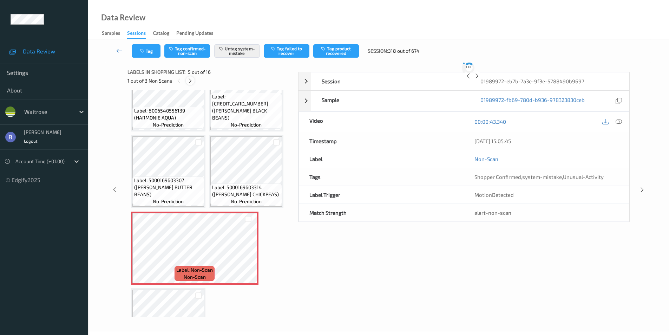
scroll to position [80, 0]
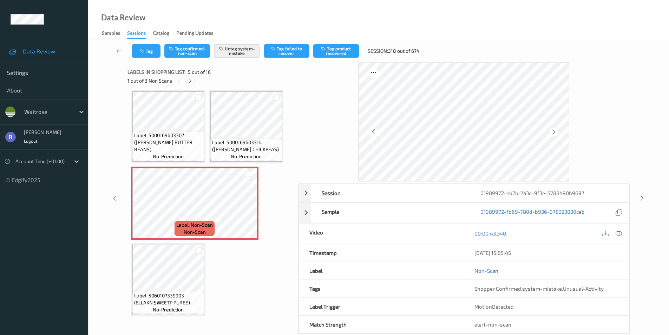
click at [192, 80] on icon at bounding box center [190, 81] width 6 height 6
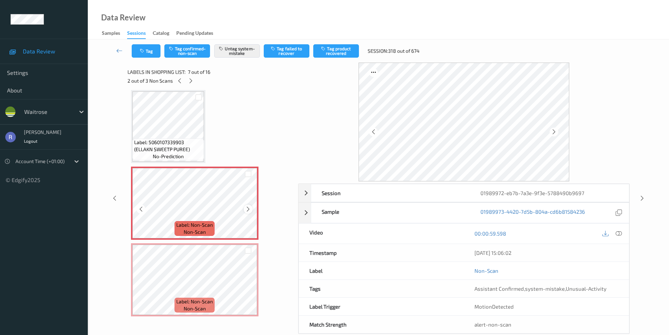
click at [248, 208] on icon at bounding box center [248, 209] width 6 height 6
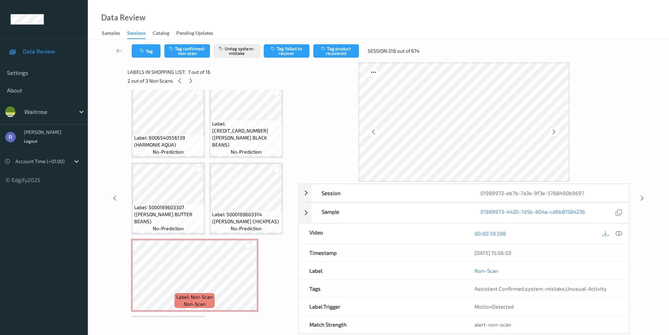
scroll to position [0, 0]
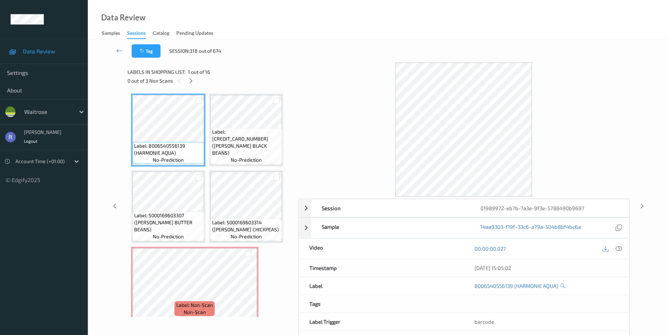
click at [619, 246] on icon at bounding box center [619, 248] width 6 height 6
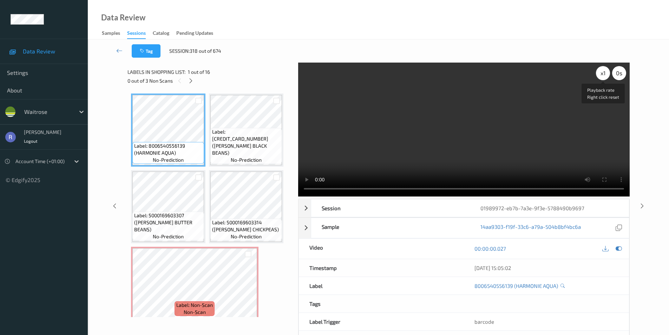
click at [605, 73] on div "x 1" at bounding box center [603, 73] width 14 height 14
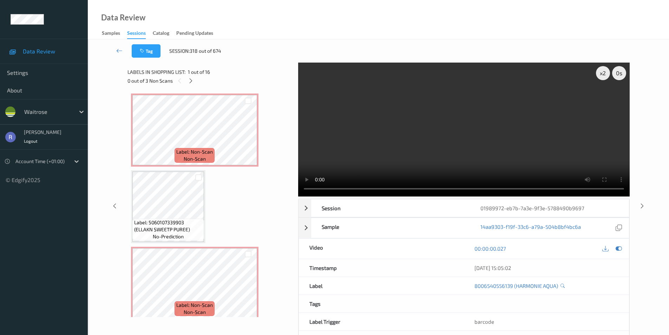
scroll to position [176, 0]
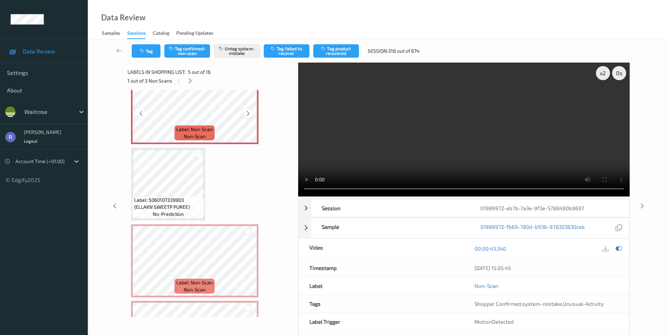
click at [248, 113] on icon at bounding box center [248, 113] width 6 height 6
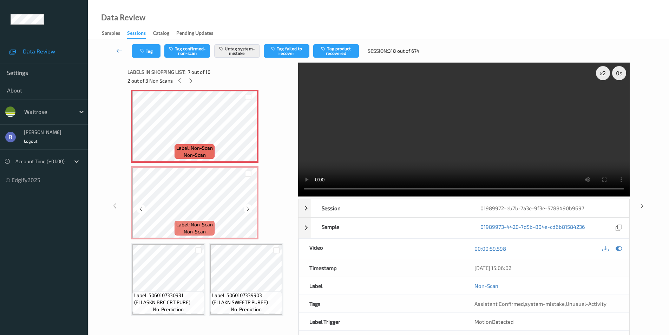
scroll to position [316, 0]
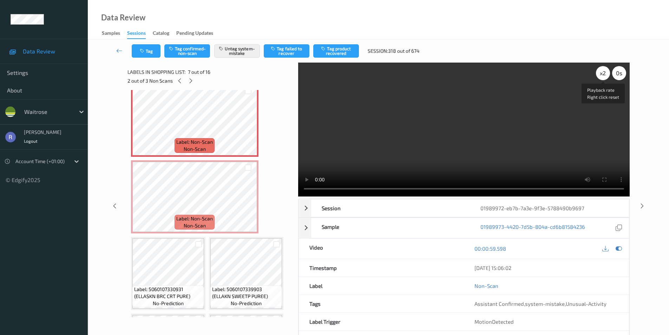
click at [602, 71] on div "x 2" at bounding box center [603, 73] width 14 height 14
click at [602, 71] on div "x 4" at bounding box center [603, 73] width 14 height 14
click at [602, 71] on div "x 8" at bounding box center [603, 73] width 14 height 14
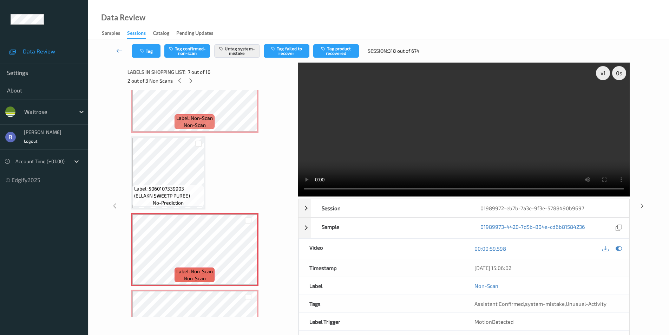
scroll to position [176, 0]
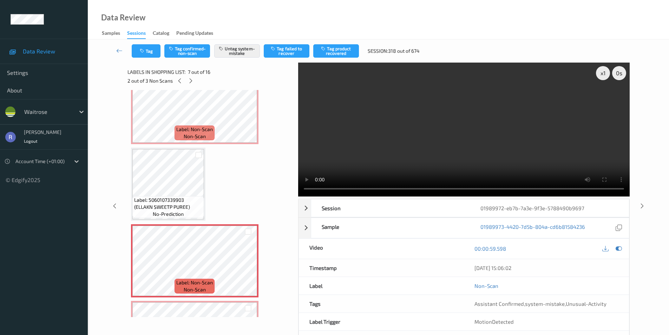
click at [195, 331] on div "Labels in shopping list: 7 out of 16 2 out of 3 Non Scans Label: 8006540556139 …" at bounding box center [210, 206] width 166 height 286
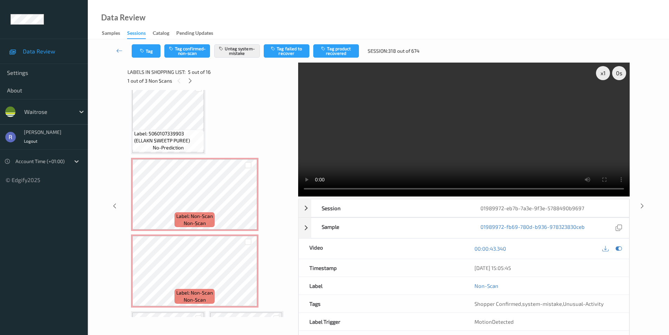
scroll to position [246, 0]
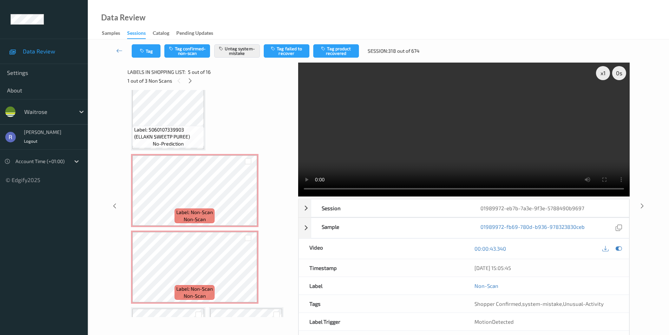
click at [486, 118] on video at bounding box center [464, 130] width 332 height 134
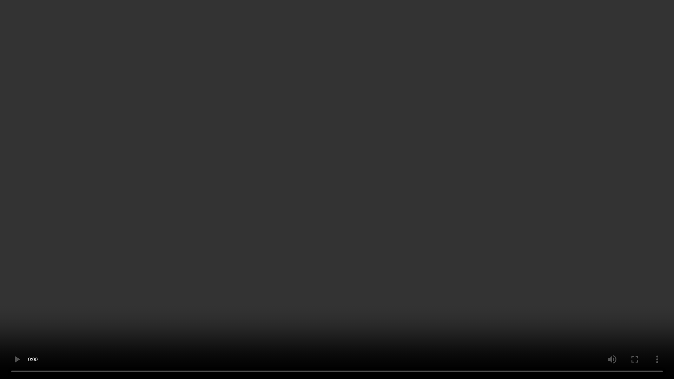
click at [379, 241] on video at bounding box center [337, 189] width 674 height 379
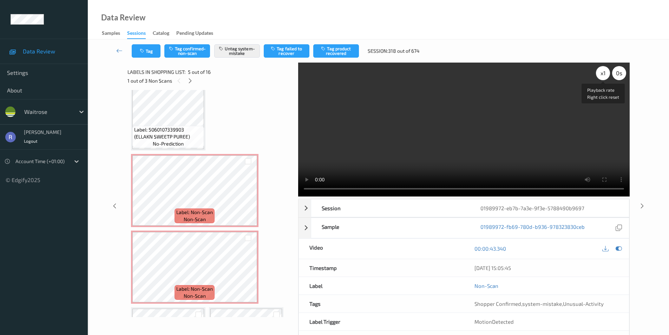
click at [606, 72] on div "x 1" at bounding box center [603, 73] width 14 height 14
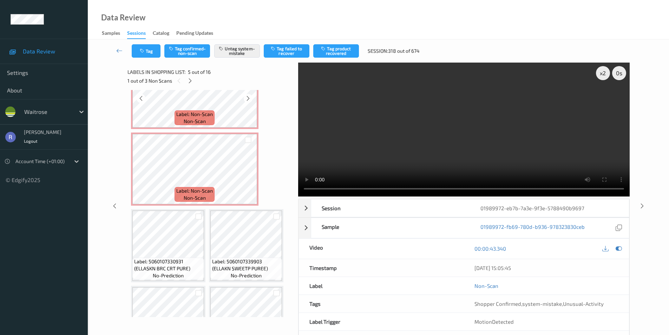
scroll to position [386, 0]
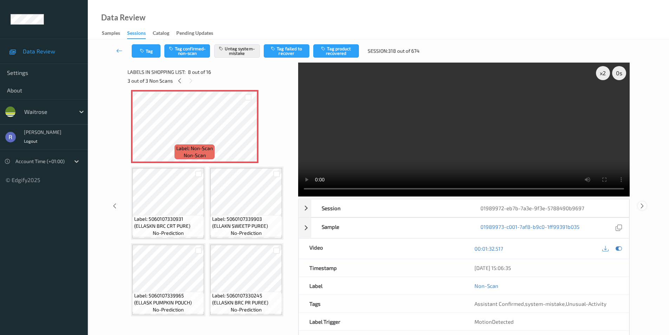
click at [642, 206] on icon at bounding box center [642, 205] width 6 height 6
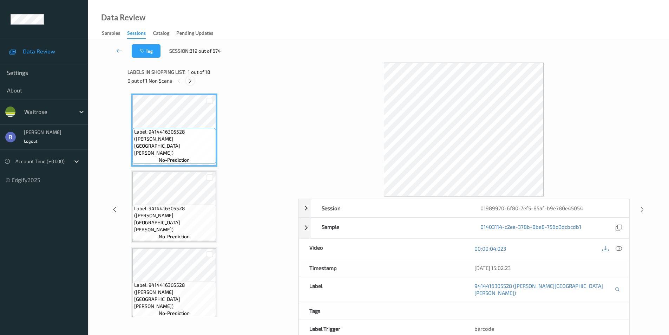
click at [190, 79] on icon at bounding box center [190, 81] width 6 height 6
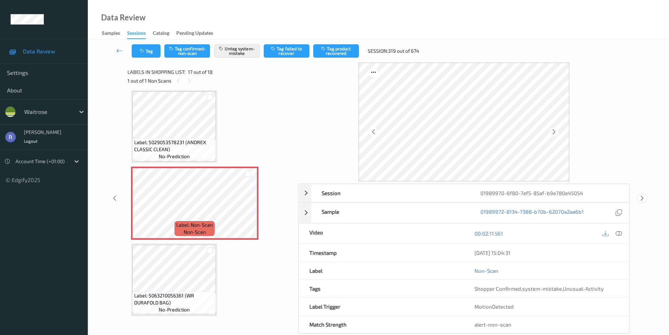
click at [641, 198] on icon at bounding box center [642, 198] width 6 height 6
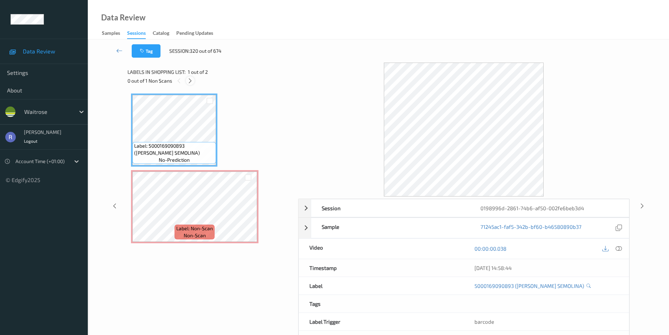
click at [189, 81] on icon at bounding box center [190, 81] width 6 height 6
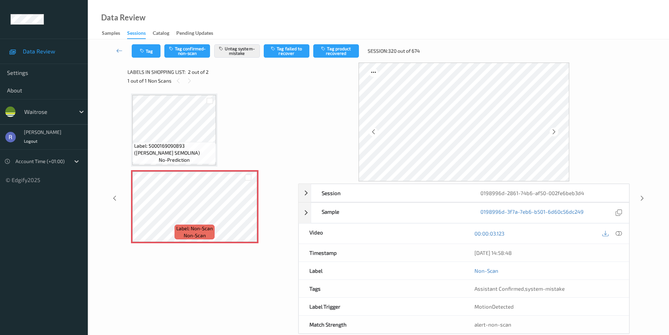
drag, startPoint x: 640, startPoint y: 194, endPoint x: 644, endPoint y: 198, distance: 5.8
click at [640, 194] on div at bounding box center [642, 198] width 9 height 9
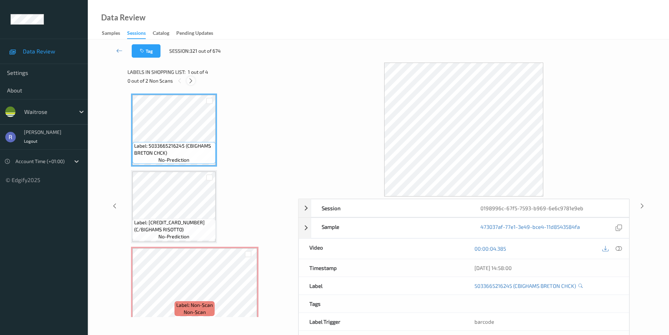
click at [192, 78] on icon at bounding box center [191, 81] width 6 height 6
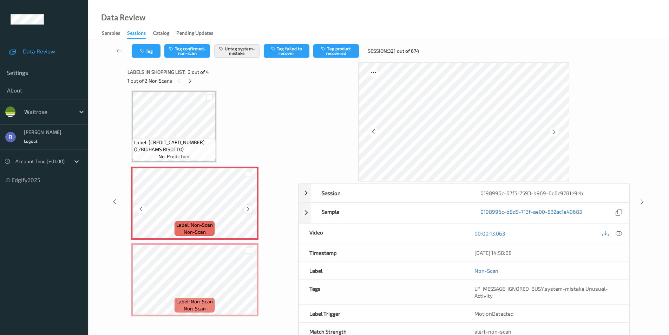
click at [247, 208] on icon at bounding box center [248, 209] width 6 height 6
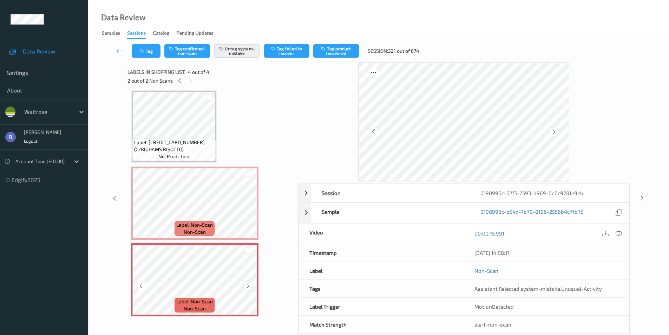
click at [248, 286] on icon at bounding box center [248, 285] width 6 height 6
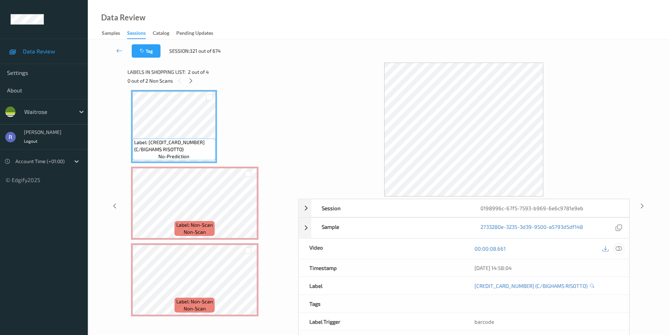
click at [619, 244] on div at bounding box center [618, 248] width 9 height 9
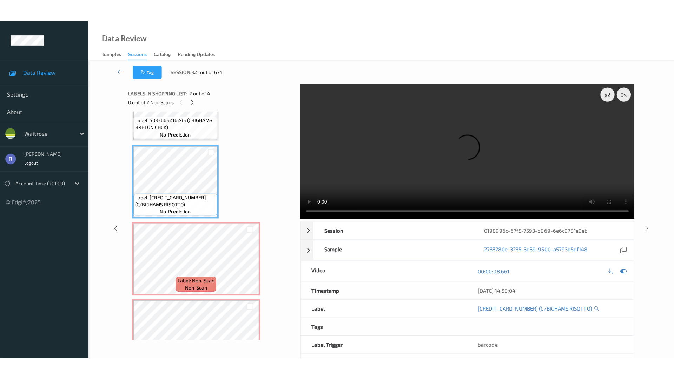
scroll to position [83, 0]
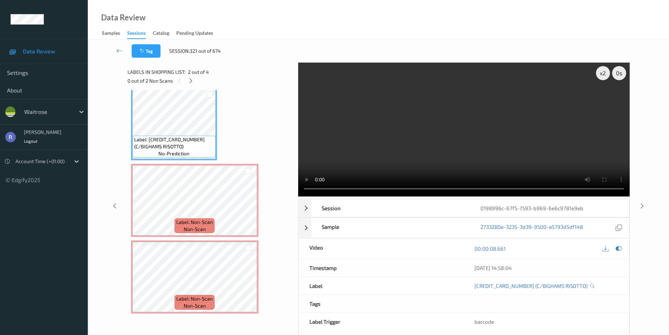
click at [499, 140] on video at bounding box center [464, 130] width 332 height 134
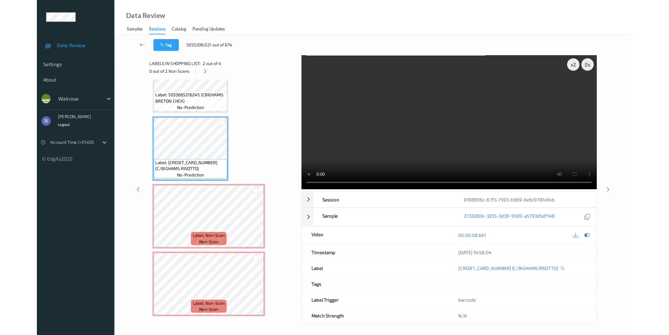
scroll to position [38, 0]
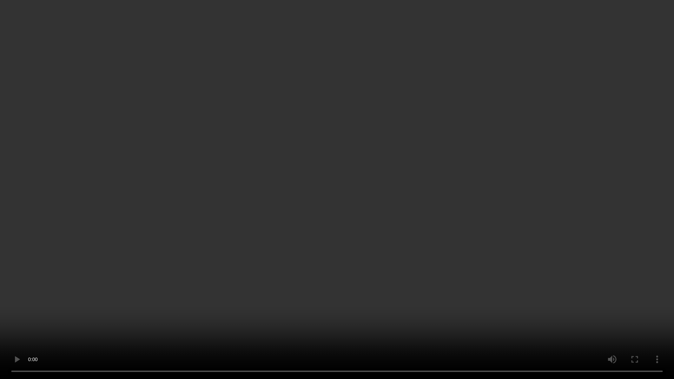
click at [377, 235] on video at bounding box center [337, 189] width 674 height 379
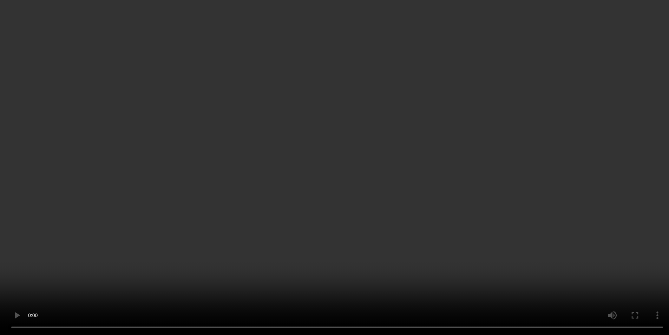
scroll to position [83, 0]
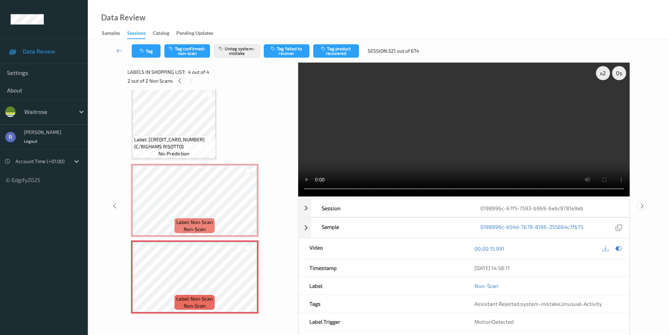
click at [642, 205] on icon at bounding box center [642, 205] width 6 height 6
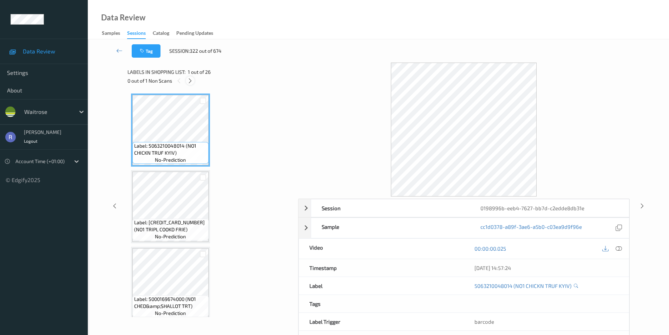
click at [190, 79] on icon at bounding box center [190, 81] width 6 height 6
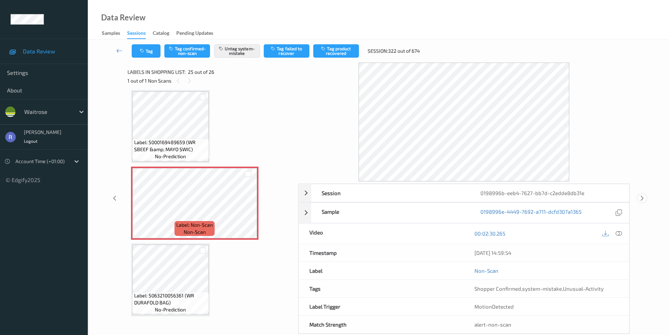
click at [646, 199] on div at bounding box center [642, 198] width 9 height 9
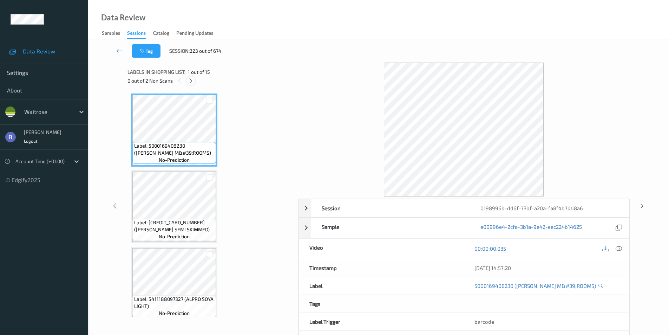
click at [189, 79] on icon at bounding box center [191, 81] width 6 height 6
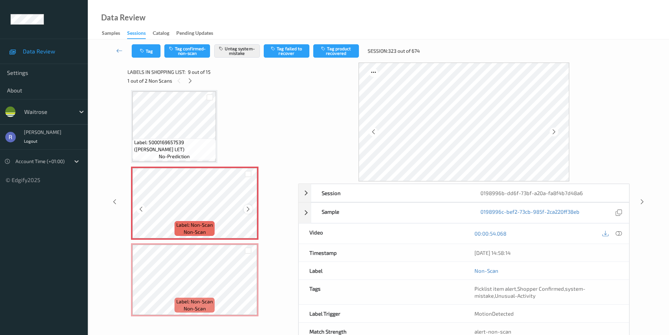
click at [248, 208] on icon at bounding box center [248, 209] width 6 height 6
click at [620, 236] on icon at bounding box center [619, 233] width 6 height 6
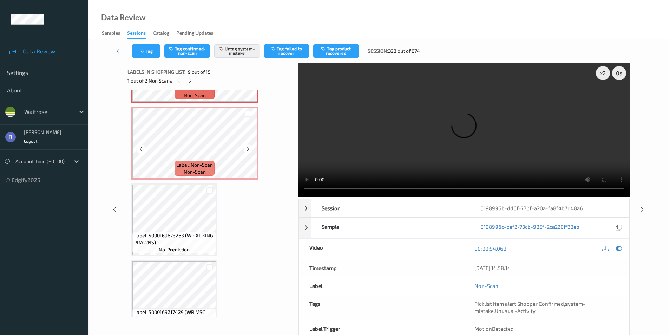
scroll to position [680, 0]
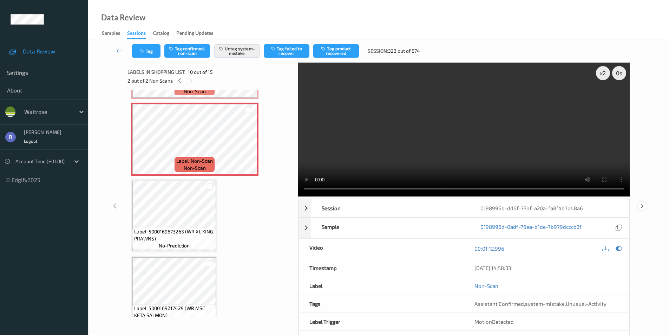
click at [642, 207] on icon at bounding box center [642, 205] width 6 height 6
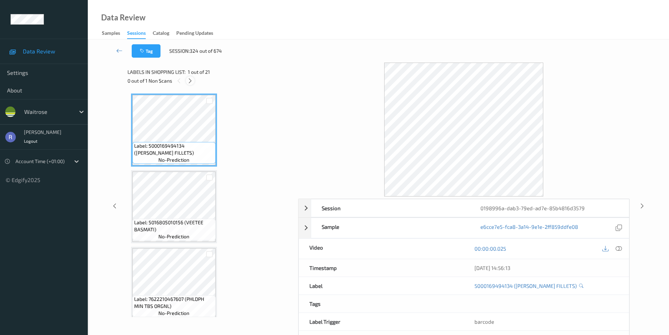
click at [191, 82] on icon at bounding box center [190, 81] width 6 height 6
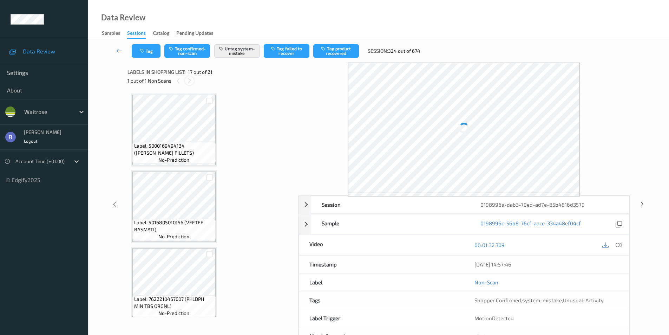
scroll to position [1152, 0]
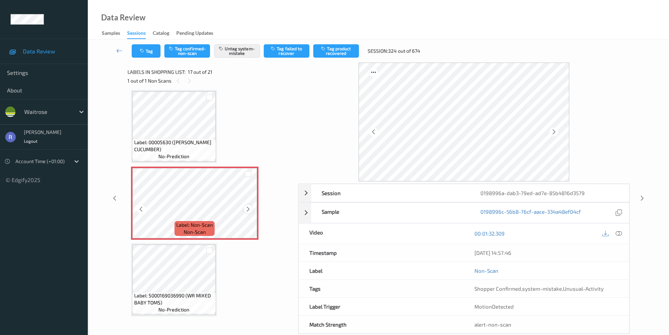
click at [250, 207] on icon at bounding box center [248, 209] width 6 height 6
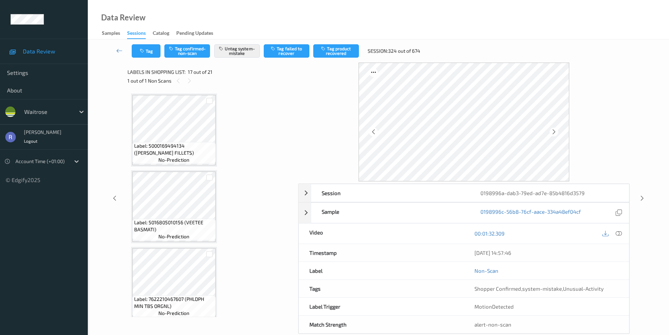
scroll to position [1152, 0]
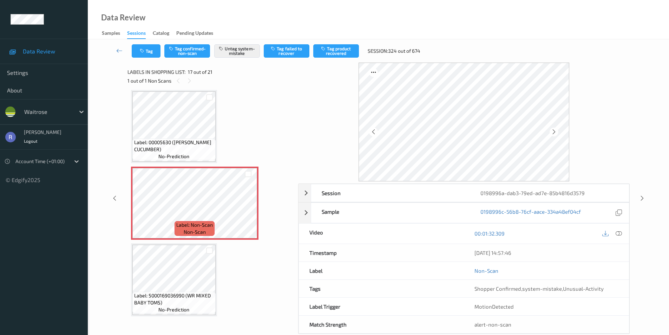
click at [195, 321] on div "Labels in shopping list: 17 out of 21 1 out of 1 Non Scans Label: 5000169494134…" at bounding box center [210, 198] width 166 height 271
click at [641, 198] on icon at bounding box center [642, 198] width 6 height 6
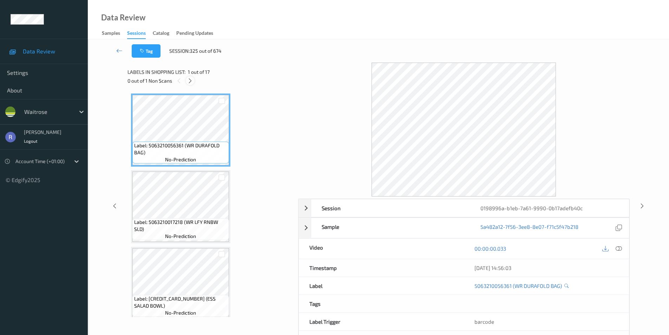
click at [190, 81] on icon at bounding box center [190, 81] width 6 height 6
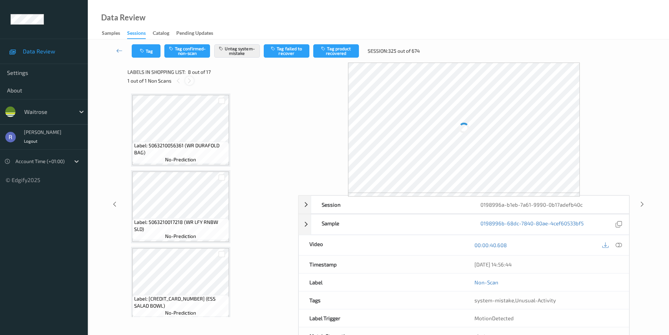
scroll to position [463, 0]
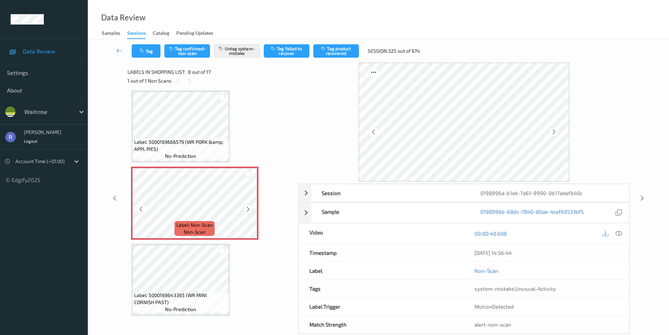
click at [247, 208] on icon at bounding box center [248, 209] width 6 height 6
click at [640, 196] on icon at bounding box center [642, 198] width 6 height 6
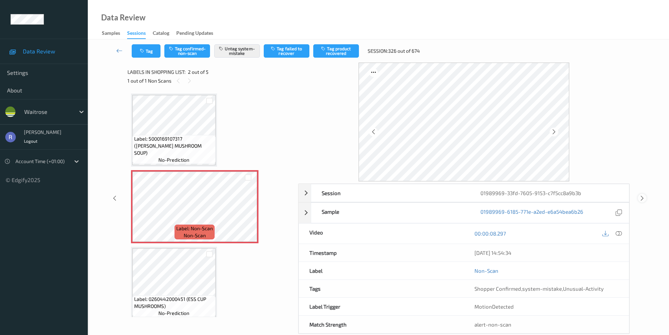
click at [642, 195] on icon at bounding box center [642, 198] width 6 height 6
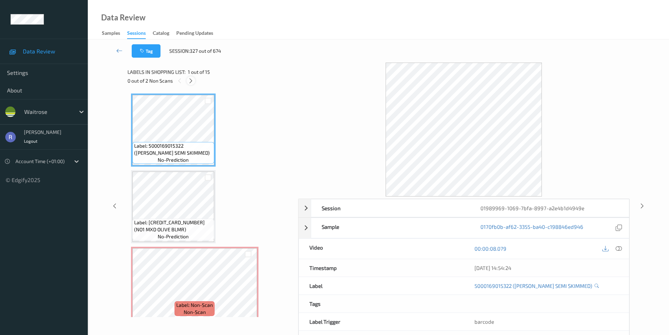
click at [192, 80] on icon at bounding box center [191, 81] width 6 height 6
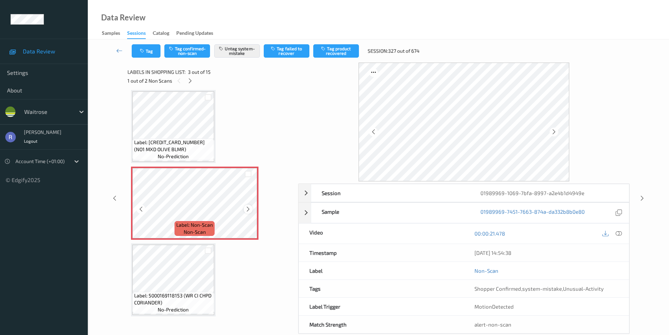
click at [246, 208] on icon at bounding box center [248, 209] width 6 height 6
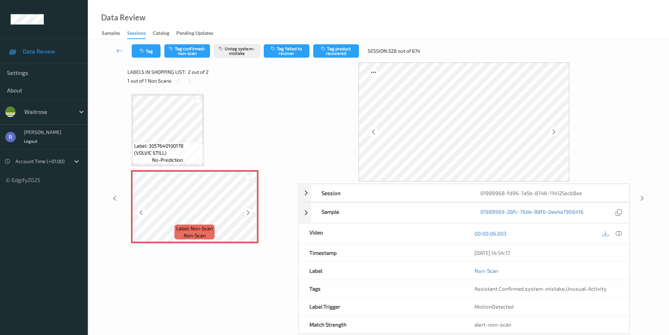
click at [249, 213] on icon at bounding box center [248, 212] width 6 height 6
click at [641, 197] on icon at bounding box center [642, 198] width 6 height 6
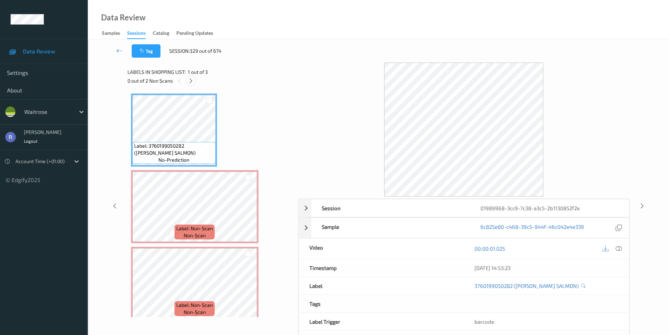
click at [191, 81] on icon at bounding box center [191, 81] width 6 height 6
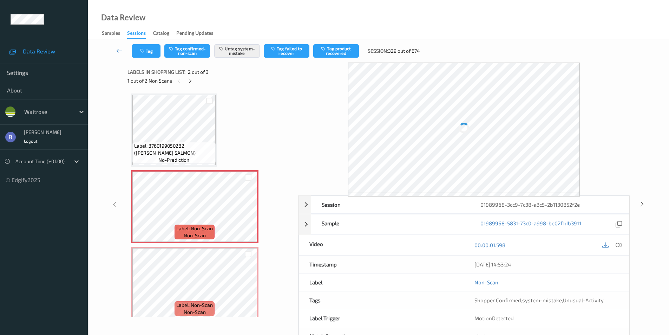
scroll to position [4, 0]
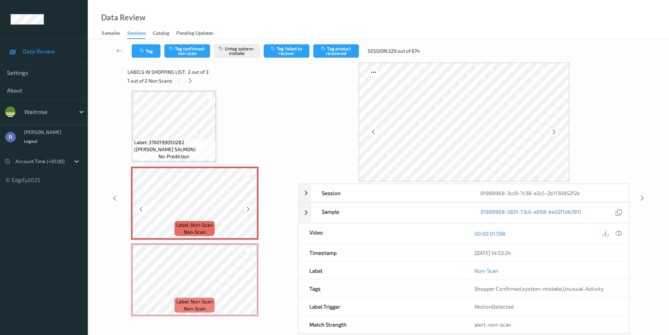
click at [244, 209] on div at bounding box center [248, 208] width 9 height 9
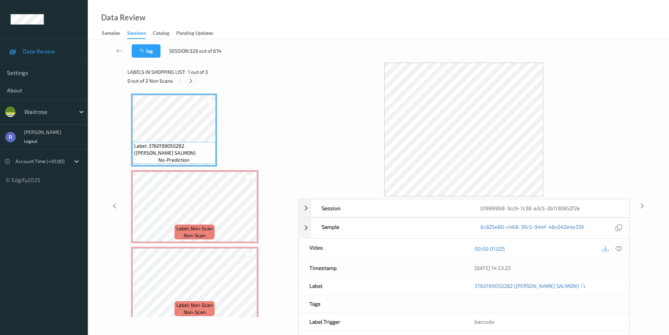
click at [188, 82] on icon at bounding box center [191, 81] width 6 height 6
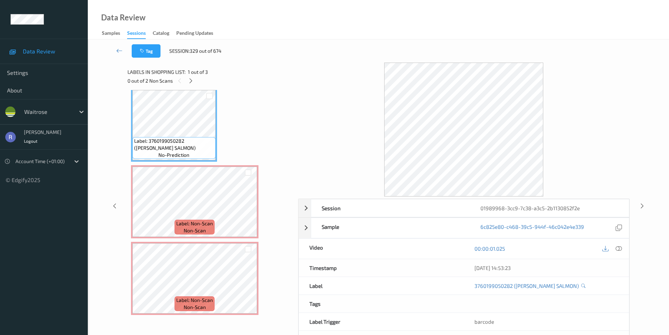
scroll to position [6, 0]
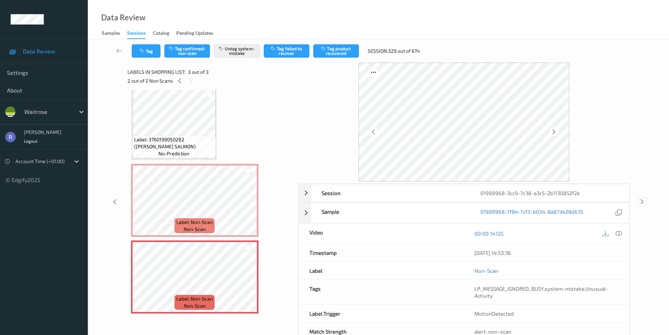
click at [644, 201] on icon at bounding box center [642, 201] width 6 height 6
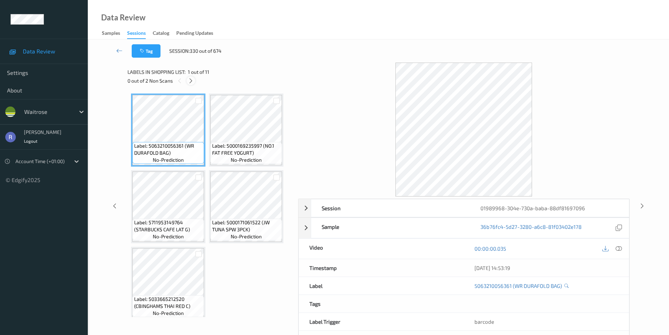
click at [193, 80] on icon at bounding box center [191, 81] width 6 height 6
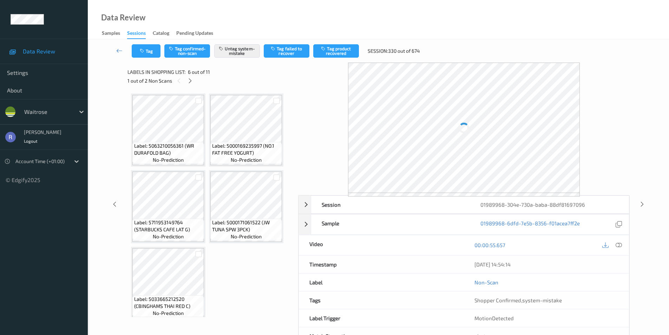
scroll to position [157, 0]
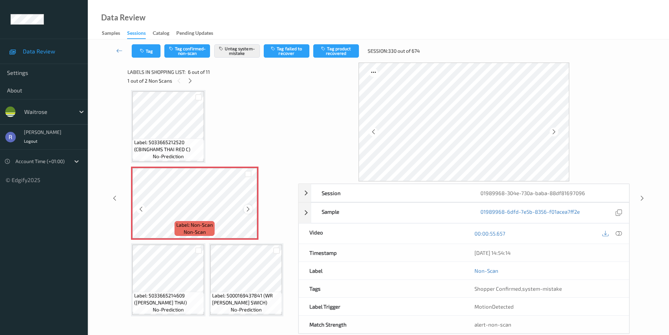
click at [247, 209] on icon at bounding box center [248, 209] width 6 height 6
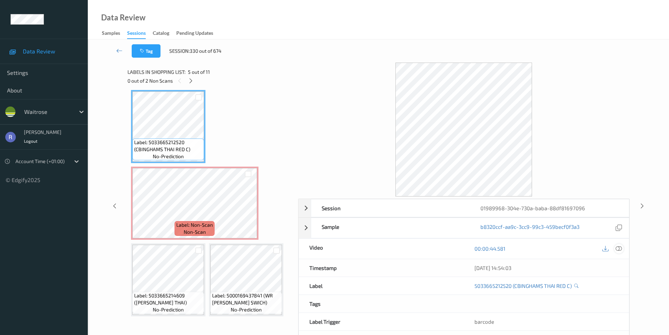
click at [617, 249] on icon at bounding box center [619, 248] width 6 height 6
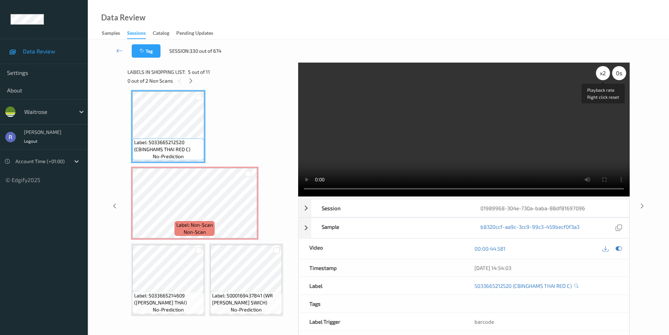
click at [601, 76] on div "x 2" at bounding box center [603, 73] width 14 height 14
click at [601, 76] on div "x 4" at bounding box center [603, 73] width 14 height 14
click at [601, 76] on div "x 8" at bounding box center [603, 73] width 14 height 14
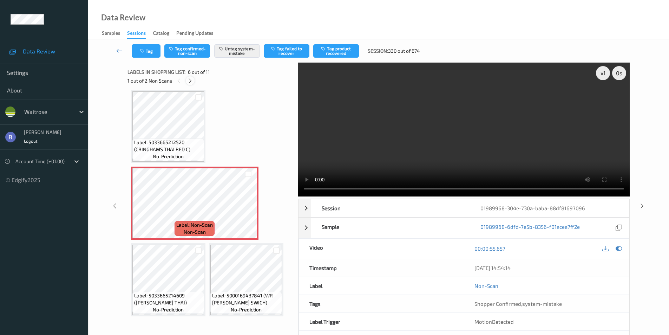
click at [190, 79] on icon at bounding box center [190, 81] width 6 height 6
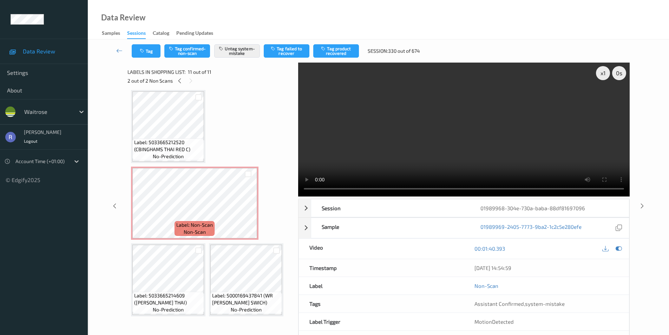
scroll to position [313, 0]
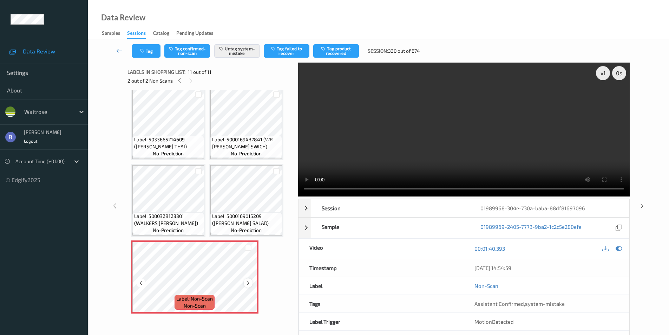
click at [248, 283] on icon at bounding box center [248, 283] width 6 height 6
click at [642, 206] on icon at bounding box center [642, 205] width 6 height 6
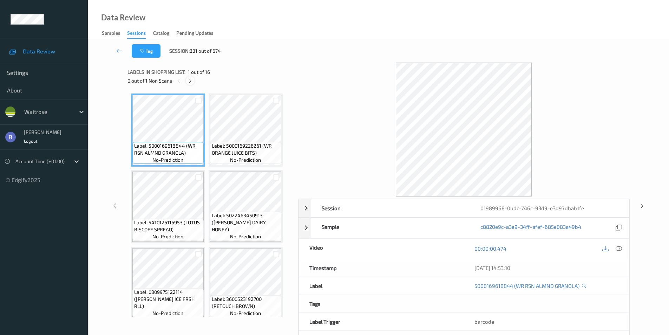
click at [192, 80] on icon at bounding box center [190, 81] width 6 height 6
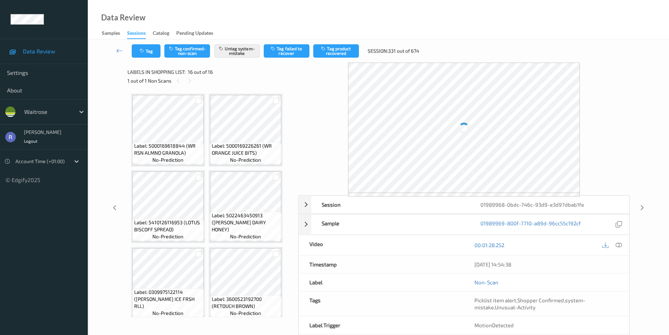
scroll to position [466, 0]
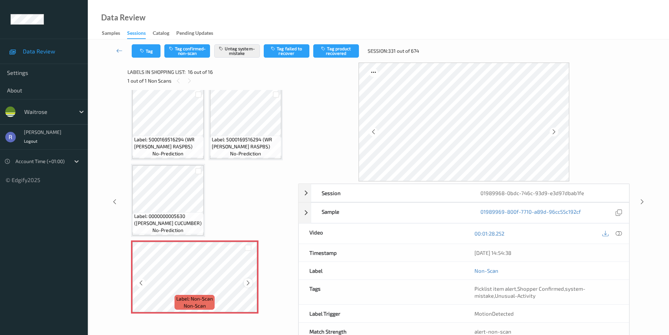
click at [244, 281] on div at bounding box center [248, 282] width 9 height 9
click at [642, 199] on icon at bounding box center [642, 201] width 6 height 6
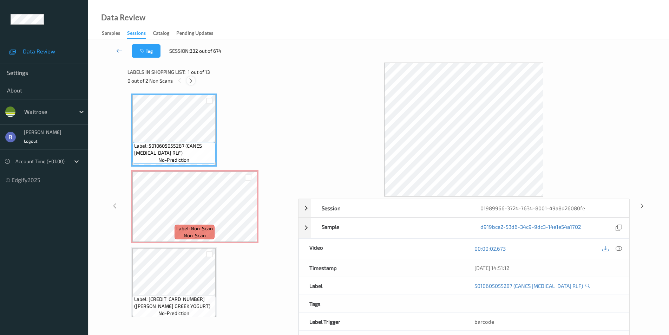
click at [194, 79] on icon at bounding box center [191, 81] width 6 height 6
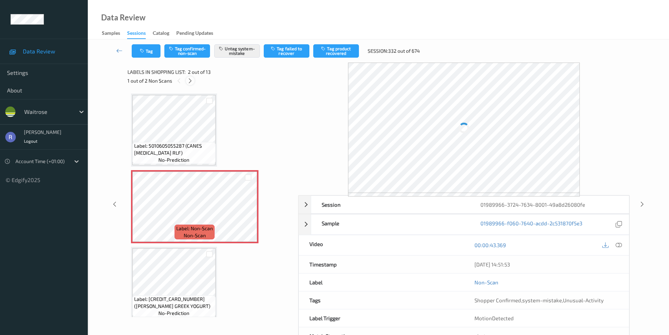
scroll to position [4, 0]
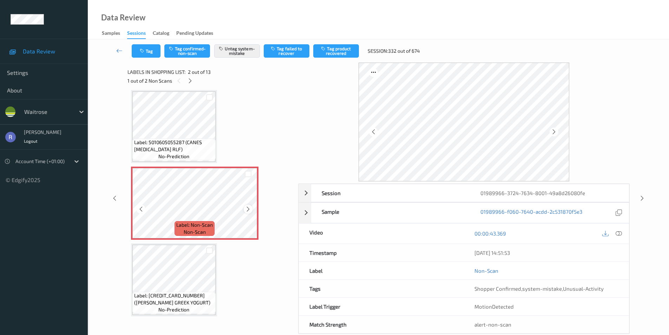
click at [250, 209] on icon at bounding box center [248, 209] width 6 height 6
click at [247, 207] on icon at bounding box center [248, 209] width 6 height 6
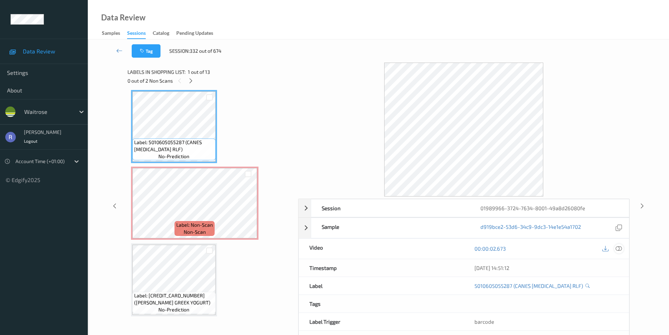
click at [618, 248] on icon at bounding box center [619, 248] width 6 height 6
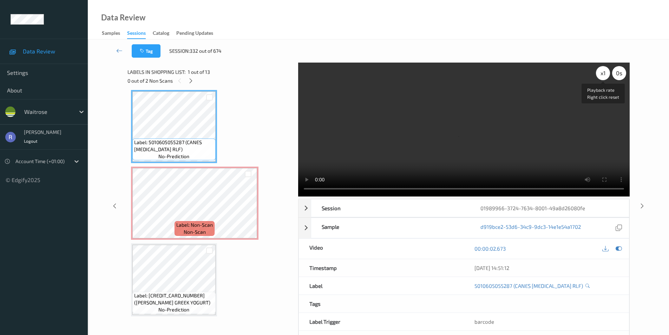
click at [603, 76] on div "x 1" at bounding box center [603, 73] width 14 height 14
click at [603, 76] on div "x 2" at bounding box center [603, 73] width 14 height 14
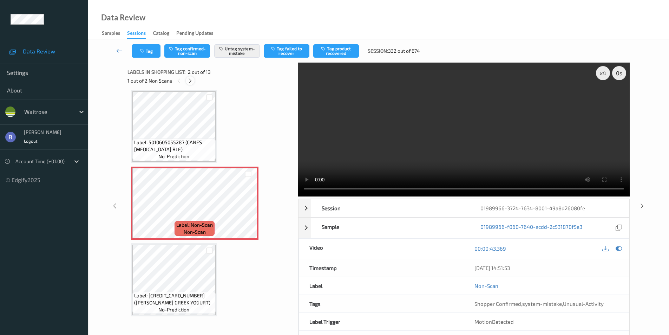
click at [190, 81] on icon at bounding box center [190, 81] width 6 height 6
click at [605, 74] on div "x 4" at bounding box center [603, 73] width 14 height 14
click at [605, 74] on div "x 8" at bounding box center [603, 73] width 14 height 14
click at [247, 209] on icon at bounding box center [248, 209] width 6 height 6
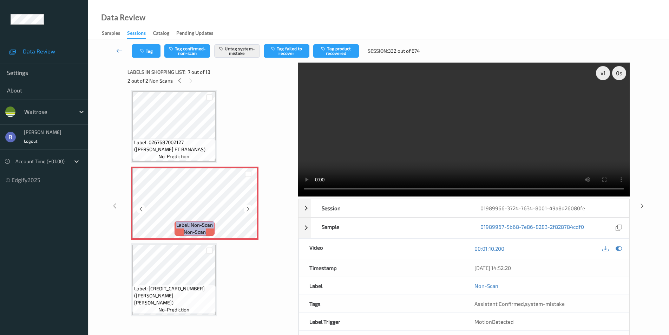
click at [247, 209] on icon at bounding box center [248, 209] width 6 height 6
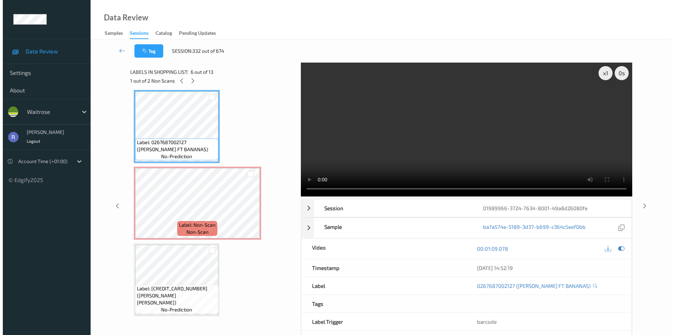
scroll to position [316, 0]
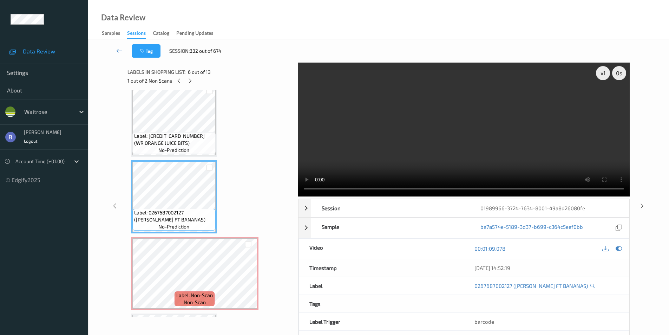
click at [470, 108] on video at bounding box center [464, 130] width 332 height 134
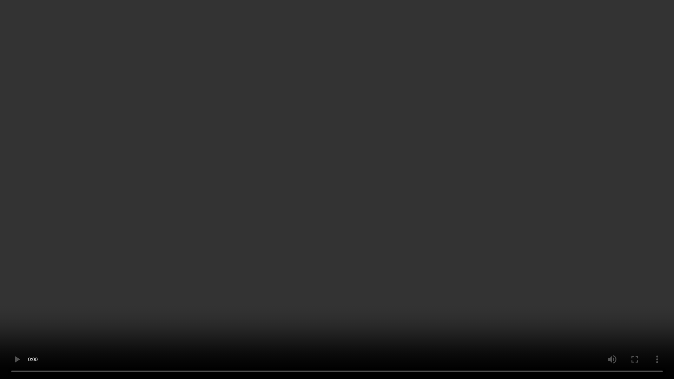
click at [388, 224] on video at bounding box center [337, 189] width 674 height 379
click at [388, 223] on video at bounding box center [337, 189] width 674 height 379
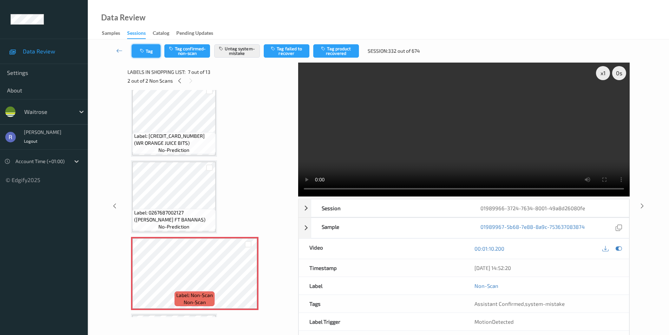
click at [154, 51] on button "Tag" at bounding box center [146, 50] width 29 height 13
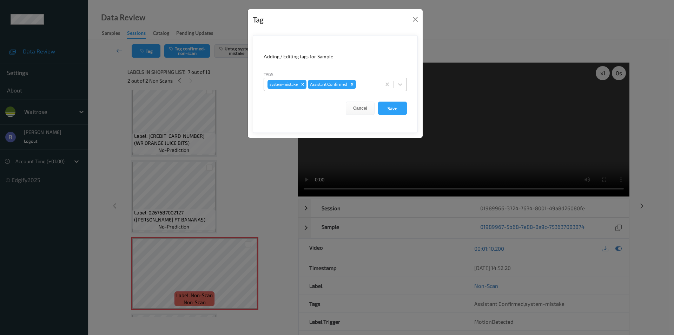
click at [370, 85] on div at bounding box center [368, 84] width 20 height 8
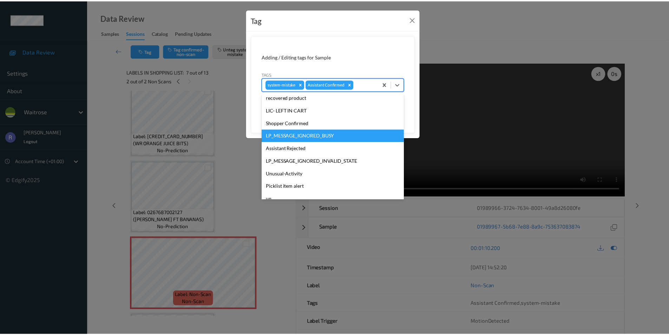
scroll to position [138, 0]
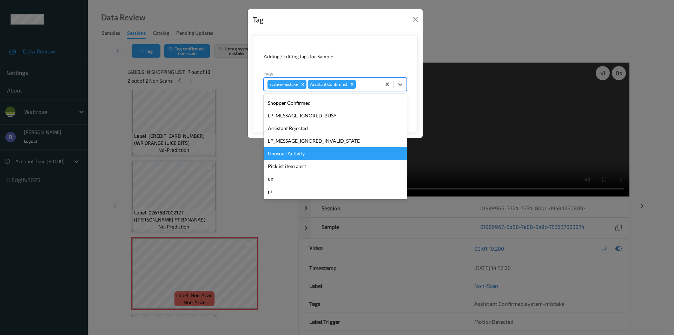
click at [293, 155] on div "Unusual-Activity" at bounding box center [335, 153] width 143 height 13
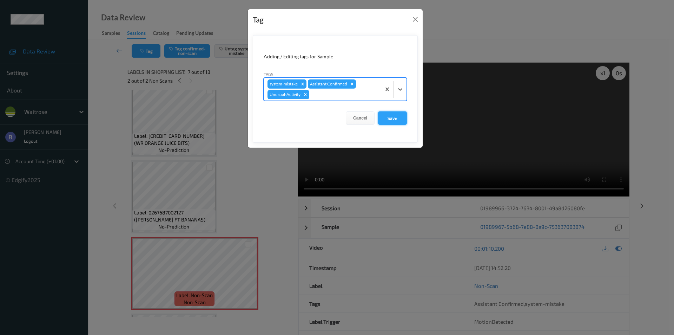
click at [390, 117] on button "Save" at bounding box center [392, 117] width 29 height 13
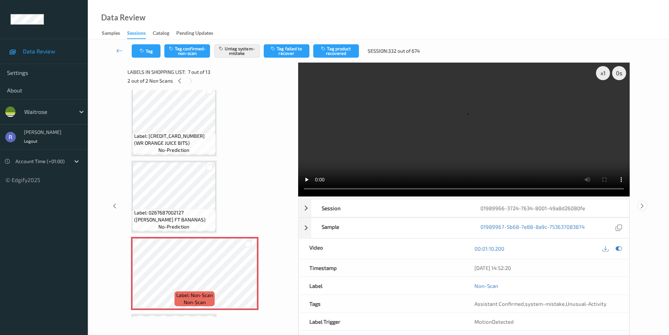
click at [646, 191] on div "x 1 0 s Session 01989966-3724-7634-8001-49a8d26080fe Session ID 01989966-3724-7…" at bounding box center [378, 206] width 552 height 286
click at [642, 207] on icon at bounding box center [642, 205] width 6 height 6
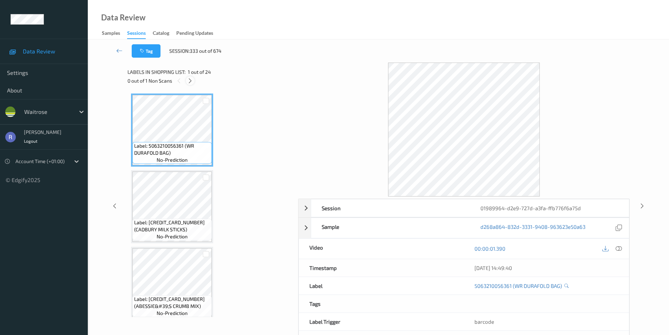
click at [192, 79] on icon at bounding box center [190, 81] width 6 height 6
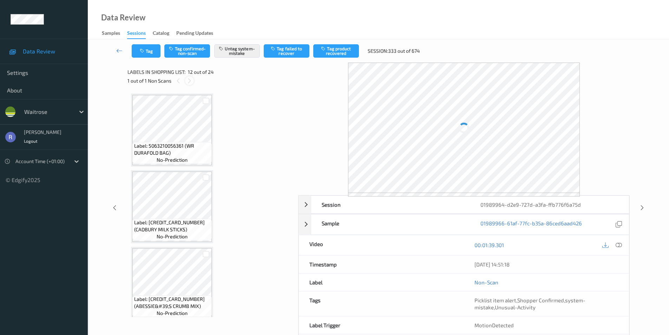
scroll to position [769, 0]
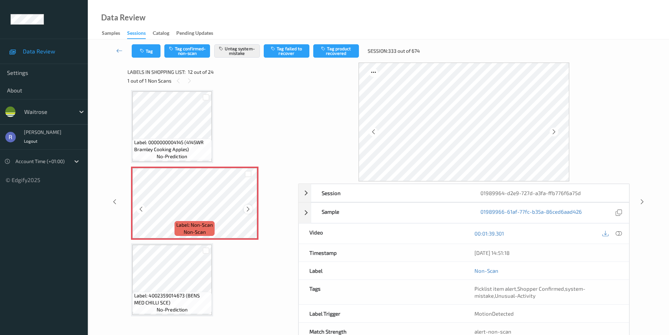
click at [247, 209] on icon at bounding box center [248, 209] width 6 height 6
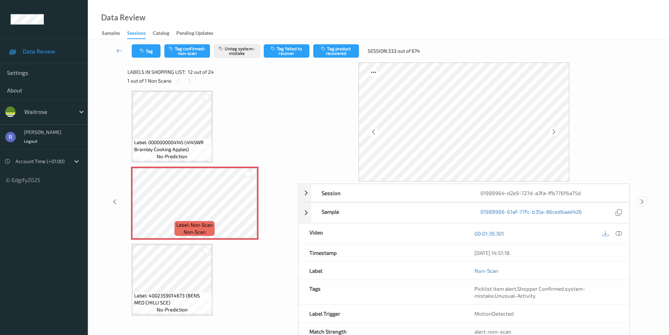
click at [643, 199] on icon at bounding box center [642, 201] width 6 height 6
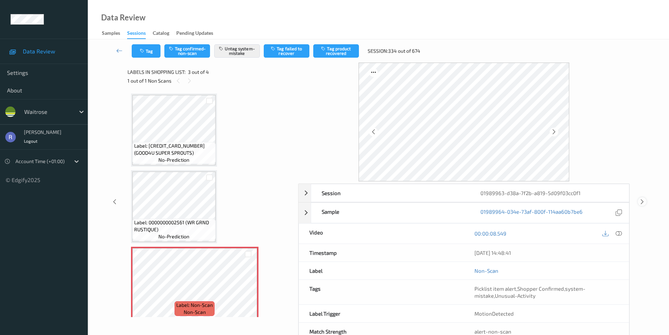
click at [643, 200] on icon at bounding box center [642, 201] width 6 height 6
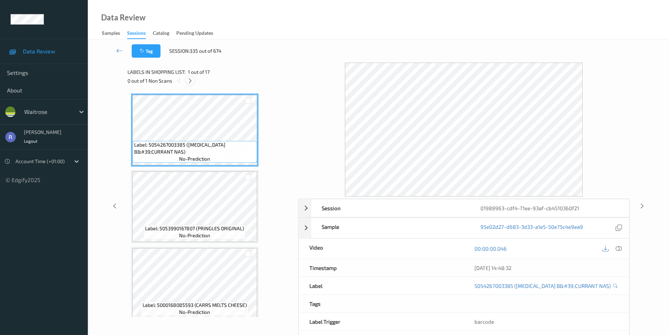
click at [190, 81] on icon at bounding box center [190, 81] width 6 height 6
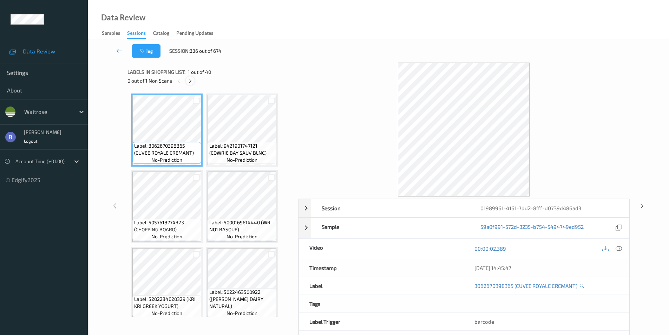
click at [188, 79] on icon at bounding box center [190, 81] width 6 height 6
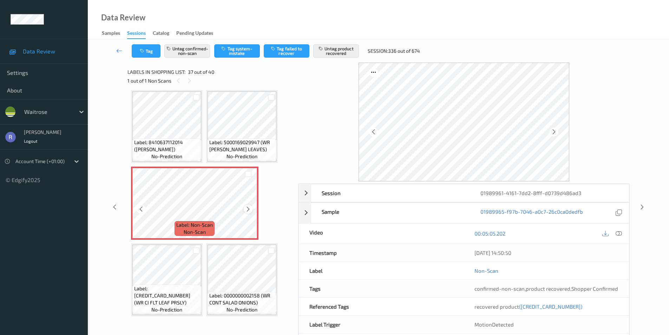
click at [250, 208] on icon at bounding box center [248, 209] width 6 height 6
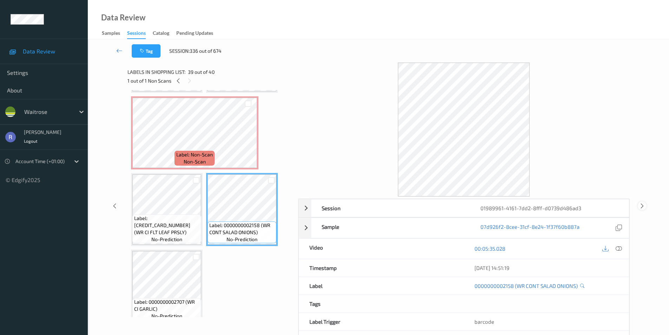
click at [641, 205] on icon at bounding box center [642, 205] width 6 height 6
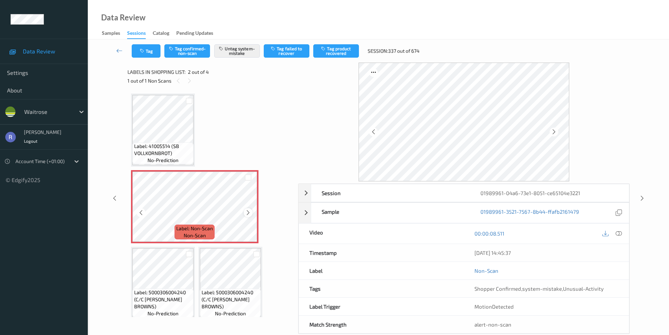
click at [248, 212] on icon at bounding box center [248, 212] width 6 height 6
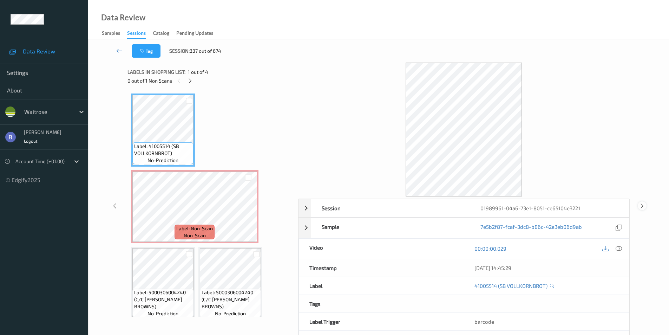
click at [642, 205] on icon at bounding box center [642, 205] width 6 height 6
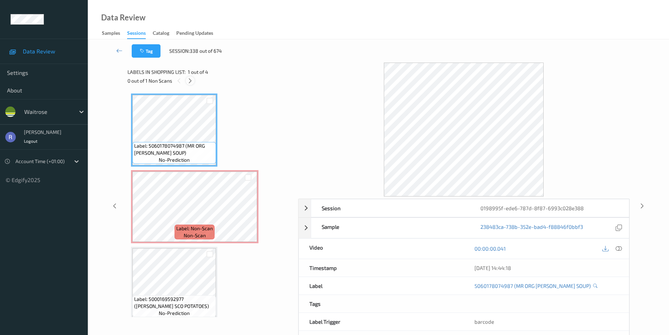
click at [189, 80] on icon at bounding box center [190, 81] width 6 height 6
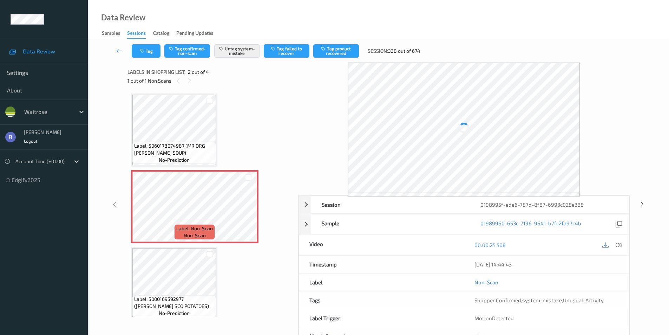
scroll to position [4, 0]
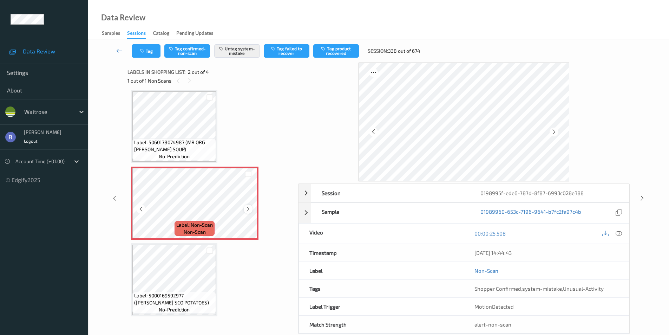
click at [248, 210] on icon at bounding box center [248, 209] width 6 height 6
click at [641, 198] on icon at bounding box center [642, 198] width 6 height 6
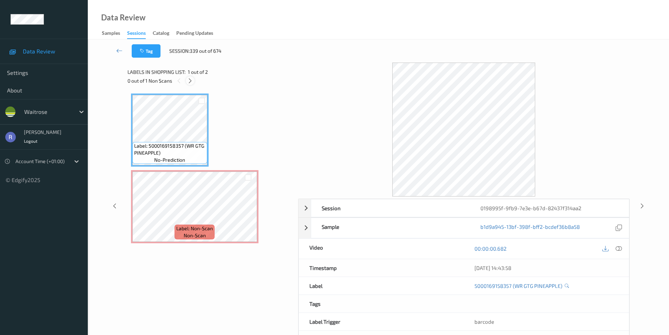
click at [192, 81] on icon at bounding box center [190, 81] width 6 height 6
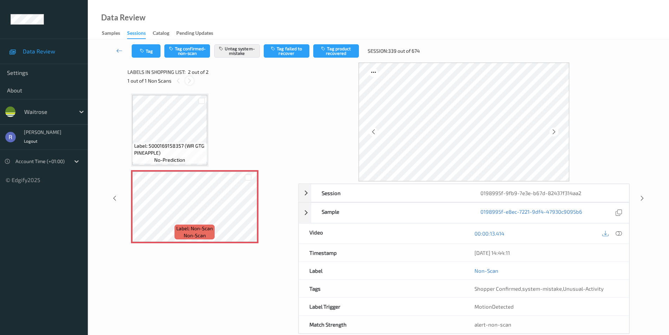
click at [192, 81] on div at bounding box center [189, 80] width 9 height 9
click at [643, 199] on icon at bounding box center [642, 198] width 6 height 6
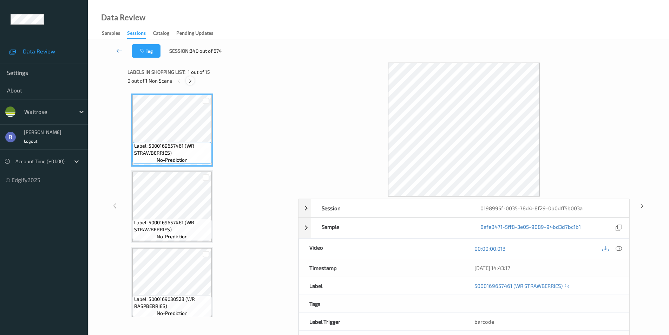
click at [193, 79] on icon at bounding box center [190, 81] width 6 height 6
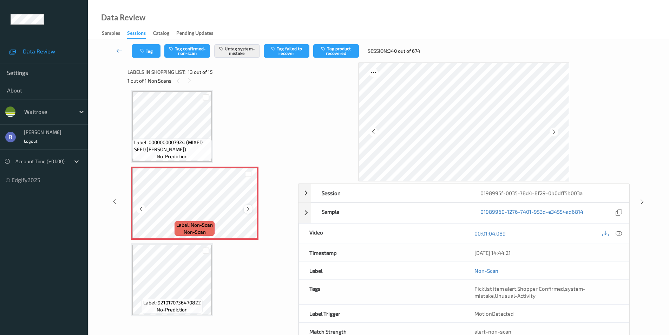
click at [247, 209] on icon at bounding box center [248, 209] width 6 height 6
click at [118, 50] on icon at bounding box center [119, 50] width 6 height 7
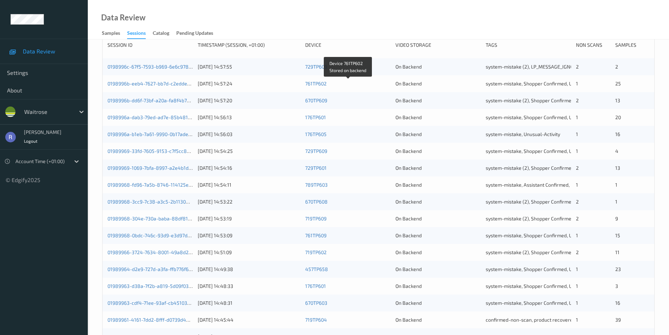
scroll to position [194, 0]
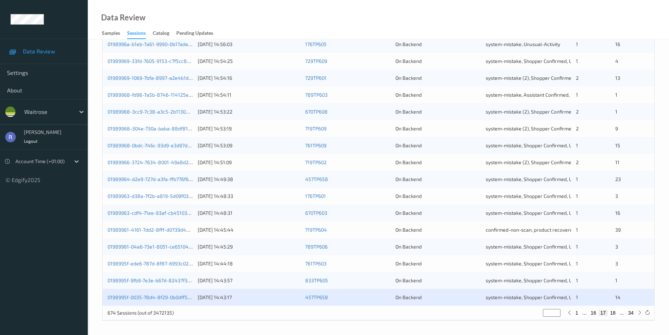
type input "**"
click at [556, 311] on input "**" at bounding box center [552, 313] width 18 height 8
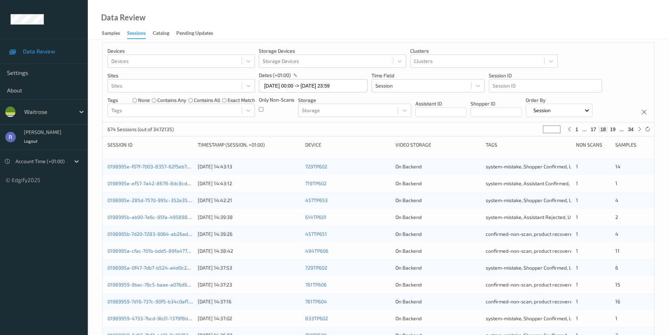
scroll to position [0, 0]
